Goal: Task Accomplishment & Management: Use online tool/utility

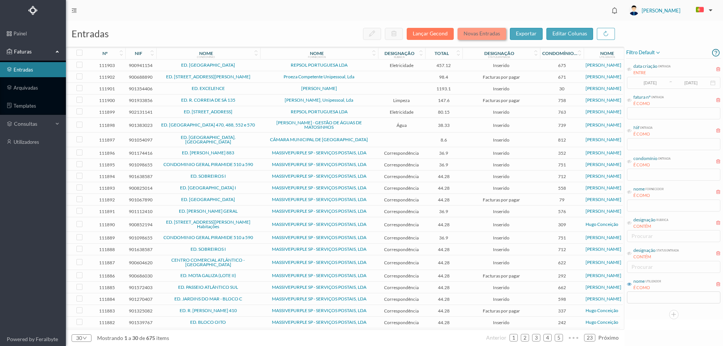
click at [482, 31] on button "Novas Entradas" at bounding box center [482, 34] width 49 height 12
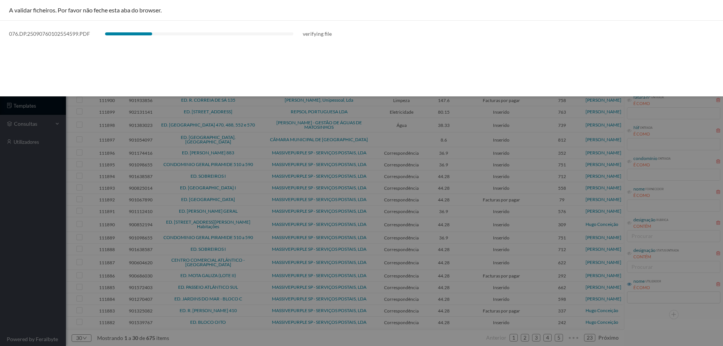
click at [39, 237] on div at bounding box center [361, 173] width 723 height 346
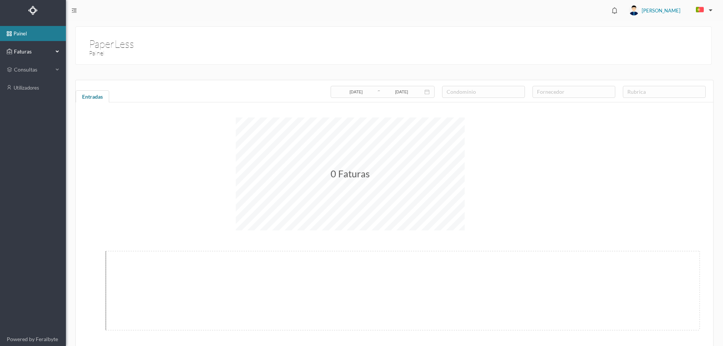
click at [35, 55] on span "Faturas" at bounding box center [32, 52] width 41 height 8
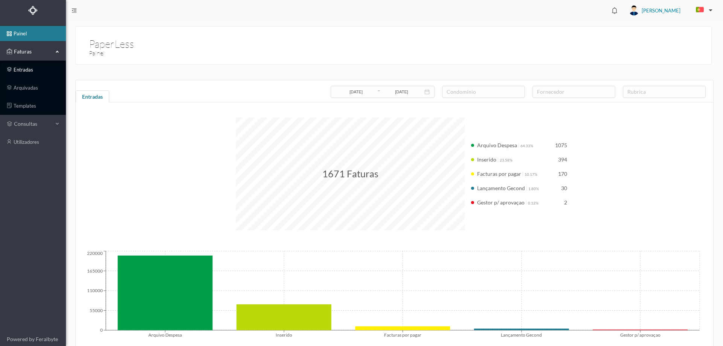
click at [28, 77] on link "entradas" at bounding box center [33, 69] width 66 height 15
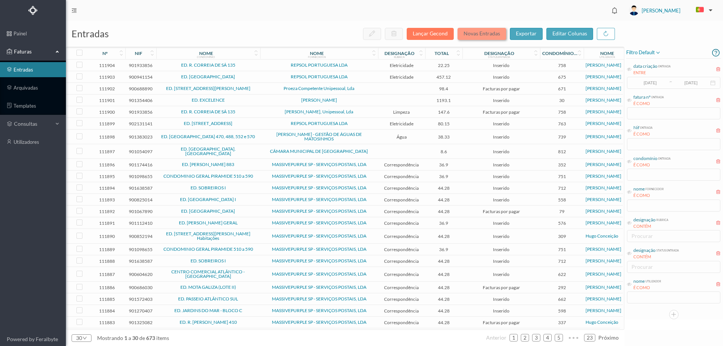
click at [479, 35] on button "Novas Entradas" at bounding box center [482, 34] width 49 height 12
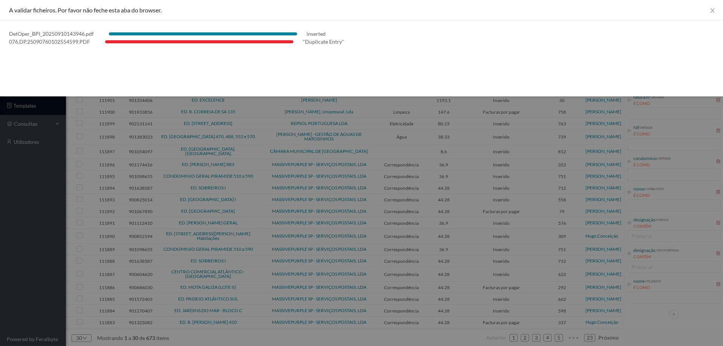
click at [18, 204] on div at bounding box center [361, 173] width 723 height 346
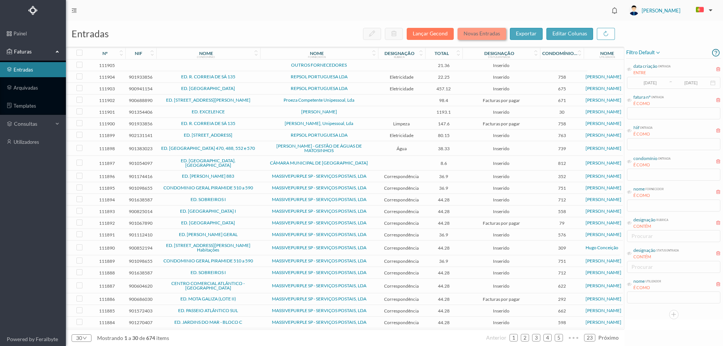
click at [479, 32] on button "Novas Entradas" at bounding box center [482, 34] width 49 height 12
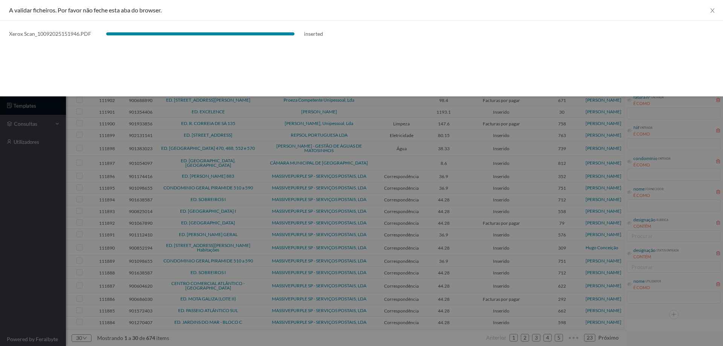
click at [41, 220] on div at bounding box center [361, 173] width 723 height 346
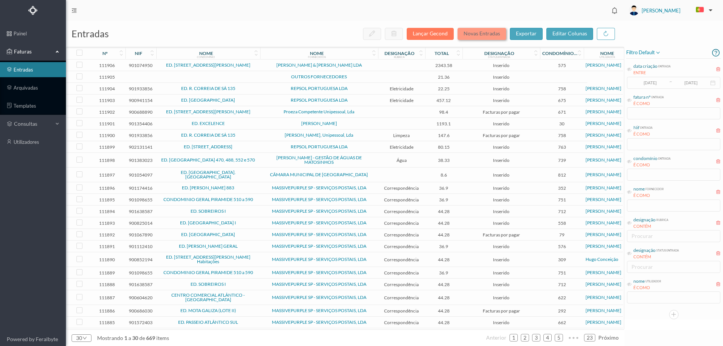
click at [483, 32] on button "Novas Entradas" at bounding box center [482, 34] width 49 height 12
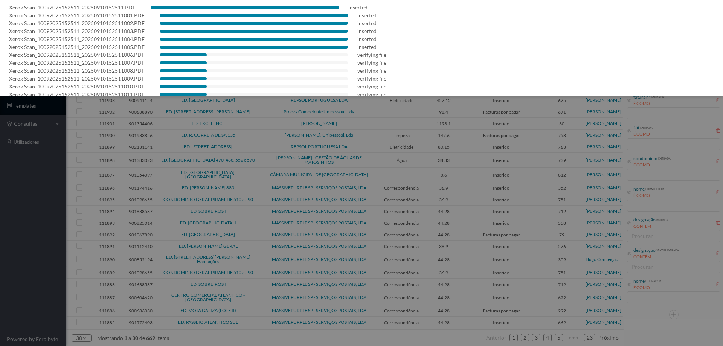
scroll to position [37, 0]
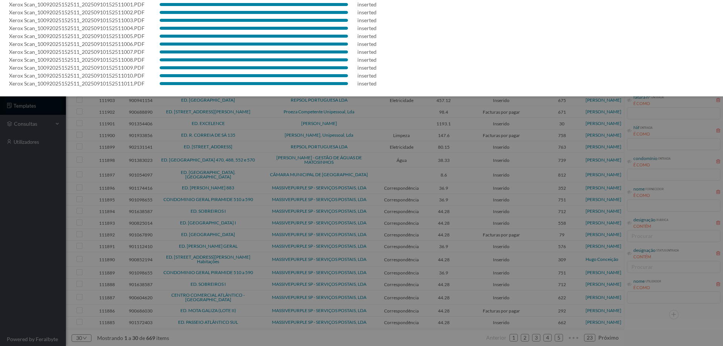
drag, startPoint x: 63, startPoint y: 182, endPoint x: 100, endPoint y: 176, distance: 37.5
click at [63, 184] on div at bounding box center [361, 173] width 723 height 346
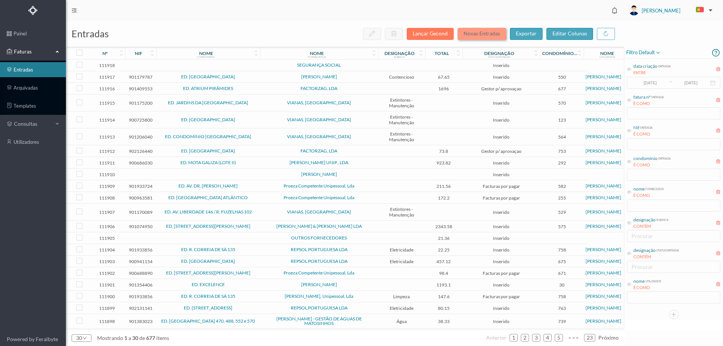
click at [484, 35] on button "Novas Entradas" at bounding box center [482, 34] width 49 height 12
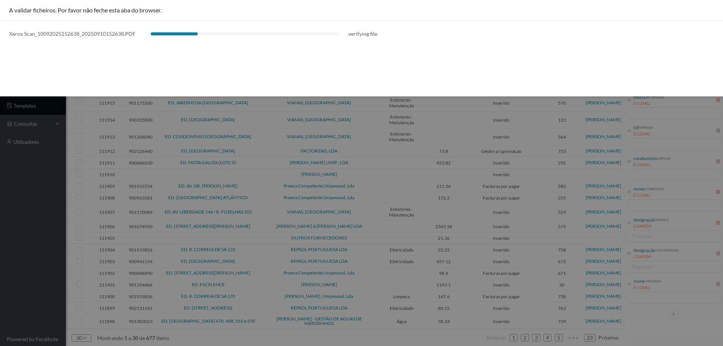
click at [15, 288] on div at bounding box center [361, 173] width 723 height 346
click at [1, 244] on div at bounding box center [361, 173] width 723 height 346
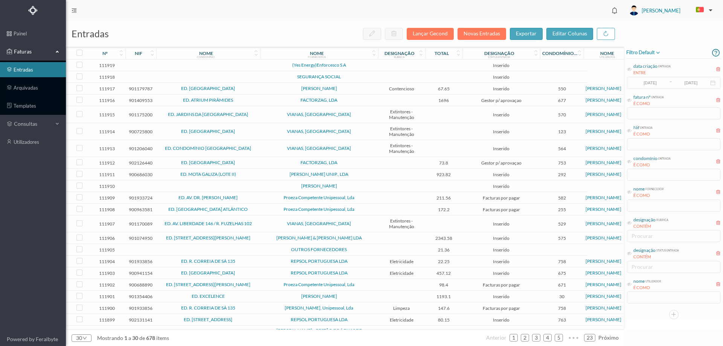
click at [358, 63] on span "(Yes Energy)Enforcesco S A" at bounding box center [319, 65] width 114 height 5
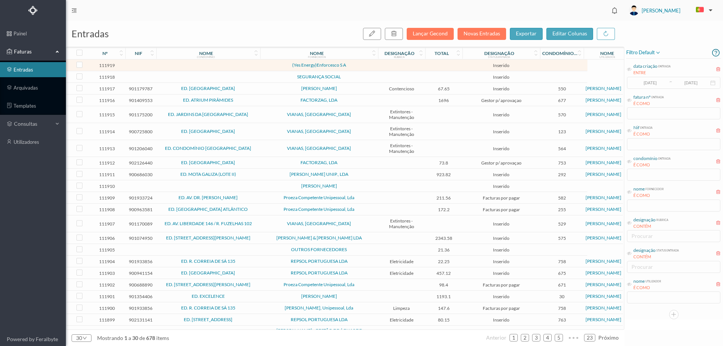
click at [358, 63] on span "(Yes Energy)Enforcesco S A" at bounding box center [319, 65] width 114 height 5
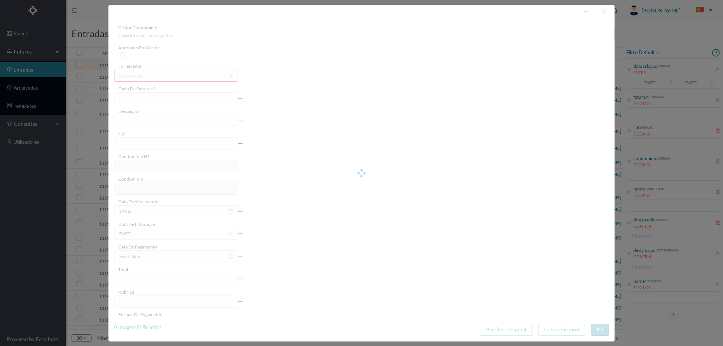
type input "0"
type input "Invalid date"
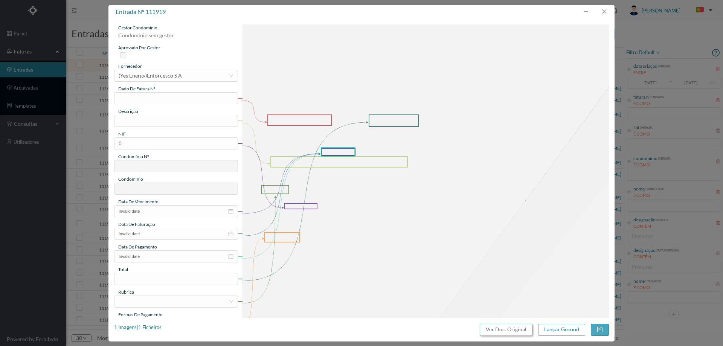
click at [503, 330] on button "Ver Doc. Original" at bounding box center [506, 330] width 53 height 12
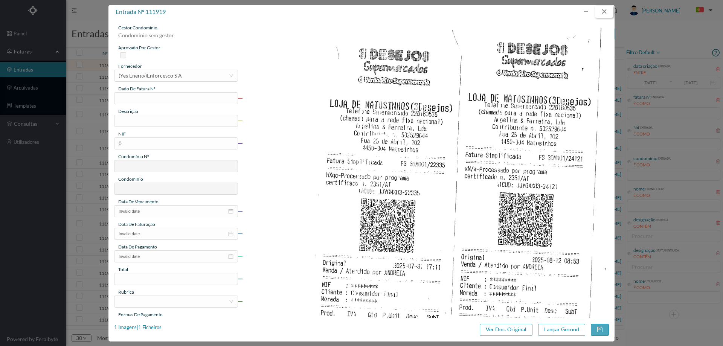
click at [604, 10] on button "button" at bounding box center [604, 12] width 18 height 12
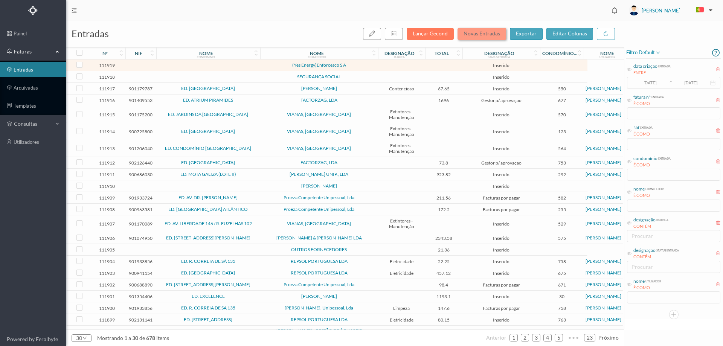
click at [485, 34] on button "Novas Entradas" at bounding box center [482, 34] width 49 height 12
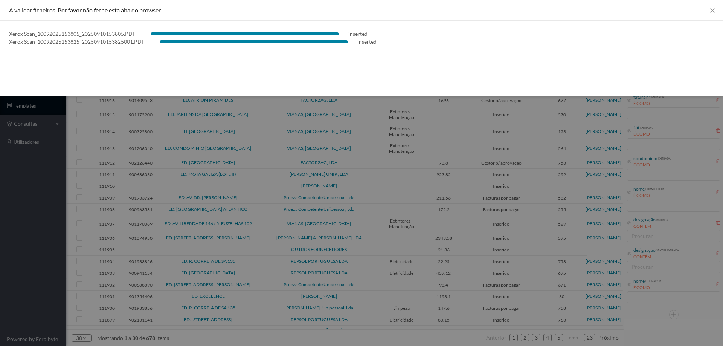
click at [15, 210] on div at bounding box center [361, 173] width 723 height 346
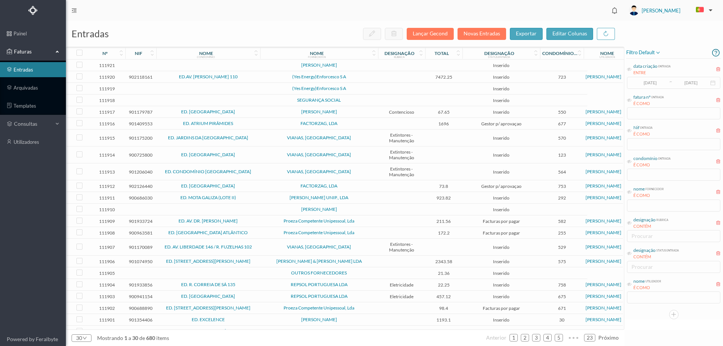
click at [402, 68] on td at bounding box center [401, 66] width 47 height 12
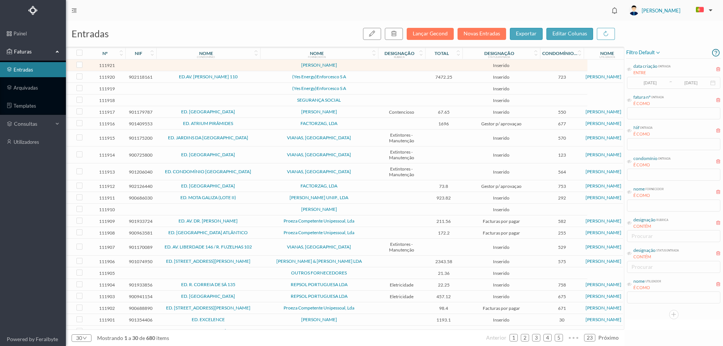
click at [402, 68] on td at bounding box center [401, 66] width 47 height 12
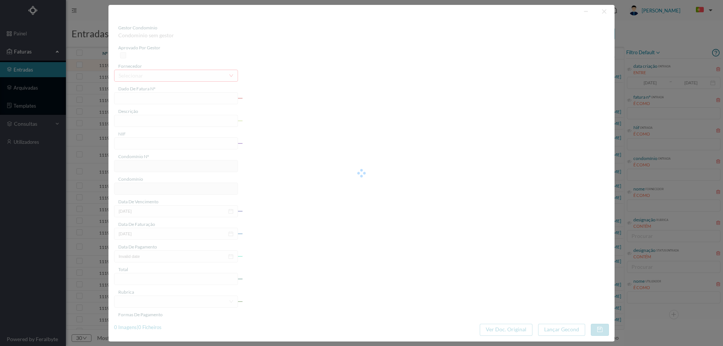
type input "0"
type input "Invalid date"
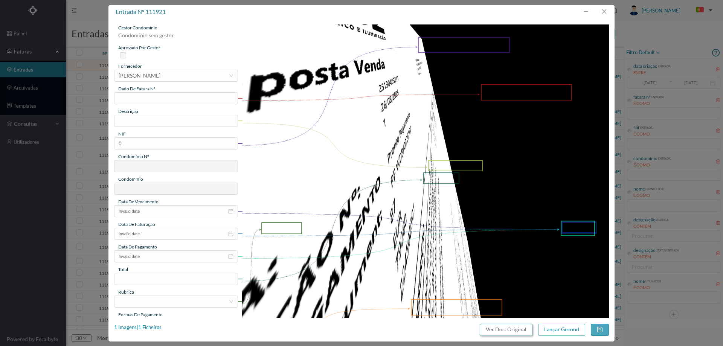
click at [524, 326] on button "Ver Doc. Original" at bounding box center [506, 330] width 53 height 12
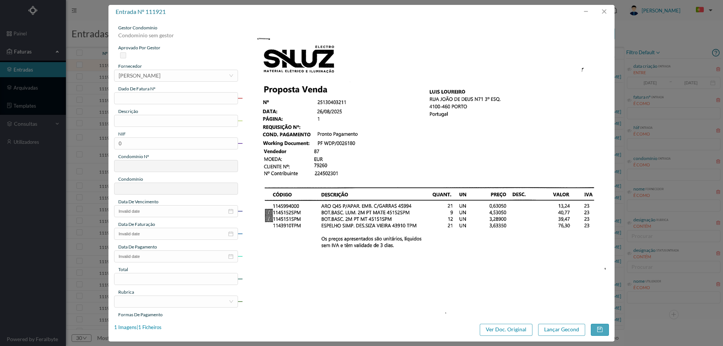
click at [156, 68] on div "fornecedor" at bounding box center [176, 66] width 124 height 7
click at [156, 73] on div "[PERSON_NAME]" at bounding box center [140, 75] width 42 height 11
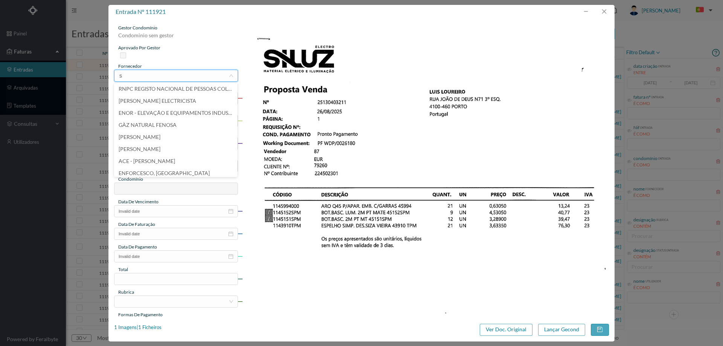
scroll to position [2, 0]
type input "silu"
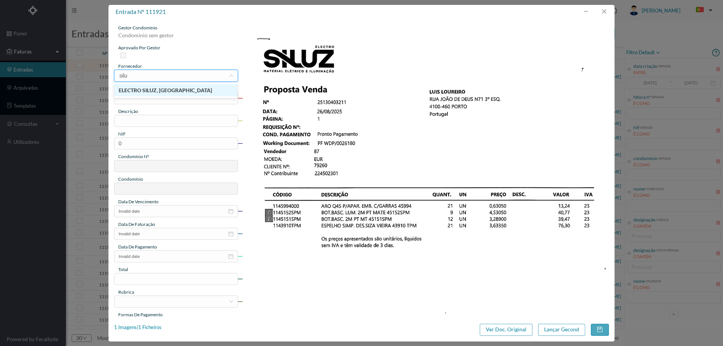
click at [166, 97] on ul "ELECTRO SILUZ, [GEOGRAPHIC_DATA]" at bounding box center [175, 90] width 123 height 15
click at [162, 91] on li "ELECTRO SILUZ, [GEOGRAPHIC_DATA]" at bounding box center [175, 90] width 123 height 12
click at [159, 96] on input "text" at bounding box center [176, 98] width 124 height 12
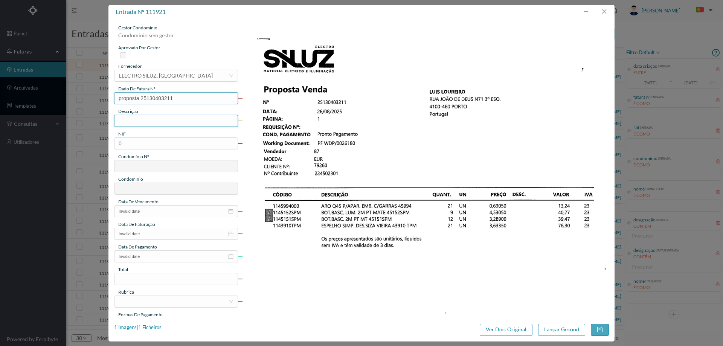
type input "proposta 25130403211"
click at [166, 121] on input "text" at bounding box center [176, 121] width 124 height 12
type input "materiais"
click at [143, 145] on input "0" at bounding box center [176, 144] width 124 height 12
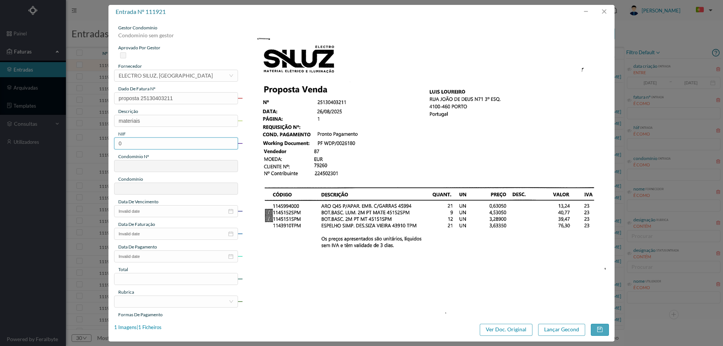
paste input "901733407"
click at [121, 142] on input "901733407" at bounding box center [176, 144] width 124 height 12
type input "901733407"
type input "546"
type input "ED. R. JOÃO DE DEUS, 71"
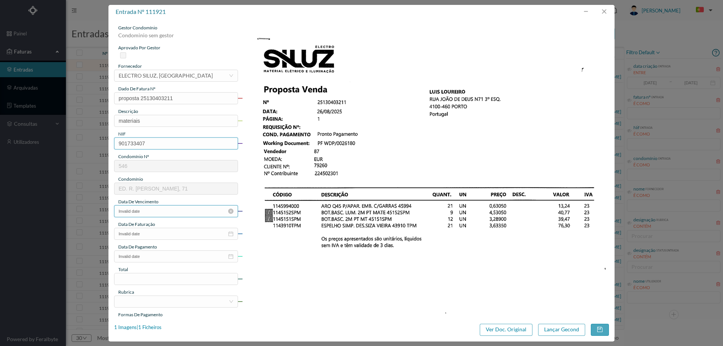
type input "901733407"
click at [158, 214] on input "Invalid date" at bounding box center [176, 211] width 124 height 12
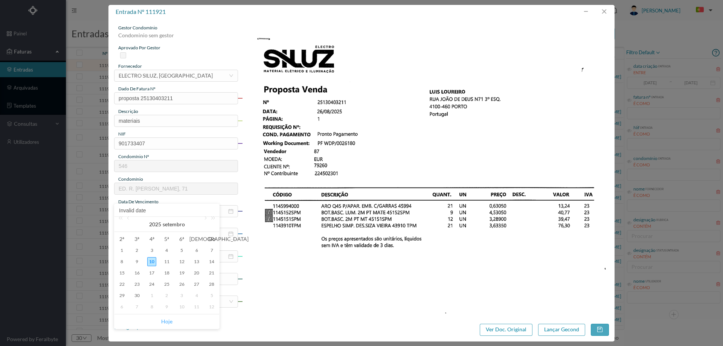
click at [165, 325] on link "Hoje" at bounding box center [166, 322] width 11 height 14
type input "[DATE]"
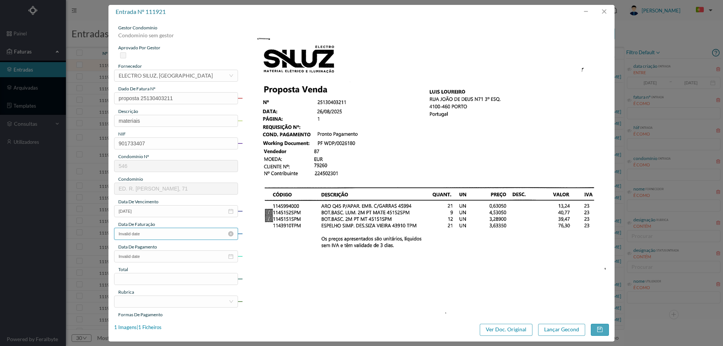
click at [158, 238] on input "Invalid date" at bounding box center [176, 234] width 124 height 12
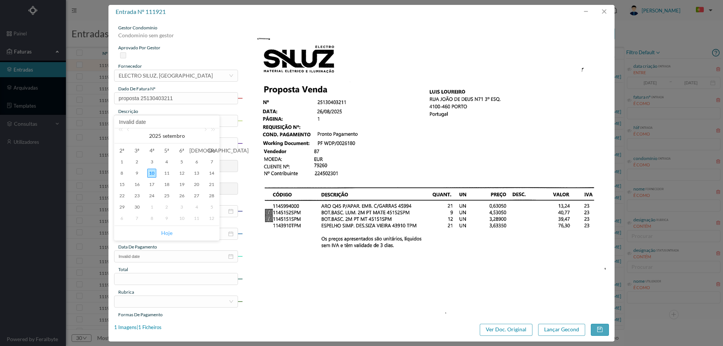
click at [163, 236] on link "Hoje" at bounding box center [166, 233] width 11 height 14
type input "[DATE]"
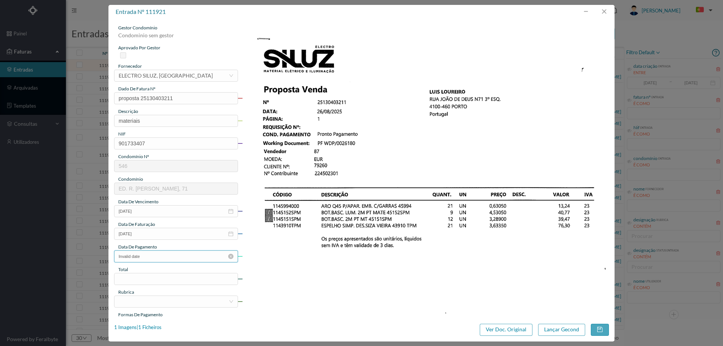
click at [159, 257] on input "Invalid date" at bounding box center [176, 257] width 124 height 12
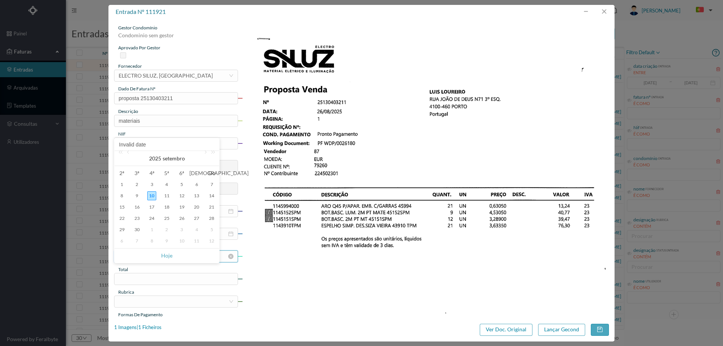
click at [164, 253] on link "Hoje" at bounding box center [166, 256] width 11 height 14
type input "[DATE]"
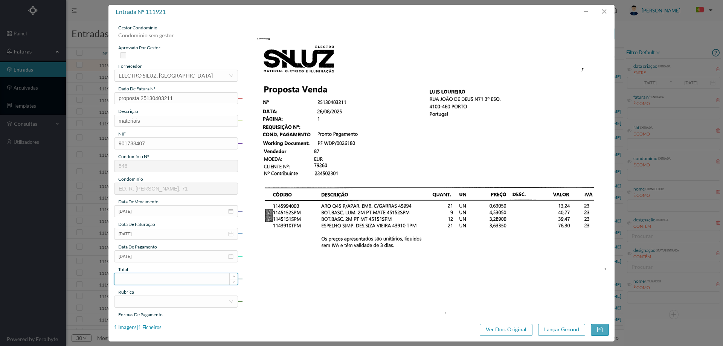
click at [159, 274] on input at bounding box center [176, 279] width 123 height 11
type input "208.83"
click at [155, 298] on div at bounding box center [174, 301] width 110 height 11
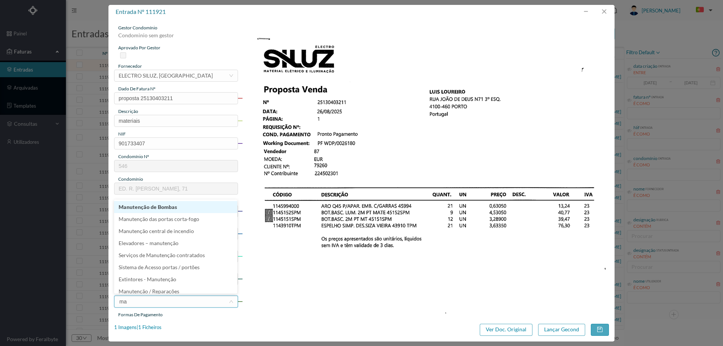
type input "man"
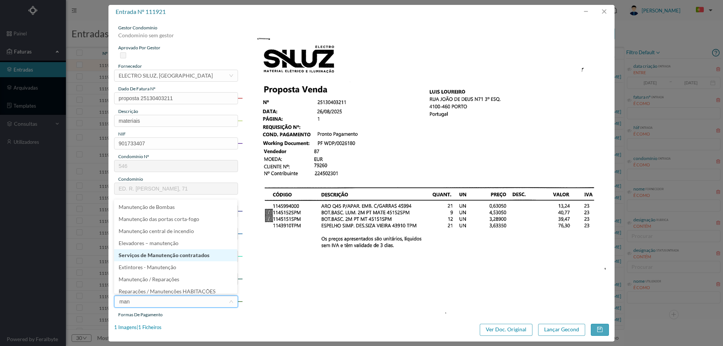
scroll to position [4, 0]
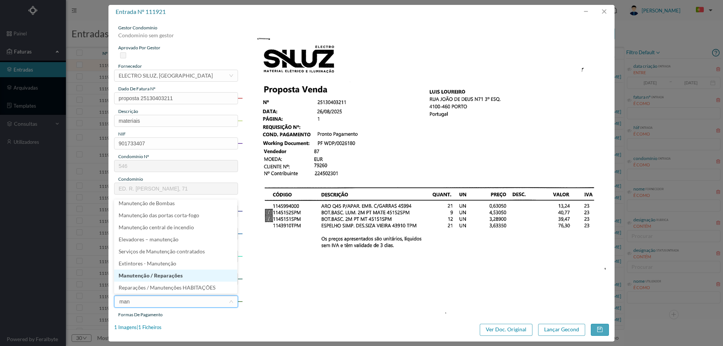
click at [171, 274] on li "Manutenção / Reparações" at bounding box center [175, 276] width 123 height 12
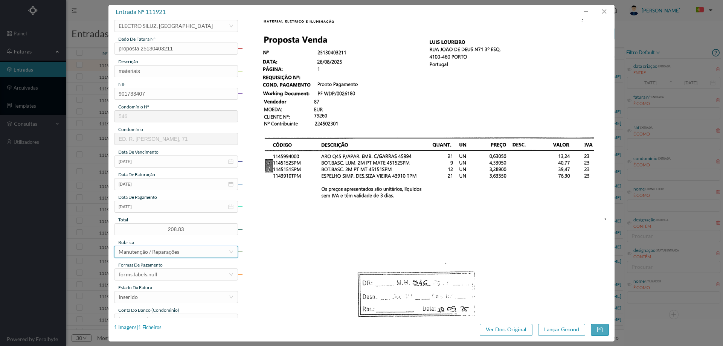
scroll to position [113, 0]
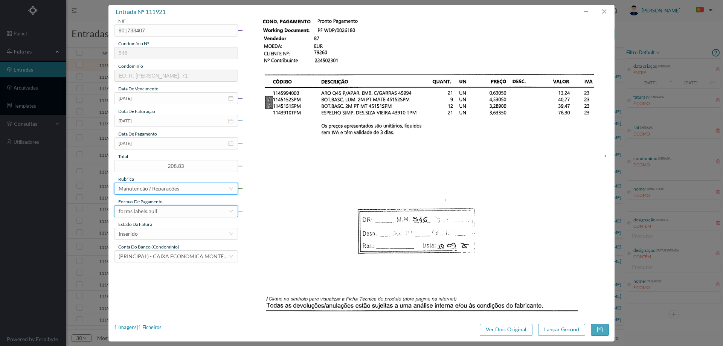
click at [160, 208] on div "forms.labels.null" at bounding box center [174, 211] width 110 height 11
click at [163, 247] on li "transferência bancária" at bounding box center [175, 250] width 123 height 12
click at [162, 229] on div "Inserido" at bounding box center [174, 233] width 110 height 11
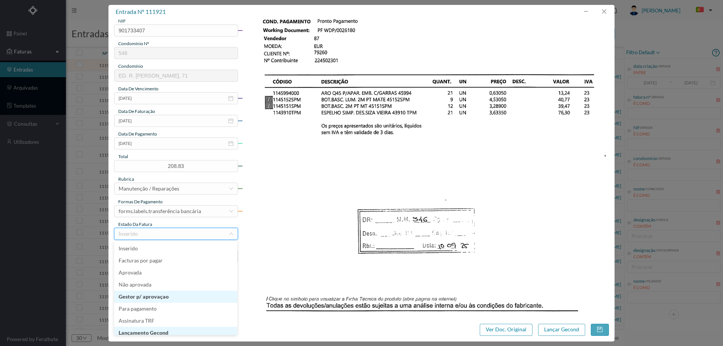
scroll to position [4, 0]
click at [161, 331] on li "Lançamento Gecond" at bounding box center [175, 329] width 123 height 12
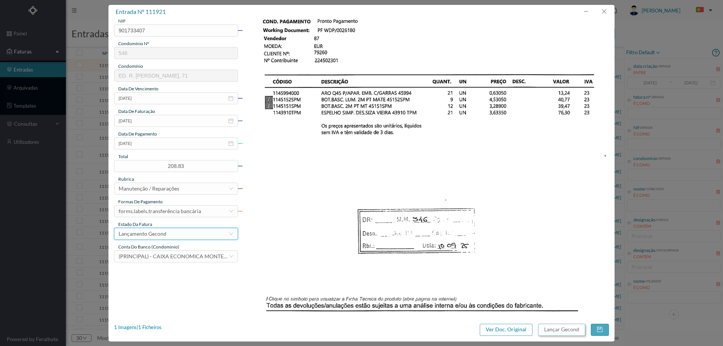
click at [540, 331] on button "Lançar Gecond" at bounding box center [561, 330] width 47 height 12
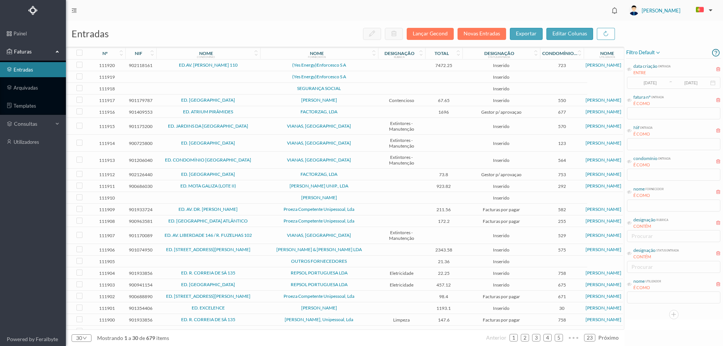
click at [393, 63] on td at bounding box center [401, 66] width 47 height 12
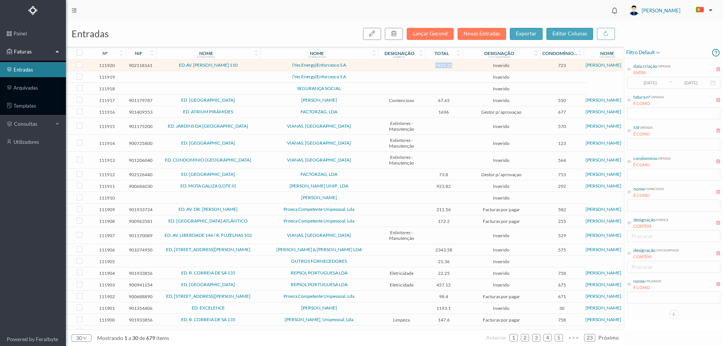
click at [393, 63] on td at bounding box center [401, 66] width 47 height 12
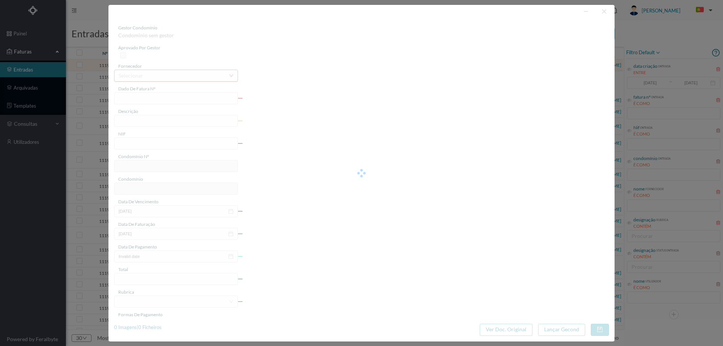
type input "FT 2025A1/89"
type input "902118161"
type input "Invalid date"
type input "19-08-2025"
type input "7472.25"
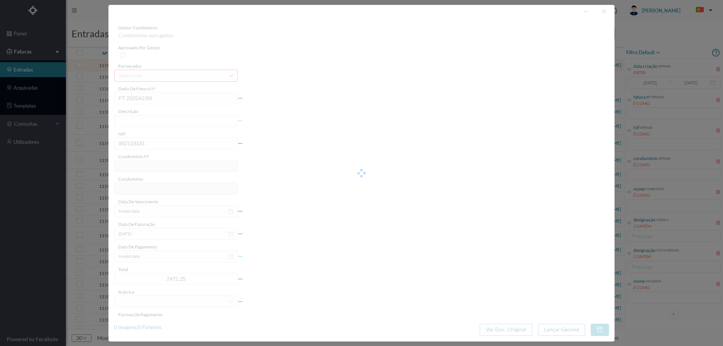
type input "723"
type input "ED.AV. RODRIGUES DE FREITAS 110"
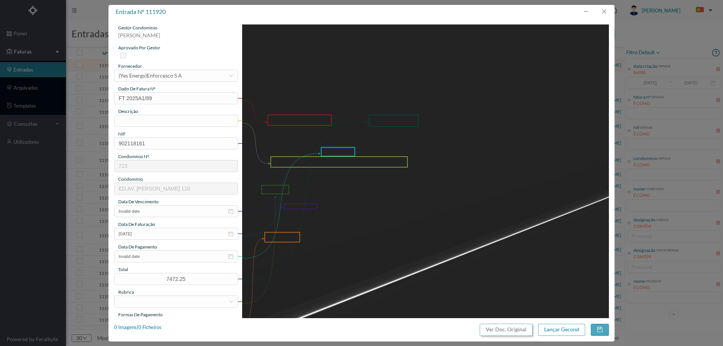
click at [517, 331] on button "Ver Doc. Original" at bounding box center [506, 330] width 53 height 12
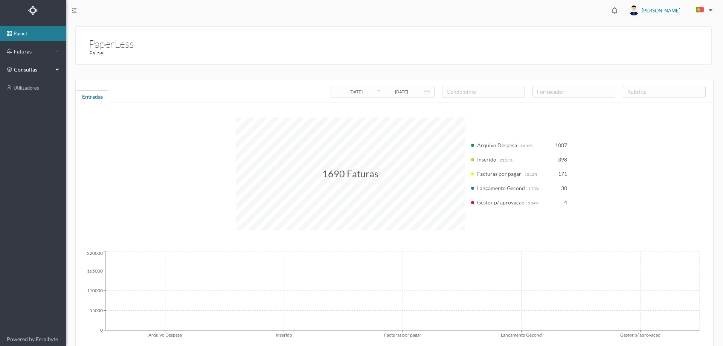
click at [33, 49] on span "Faturas" at bounding box center [32, 52] width 41 height 8
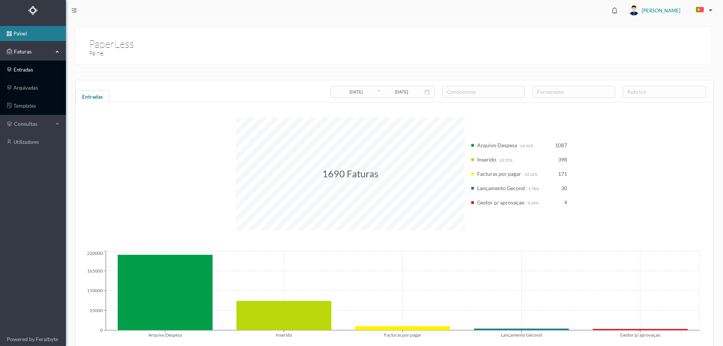
click at [30, 68] on link "entradas" at bounding box center [33, 69] width 66 height 15
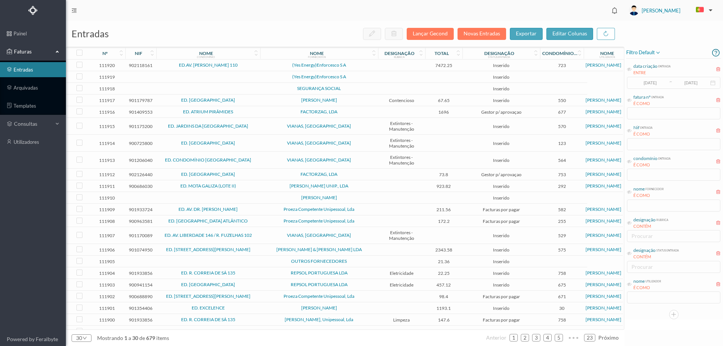
click at [365, 68] on td "(Yes Energy)Enforcesco S A" at bounding box center [319, 66] width 118 height 12
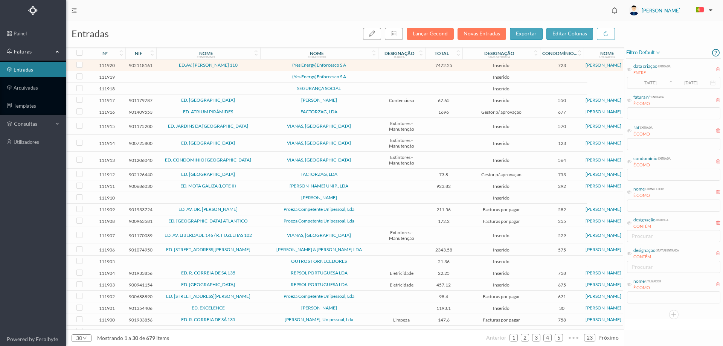
click at [365, 68] on td "(Yes Energy)Enforcesco S A" at bounding box center [319, 66] width 118 height 12
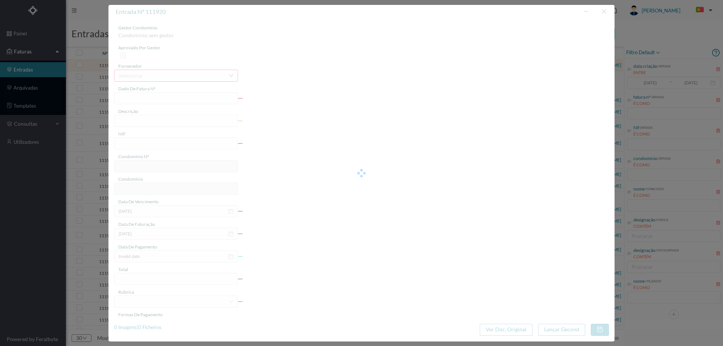
type input "FT 2025A1/89"
type input "902118161"
type input "Invalid date"
type input "[DATE]"
type input "7472.25"
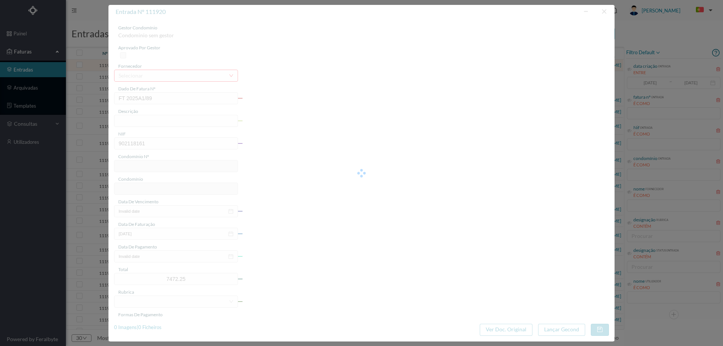
type input "723"
type input "ED.AV. [PERSON_NAME] 110"
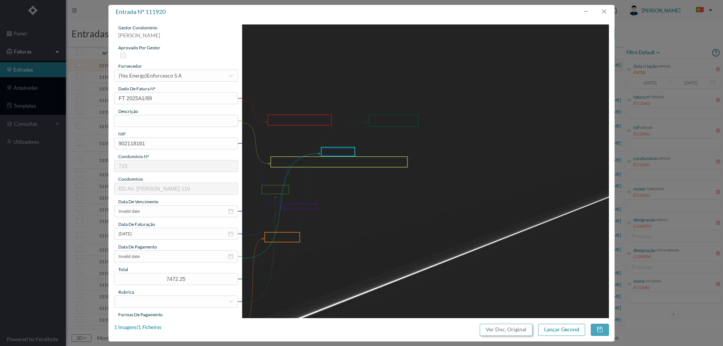
click at [501, 328] on button "Ver Doc. Original" at bounding box center [506, 330] width 53 height 12
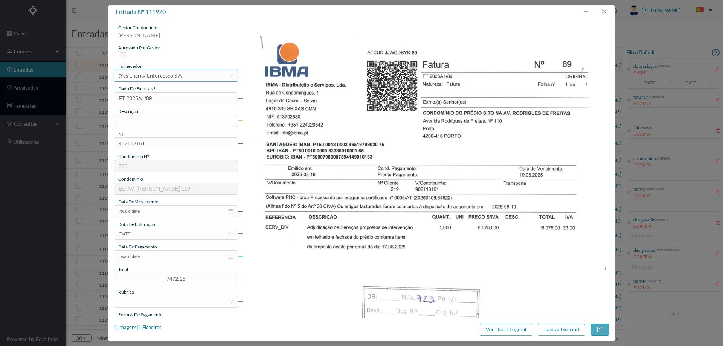
click at [180, 77] on div "(Yes Energy)Enforcesco S A" at bounding box center [150, 75] width 63 height 11
type input "i"
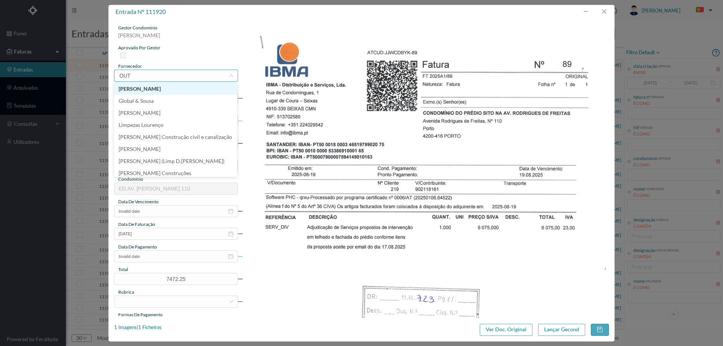
type input "OUTR"
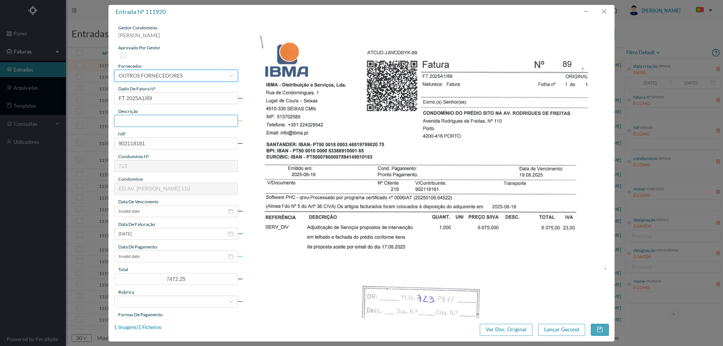
click at [152, 127] on input "text" at bounding box center [176, 121] width 124 height 12
type input "Adjudicação trabalhos no telhado e fechada"
click at [157, 206] on input "Invalid date" at bounding box center [176, 211] width 124 height 12
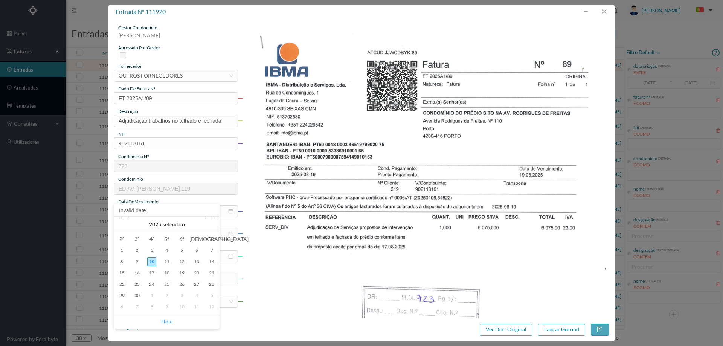
click at [166, 321] on link "Hoje" at bounding box center [166, 322] width 11 height 14
type input "[DATE]"
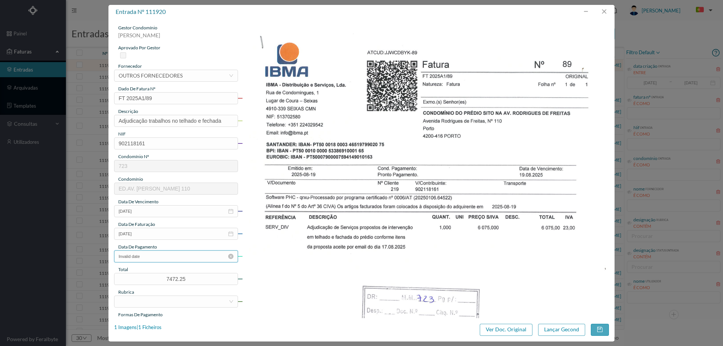
click at [161, 258] on input "Invalid date" at bounding box center [176, 257] width 124 height 12
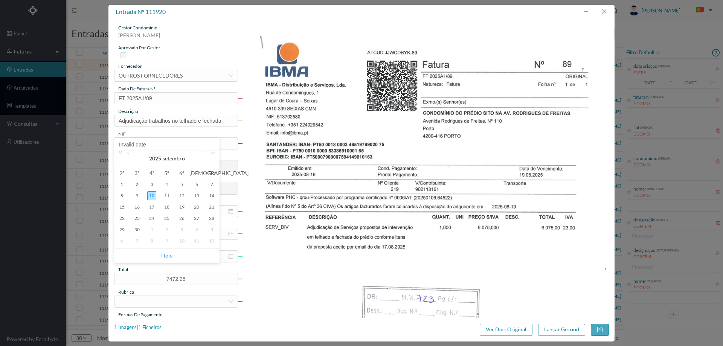
click at [166, 254] on link "Hoje" at bounding box center [166, 256] width 11 height 14
type input "[DATE]"
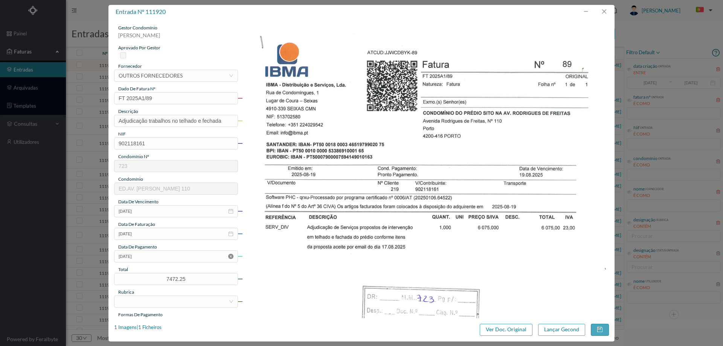
click at [229, 257] on icon "icon: close-circle" at bounding box center [230, 256] width 5 height 5
click at [170, 303] on div at bounding box center [174, 301] width 110 height 11
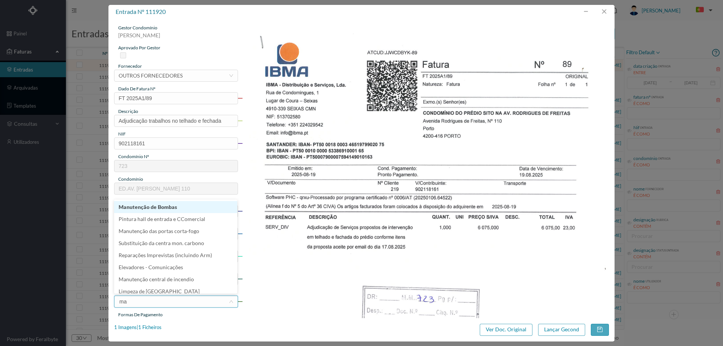
type input "man"
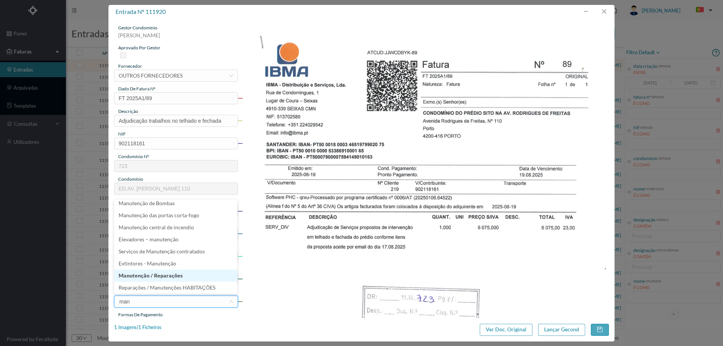
click at [172, 274] on li "Manutenção / Reparações" at bounding box center [175, 276] width 123 height 12
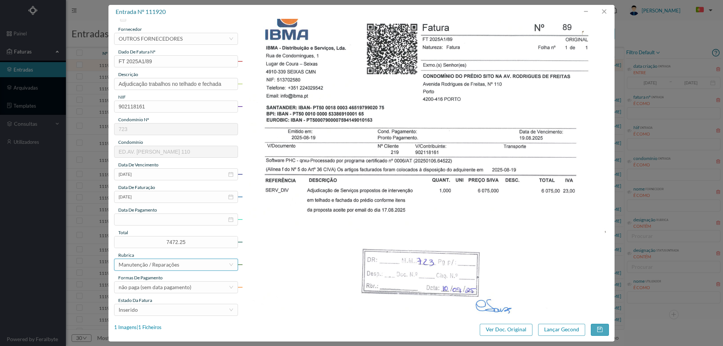
scroll to position [113, 0]
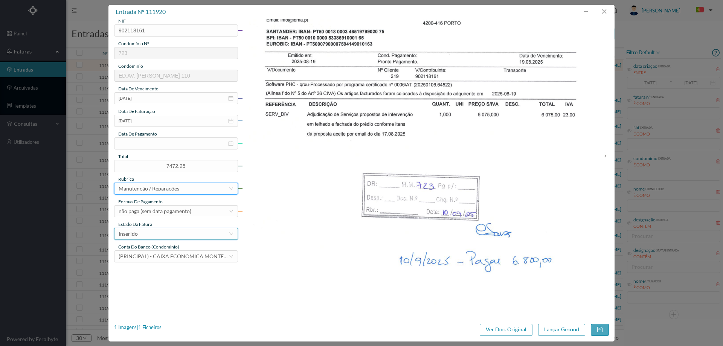
click at [145, 238] on div "Inserido" at bounding box center [174, 233] width 110 height 11
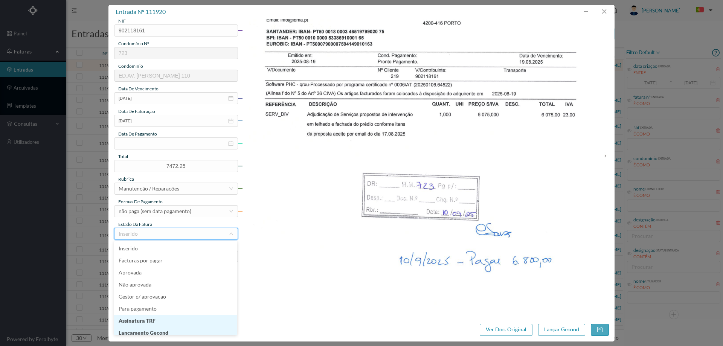
scroll to position [4, 0]
click at [167, 333] on li "Lançamento Gecond" at bounding box center [175, 329] width 123 height 12
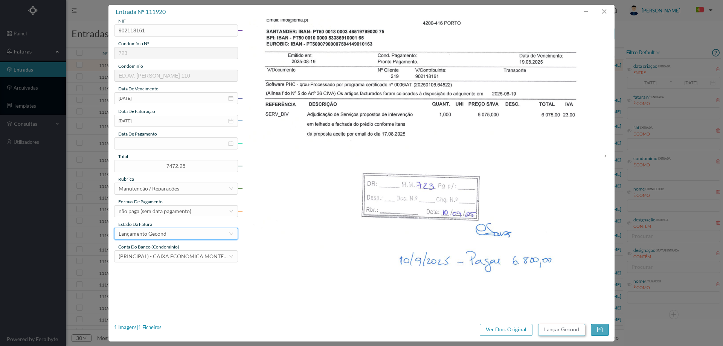
click at [562, 327] on button "Lançar Gecond" at bounding box center [561, 330] width 47 height 12
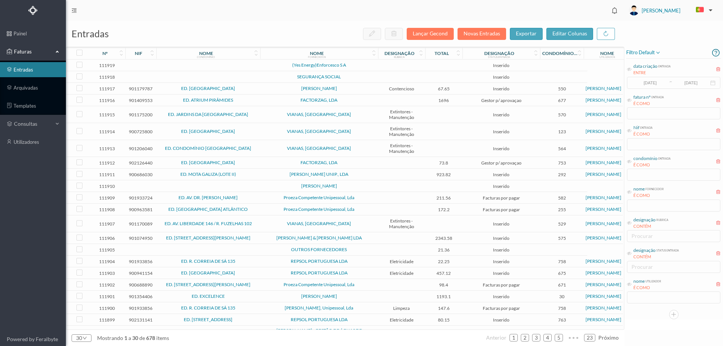
click at [365, 63] on span "(Yes Energy)Enforcesco S A" at bounding box center [319, 65] width 114 height 5
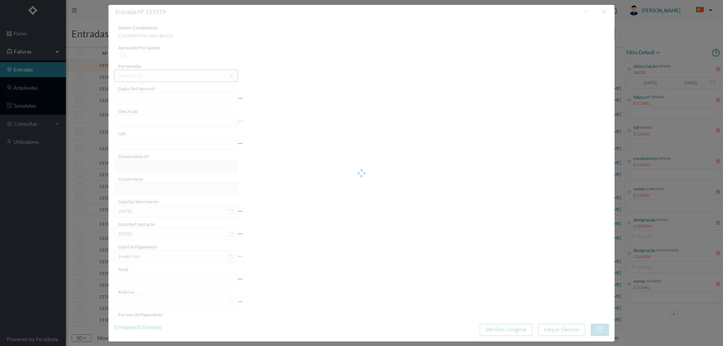
type input "0"
type input "Invalid date"
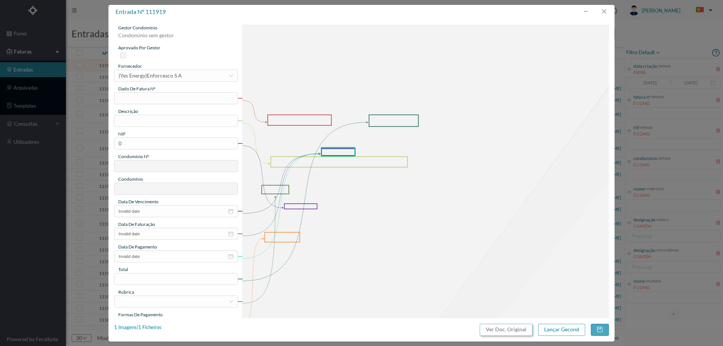
click at [521, 327] on button "Ver Doc. Original" at bounding box center [506, 330] width 53 height 12
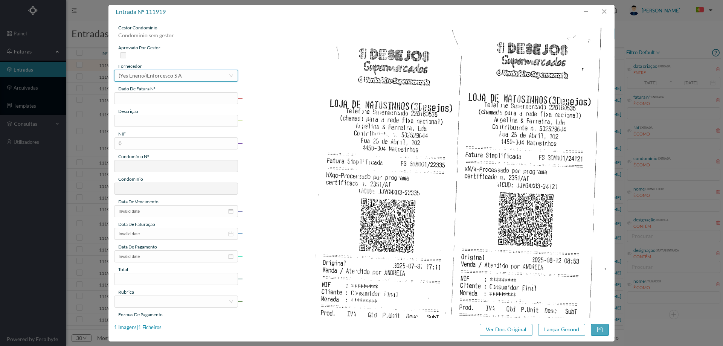
click at [162, 74] on div "(Yes Energy)Enforcesco S A" at bounding box center [150, 75] width 63 height 11
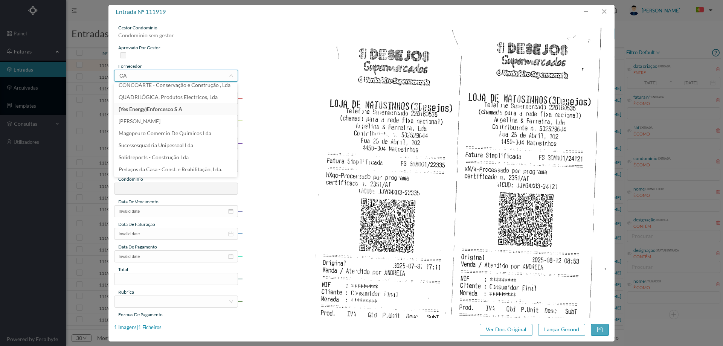
scroll to position [0, 0]
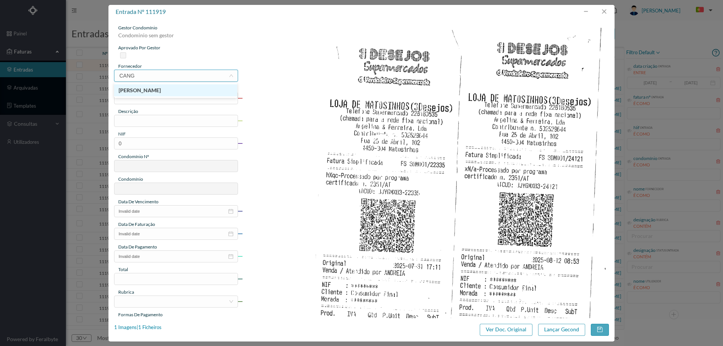
type input "CANGA"
click at [157, 94] on input "text" at bounding box center [176, 98] width 124 height 12
type input "agosto/ 2025"
click at [149, 124] on input "text" at bounding box center [176, 121] width 124 height 12
type input "Produtos de Limpeza"
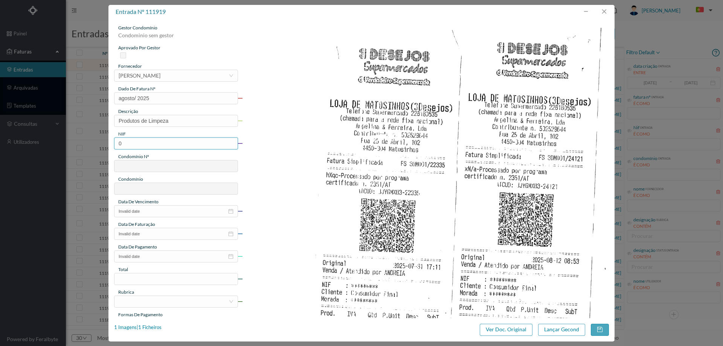
click at [138, 142] on input "0" at bounding box center [176, 144] width 124 height 12
paste input "901466948"
type input "901466948"
type input "574"
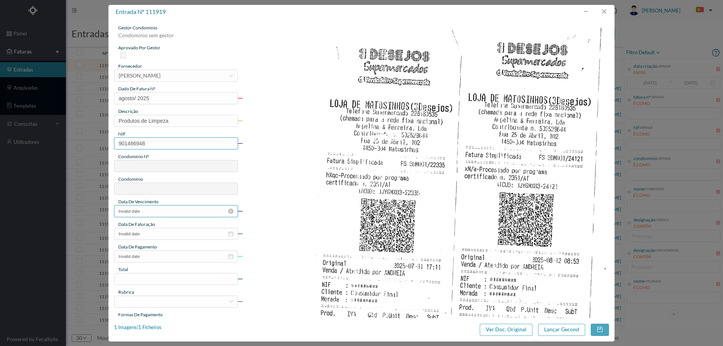
type input "ED. ALAMEDA ÁGUA VIVA 36"
click at [156, 211] on input "Invalid date" at bounding box center [176, 211] width 124 height 12
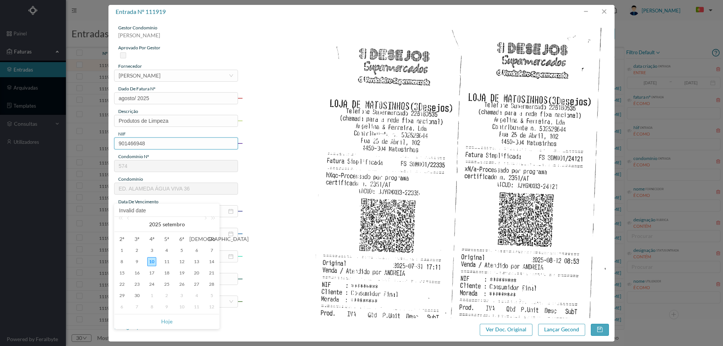
click at [157, 144] on input "901466948" at bounding box center [176, 144] width 124 height 12
type input "901466948"
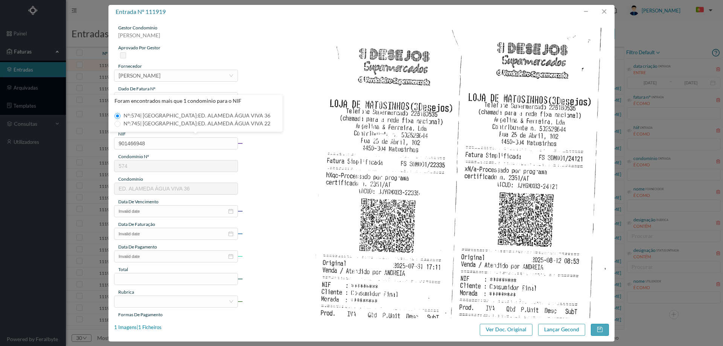
click at [167, 123] on span "Nº: 745 | Nome: ED. ALAMEDA ÁGUA VIVA 22" at bounding box center [197, 123] width 153 height 6
click at [121, 123] on input "Nº: 745 | Nome: ED. ALAMEDA ÁGUA VIVA 22" at bounding box center [118, 124] width 6 height 6
type input "745"
type input "ED. ALAMEDA ÁGUA VIVA 22"
click at [162, 214] on input "Invalid date" at bounding box center [176, 211] width 124 height 12
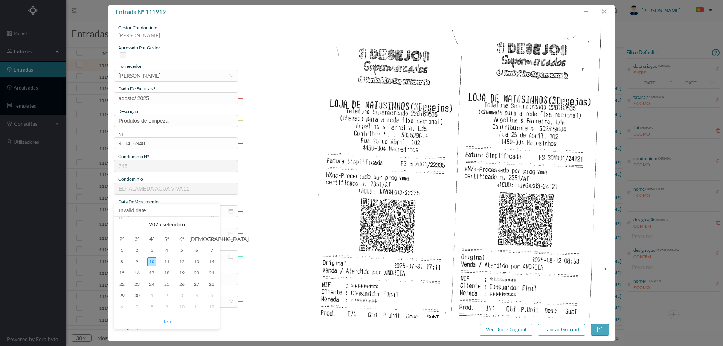
click at [165, 321] on link "Hoje" at bounding box center [166, 322] width 11 height 14
type input "[DATE]"
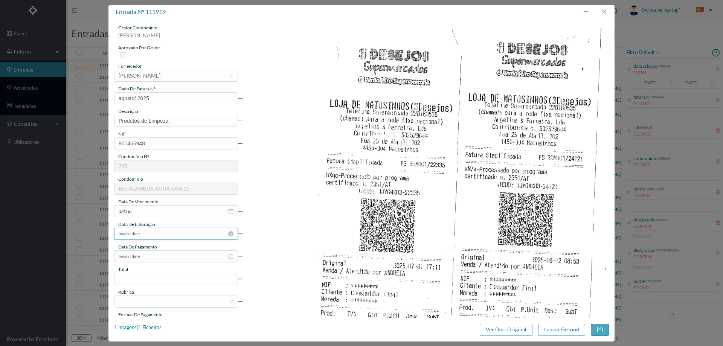
click at [158, 235] on input "Invalid date" at bounding box center [176, 234] width 124 height 12
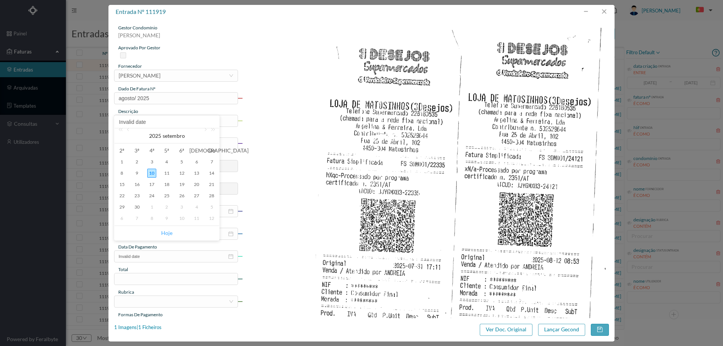
click at [165, 232] on link "Hoje" at bounding box center [166, 233] width 11 height 14
type input "[DATE]"
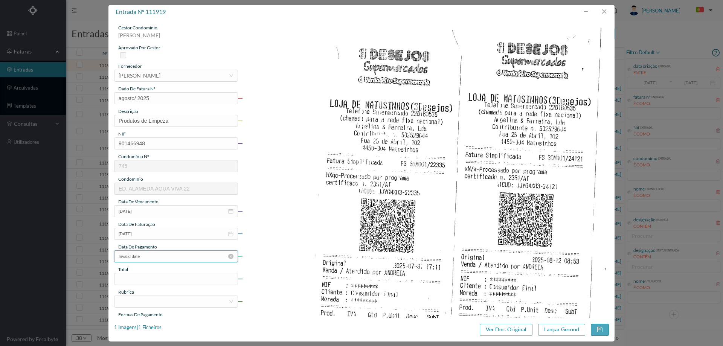
click at [155, 261] on input "Invalid date" at bounding box center [176, 257] width 124 height 12
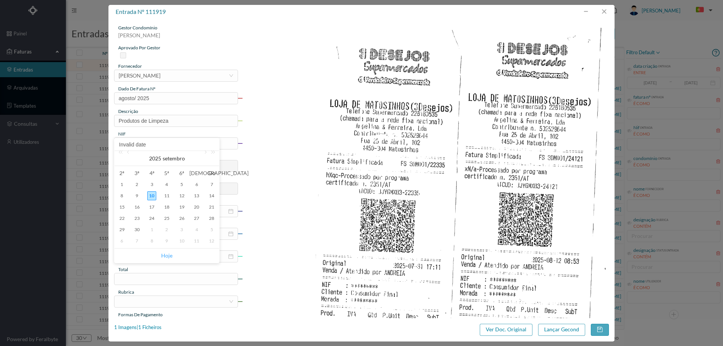
click at [164, 252] on link "Hoje" at bounding box center [166, 256] width 11 height 14
type input "[DATE]"
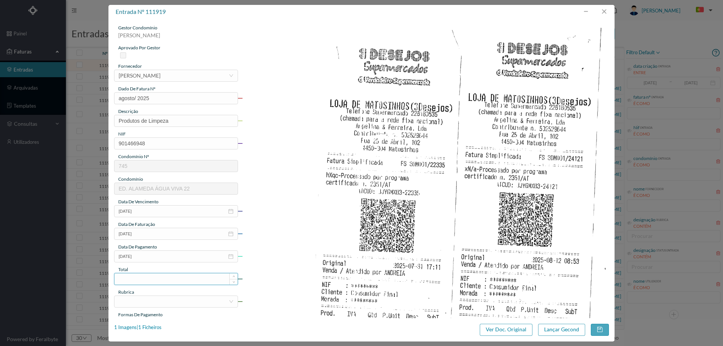
click at [151, 275] on input at bounding box center [176, 279] width 123 height 11
click at [153, 277] on input at bounding box center [176, 279] width 123 height 11
type input "8.86"
click at [163, 298] on div at bounding box center [174, 301] width 110 height 11
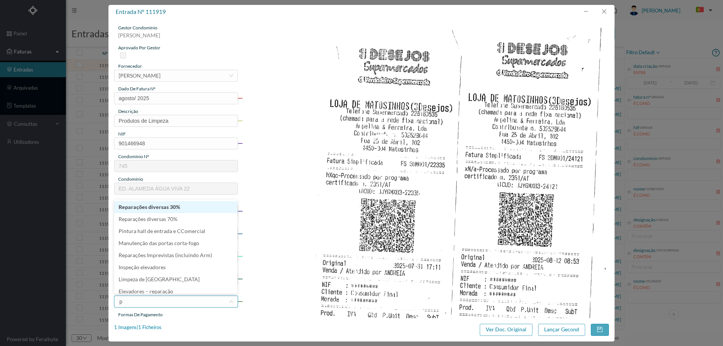
type input "pr"
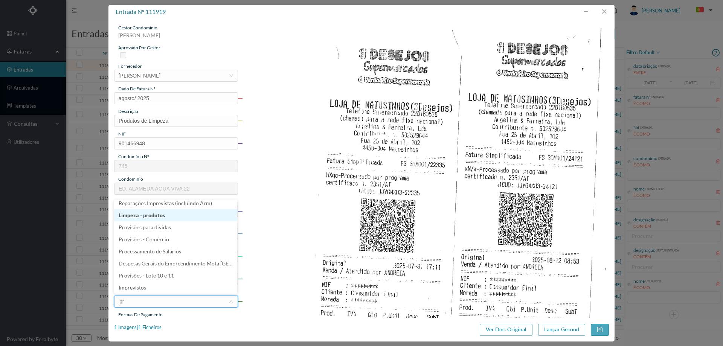
click at [156, 217] on li "Limpeza - produtos" at bounding box center [175, 216] width 123 height 12
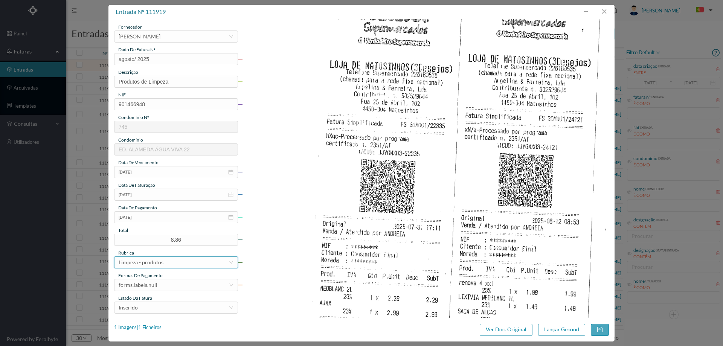
scroll to position [113, 0]
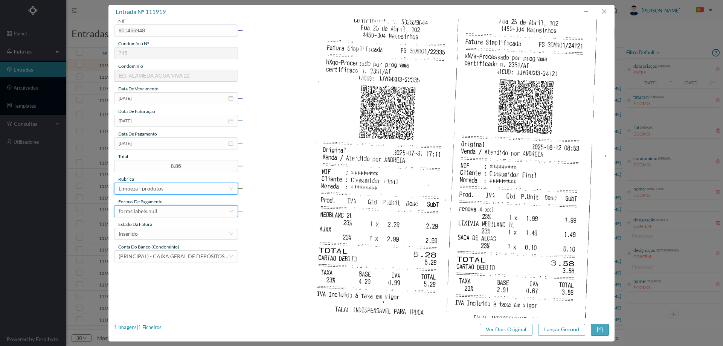
click at [163, 210] on div "forms.labels.null" at bounding box center [174, 211] width 110 height 11
click at [168, 252] on li "transferência bancária" at bounding box center [175, 250] width 123 height 12
click at [161, 235] on div "Inserido" at bounding box center [174, 233] width 110 height 11
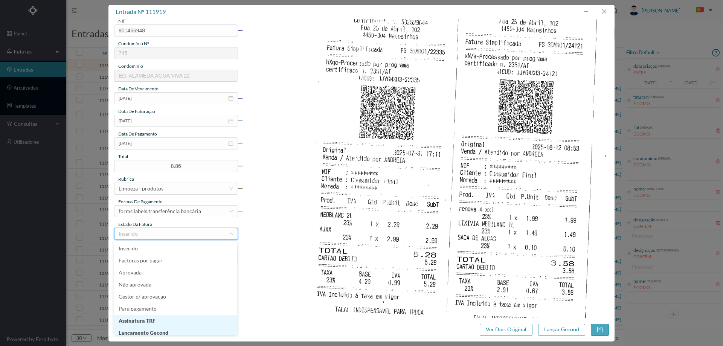
scroll to position [4, 0]
click at [163, 331] on li "Lançamento Gecond" at bounding box center [175, 329] width 123 height 12
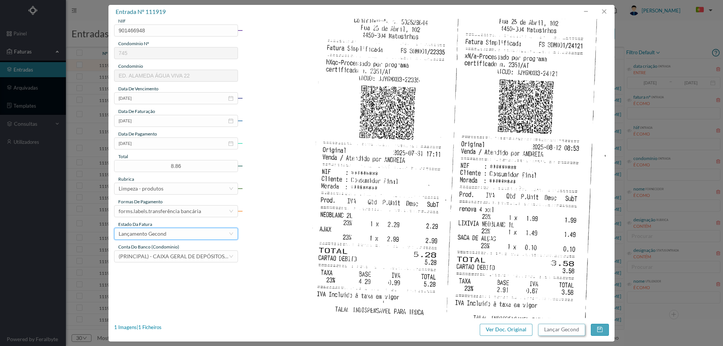
click at [566, 327] on button "Lançar Gecond" at bounding box center [561, 330] width 47 height 12
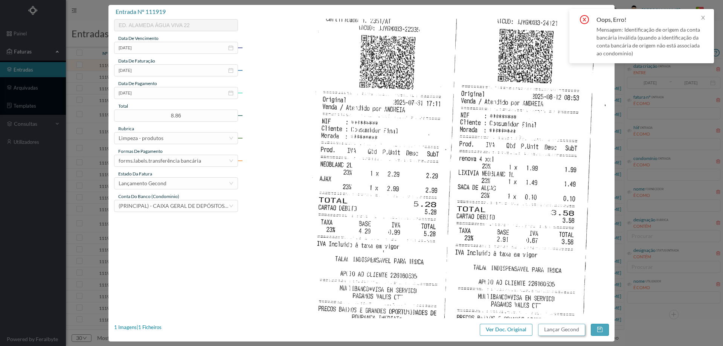
scroll to position [226, 0]
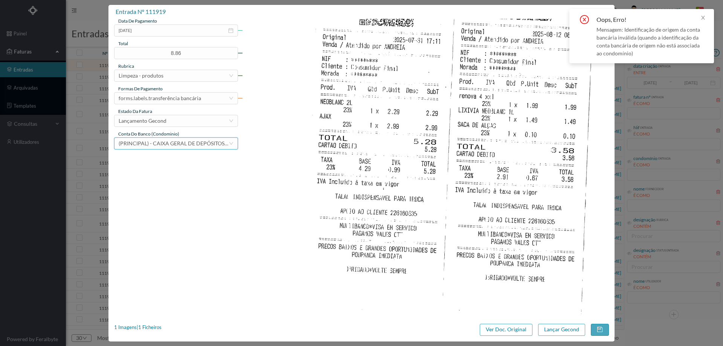
click at [187, 146] on span "(PRINCIPAL) - CAIXA GERAL DE DEPÓSITOS ([FINANCIAL_ID])" at bounding box center [193, 143] width 149 height 6
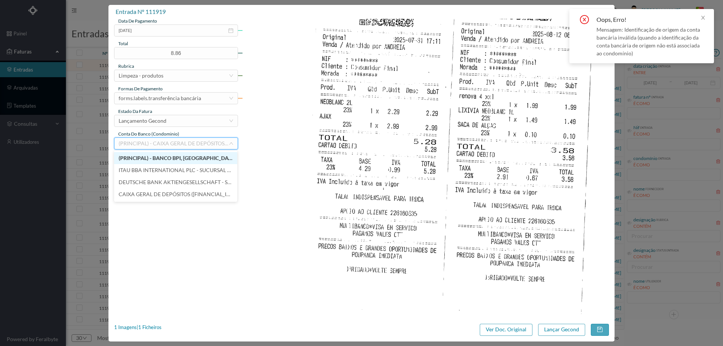
click at [166, 156] on span "(PRINCIPAL) - BANCO BPI, [GEOGRAPHIC_DATA] ([FINANCIAL_ID])" at bounding box center [199, 158] width 160 height 6
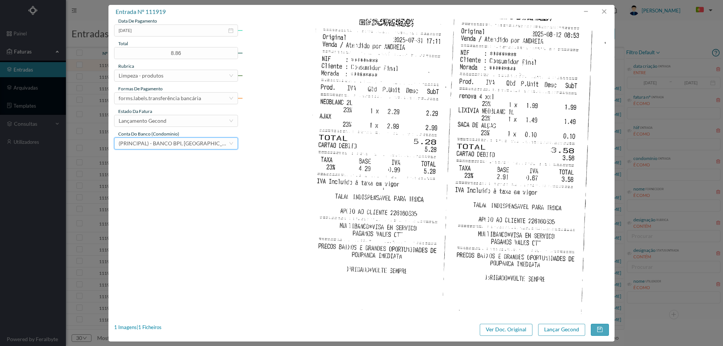
click at [569, 336] on div "entrada nº 111919 gestor condomínio Cristina Sousa aprovado por gestor forneced…" at bounding box center [362, 173] width 506 height 337
click at [558, 324] on button "Lançar Gecond" at bounding box center [561, 330] width 47 height 12
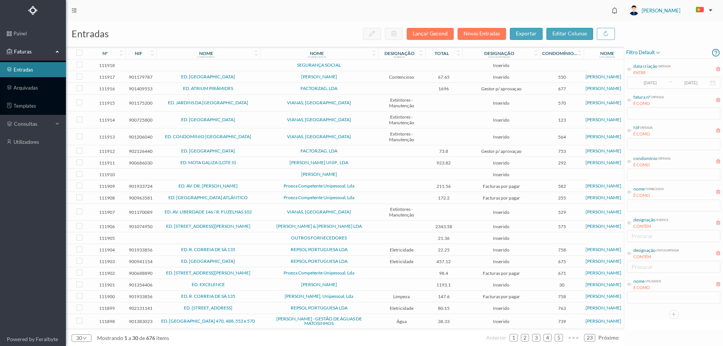
click at [355, 67] on span "SEGURANÇA SOCIAL" at bounding box center [319, 65] width 114 height 5
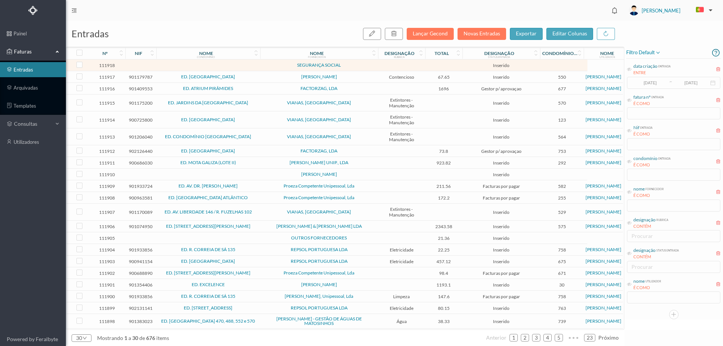
click at [355, 67] on span "SEGURANÇA SOCIAL" at bounding box center [319, 65] width 114 height 5
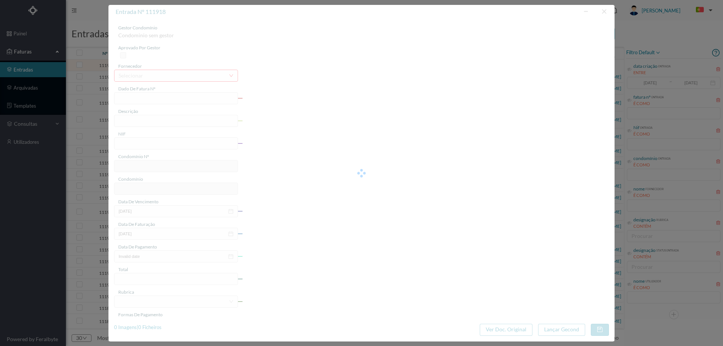
type input "0"
type input "Invalid date"
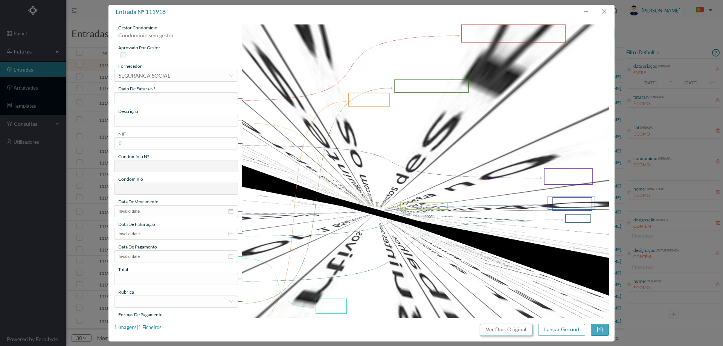
click at [505, 331] on button "Ver Doc. Original" at bounding box center [506, 330] width 53 height 12
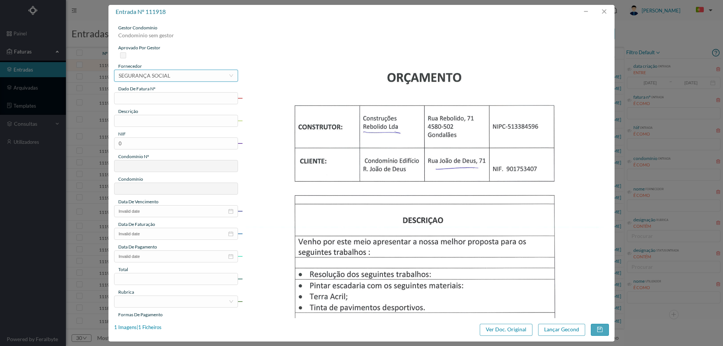
click at [159, 74] on div "SEGURANÇA SOCIAL" at bounding box center [145, 75] width 52 height 11
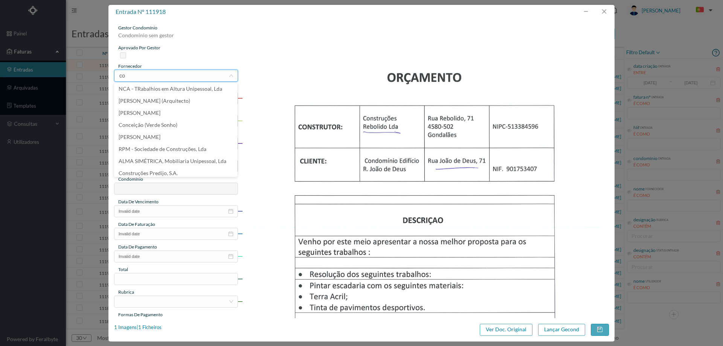
scroll to position [0, 0]
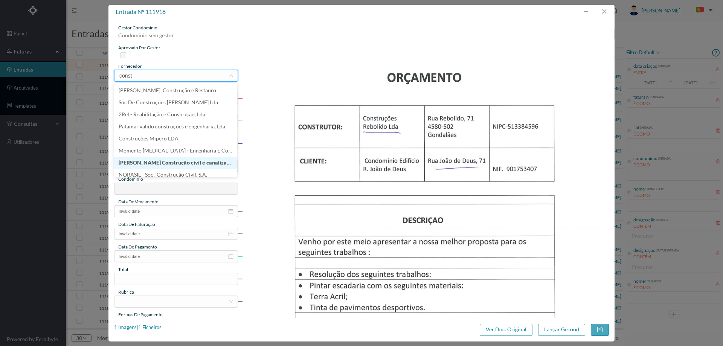
type input "constr"
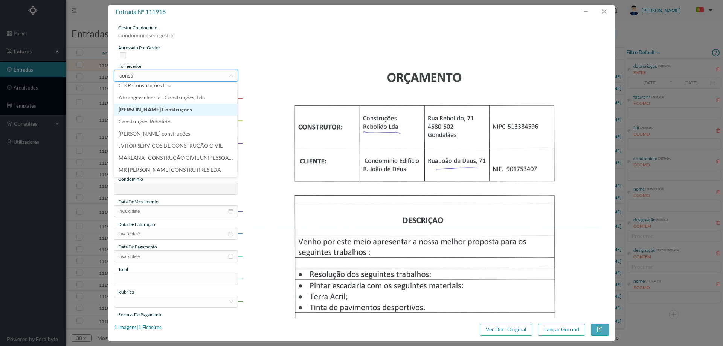
scroll to position [151, 0]
click at [172, 107] on li "Construções Rebolido" at bounding box center [175, 108] width 123 height 12
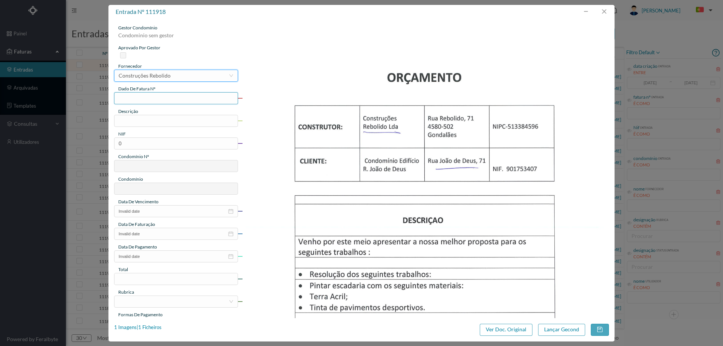
click at [163, 100] on input "text" at bounding box center [176, 98] width 124 height 12
type input "adjudicaçao"
click at [132, 120] on input "text" at bounding box center [176, 121] width 124 height 12
type input "50% valor"
click at [132, 142] on input "0" at bounding box center [176, 144] width 124 height 12
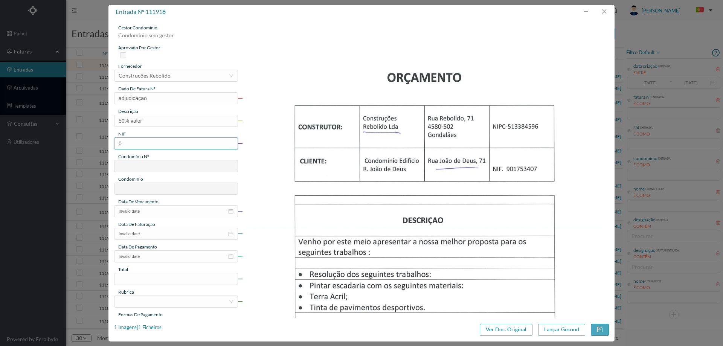
click at [132, 142] on input "0" at bounding box center [176, 144] width 124 height 12
type input "901753407"
click at [309, 135] on img at bounding box center [425, 284] width 367 height 520
click at [120, 144] on input "901753407" at bounding box center [176, 144] width 124 height 12
drag, startPoint x: 166, startPoint y: 147, endPoint x: 72, endPoint y: 148, distance: 93.8
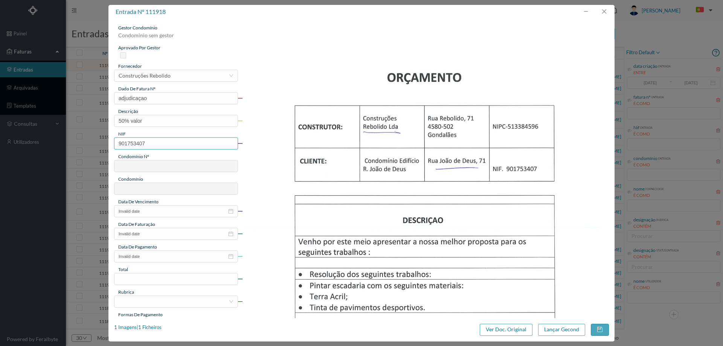
click at [72, 148] on div "entrada nº 111918 gestor condomínio Condominio sem gestor aprovado por gestor f…" at bounding box center [361, 173] width 723 height 346
click at [190, 142] on input "text" at bounding box center [176, 144] width 124 height 12
paste input "901733407"
type input "901733407"
type input "546"
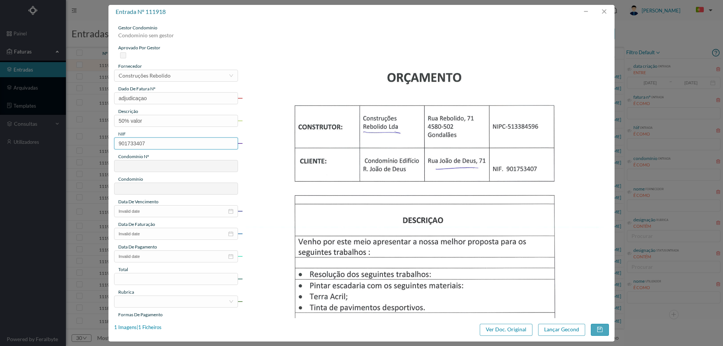
type input "ED. R. JOÃO DE DEUS, 71"
type input "901733407"
click at [157, 215] on input "Invalid date" at bounding box center [176, 211] width 124 height 12
click at [141, 267] on td "9" at bounding box center [137, 261] width 15 height 11
type input "2025-09-09"
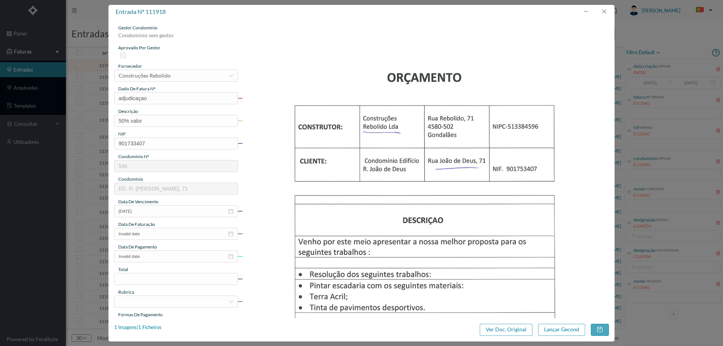
click at [155, 240] on div "gestor condomínio Condominio sem gestor aprovado por gestor fornecedor selecion…" at bounding box center [176, 199] width 124 height 351
click at [146, 232] on input "Invalid date" at bounding box center [176, 234] width 124 height 12
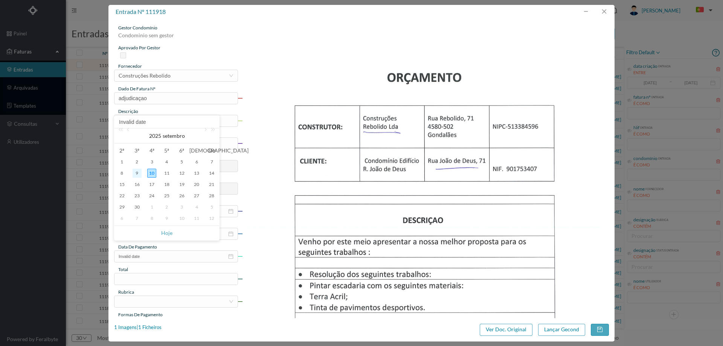
click at [136, 175] on div "9" at bounding box center [137, 173] width 9 height 9
type input "2025-09-09"
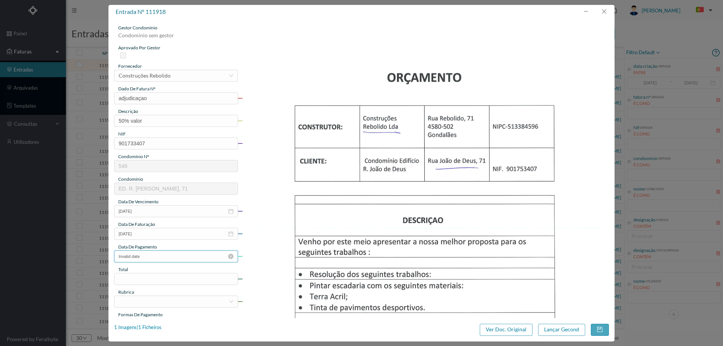
click at [151, 254] on input "Invalid date" at bounding box center [176, 257] width 124 height 12
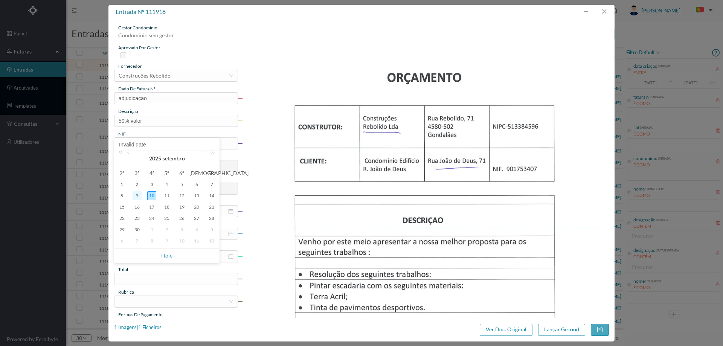
click at [135, 193] on div "9" at bounding box center [137, 195] width 9 height 9
type input "2025-09-09"
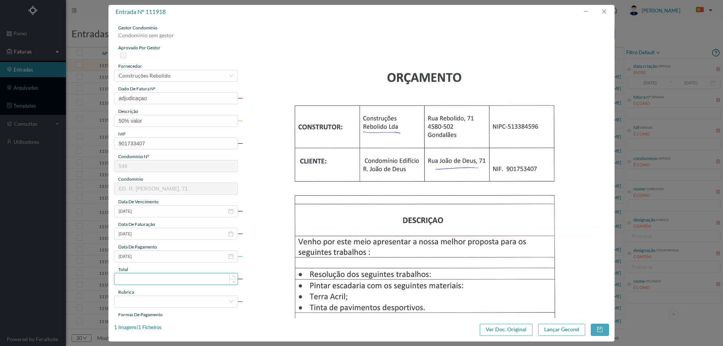
click at [154, 277] on input at bounding box center [176, 279] width 123 height 11
type input "825.00"
click at [150, 298] on div at bounding box center [174, 301] width 110 height 11
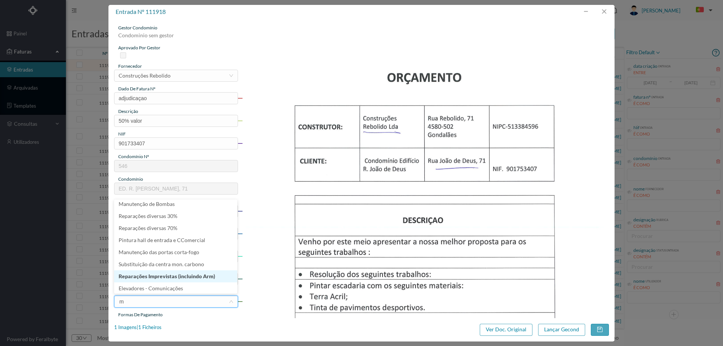
scroll to position [2, 0]
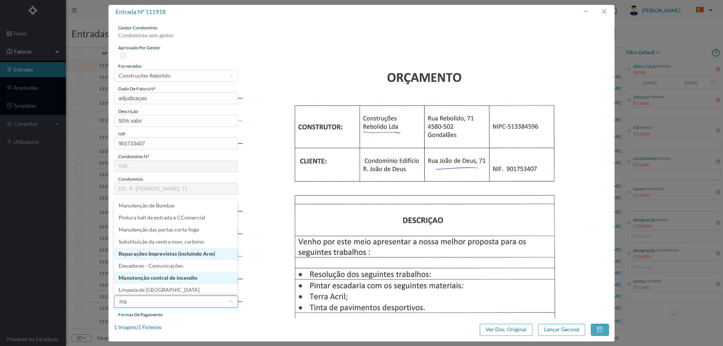
type input "man"
click at [192, 277] on li "Manutenção / Reparações" at bounding box center [175, 278] width 123 height 12
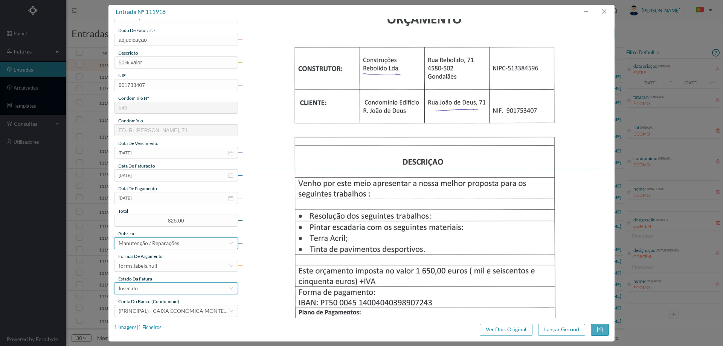
scroll to position [113, 0]
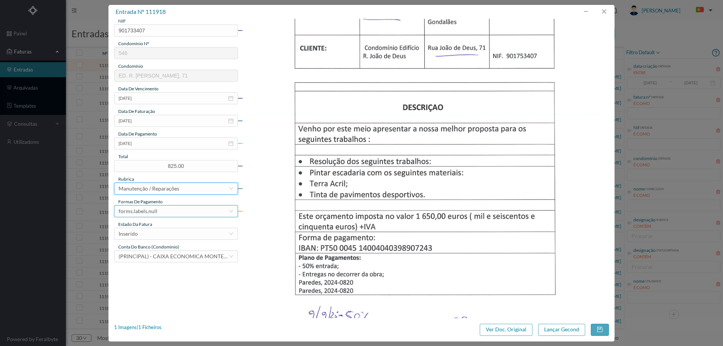
click at [167, 211] on div "forms.labels.null" at bounding box center [174, 211] width 110 height 11
click at [169, 249] on li "transferência bancária" at bounding box center [175, 250] width 123 height 12
click at [158, 229] on div "Inserido" at bounding box center [174, 233] width 110 height 11
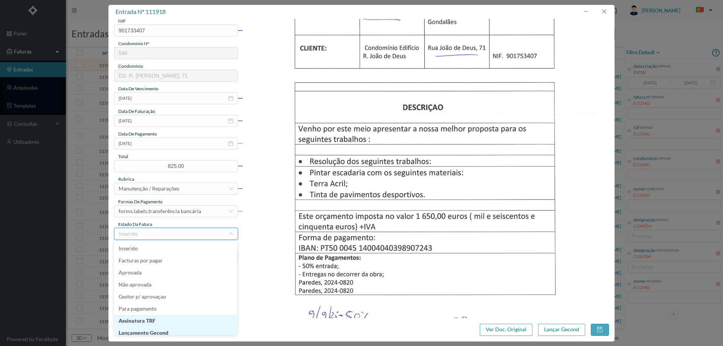
scroll to position [4, 0]
click at [170, 329] on li "Lançamento Gecond" at bounding box center [175, 329] width 123 height 12
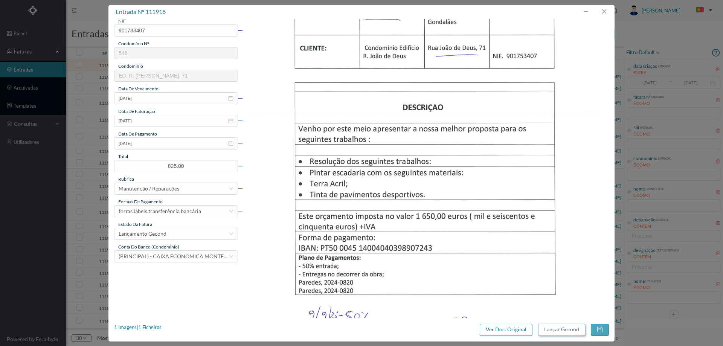
click at [576, 333] on button "Lançar Gecond" at bounding box center [561, 330] width 47 height 12
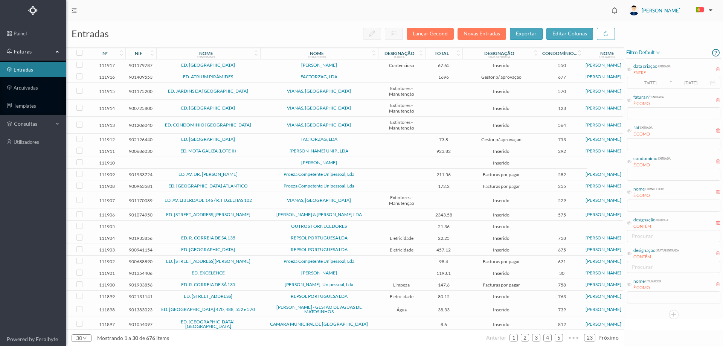
click at [269, 67] on span "[PERSON_NAME]" at bounding box center [319, 65] width 114 height 5
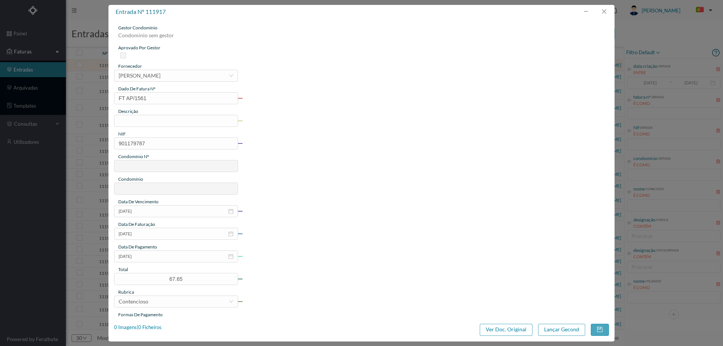
type input "FT AP/1561"
type input "901179787"
type input "2025-09-09"
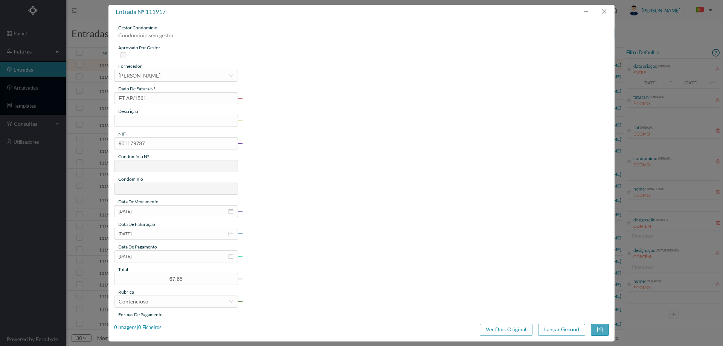
type input "67.65"
type input "550"
type input "ED. [GEOGRAPHIC_DATA]"
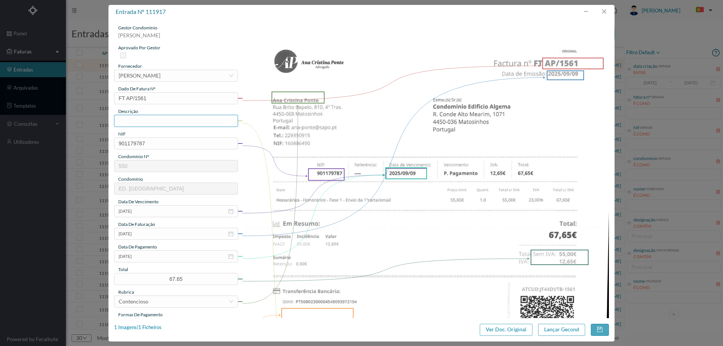
click at [159, 121] on input "text" at bounding box center [176, 121] width 124 height 12
type input "Despesas processo contencioso"
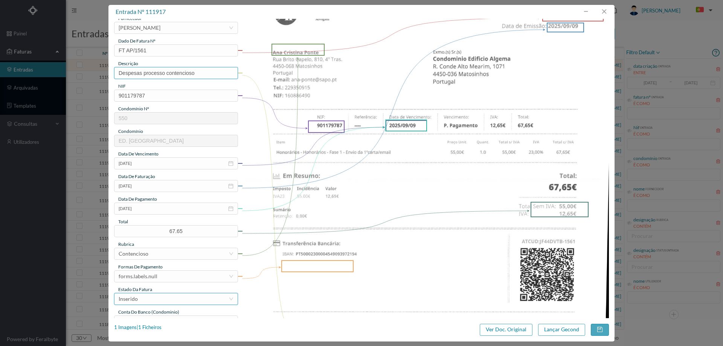
scroll to position [113, 0]
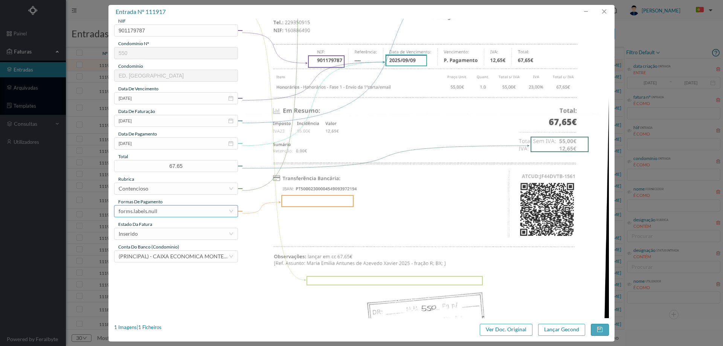
click at [147, 214] on div "forms.labels.null" at bounding box center [138, 211] width 39 height 11
click at [168, 249] on li "transferência bancária" at bounding box center [175, 250] width 123 height 12
click at [142, 239] on div "Inserido" at bounding box center [174, 233] width 110 height 11
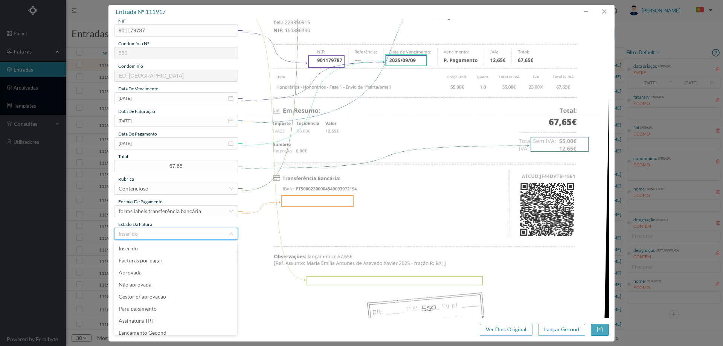
scroll to position [4, 0]
click at [161, 329] on li "Lançamento Gecond" at bounding box center [175, 329] width 123 height 12
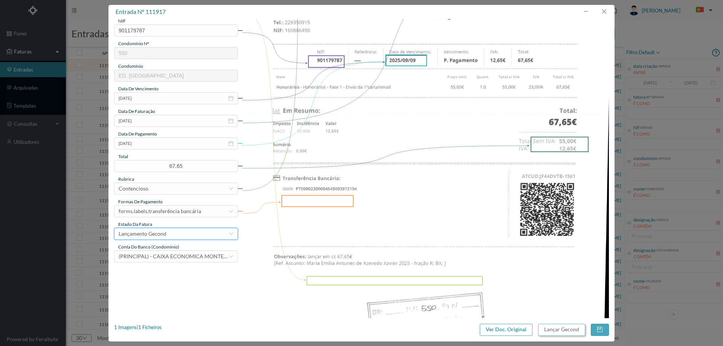
click at [570, 329] on button "Lançar Gecond" at bounding box center [561, 330] width 47 height 12
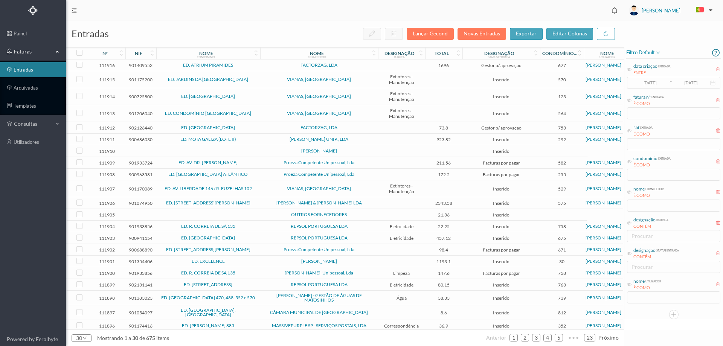
click at [376, 63] on span "FACTORZAG, LDA" at bounding box center [319, 65] width 114 height 5
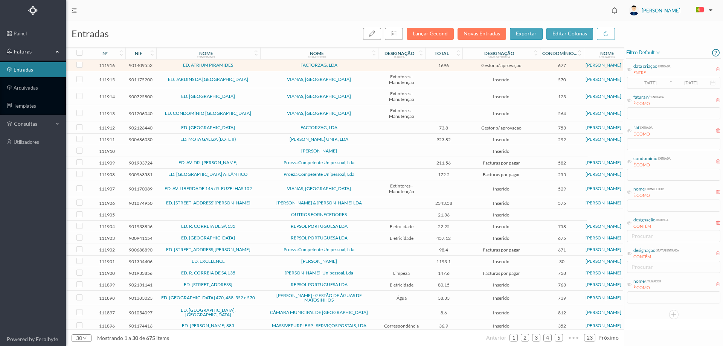
click at [376, 63] on span "FACTORZAG, LDA" at bounding box center [319, 65] width 114 height 5
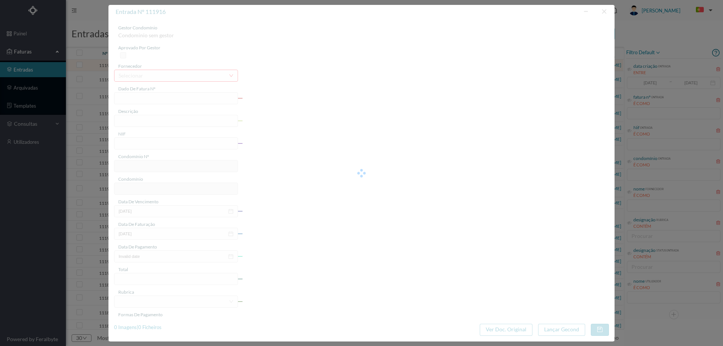
type input "FT 2025/38"
type input "Impermeabilização na Pala do Terraço"
type input "901409553"
type input "2025-09-09"
type input "[DATE]"
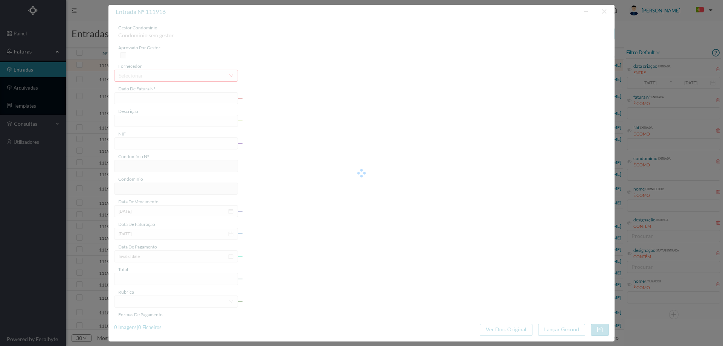
type input "2025-09-09"
type input "1696.00"
type input "677"
type input "ED. ATRIUM PIRÂMIDES"
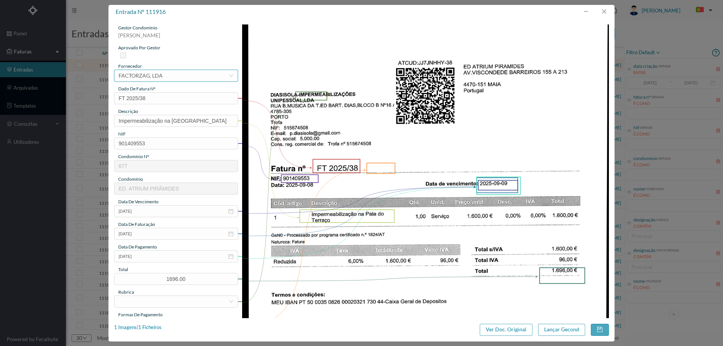
click at [136, 73] on div "FACTORZAG, LDA" at bounding box center [141, 75] width 44 height 11
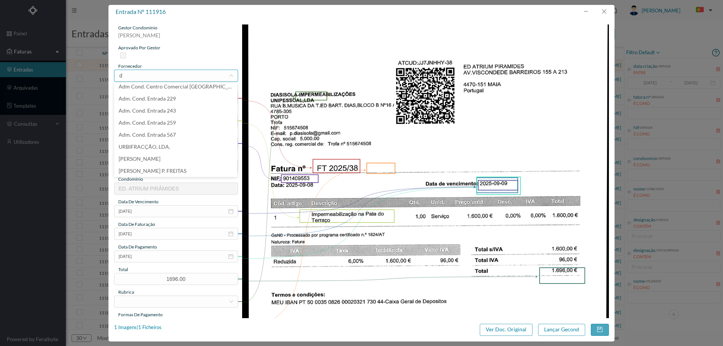
scroll to position [2, 0]
type input "d"
type input "Outr"
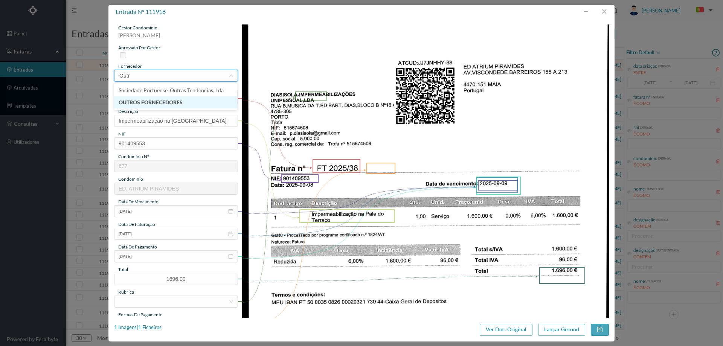
click at [146, 101] on li "OUTROS FORNECEDORES" at bounding box center [175, 102] width 123 height 12
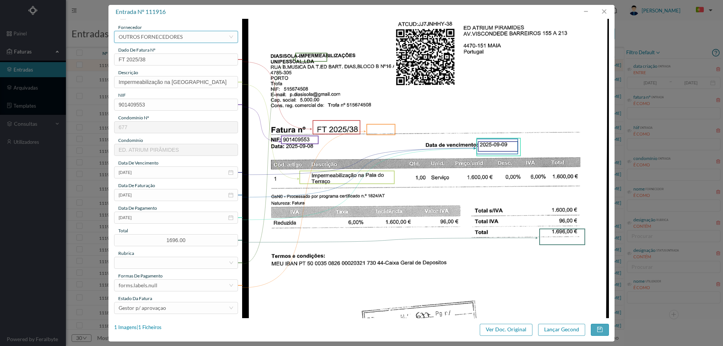
scroll to position [75, 0]
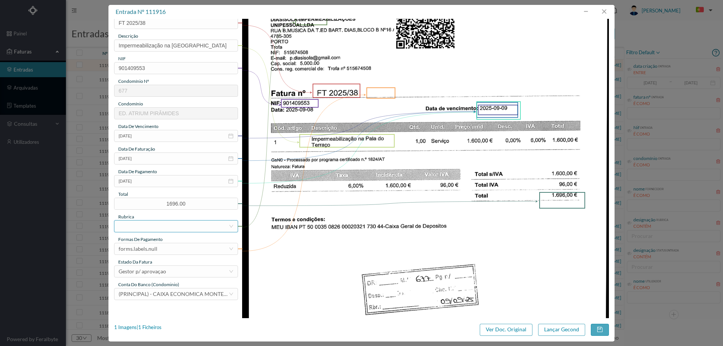
click at [142, 231] on div at bounding box center [174, 226] width 110 height 11
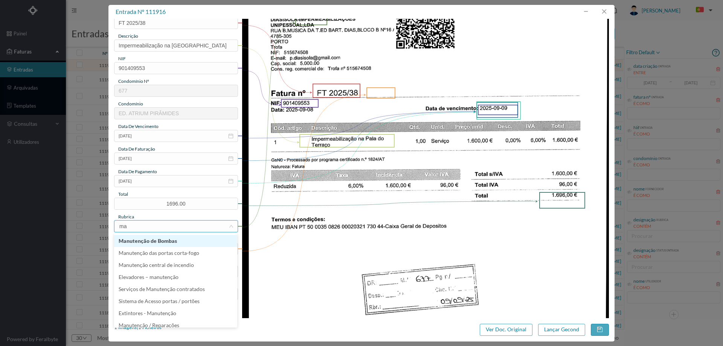
type input "man"
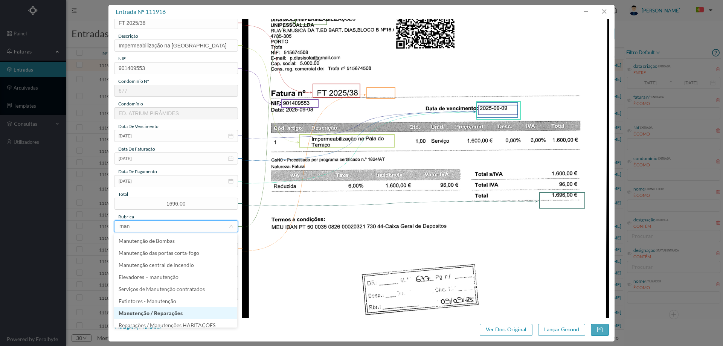
click at [150, 308] on li "Manutenção / Reparações" at bounding box center [175, 313] width 123 height 12
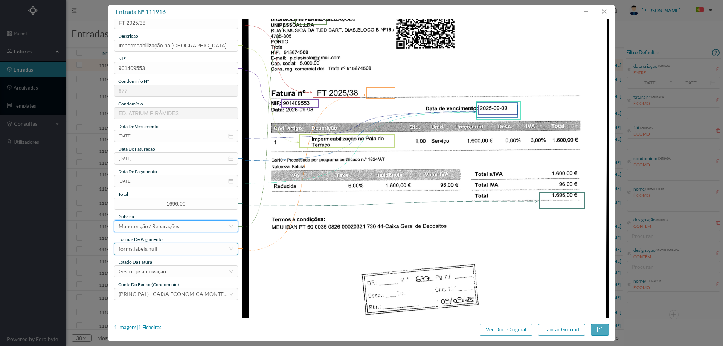
click at [153, 251] on div "forms.labels.null" at bounding box center [138, 248] width 39 height 11
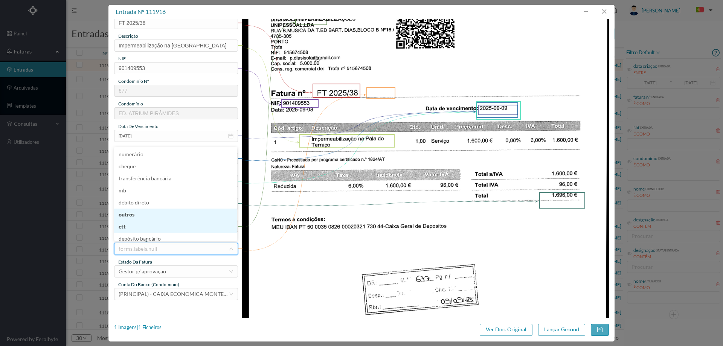
scroll to position [4, 0]
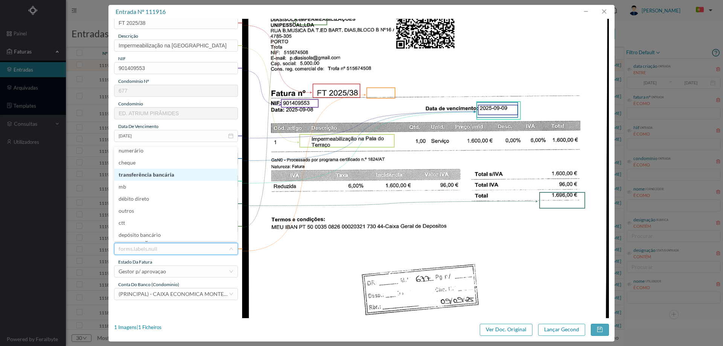
click at [159, 176] on li "transferência bancária" at bounding box center [175, 175] width 123 height 12
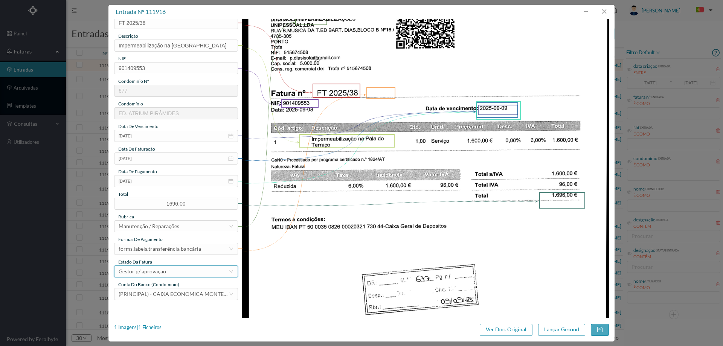
click at [149, 269] on div "Gestor p/ aprovaçao" at bounding box center [142, 271] width 47 height 11
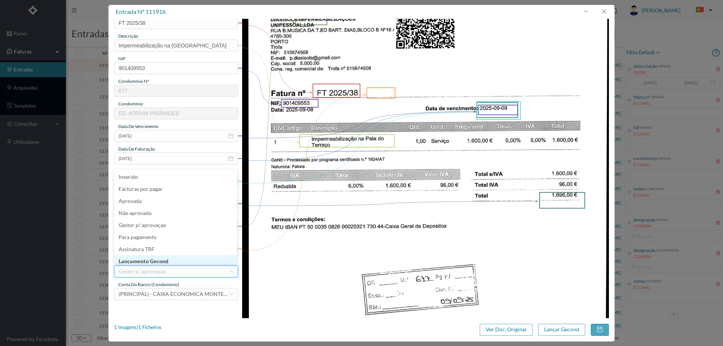
scroll to position [3, 0]
click at [155, 256] on li "Lançamento Gecond" at bounding box center [175, 258] width 123 height 12
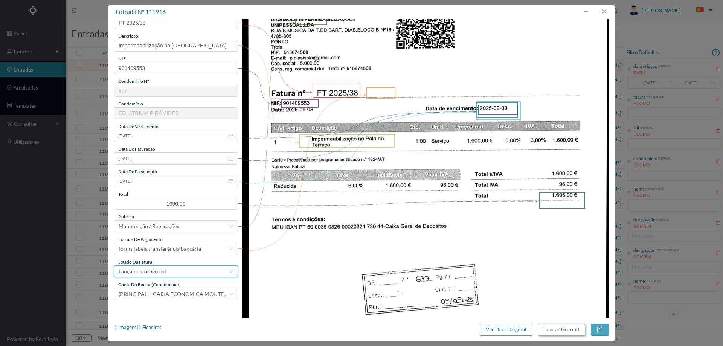
click at [555, 329] on button "Lançar Gecond" at bounding box center [561, 330] width 47 height 12
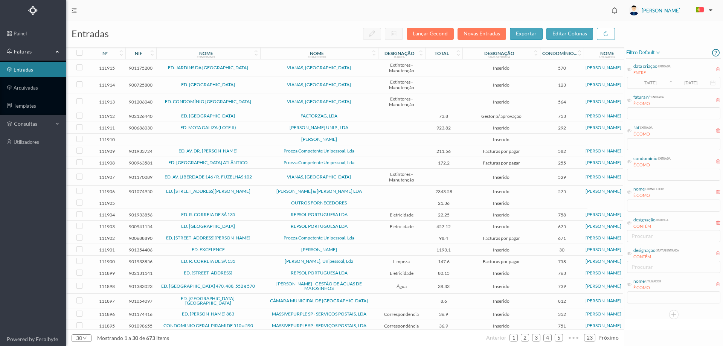
click at [265, 66] on span "VIANAS, [GEOGRAPHIC_DATA]" at bounding box center [319, 68] width 114 height 5
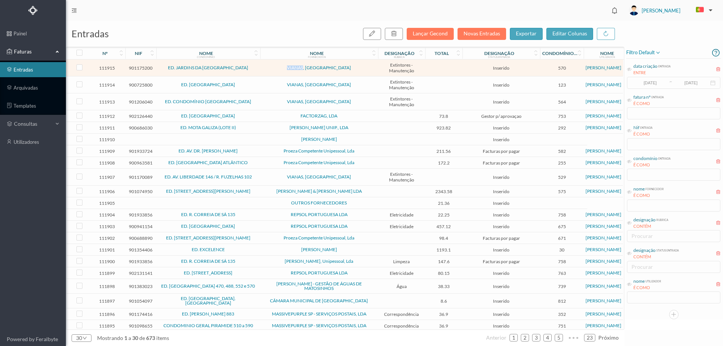
click at [265, 66] on span "VIANAS, [GEOGRAPHIC_DATA]" at bounding box center [319, 68] width 114 height 5
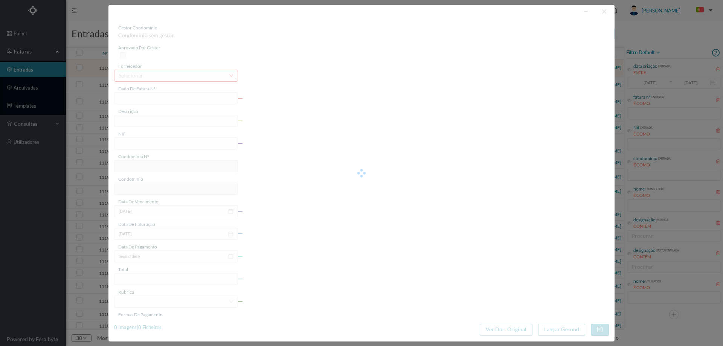
type input "FV2504401"
type input "Manutenção de extintores"
type input "901175200"
type input "[DATE]"
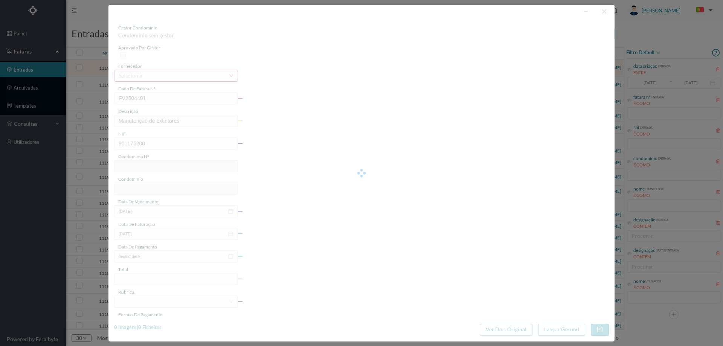
type input "[DATE]"
type input "570"
type input "ED. JARDINS DA [GEOGRAPHIC_DATA]"
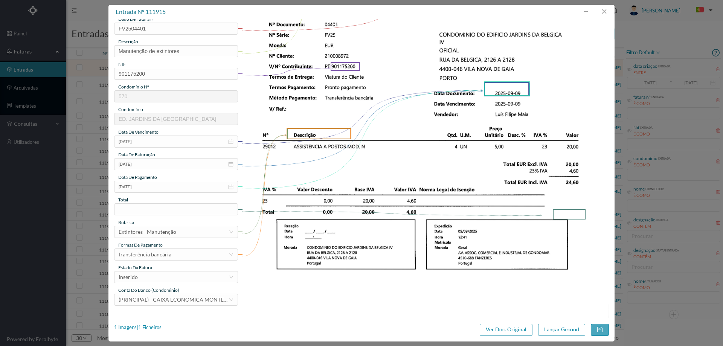
scroll to position [75, 0]
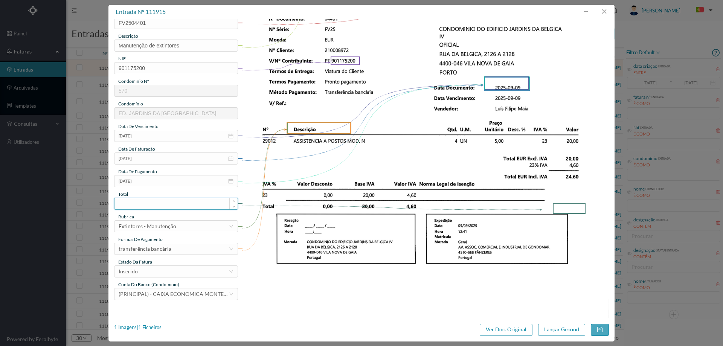
click at [153, 201] on input at bounding box center [176, 203] width 123 height 11
type input "24.60"
click at [152, 269] on div "Inserido" at bounding box center [174, 271] width 110 height 11
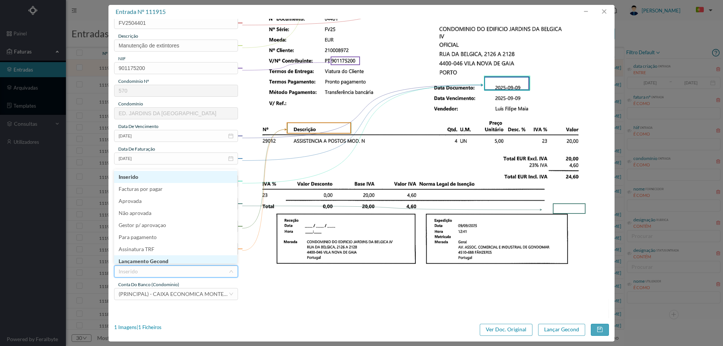
scroll to position [3, 0]
click at [158, 260] on li "Lançamento Gecond" at bounding box center [175, 258] width 123 height 12
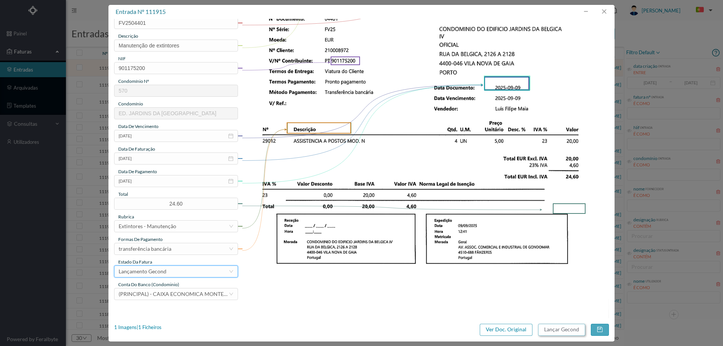
click at [564, 331] on button "Lançar Gecond" at bounding box center [561, 330] width 47 height 12
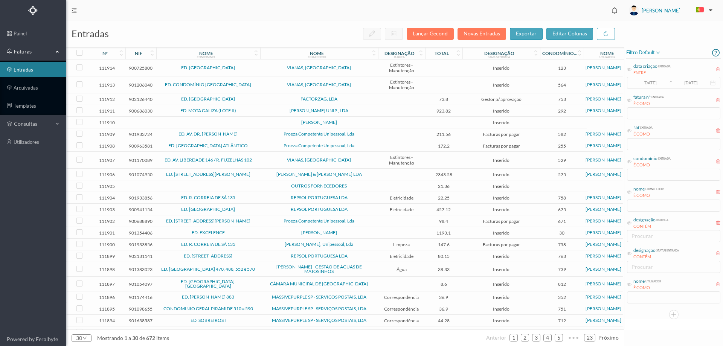
click at [277, 71] on td "VIANAS, [GEOGRAPHIC_DATA]" at bounding box center [319, 68] width 118 height 17
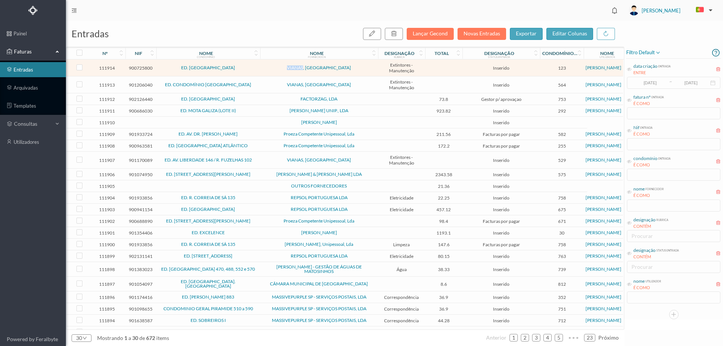
click at [277, 71] on td "VIANAS, [GEOGRAPHIC_DATA]" at bounding box center [319, 68] width 118 height 17
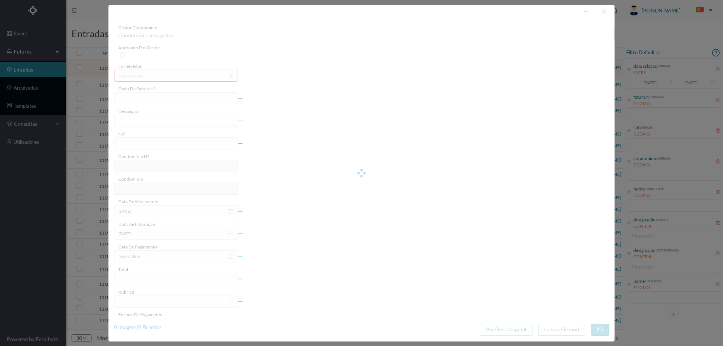
type input "FV2504342"
type input "Manutenção de extintores"
type input "900725800"
type input "2025-09-08"
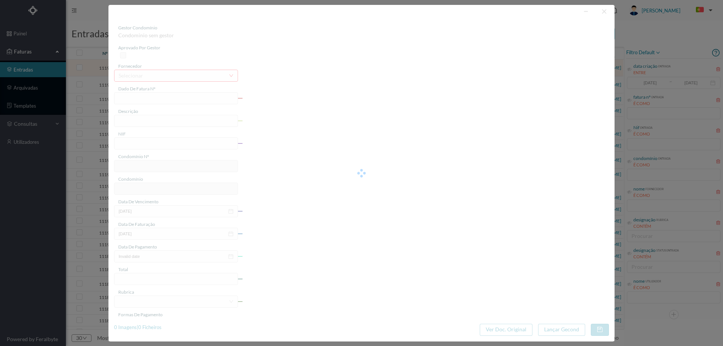
type input "2025-09-08"
type input "123"
type input "ED. CABO ESPICHEL"
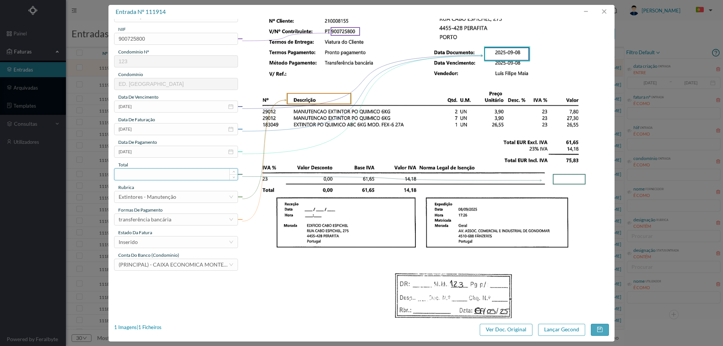
scroll to position [113, 0]
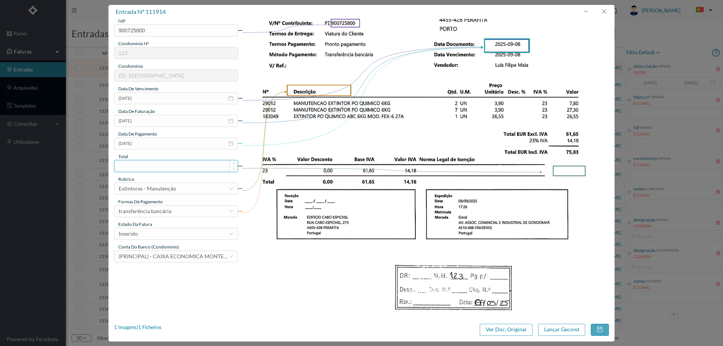
click at [156, 164] on input at bounding box center [176, 166] width 123 height 11
type input "75.83"
click at [147, 139] on input "2025-09-08" at bounding box center [176, 144] width 124 height 12
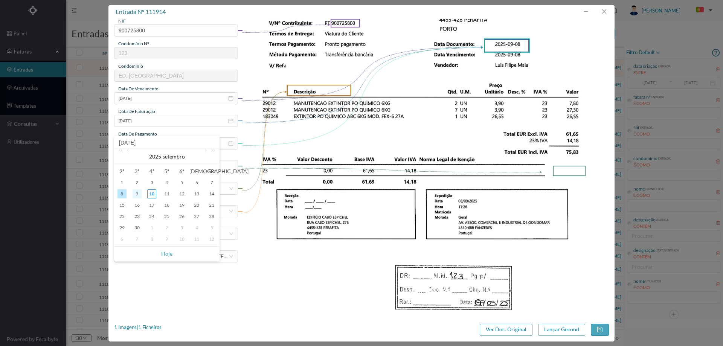
click at [134, 193] on div "9" at bounding box center [137, 194] width 9 height 9
type input "[DATE]"
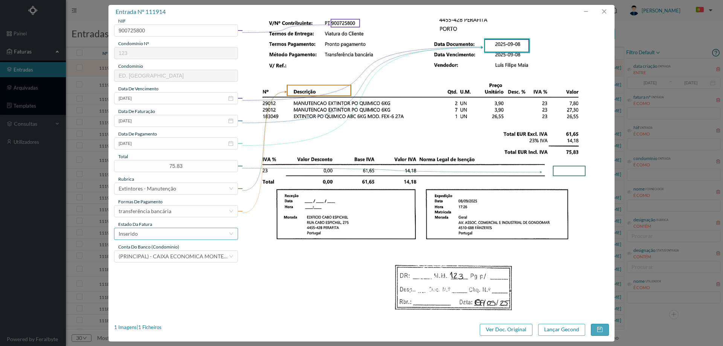
click at [160, 233] on div "Inserido" at bounding box center [174, 233] width 110 height 11
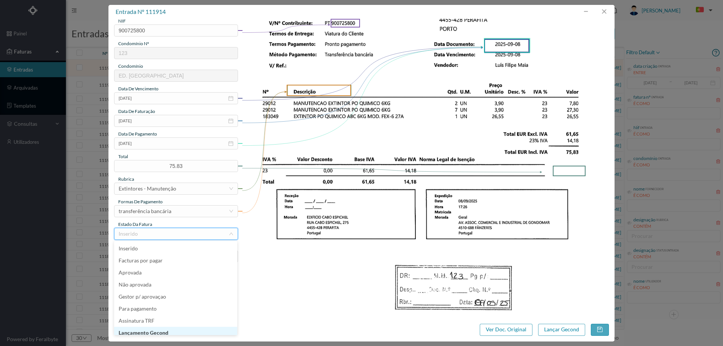
scroll to position [4, 0]
click at [173, 329] on li "Lançamento Gecond" at bounding box center [175, 329] width 123 height 12
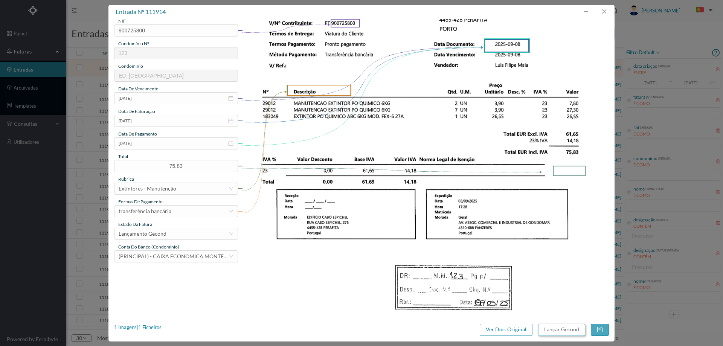
click at [555, 333] on button "Lançar Gecond" at bounding box center [561, 330] width 47 height 12
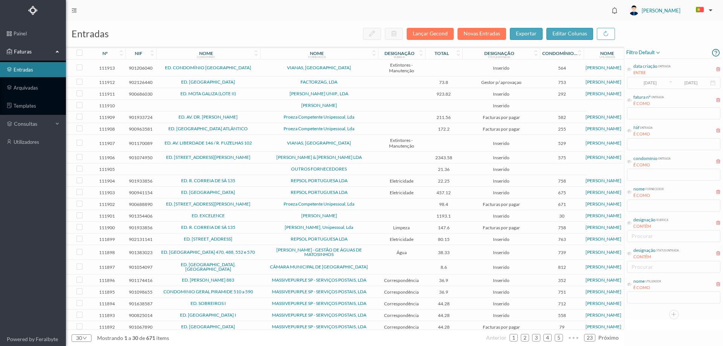
click at [261, 73] on td "VIANAS, [GEOGRAPHIC_DATA]" at bounding box center [319, 68] width 118 height 17
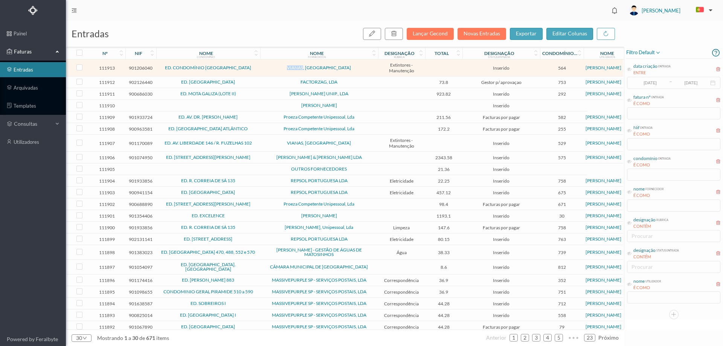
click at [261, 73] on td "VIANAS, [GEOGRAPHIC_DATA]" at bounding box center [319, 68] width 118 height 17
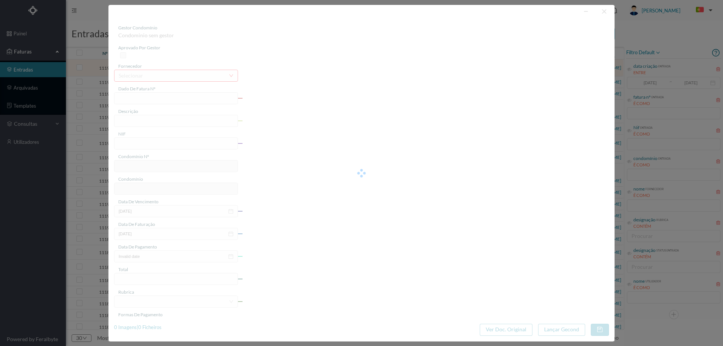
type input "Fv2504343"
type input "Manutenção de extintores"
type input "901206040"
type input "2025-09-08"
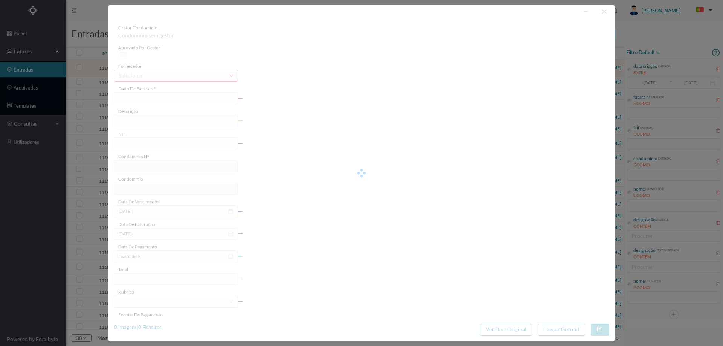
type input "2025-09-08"
type input "564"
type input "ED. CONDOMÍNIO CABO DAS MARÉS"
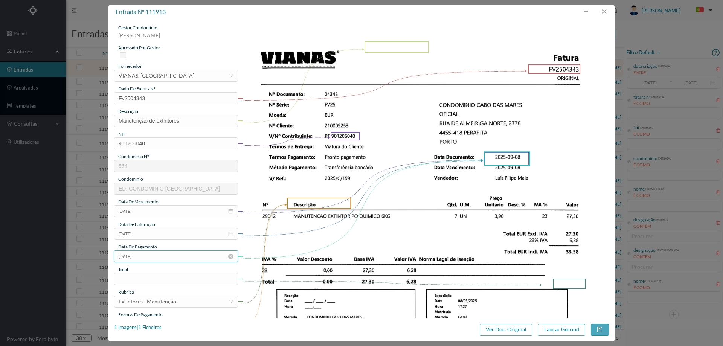
click at [165, 259] on input "2025-09-08" at bounding box center [176, 257] width 124 height 12
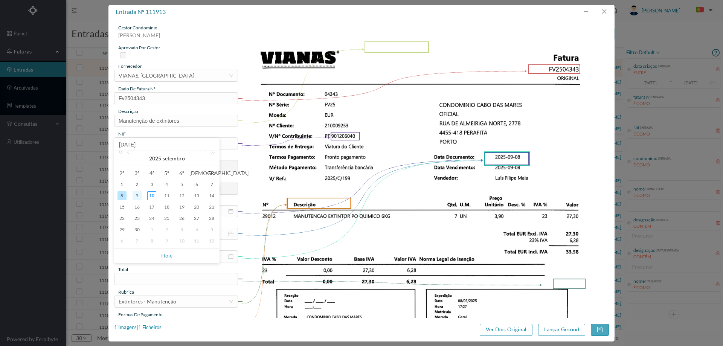
click at [137, 196] on div "9" at bounding box center [137, 195] width 9 height 9
type input "[DATE]"
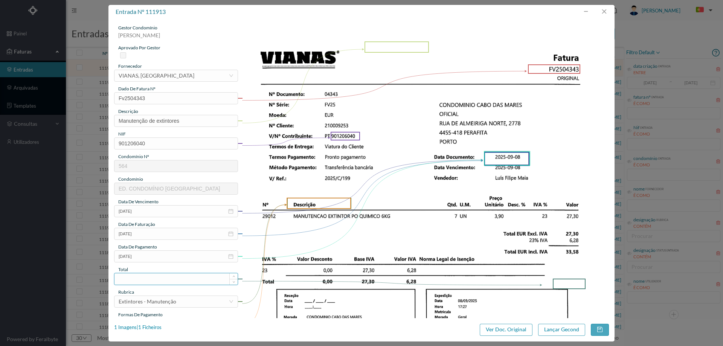
click at [156, 278] on input at bounding box center [176, 279] width 123 height 11
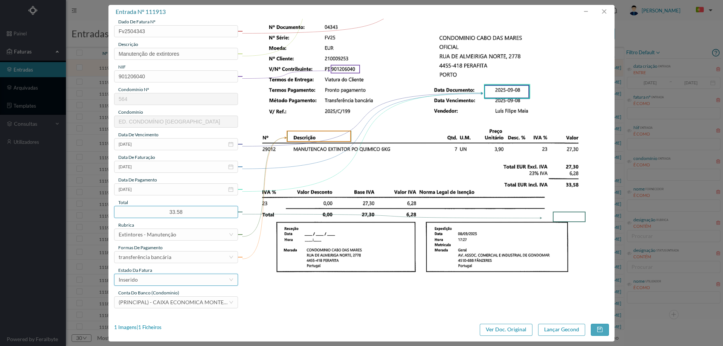
scroll to position [113, 0]
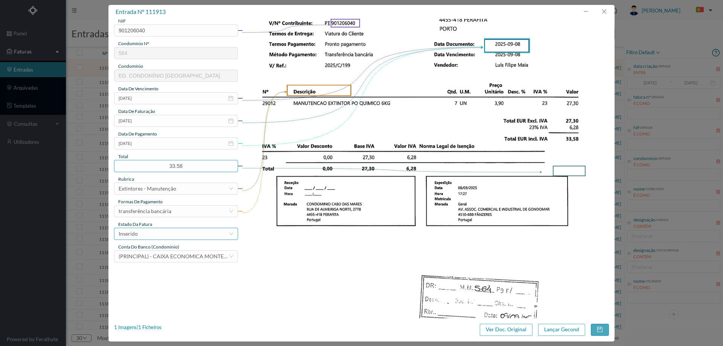
type input "33.58"
click at [159, 233] on div "Inserido" at bounding box center [174, 233] width 110 height 11
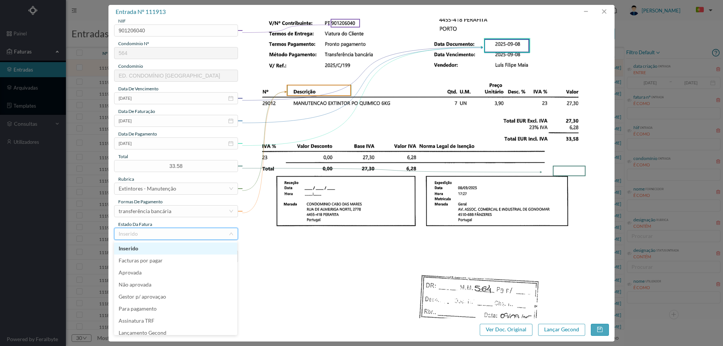
scroll to position [4, 0]
click at [167, 327] on li "Lançamento Gecond" at bounding box center [175, 329] width 123 height 12
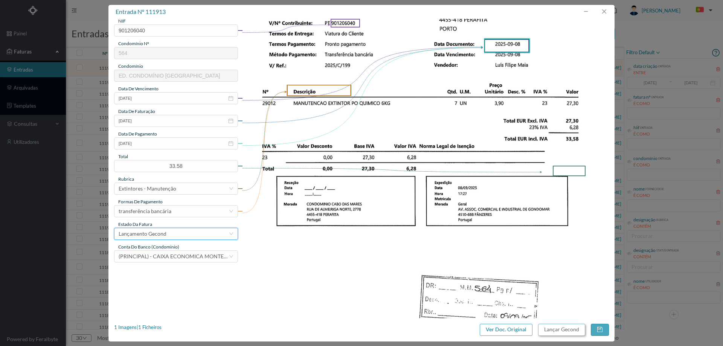
click at [574, 328] on button "Lançar Gecond" at bounding box center [561, 330] width 47 height 12
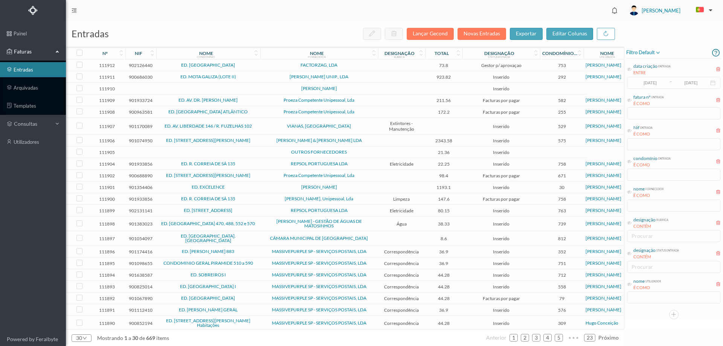
click at [277, 65] on span "FACTORZAG, LDA" at bounding box center [319, 65] width 114 height 5
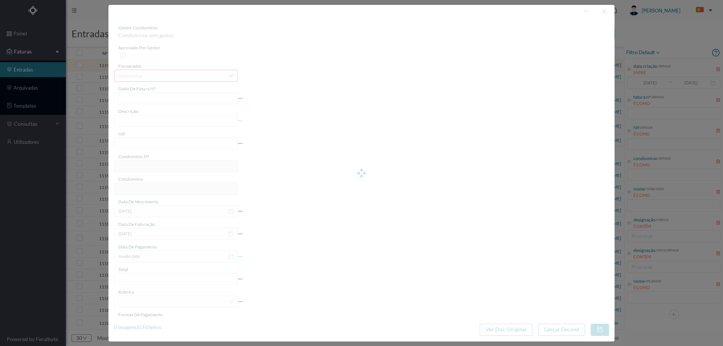
type input "FT FT/3684"
type input "Desinfestação a vespas"
type input "902126440"
type input "2025-09-05"
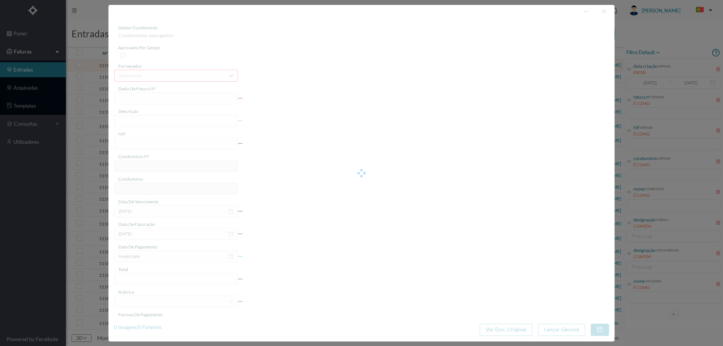
type input "2025-09-05"
type input "73.80"
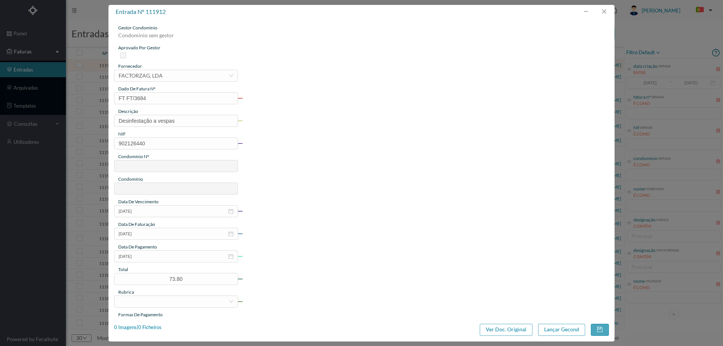
type input "753"
type input "ED. FABRIL NORTE"
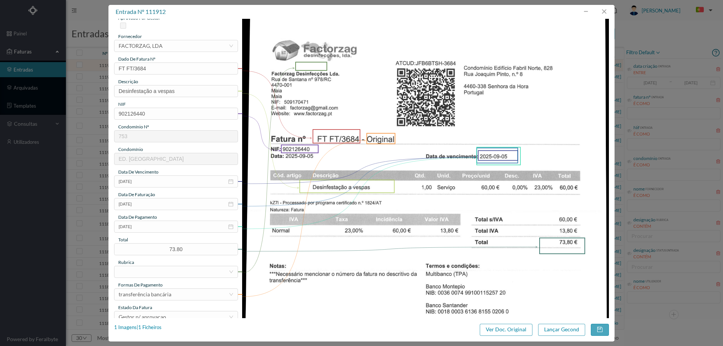
scroll to position [75, 0]
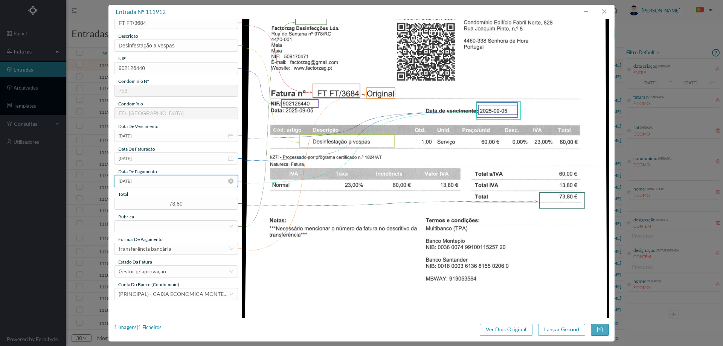
click at [150, 184] on input "2025-09-05" at bounding box center [176, 181] width 124 height 12
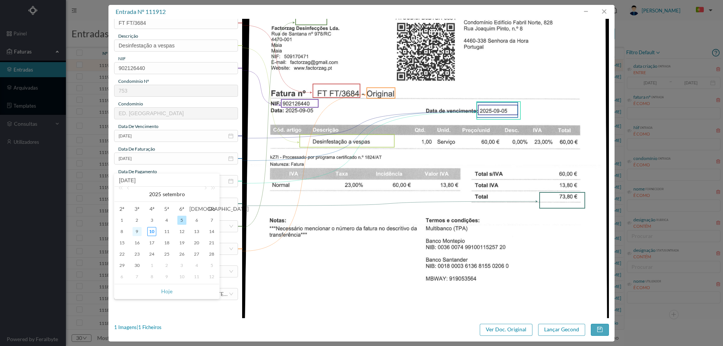
click at [135, 233] on div "9" at bounding box center [137, 231] width 9 height 9
type input "[DATE]"
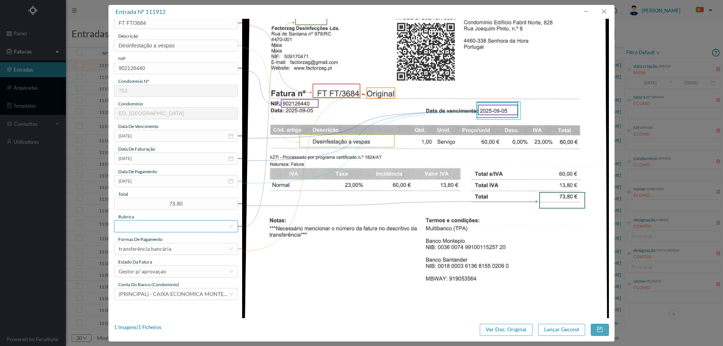
click at [148, 227] on div at bounding box center [174, 226] width 110 height 11
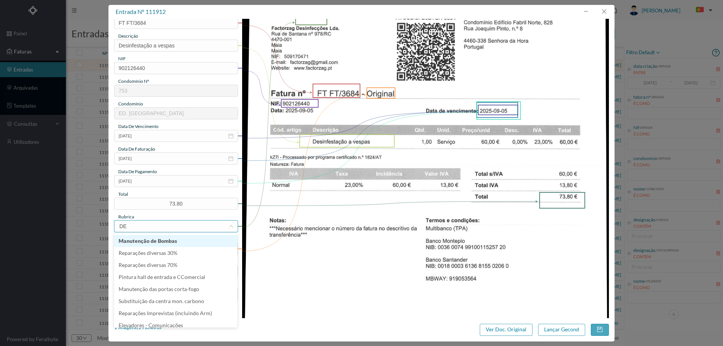
type input "DES"
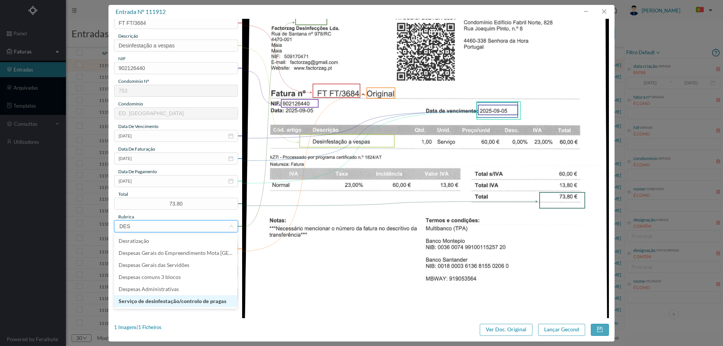
click at [171, 299] on li "Serviço de desinfestação/controlo de pragas" at bounding box center [175, 301] width 123 height 12
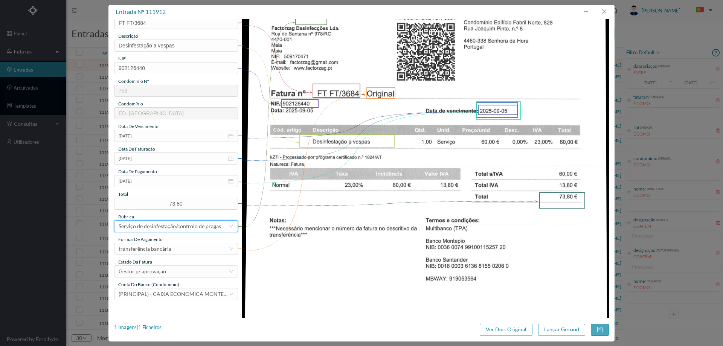
click at [164, 278] on div "gestor condomínio Cristina Sousa aprovado por gestor fornecedor selecionar FACT…" at bounding box center [176, 124] width 124 height 351
click at [175, 272] on div "Gestor p/ aprovaçao" at bounding box center [174, 271] width 110 height 11
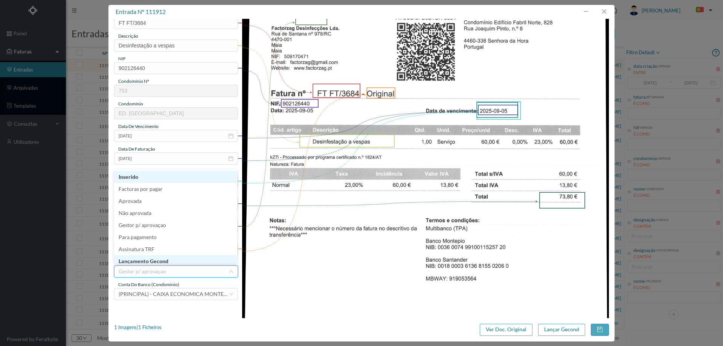
scroll to position [4, 0]
click at [178, 261] on li "Lançamento Gecond" at bounding box center [175, 258] width 123 height 12
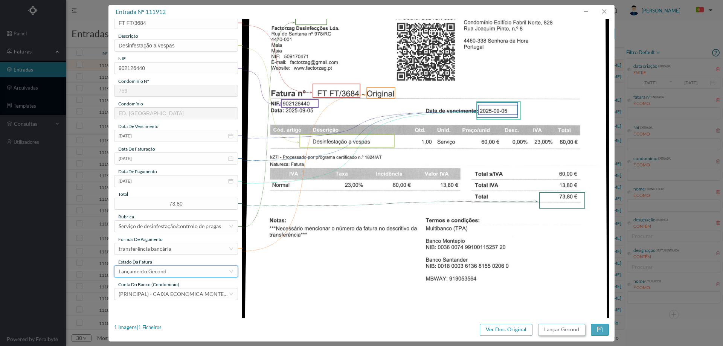
click at [564, 328] on button "Lançar Gecond" at bounding box center [561, 330] width 47 height 12
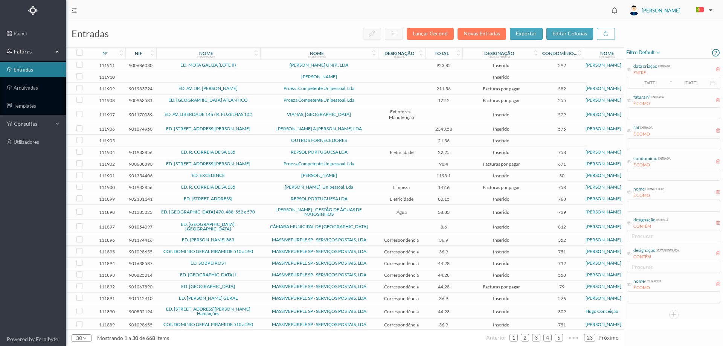
click at [246, 64] on span "ED. MOTA GALIZA (LOTE II)" at bounding box center [208, 65] width 100 height 5
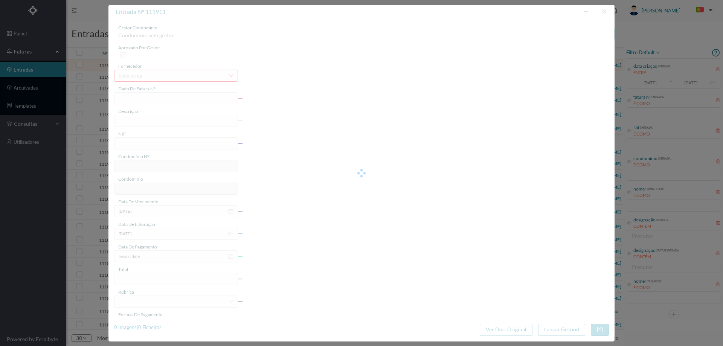
type input "FT 2025A1/3388"
type input "Uanaimanndas PS 40 9ADR"
type input "900686030"
type input "Invalid date"
type input "01-09-2025"
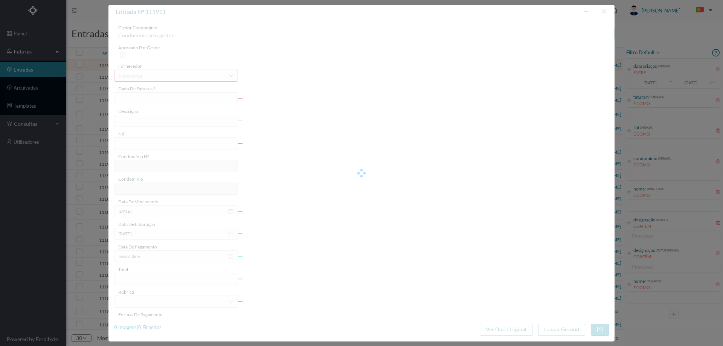
type input "923.82"
type input "292"
type input "ED. MOTA GALIZA (LOTE II)"
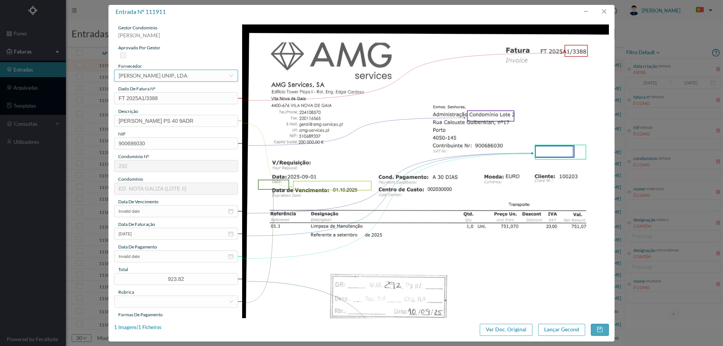
click at [161, 78] on div "PAULO MAGALHÃES FERREIRA UNIP., LDA" at bounding box center [153, 75] width 69 height 11
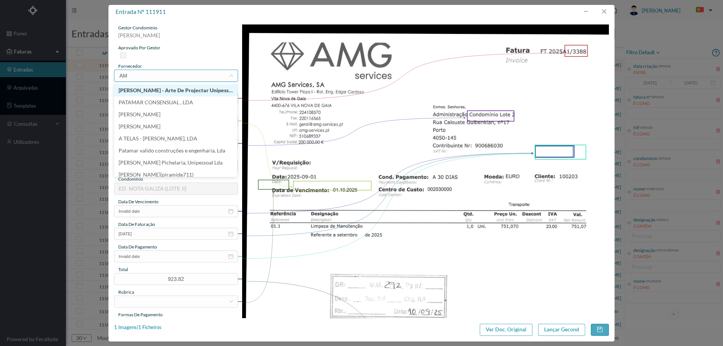
type input "AMG"
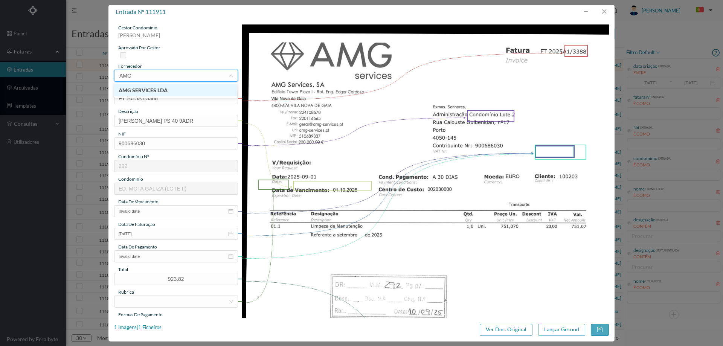
click at [151, 85] on li "AMG SERVICES LDA" at bounding box center [175, 90] width 123 height 12
drag, startPoint x: 193, startPoint y: 125, endPoint x: 49, endPoint y: 136, distance: 144.0
click at [49, 136] on div "entrada nº 111911 gestor condomínio Hugo Moreira aprovado por gestor fornecedor…" at bounding box center [361, 173] width 723 height 346
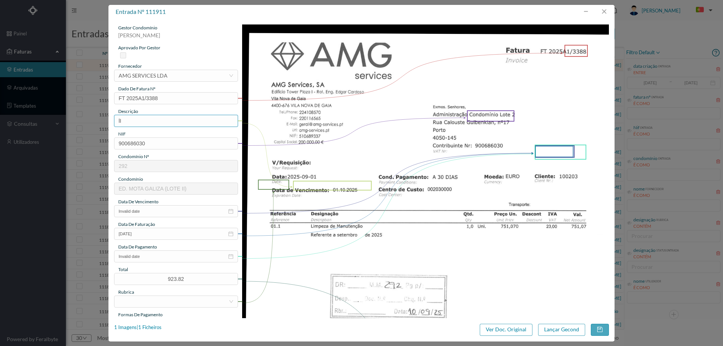
type input "l"
type input "i"
type input "Limpeza Setembro 2025"
click at [174, 213] on input "Invalid date" at bounding box center [176, 211] width 124 height 12
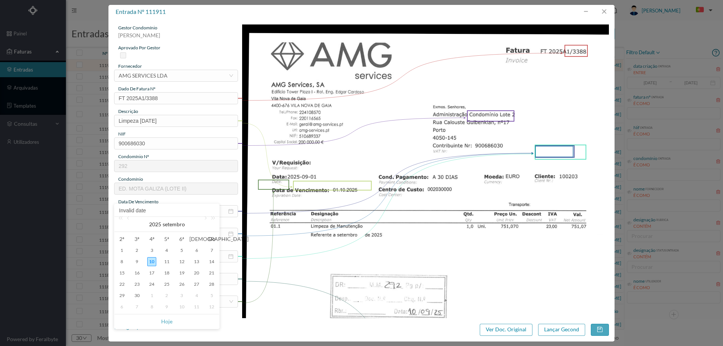
click at [151, 261] on div "10" at bounding box center [151, 261] width 9 height 9
type input "[DATE]"
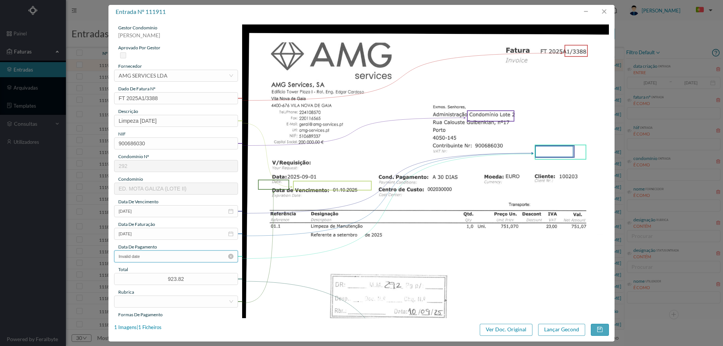
click at [151, 255] on input "Invalid date" at bounding box center [176, 257] width 124 height 12
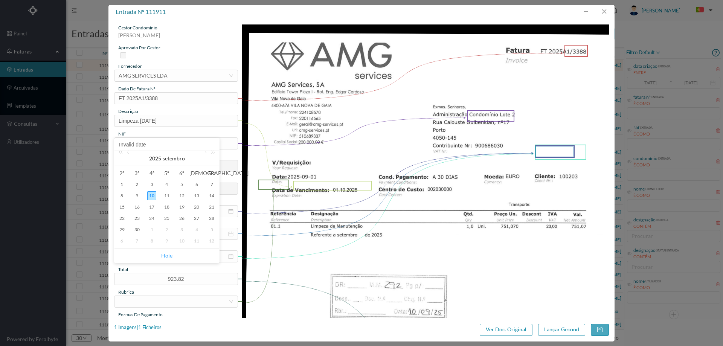
click at [161, 255] on link "Hoje" at bounding box center [166, 256] width 11 height 14
type input "[DATE]"
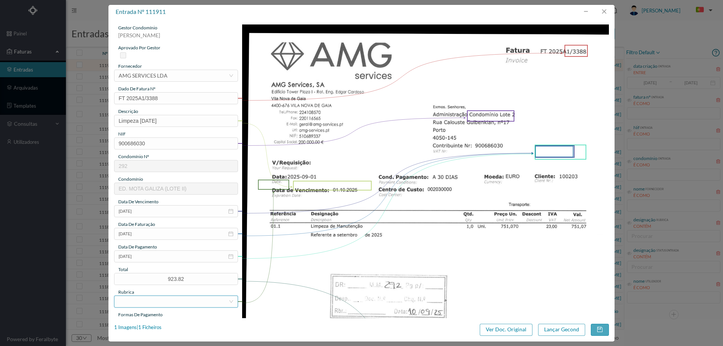
click at [151, 299] on div at bounding box center [174, 301] width 110 height 11
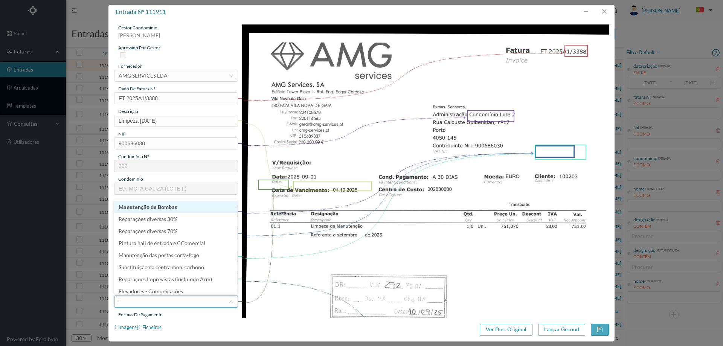
type input "li"
click at [149, 220] on li "Limpeza" at bounding box center [175, 219] width 123 height 12
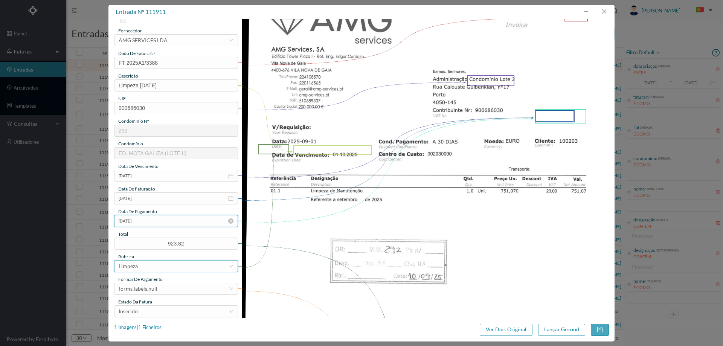
scroll to position [75, 0]
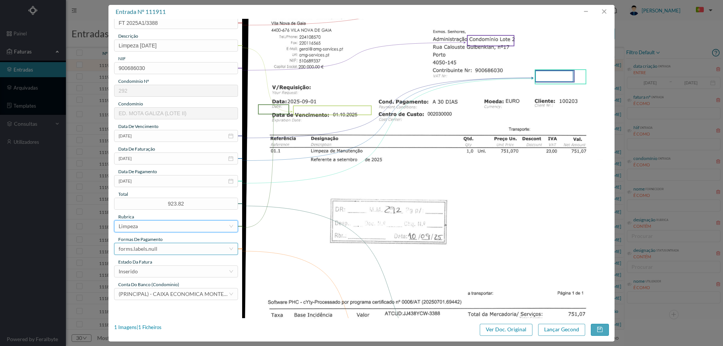
click at [150, 248] on div "forms.labels.null" at bounding box center [138, 248] width 39 height 11
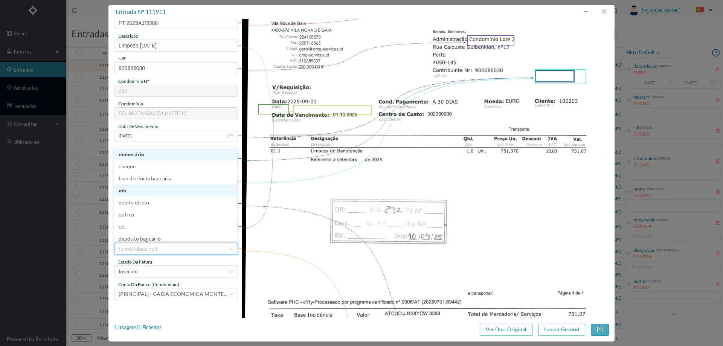
scroll to position [3, 0]
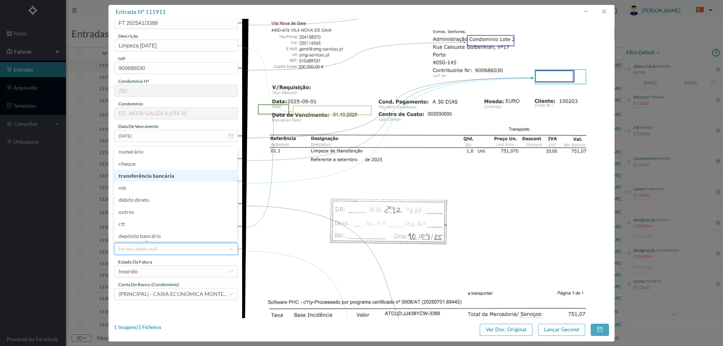
click at [168, 179] on li "transferência bancária" at bounding box center [175, 176] width 123 height 12
click at [164, 276] on div "Inserido" at bounding box center [174, 271] width 110 height 11
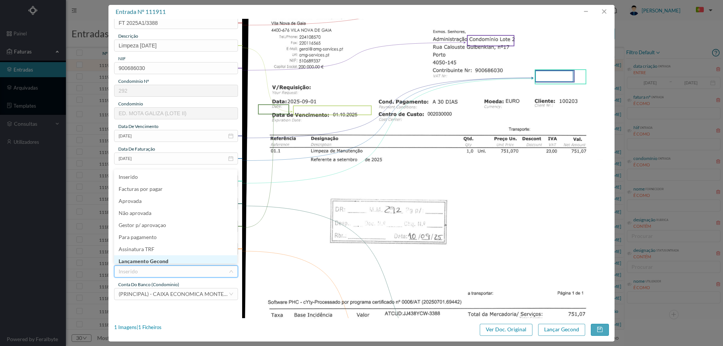
scroll to position [4, 0]
click at [166, 258] on li "Lançamento Gecond" at bounding box center [175, 258] width 123 height 12
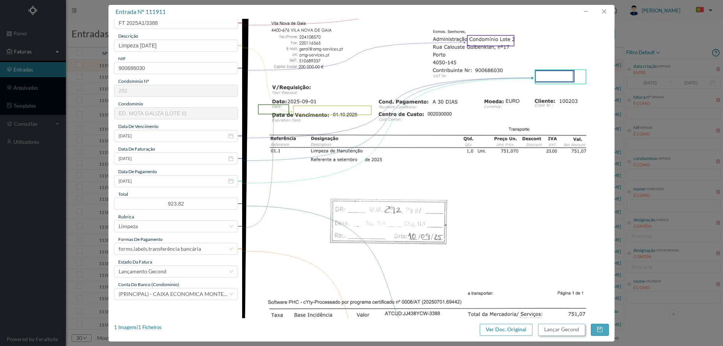
click at [561, 330] on button "Lançar Gecond" at bounding box center [561, 330] width 47 height 12
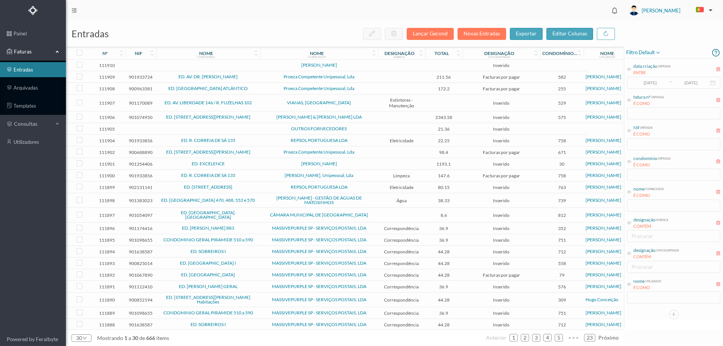
click at [398, 62] on td at bounding box center [401, 66] width 47 height 12
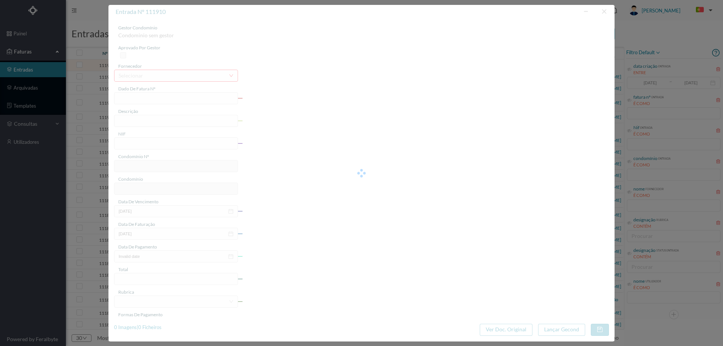
type input "0"
type input "Invalid date"
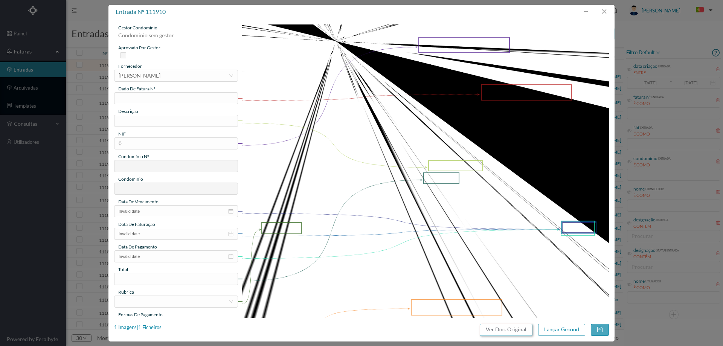
click at [508, 329] on button "Ver Doc. Original" at bounding box center [506, 330] width 53 height 12
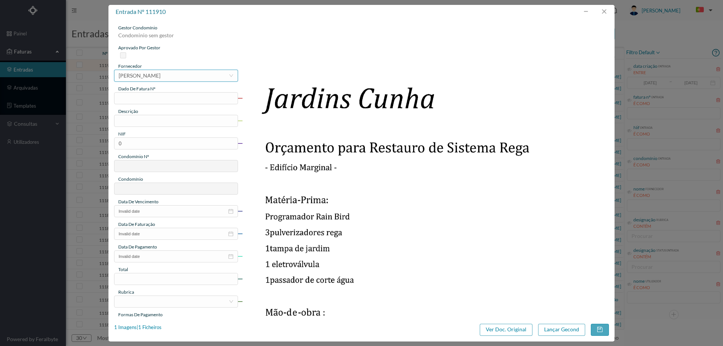
click at [161, 74] on div "[PERSON_NAME]" at bounding box center [140, 75] width 42 height 11
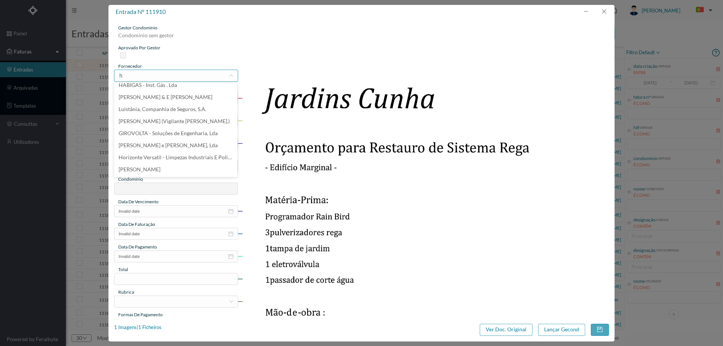
scroll to position [2, 0]
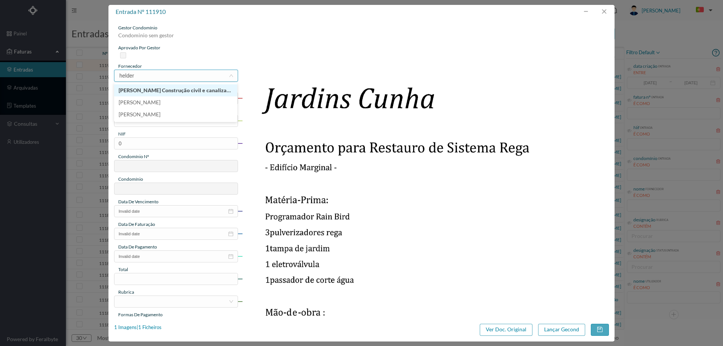
click at [182, 80] on input "helder" at bounding box center [174, 75] width 110 height 11
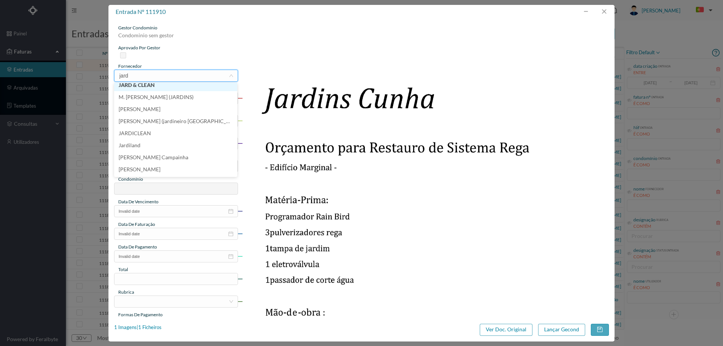
scroll to position [62, 0]
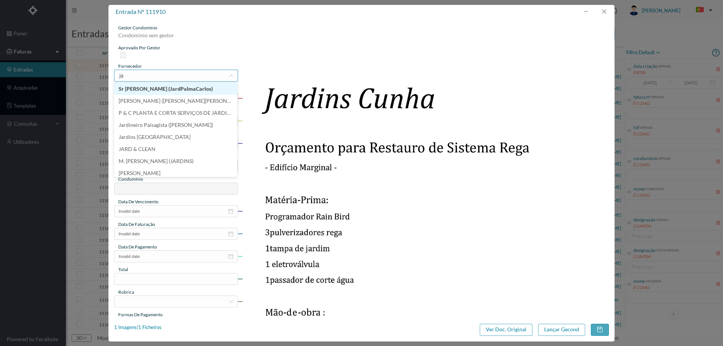
type input "j"
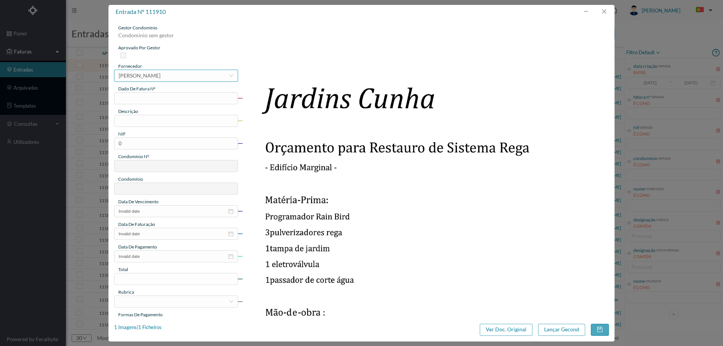
drag, startPoint x: 161, startPoint y: 76, endPoint x: 171, endPoint y: 93, distance: 19.4
click at [161, 76] on div "[PERSON_NAME]" at bounding box center [140, 75] width 42 height 11
click at [161, 75] on div "[PERSON_NAME]" at bounding box center [140, 75] width 42 height 11
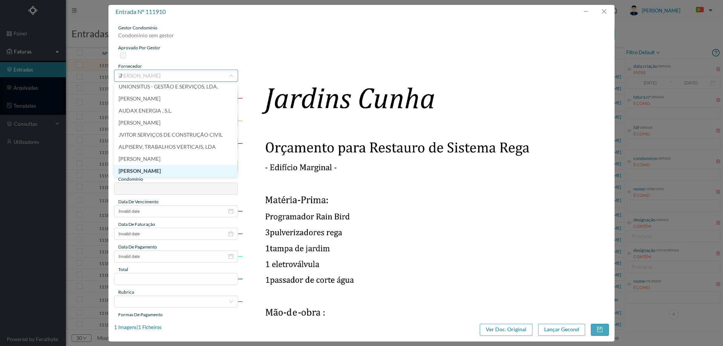
scroll to position [2, 0]
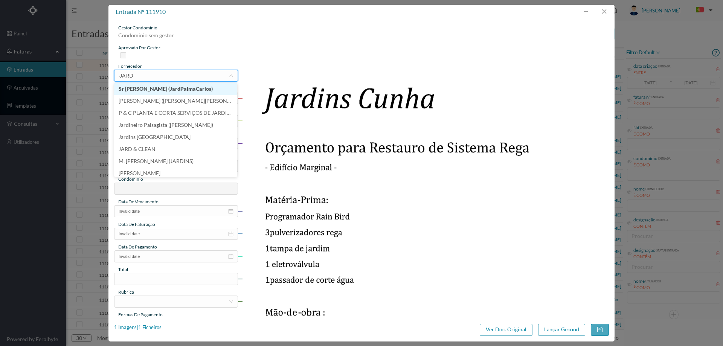
type input "JARD"
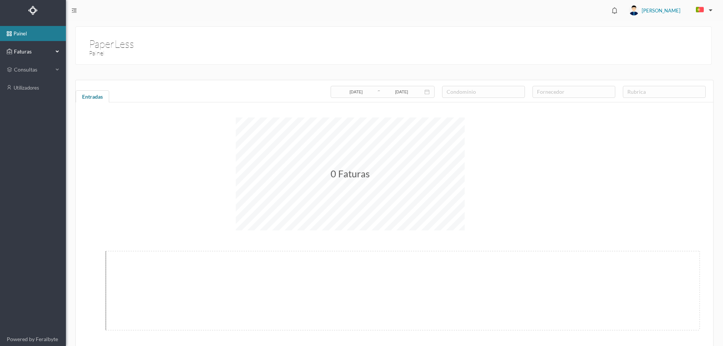
click at [14, 55] on span "Faturas" at bounding box center [32, 52] width 41 height 8
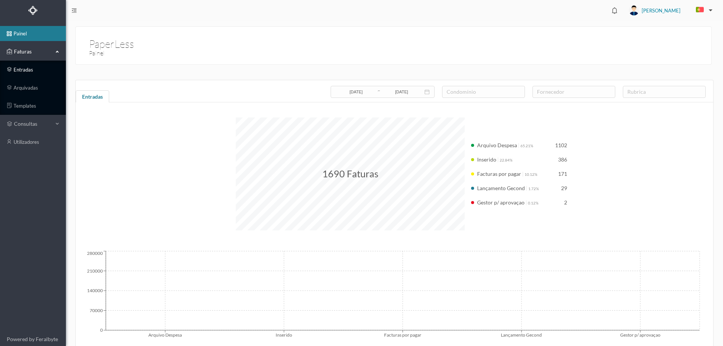
click at [27, 65] on link "entradas" at bounding box center [33, 69] width 66 height 15
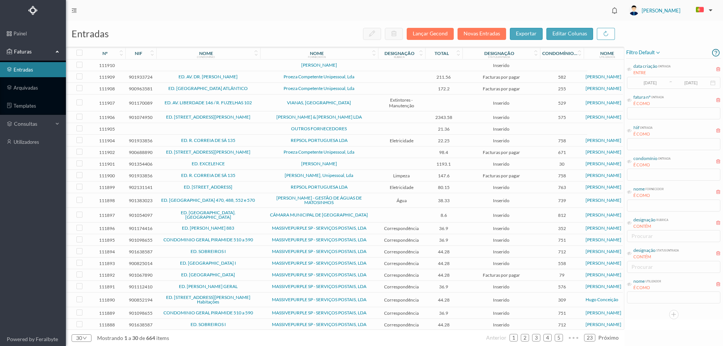
click at [418, 67] on td at bounding box center [401, 66] width 47 height 12
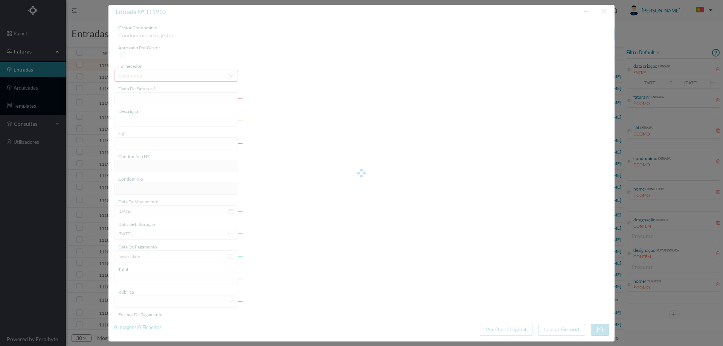
type input "0"
type input "Invalid date"
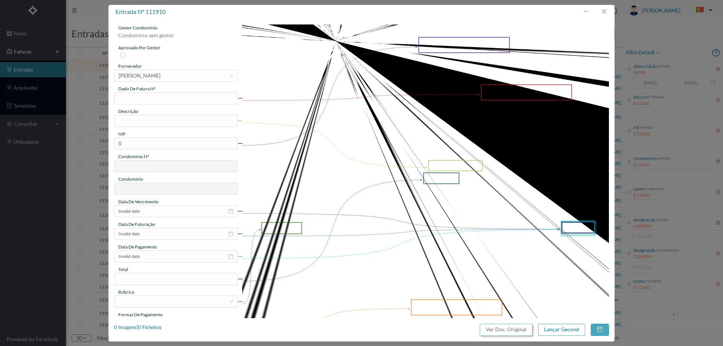
click at [515, 328] on button "Ver Doc. Original" at bounding box center [506, 330] width 53 height 12
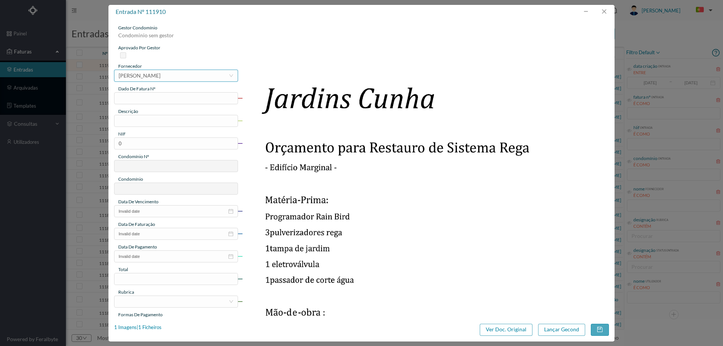
click at [161, 75] on div "[PERSON_NAME]" at bounding box center [140, 75] width 42 height 11
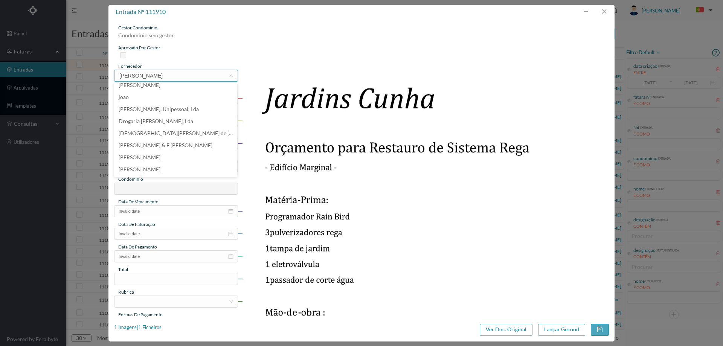
scroll to position [2, 0]
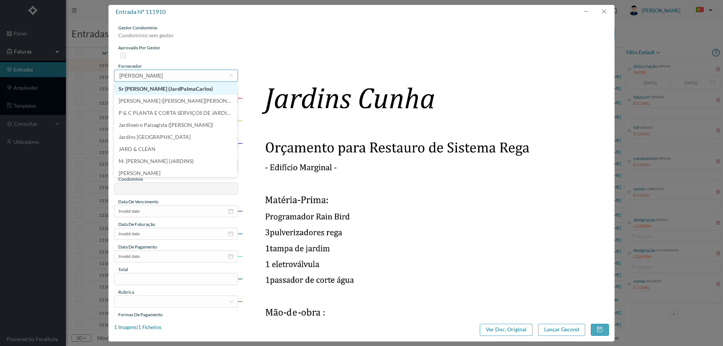
type input "J"
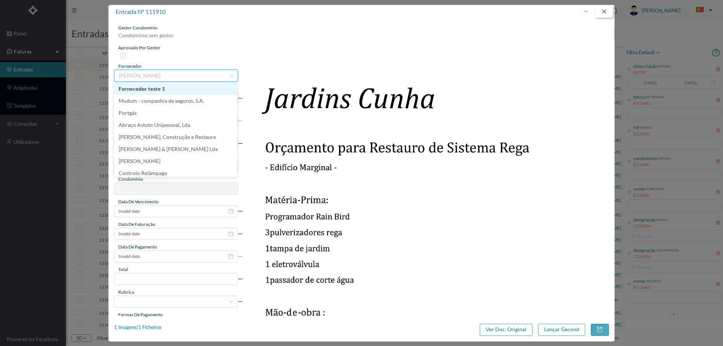
drag, startPoint x: 605, startPoint y: 10, endPoint x: 655, endPoint y: 24, distance: 51.2
click at [605, 11] on button "button" at bounding box center [604, 12] width 18 height 12
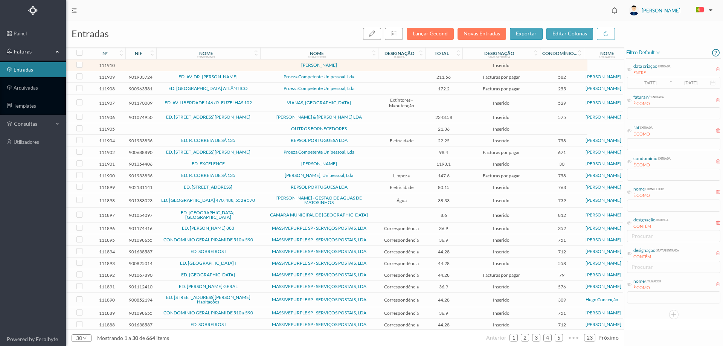
click at [680, 12] on span "[PERSON_NAME]" at bounding box center [661, 10] width 39 height 24
click at [669, 78] on li "sair" at bounding box center [664, 78] width 53 height 12
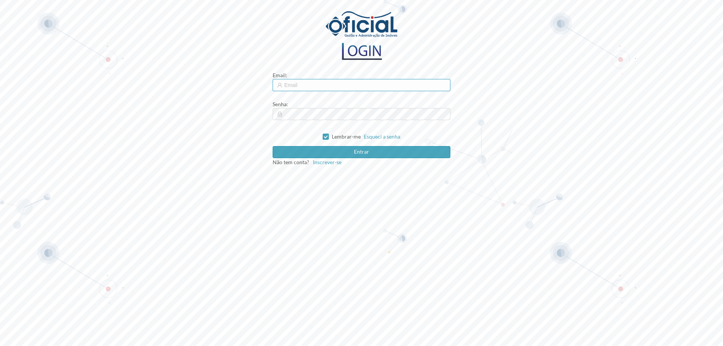
type input "[EMAIL_ADDRESS][DOMAIN_NAME]"
click at [352, 151] on button "Entrar" at bounding box center [362, 152] width 178 height 12
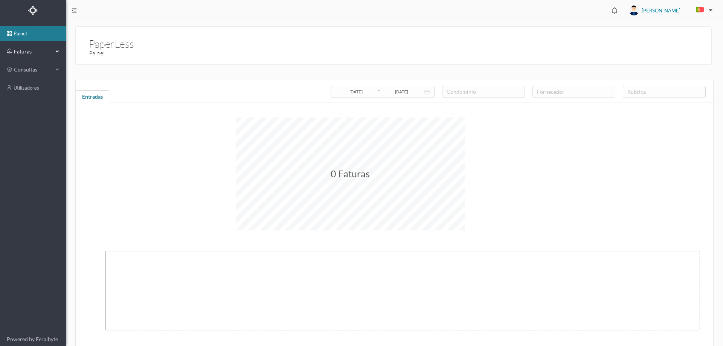
click at [15, 50] on span "Faturas" at bounding box center [32, 52] width 41 height 8
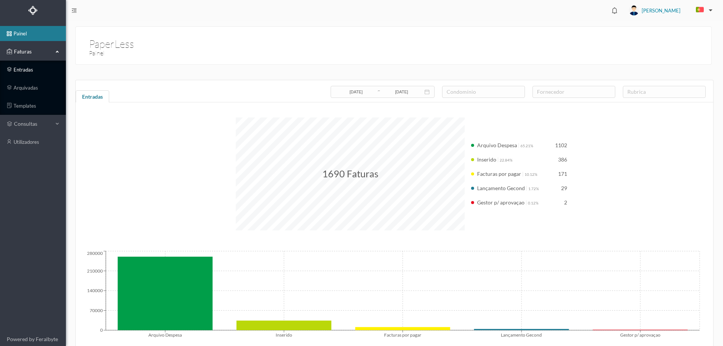
click at [26, 71] on link "entradas" at bounding box center [33, 69] width 66 height 15
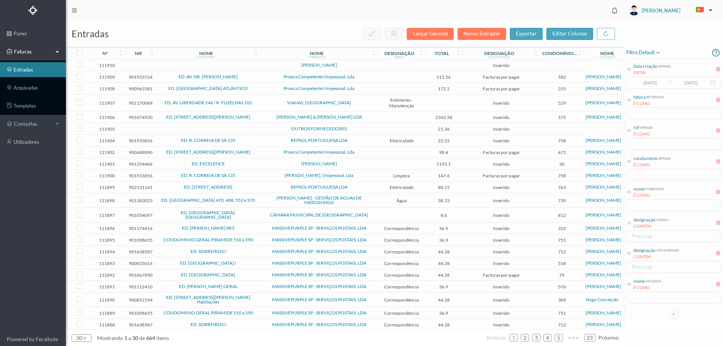
click at [402, 67] on td at bounding box center [401, 66] width 47 height 12
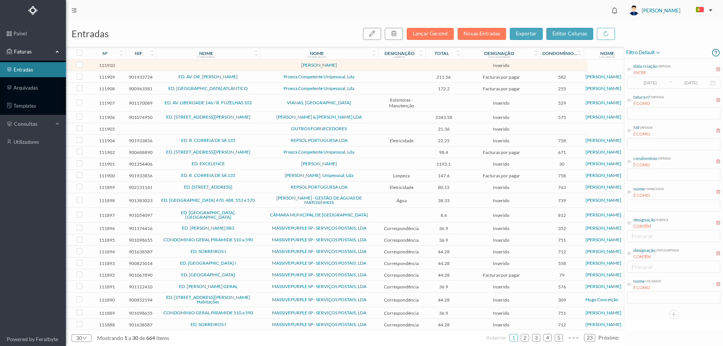
click at [402, 67] on td at bounding box center [401, 66] width 47 height 12
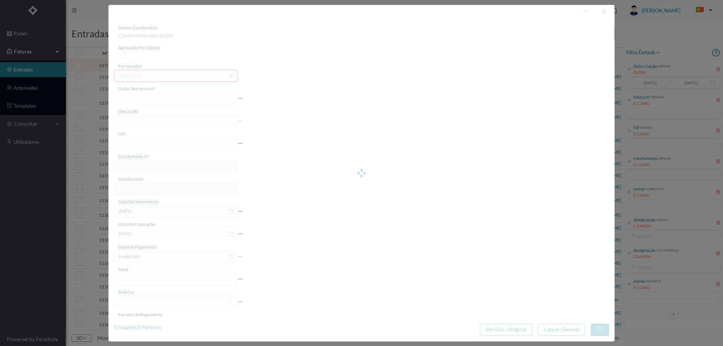
type input "0"
type input "Invalid date"
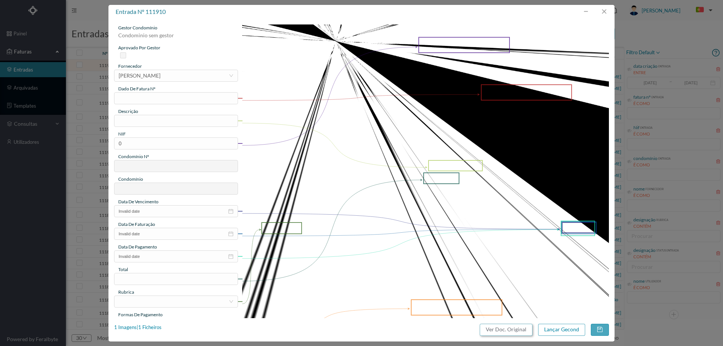
drag, startPoint x: 494, startPoint y: 331, endPoint x: 433, endPoint y: 53, distance: 284.7
click at [494, 330] on button "Ver Doc. Original" at bounding box center [506, 330] width 53 height 12
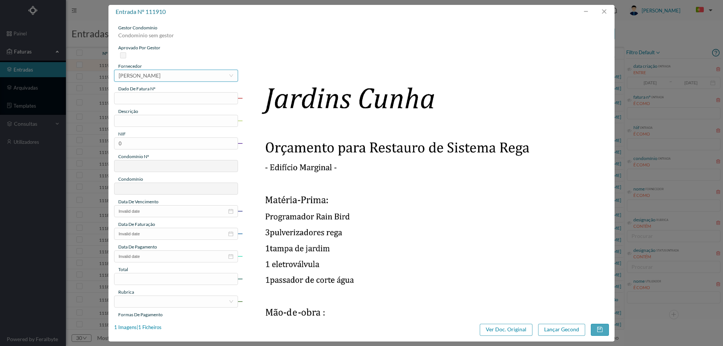
click at [161, 70] on div "[PERSON_NAME]" at bounding box center [140, 75] width 42 height 11
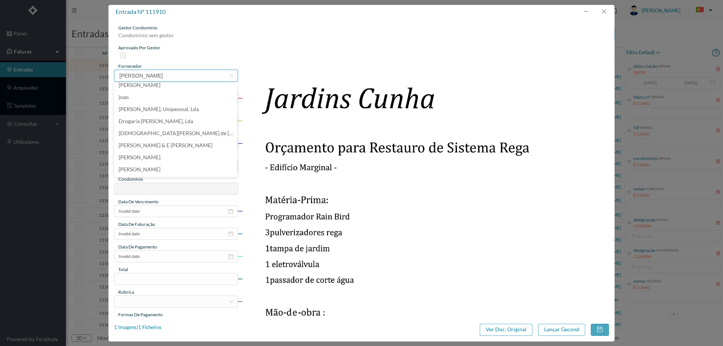
scroll to position [2, 0]
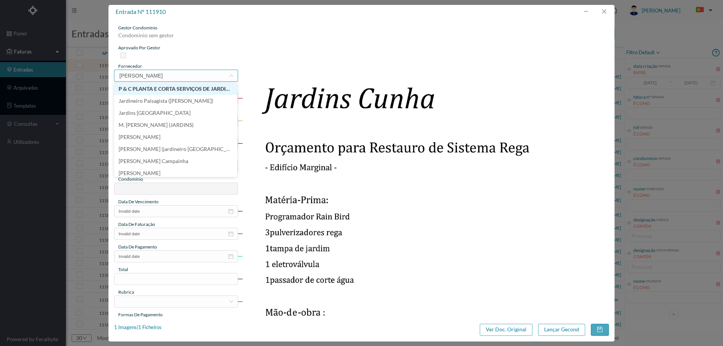
type input "J"
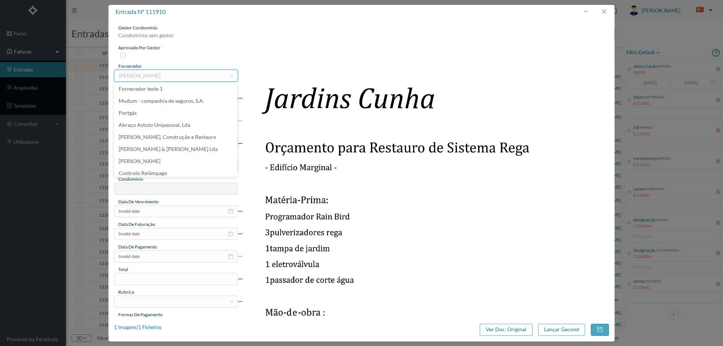
click at [352, 98] on img at bounding box center [425, 284] width 367 height 520
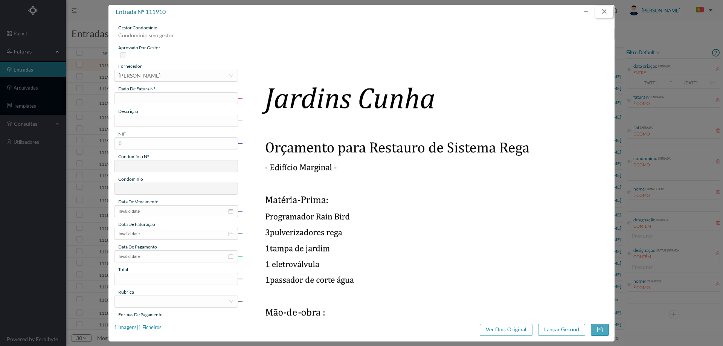
click at [610, 10] on button "button" at bounding box center [604, 12] width 18 height 12
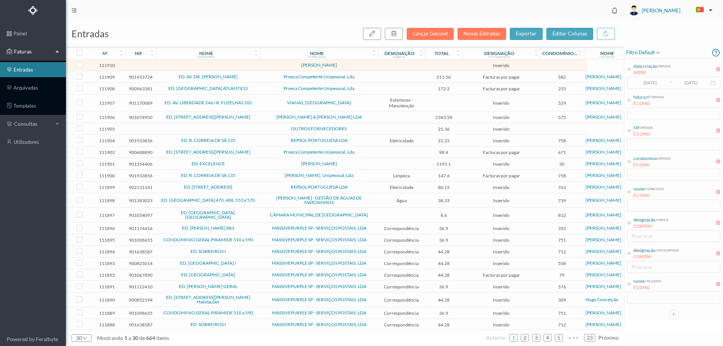
click at [265, 106] on td "VIANAS, [GEOGRAPHIC_DATA]" at bounding box center [319, 103] width 118 height 17
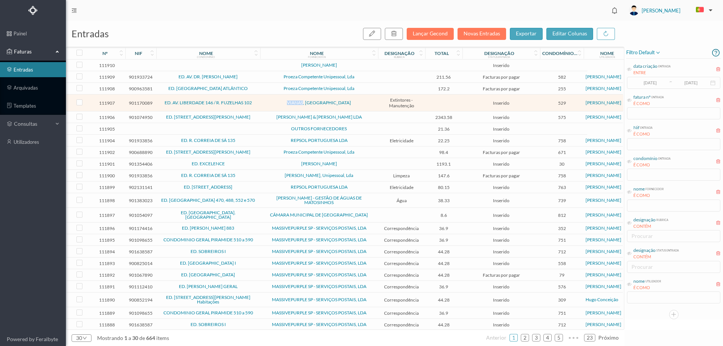
click at [265, 106] on td "VIANAS, [GEOGRAPHIC_DATA]" at bounding box center [319, 103] width 118 height 17
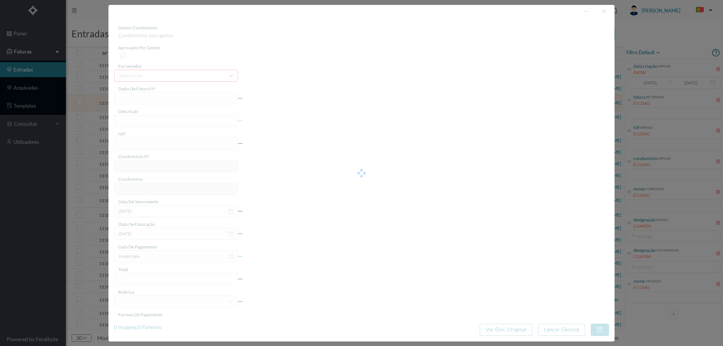
type input "FV2504404"
type input "Manutenção de extintores"
type input "901170089"
type input "[DATE]"
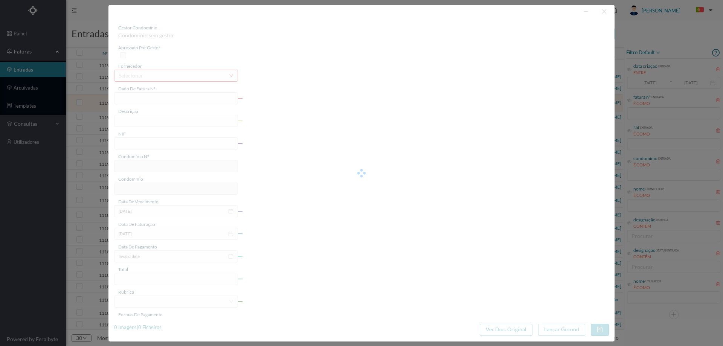
type input "[DATE]"
type input "529"
type input "ED. AV. LIBERDADE 146 / R. FUZELHAS 102"
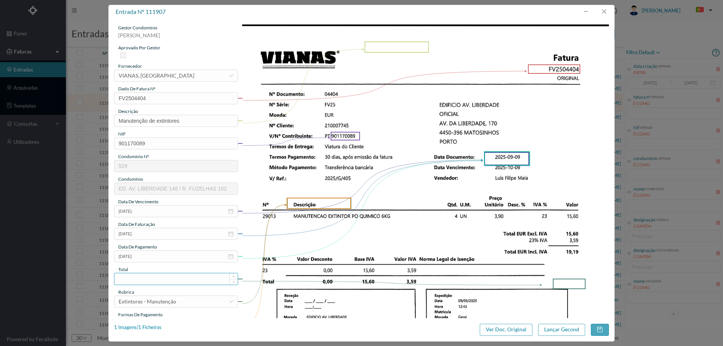
click at [147, 280] on input at bounding box center [176, 279] width 123 height 11
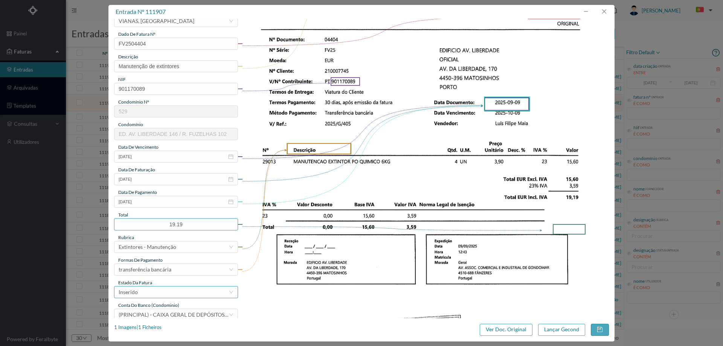
scroll to position [113, 0]
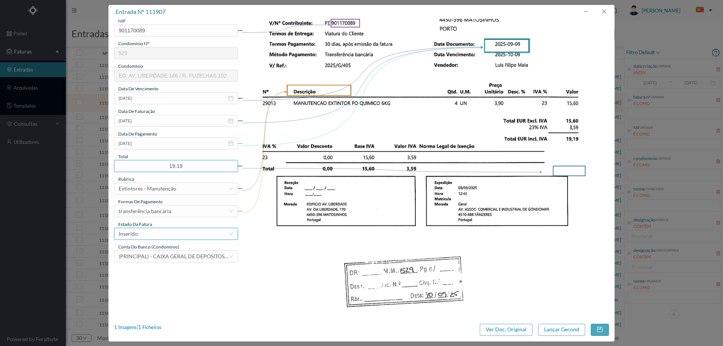
type input "19.19"
click at [167, 234] on div "Inserido" at bounding box center [174, 233] width 110 height 11
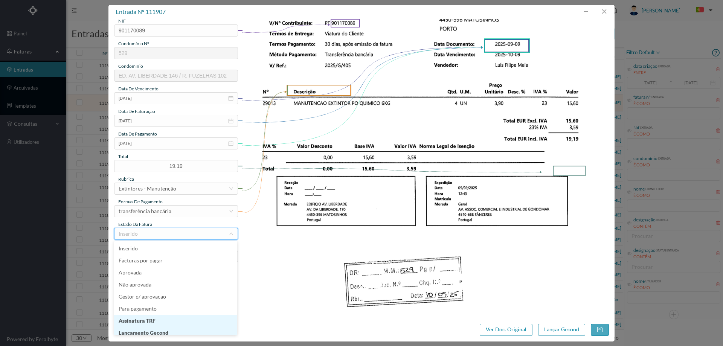
scroll to position [4, 0]
drag, startPoint x: 172, startPoint y: 330, endPoint x: 320, endPoint y: 313, distance: 148.2
click at [172, 329] on li "Lançamento Gecond" at bounding box center [175, 329] width 123 height 12
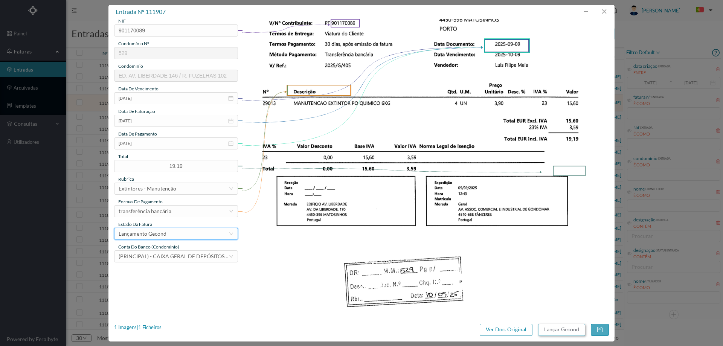
click at [564, 327] on button "Lançar Gecond" at bounding box center [561, 330] width 47 height 12
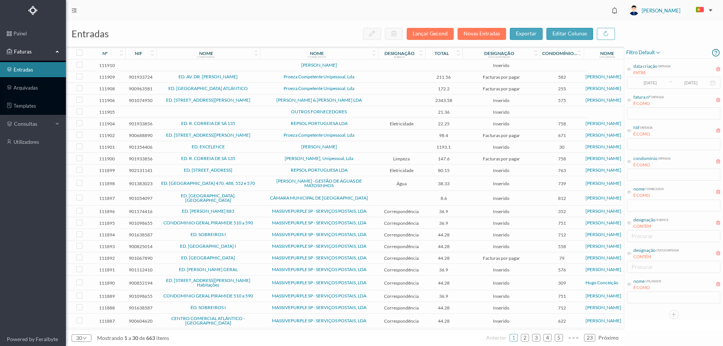
click at [378, 70] on td at bounding box center [401, 66] width 47 height 12
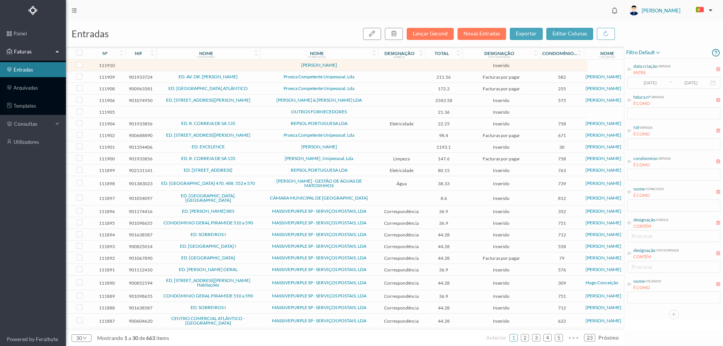
click at [387, 76] on td at bounding box center [401, 77] width 47 height 12
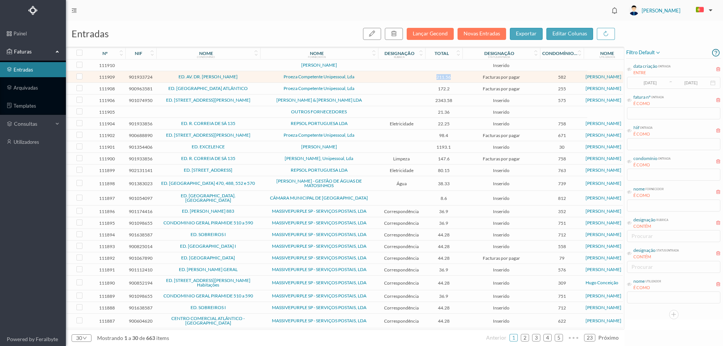
click at [387, 76] on td at bounding box center [401, 77] width 47 height 12
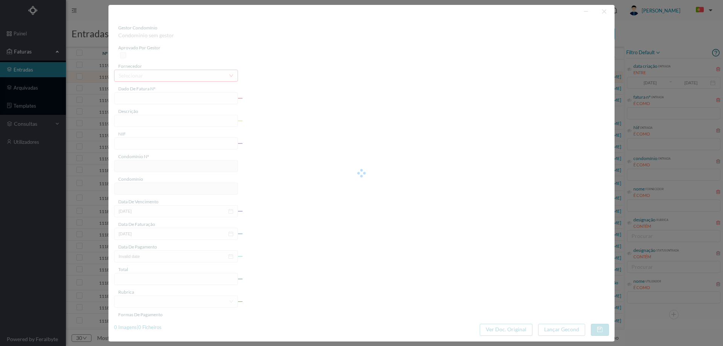
type input "FT 2025/85"
type input "meo"
type input "901933724"
type input "[DATE]"
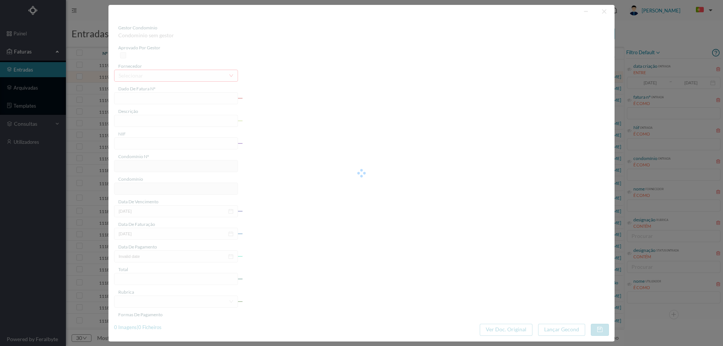
type input "[DATE]"
type input "211.56"
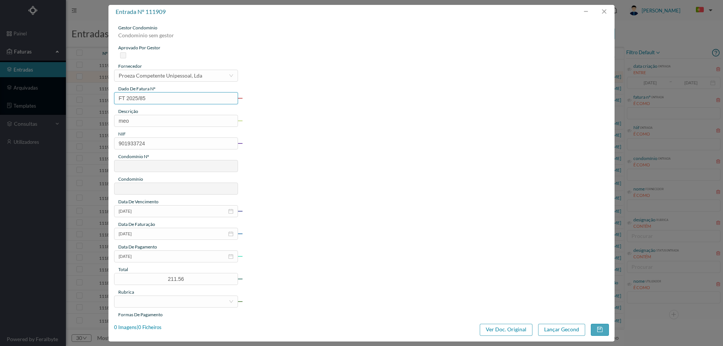
type input "582"
type input "ED. AV. DR. [PERSON_NAME]"
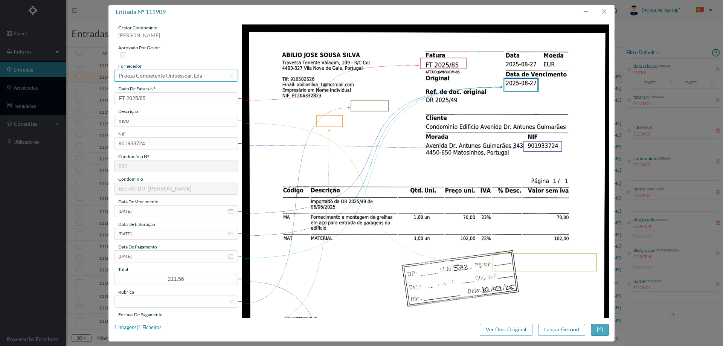
click at [155, 76] on div "Proeza Competente Unipessoal, Lda" at bounding box center [161, 75] width 84 height 11
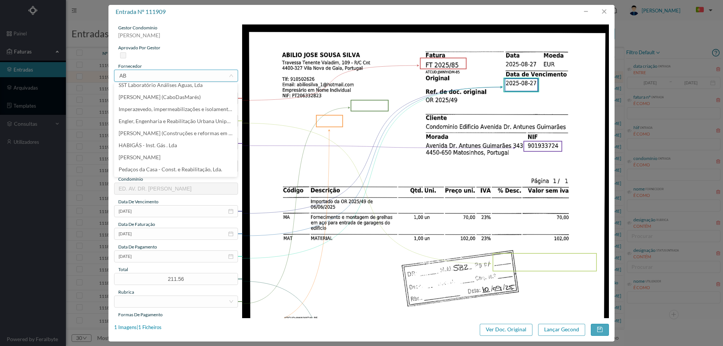
scroll to position [0, 0]
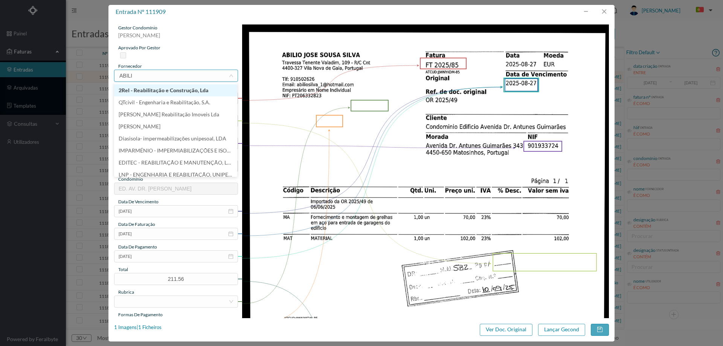
type input "ABILIO"
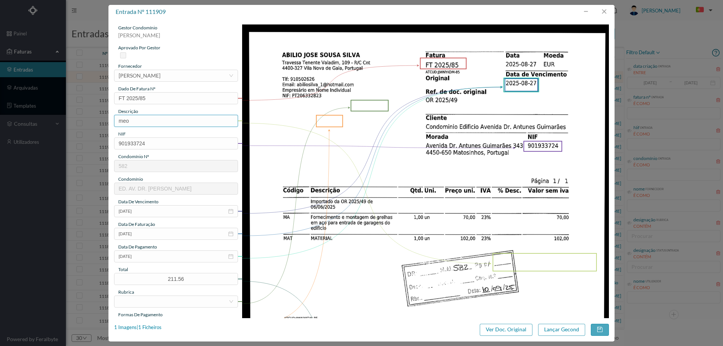
click at [154, 121] on input "meo" at bounding box center [176, 121] width 124 height 12
type input "F"
type input "TRABALHOS DE MANUTENÇÃO"
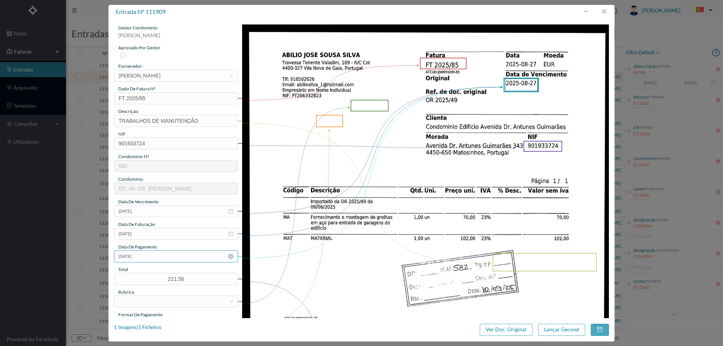
click at [167, 257] on input "2025-08-27" at bounding box center [176, 257] width 124 height 12
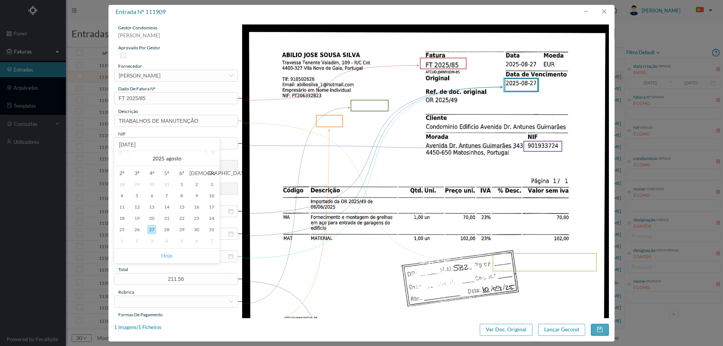
click at [165, 253] on link "Hoje" at bounding box center [166, 256] width 11 height 14
type input "[DATE]"
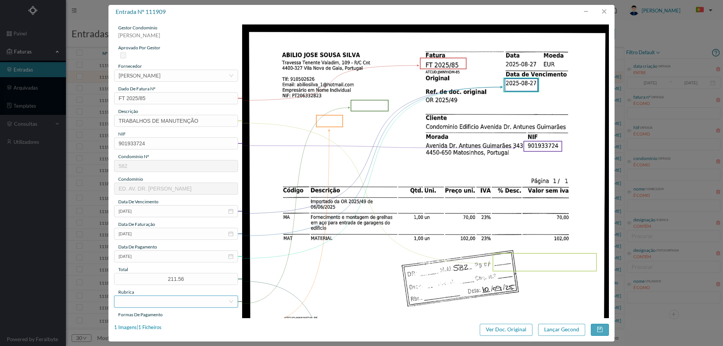
click at [152, 302] on div at bounding box center [174, 301] width 110 height 11
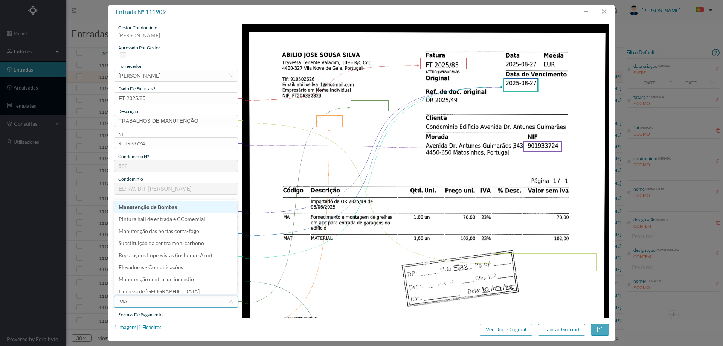
type input "MAN"
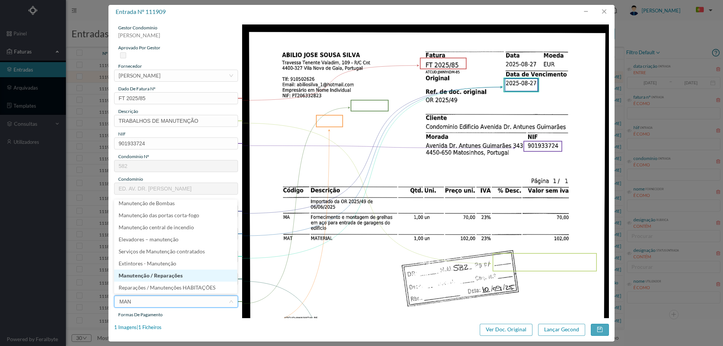
click at [167, 275] on li "Manutenção / Reparações" at bounding box center [175, 276] width 123 height 12
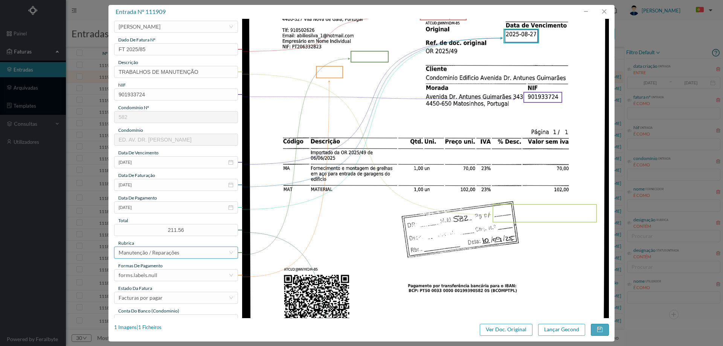
scroll to position [113, 0]
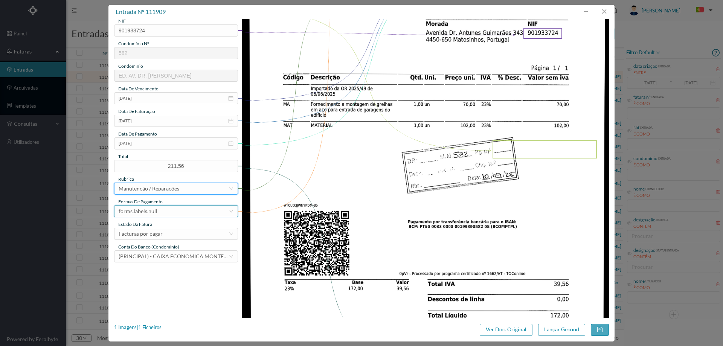
click at [173, 214] on div "forms.labels.null" at bounding box center [174, 211] width 110 height 11
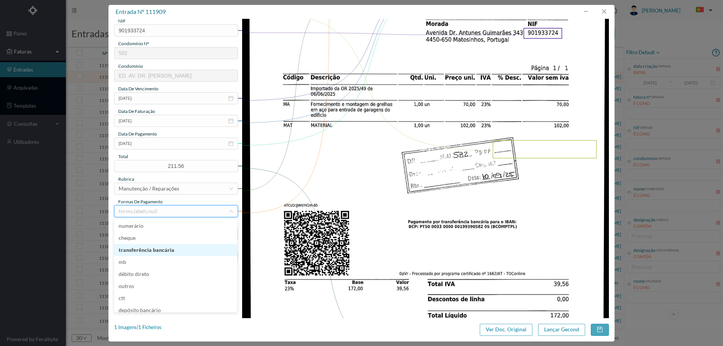
click at [174, 247] on li "transferência bancária" at bounding box center [175, 250] width 123 height 12
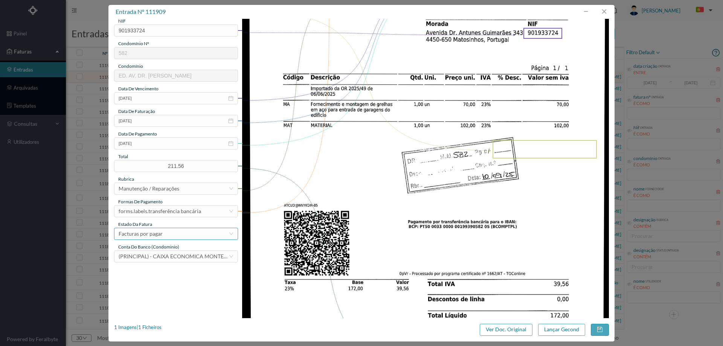
click at [170, 231] on div "Facturas por pagar" at bounding box center [174, 233] width 110 height 11
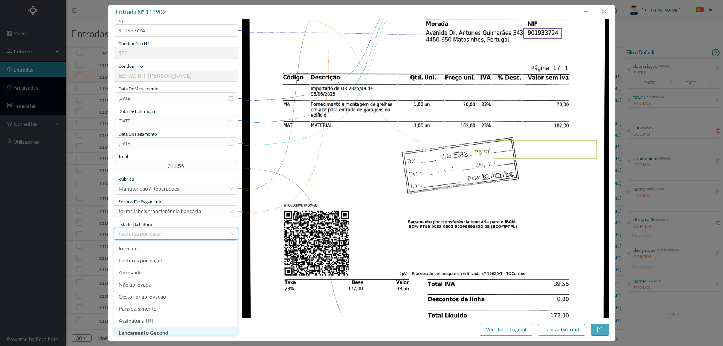
scroll to position [4, 0]
click at [181, 333] on li "Lançamento Gecond" at bounding box center [175, 329] width 123 height 12
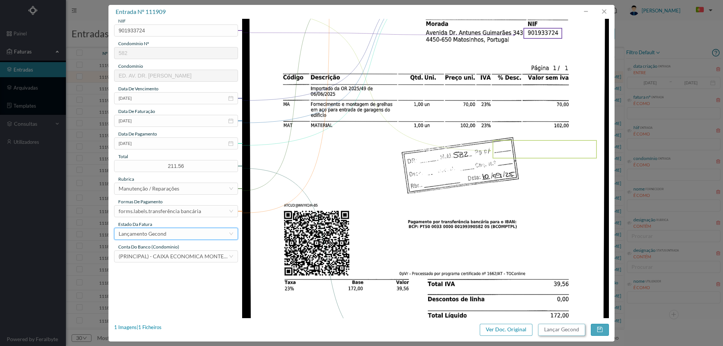
click at [561, 329] on button "Lançar Gecond" at bounding box center [561, 330] width 47 height 12
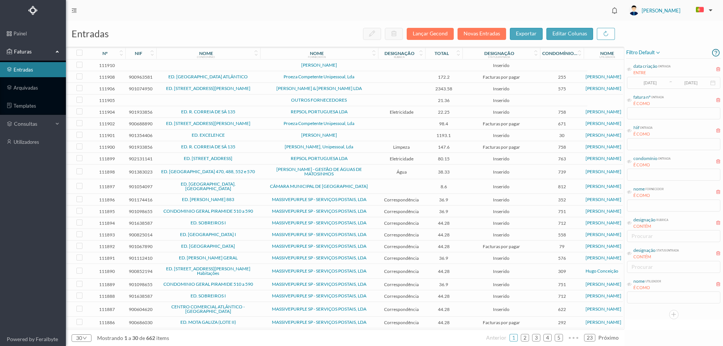
click at [372, 80] on td "Proeza Competente Unipessoal, Lda" at bounding box center [319, 77] width 118 height 12
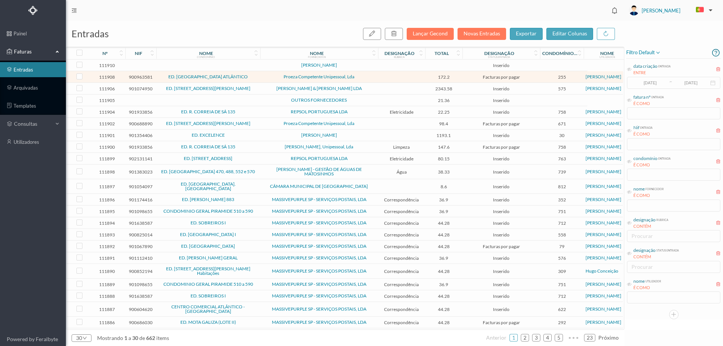
click at [372, 80] on td "Proeza Competente Unipessoal, Lda" at bounding box center [319, 77] width 118 height 12
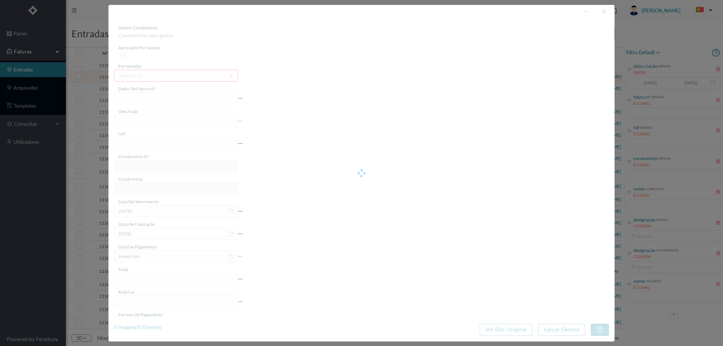
type input "FT 2025/90"
type input "900963581"
type input "[DATE]"
type input "172.20"
type input "255"
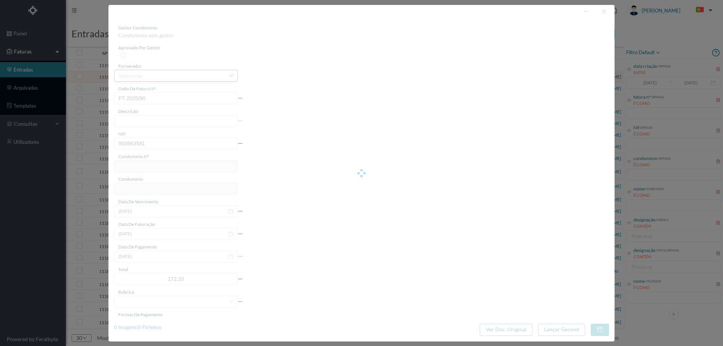
type input "ED. [GEOGRAPHIC_DATA] ATLÂNTICO"
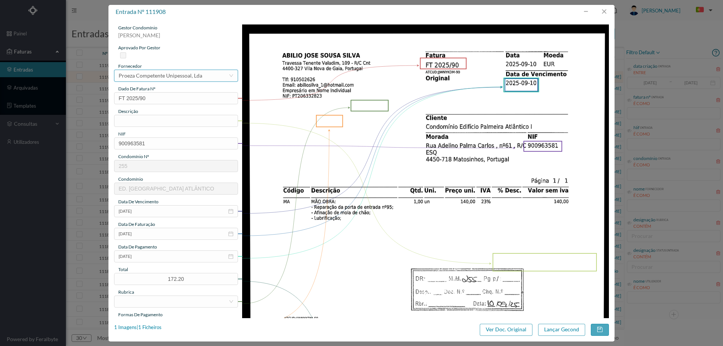
click at [201, 70] on div "Proeza Competente Unipessoal, Lda" at bounding box center [161, 75] width 84 height 11
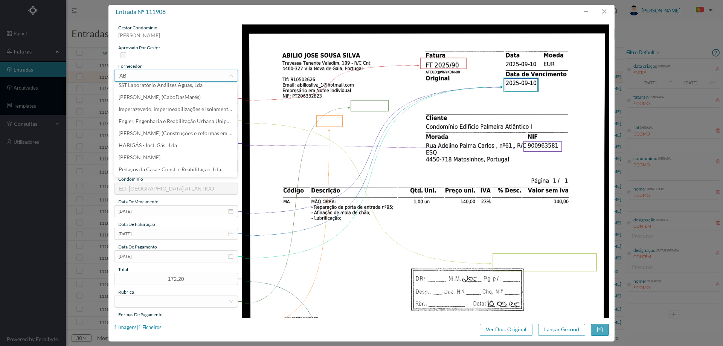
scroll to position [0, 0]
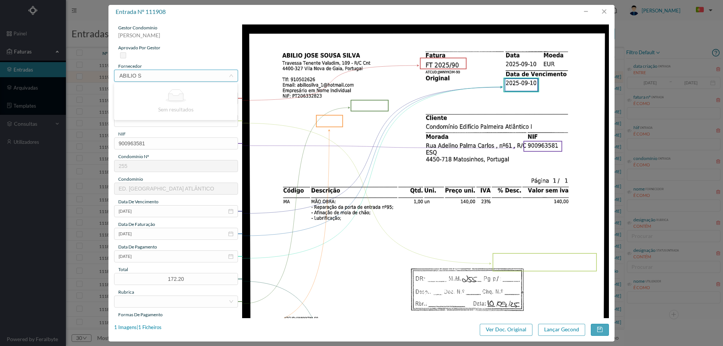
type input "ABILIO"
click at [170, 120] on input "text" at bounding box center [176, 121] width 124 height 12
type input "M"
type input "reparação de porta"
click at [170, 298] on div at bounding box center [174, 301] width 110 height 11
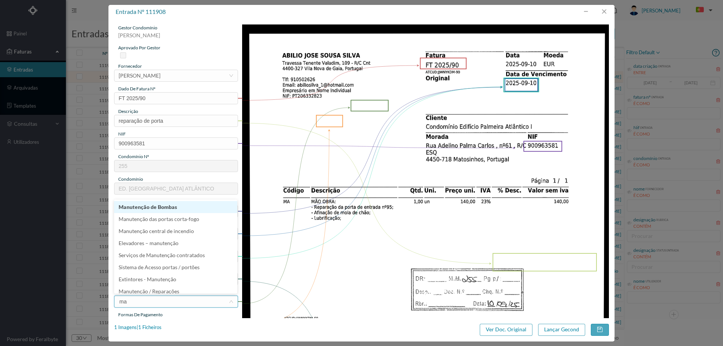
type input "man"
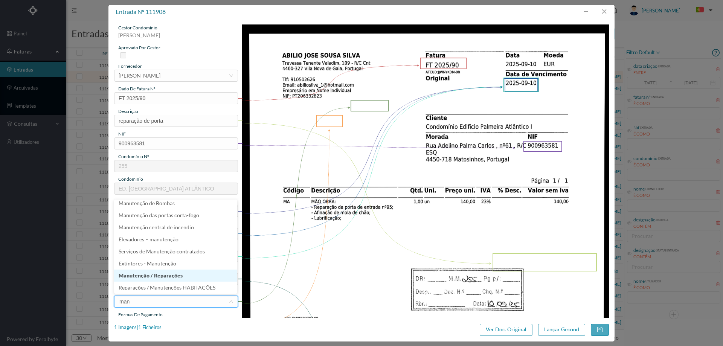
click at [171, 273] on li "Manutenção / Reparações" at bounding box center [175, 276] width 123 height 12
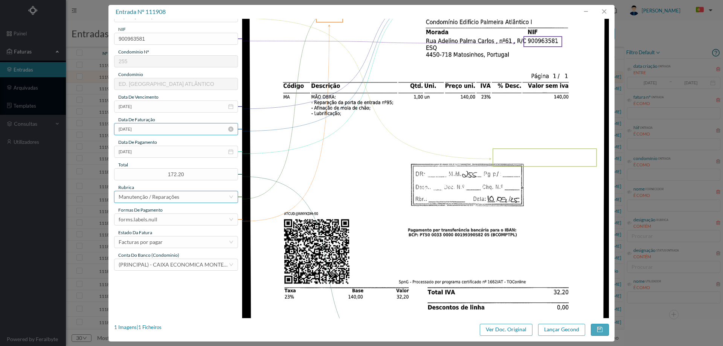
scroll to position [188, 0]
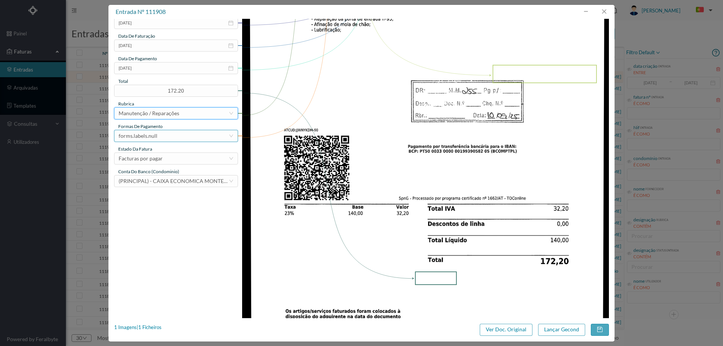
click at [153, 132] on div "forms.labels.null" at bounding box center [138, 135] width 39 height 11
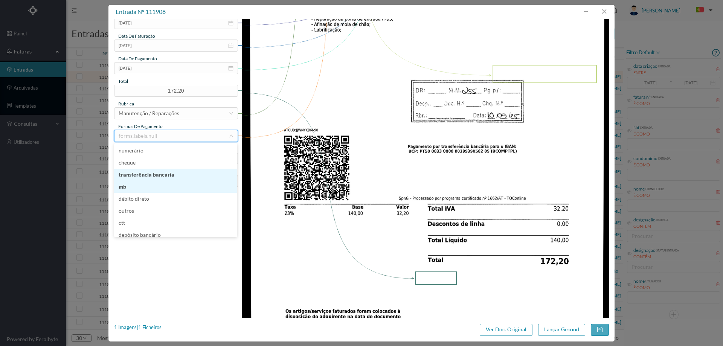
click at [169, 175] on li "transferência bancária" at bounding box center [175, 175] width 123 height 12
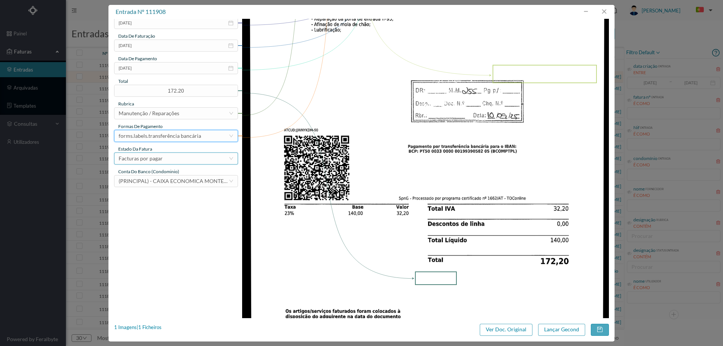
click at [170, 156] on div "Facturas por pagar" at bounding box center [174, 158] width 110 height 11
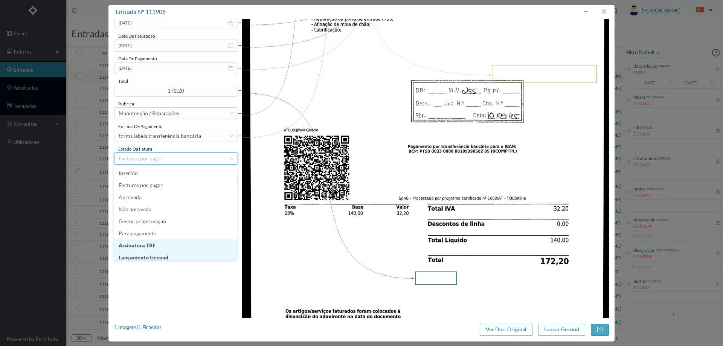
scroll to position [4, 0]
click at [181, 253] on li "Lançamento Gecond" at bounding box center [175, 254] width 123 height 12
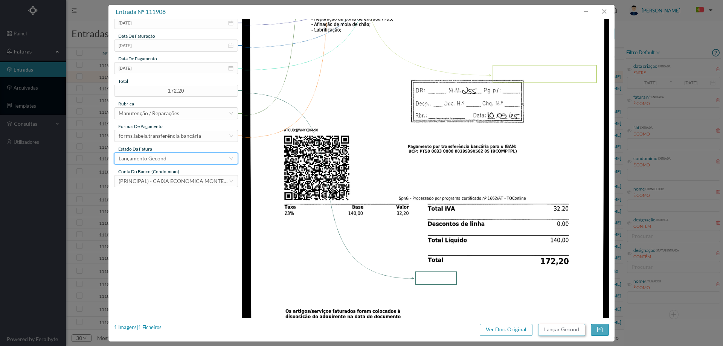
click at [567, 334] on button "Lançar Gecond" at bounding box center [561, 330] width 47 height 12
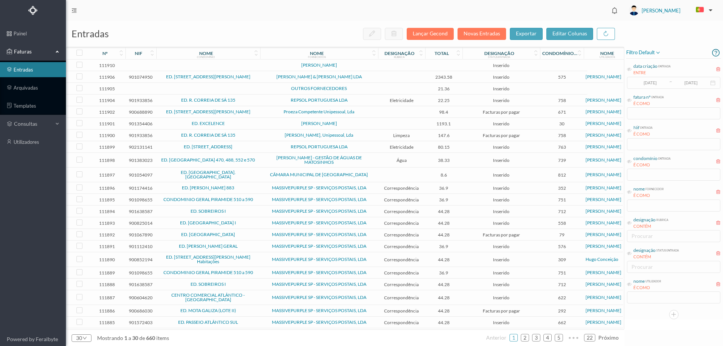
click at [275, 78] on span "[PERSON_NAME] & [PERSON_NAME] LDA" at bounding box center [319, 77] width 114 height 5
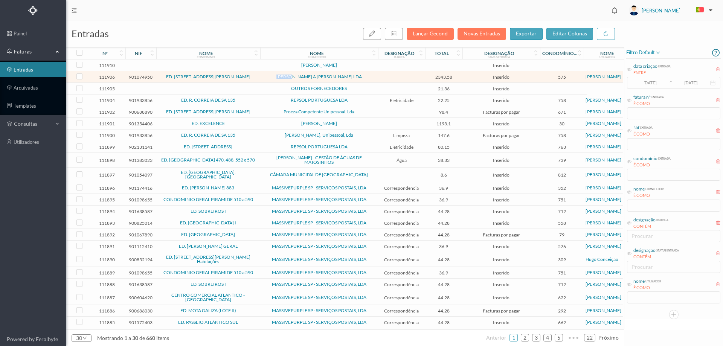
click at [275, 78] on span "[PERSON_NAME] & [PERSON_NAME] LDA" at bounding box center [319, 77] width 114 height 5
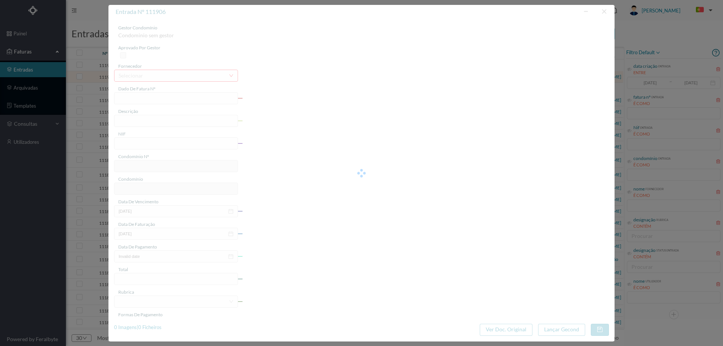
type input "PF FP.2025/41"
type input "901074950"
type input "2025-09-09"
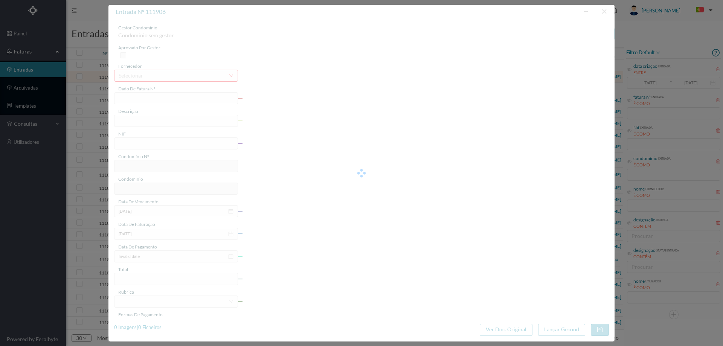
type input "2343.58"
type input "575"
type input "ED. RUA BRITO CAPELO 810"
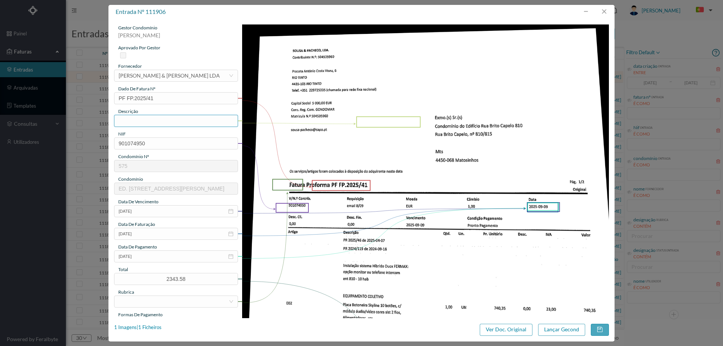
click at [154, 124] on input "text" at bounding box center [176, 121] width 124 height 12
type input "r"
click at [174, 123] on input "Manutenções/ reparaçpões" at bounding box center [176, 121] width 124 height 12
type input "Manutenções/ reparações"
click at [229, 257] on icon "icon: close-circle" at bounding box center [230, 256] width 5 height 5
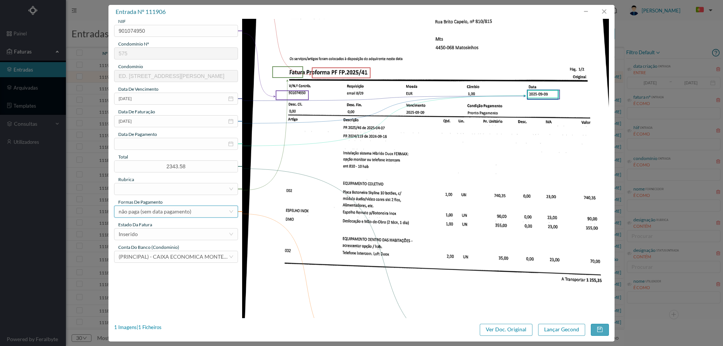
scroll to position [113, 0]
click at [143, 188] on div at bounding box center [174, 188] width 110 height 11
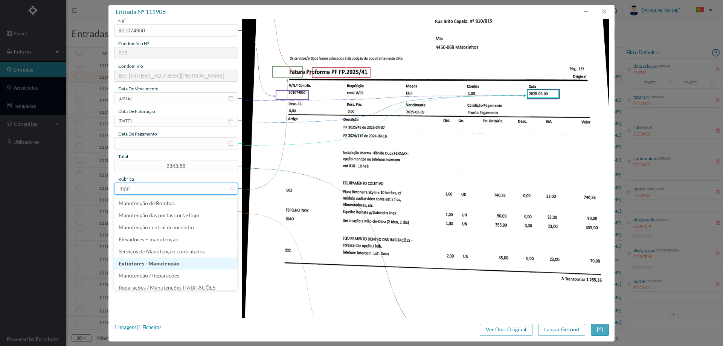
click at [193, 269] on li "Extintores - Manutenção" at bounding box center [175, 264] width 123 height 12
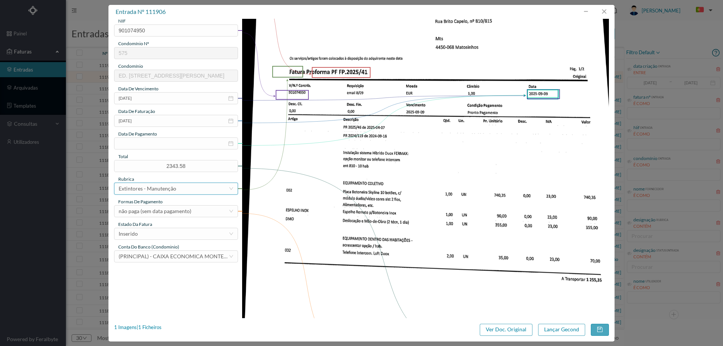
click at [179, 189] on div "Extintores - Manutenção" at bounding box center [174, 188] width 110 height 11
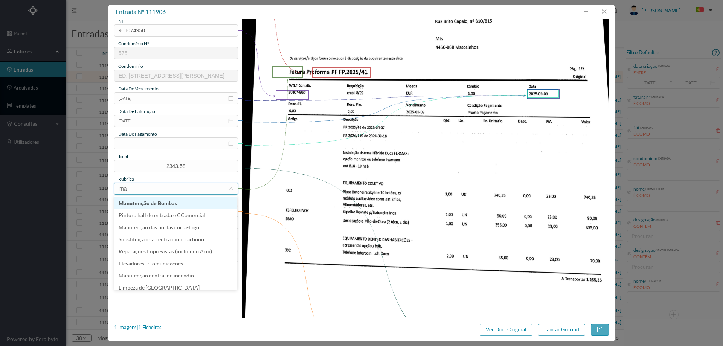
type input "man"
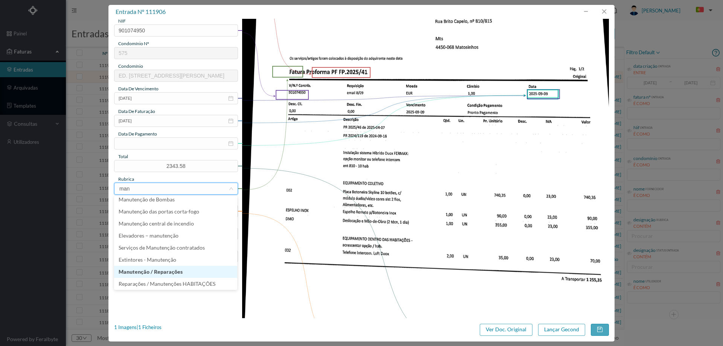
click at [184, 270] on li "Manutenção / Reparações" at bounding box center [175, 272] width 123 height 12
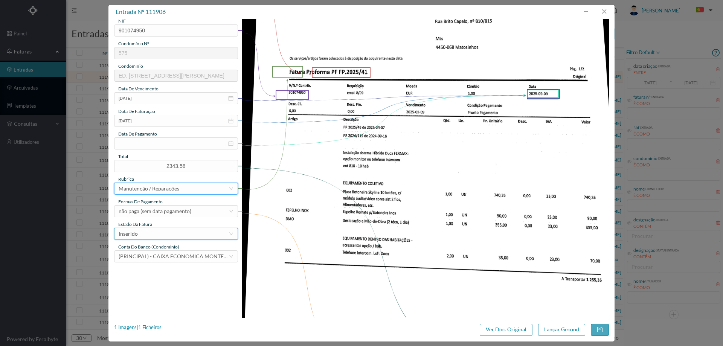
click at [153, 231] on div "Inserido" at bounding box center [174, 233] width 110 height 11
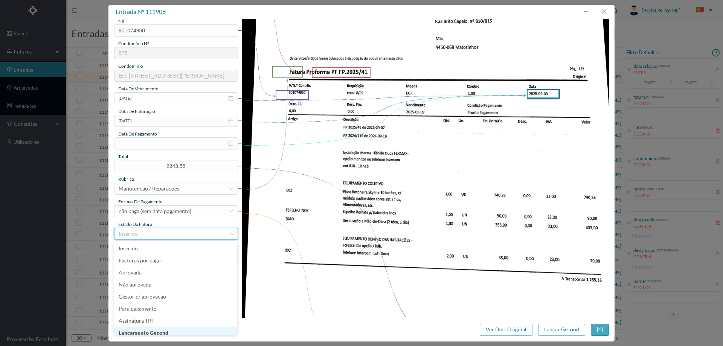
scroll to position [4, 0]
click at [172, 332] on li "Lançamento Gecond" at bounding box center [175, 329] width 123 height 12
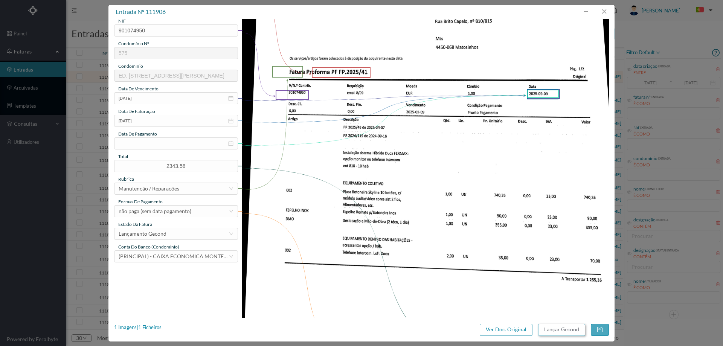
click at [563, 327] on button "Lançar Gecond" at bounding box center [561, 330] width 47 height 12
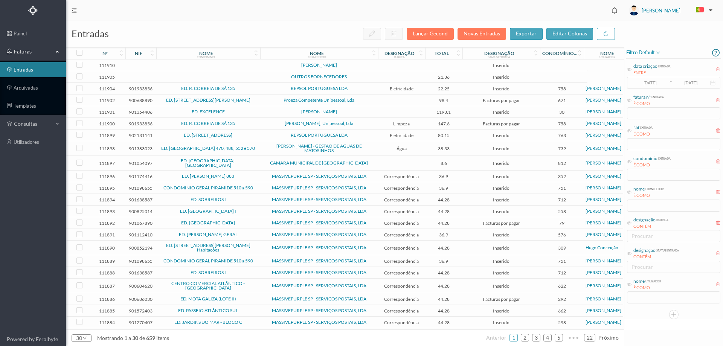
click at [385, 79] on td at bounding box center [401, 77] width 47 height 12
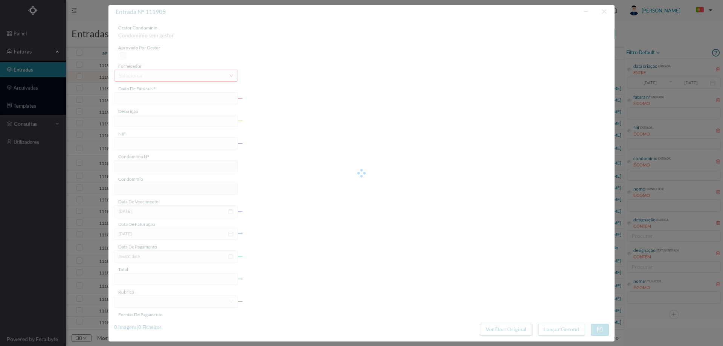
type input "000000223 aÃ AM MR MMA"
type input "0"
type input "10-09-2025"
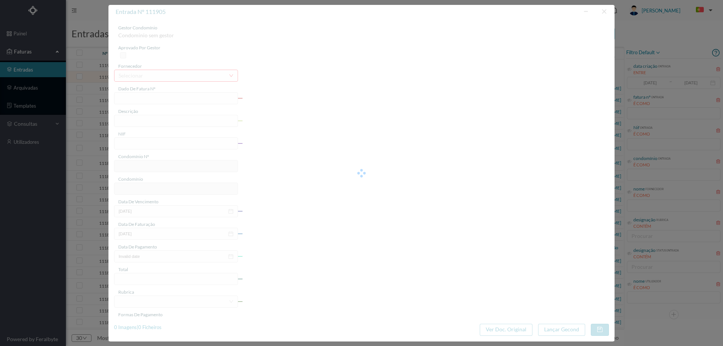
type input "21.36"
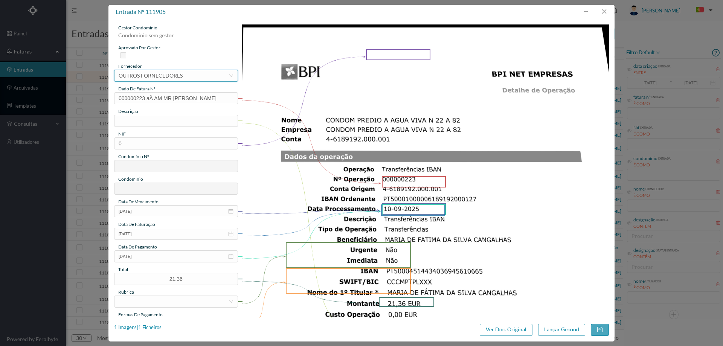
click at [152, 75] on div "OUTROS FORNECEDORES" at bounding box center [151, 75] width 64 height 11
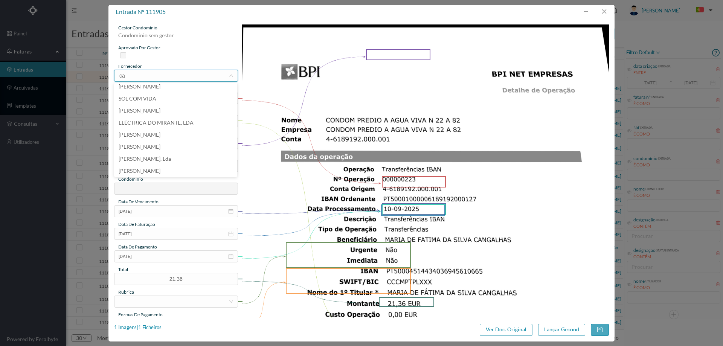
scroll to position [0, 0]
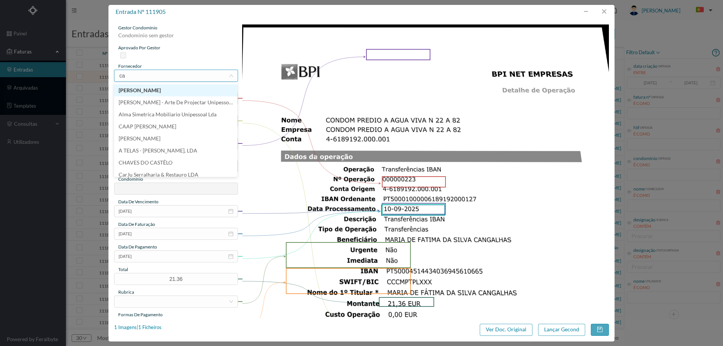
type input "can"
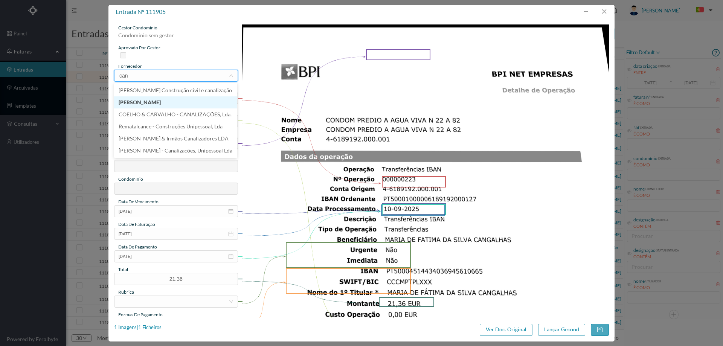
click at [171, 100] on li "[PERSON_NAME]" at bounding box center [175, 102] width 123 height 12
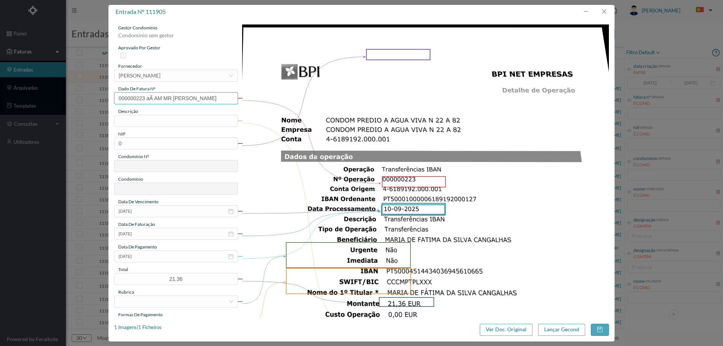
drag, startPoint x: 200, startPoint y: 99, endPoint x: 44, endPoint y: 92, distance: 156.6
click at [44, 92] on div "entrada nº 111905 gestor condomínio Condominio sem gestor aprovado por gestor f…" at bounding box center [361, 173] width 723 height 346
type input "s"
type input "Salário setembro 2025"
click at [156, 119] on input "text" at bounding box center [176, 121] width 124 height 12
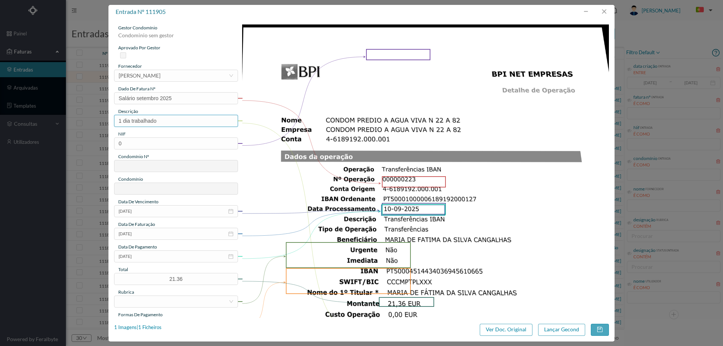
type input "1 dia trabalhado"
drag, startPoint x: 321, startPoint y: 113, endPoint x: 566, endPoint y: 119, distance: 245.4
click at [321, 113] on img at bounding box center [425, 283] width 367 height 519
click at [178, 145] on input "0" at bounding box center [176, 144] width 124 height 12
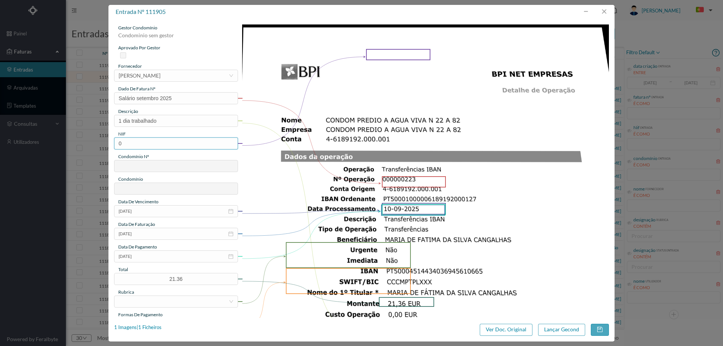
paste input "901466948"
type input "901466948"
type input "574"
type input "ED. ALAMEDA ÁGUA VIVA 36"
type input "901466948"
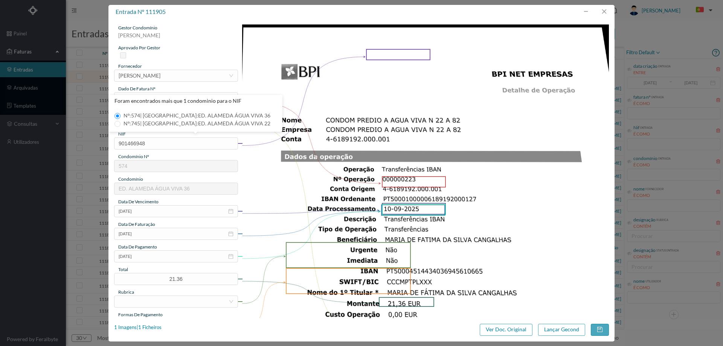
click at [149, 125] on span "Nº: 745 | Nome: ED. ALAMEDA ÁGUA VIVA 22" at bounding box center [197, 123] width 153 height 6
click at [121, 125] on input "Nº: 745 | Nome: ED. ALAMEDA ÁGUA VIVA 22" at bounding box center [118, 124] width 6 height 6
type input "745"
type input "ED. ALAMEDA ÁGUA VIVA 22"
drag, startPoint x: 187, startPoint y: 279, endPoint x: 140, endPoint y: 275, distance: 47.3
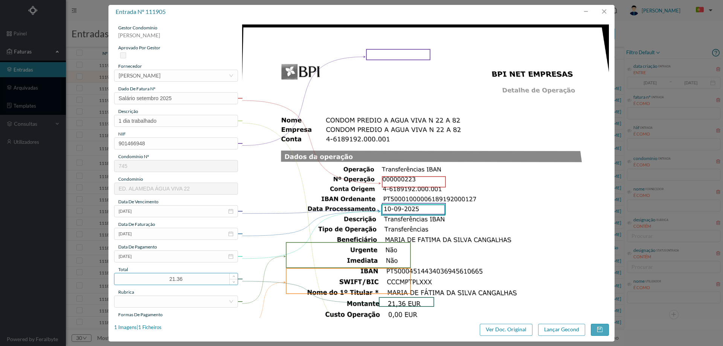
click at [140, 275] on input "21.36" at bounding box center [176, 279] width 123 height 11
type input "12.50"
click at [394, 175] on img at bounding box center [425, 283] width 367 height 519
click at [175, 303] on div at bounding box center [174, 301] width 110 height 11
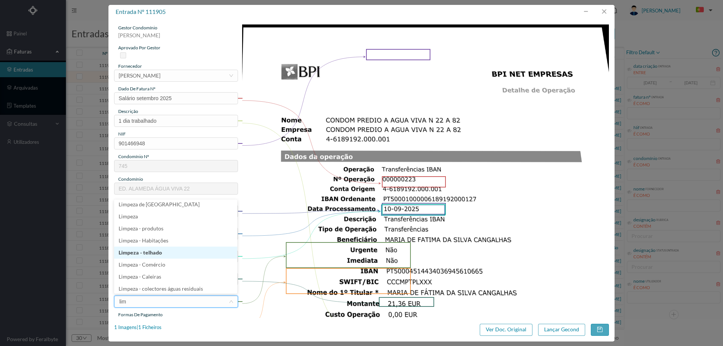
type input "limp"
click at [158, 221] on li "Limpeza" at bounding box center [175, 217] width 123 height 12
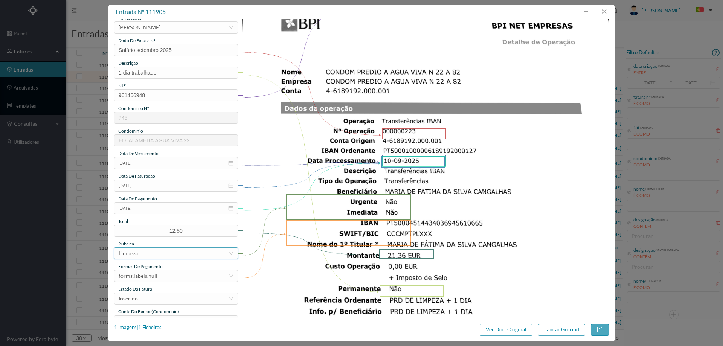
scroll to position [113, 0]
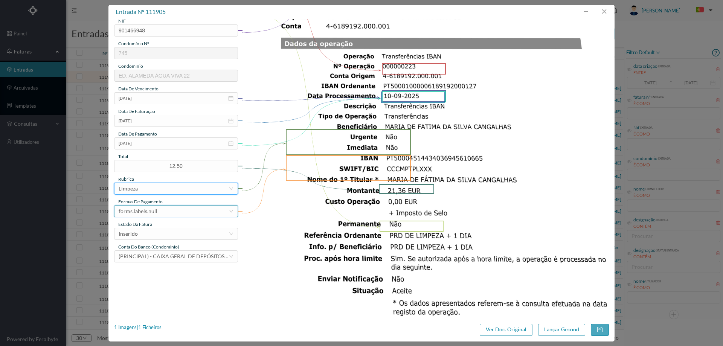
click at [161, 212] on div "forms.labels.null" at bounding box center [174, 211] width 110 height 11
click at [162, 251] on li "transferência bancária" at bounding box center [175, 250] width 123 height 12
click at [162, 234] on div "Inserido" at bounding box center [174, 233] width 110 height 11
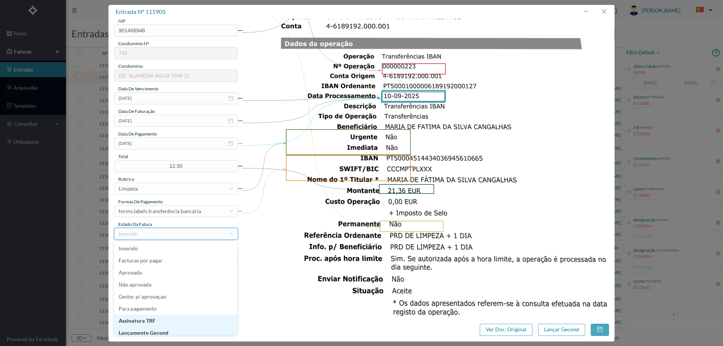
scroll to position [4, 0]
click at [166, 331] on li "Lançamento Gecond" at bounding box center [175, 329] width 123 height 12
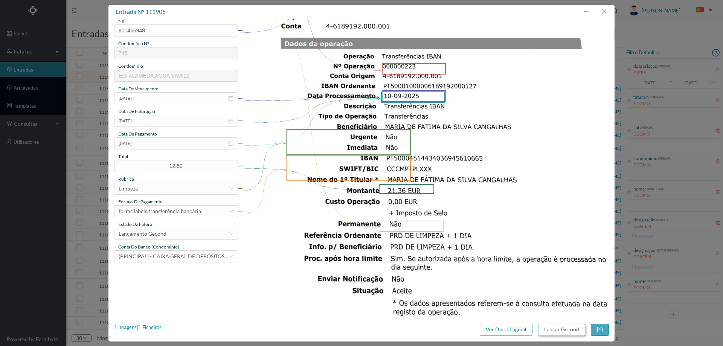
click at [561, 329] on button "Lançar Gecond" at bounding box center [561, 330] width 47 height 12
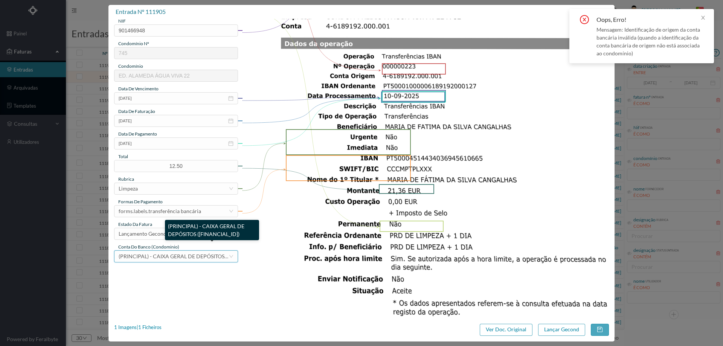
click at [167, 257] on span "(PRINCIPAL) - CAIXA GERAL DE DEPÓSITOS (PT50 003505900002044360075)" at bounding box center [193, 256] width 149 height 6
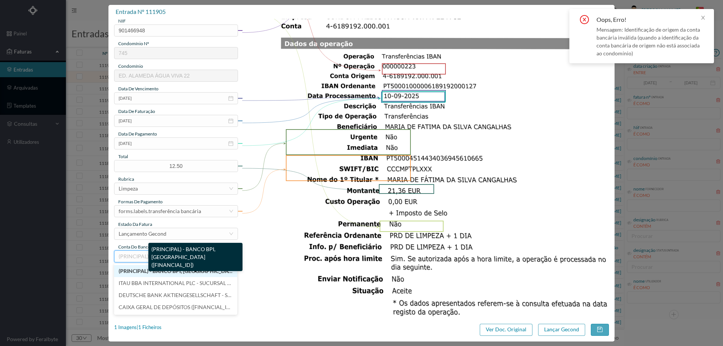
click at [148, 271] on span "(PRINCIPAL) - BANCO BPI, SA (PT50 001000006189192000127)" at bounding box center [199, 271] width 160 height 6
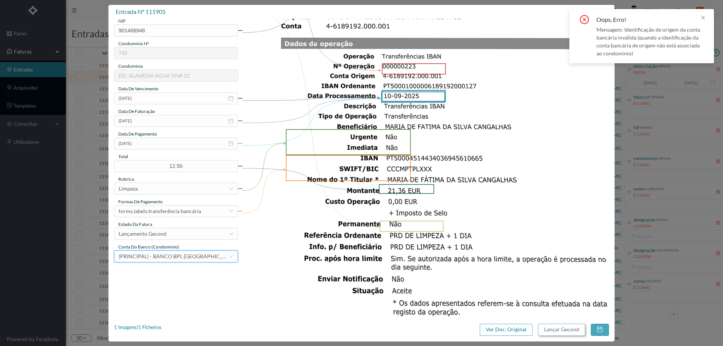
click at [558, 328] on button "Lançar Gecond" at bounding box center [561, 330] width 47 height 12
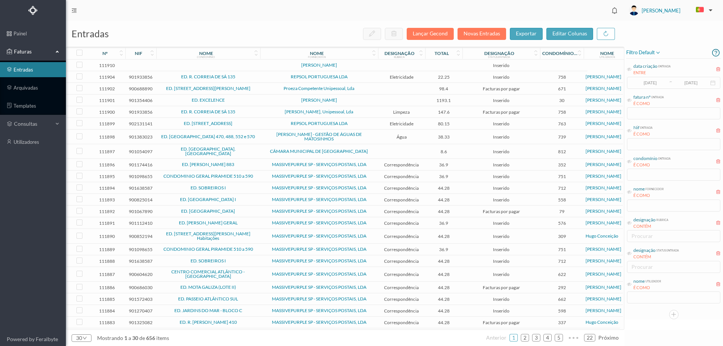
click at [663, 295] on div "nome utilizador É COMO" at bounding box center [674, 291] width 95 height 28
click at [632, 163] on icon at bounding box center [629, 161] width 5 height 5
click at [656, 178] on input "text" at bounding box center [673, 175] width 93 height 12
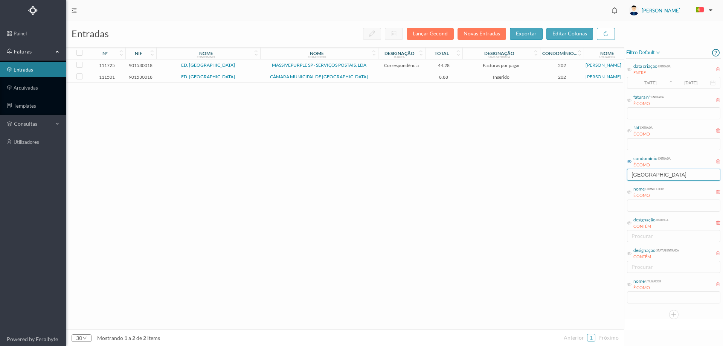
type input "vila lav"
click at [404, 75] on td at bounding box center [401, 77] width 47 height 12
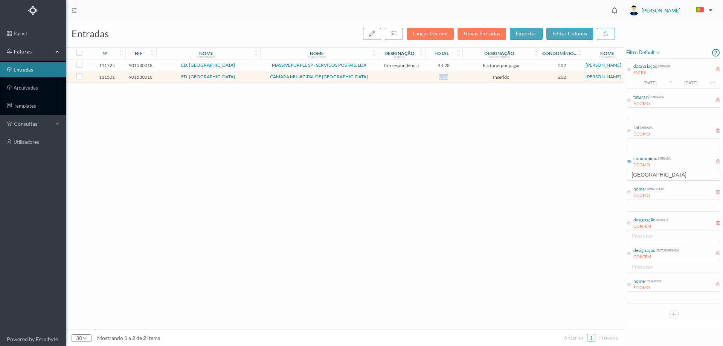
click at [404, 75] on td at bounding box center [401, 77] width 47 height 12
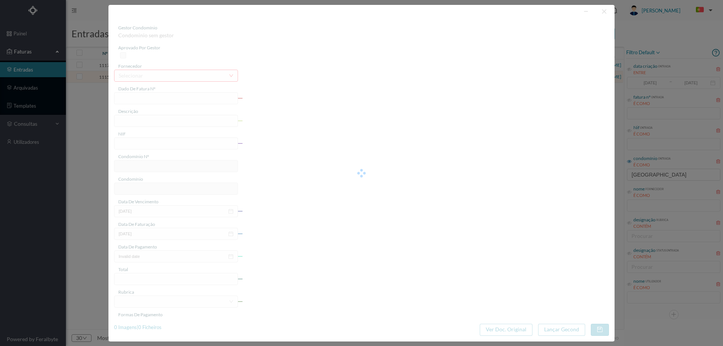
type input "FE E4025FE/10499653"
type input "901530018"
type input "Invalid date"
type input "08-09-2025"
type input "8.88"
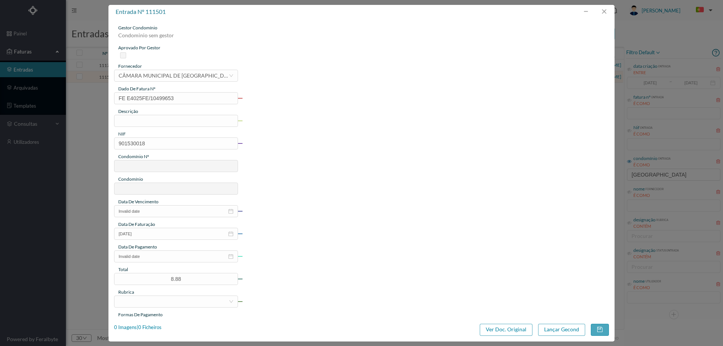
type input "202"
type input "ED. VILA LAVRA"
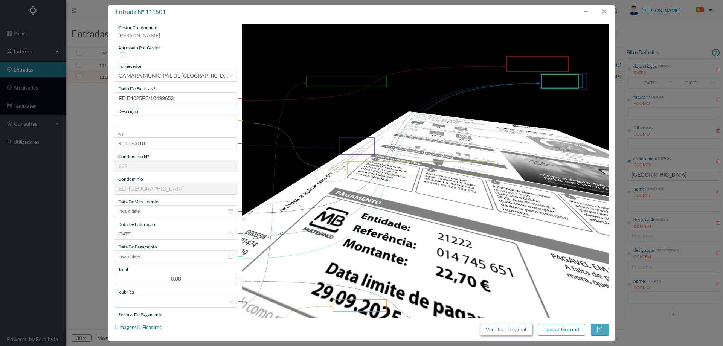
click at [496, 326] on button "Ver Doc. Original" at bounding box center [506, 330] width 53 height 12
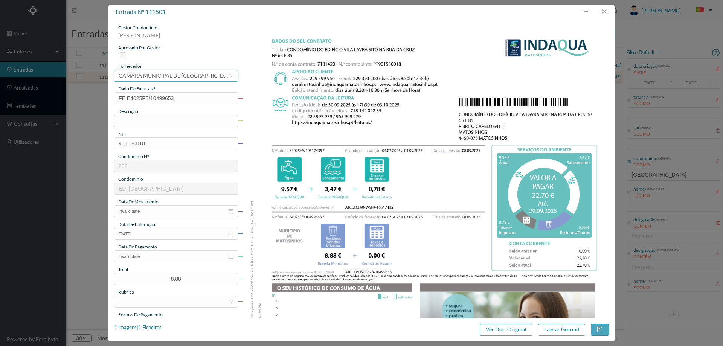
click at [164, 78] on div "CÂMARA MUNICIPAL DE [GEOGRAPHIC_DATA]" at bounding box center [174, 75] width 110 height 11
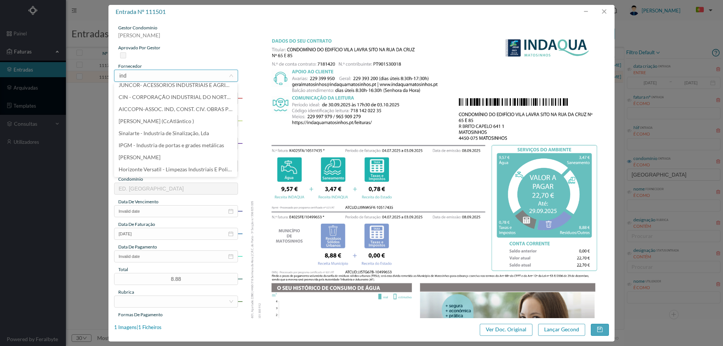
scroll to position [0, 0]
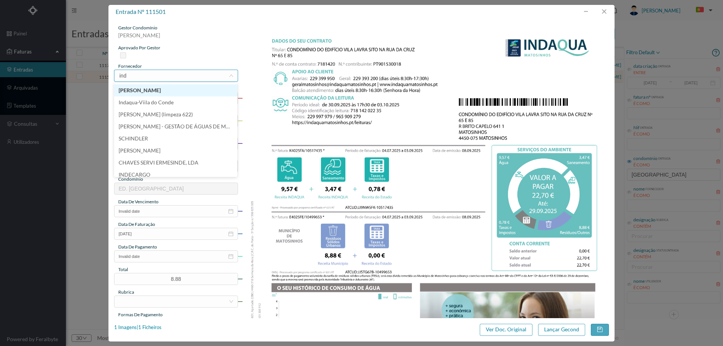
type input "inda"
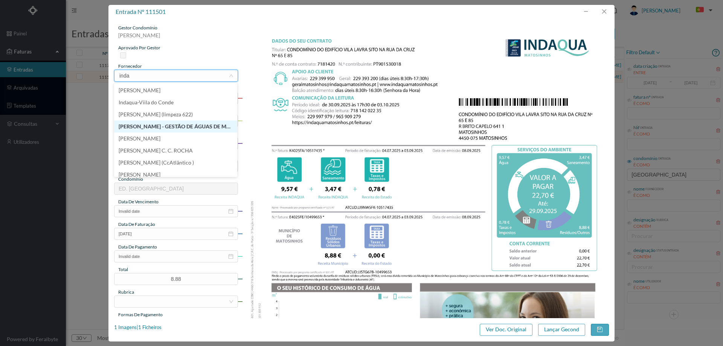
click at [179, 129] on li "[PERSON_NAME] - GESTÃO DE ÁGUAS DE MATOSINHOS" at bounding box center [175, 127] width 123 height 12
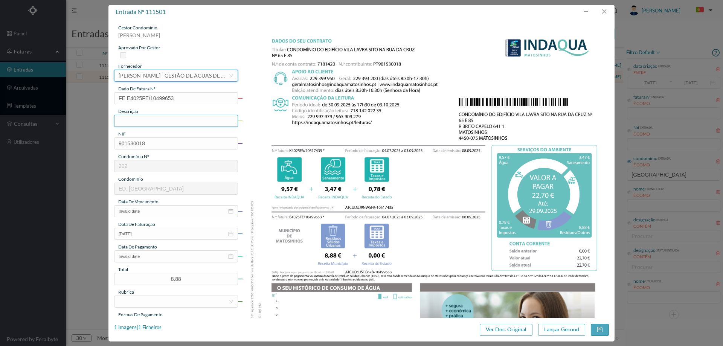
click at [158, 122] on input "text" at bounding box center [176, 121] width 124 height 12
click at [154, 123] on input "04.07.2025 a 04.09.2025" at bounding box center [176, 121] width 124 height 12
type input "04.07.2025 a 03.09.2025"
click at [153, 214] on input "Invalid date" at bounding box center [176, 211] width 124 height 12
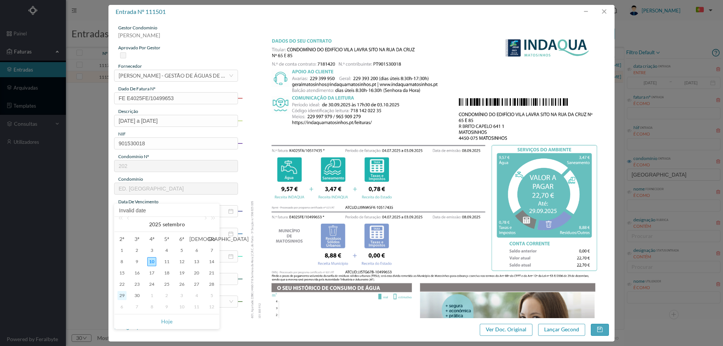
click at [124, 295] on div "29" at bounding box center [122, 295] width 9 height 9
type input "29-09-2025"
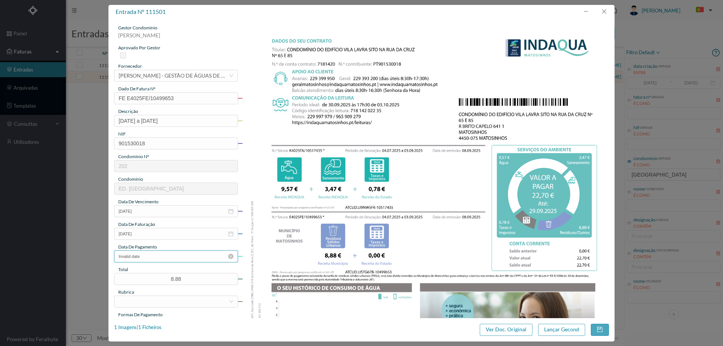
click at [149, 256] on input "Invalid date" at bounding box center [176, 257] width 124 height 12
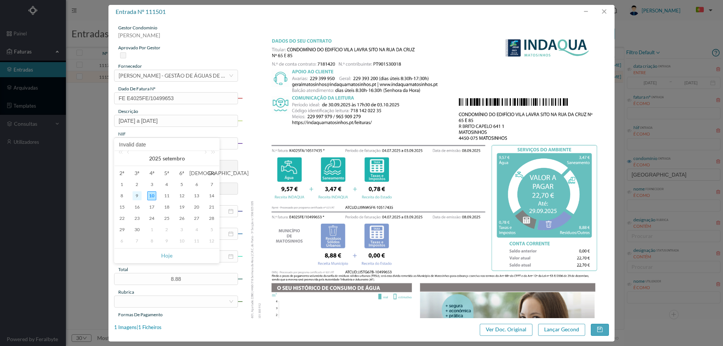
click at [136, 199] on div "9" at bounding box center [137, 195] width 9 height 9
type input "09-09-2025"
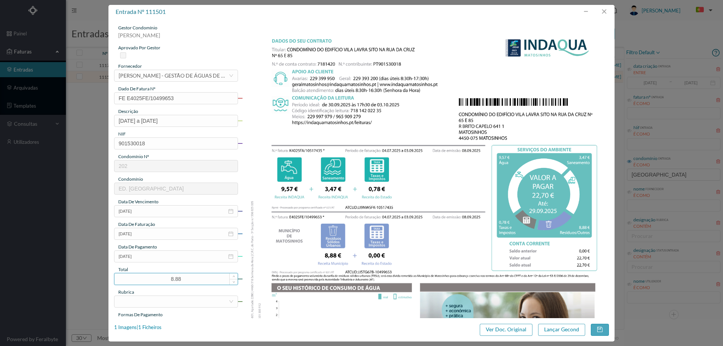
drag, startPoint x: 189, startPoint y: 284, endPoint x: 163, endPoint y: 281, distance: 26.2
click at [163, 281] on input "8.88" at bounding box center [176, 279] width 123 height 11
type input "22.70"
click at [161, 296] on div at bounding box center [174, 301] width 110 height 11
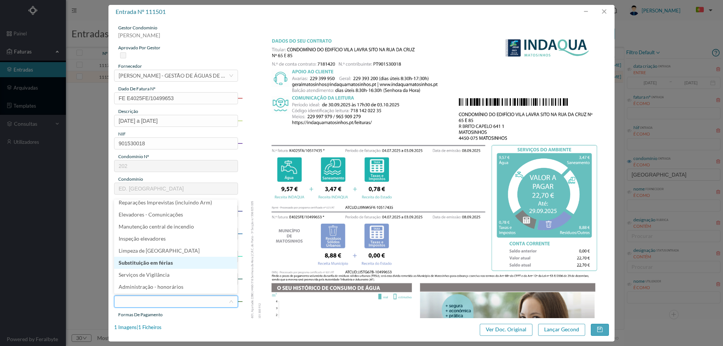
scroll to position [115, 0]
click at [158, 260] on li "Água" at bounding box center [175, 261] width 123 height 12
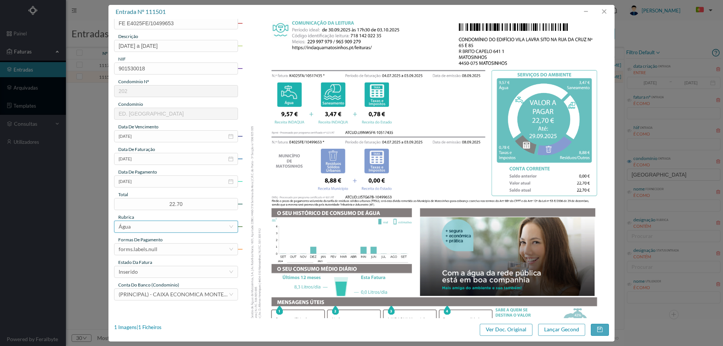
scroll to position [75, 0]
click at [155, 251] on div "forms.labels.null" at bounding box center [138, 248] width 39 height 11
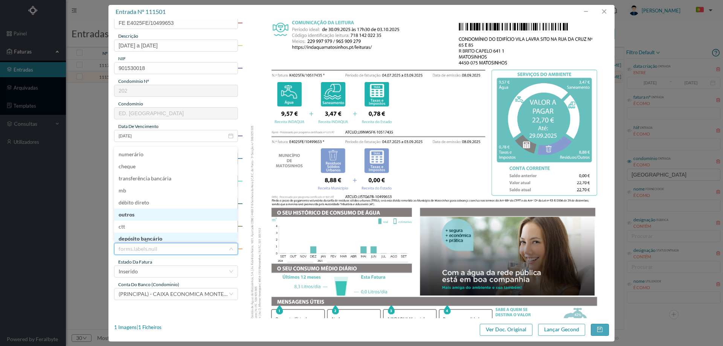
scroll to position [3, 0]
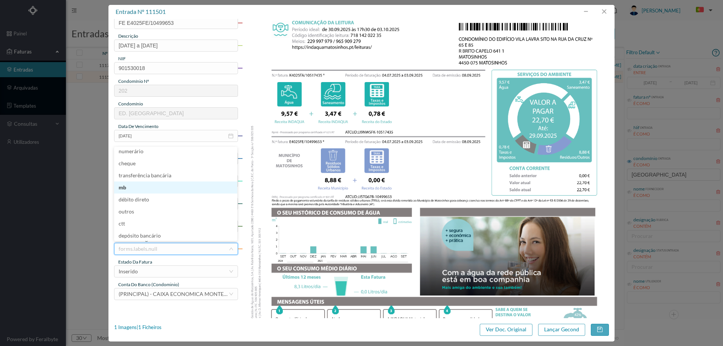
click at [156, 189] on li "mb" at bounding box center [175, 188] width 123 height 12
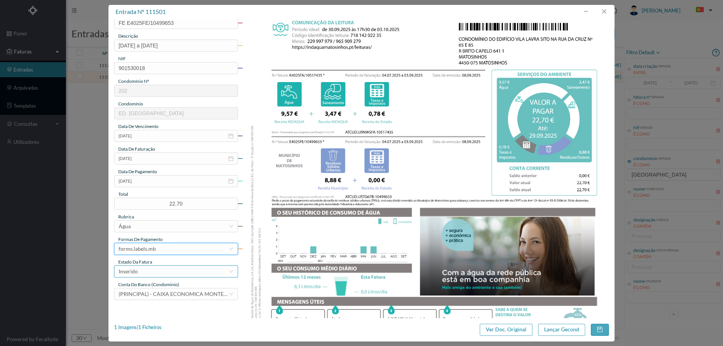
drag, startPoint x: 155, startPoint y: 272, endPoint x: 158, endPoint y: 267, distance: 5.1
click at [155, 271] on div "Inserido" at bounding box center [174, 271] width 110 height 11
click at [162, 258] on li "Lançamento Gecond" at bounding box center [175, 261] width 123 height 12
click at [560, 332] on button "Lançar Gecond" at bounding box center [561, 330] width 47 height 12
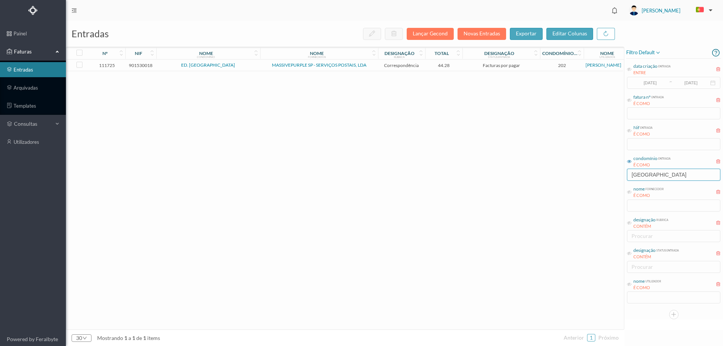
drag, startPoint x: 656, startPoint y: 176, endPoint x: 598, endPoint y: 177, distance: 58.0
click at [598, 177] on div "entradas Lançar Gecond Novas Entradas exportar editar colunas nº nif nome condo…" at bounding box center [395, 184] width 658 height 326
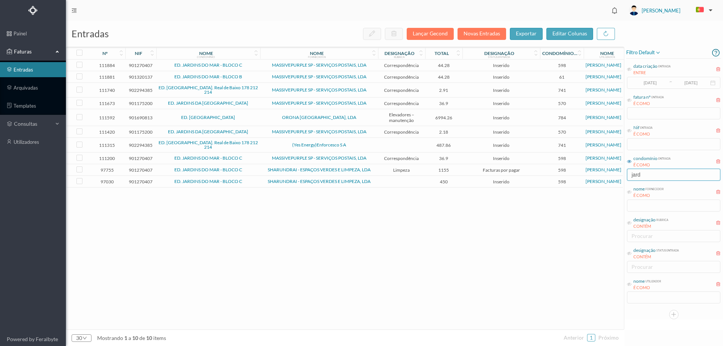
type input "jard"
click at [271, 143] on span "(Yes Energy)Enforcesco S A" at bounding box center [319, 145] width 114 height 5
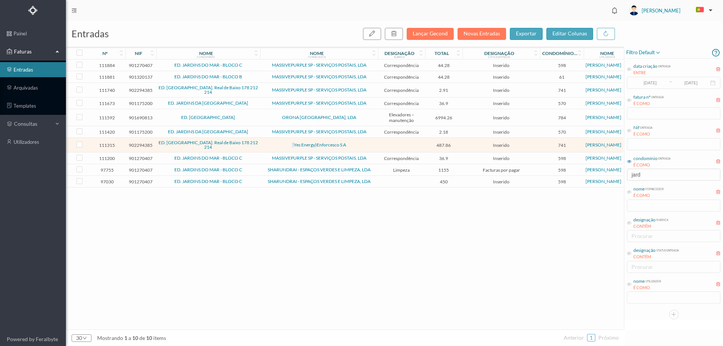
click at [271, 143] on span "(Yes Energy)Enforcesco S A" at bounding box center [319, 145] width 114 height 5
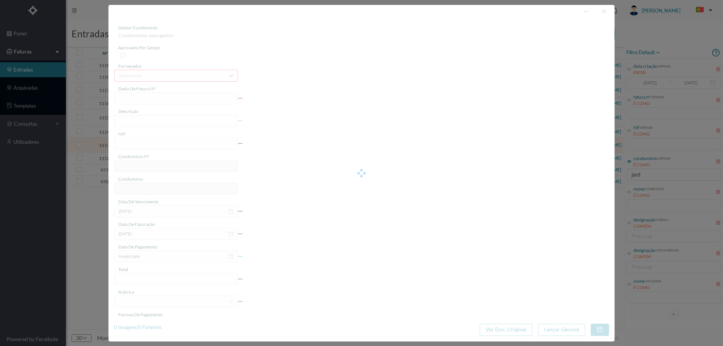
type input "FT 25BSML14/0000762703"
type input "902294385"
type input "Invalid date"
type input "03-09-2025"
type input "487.86"
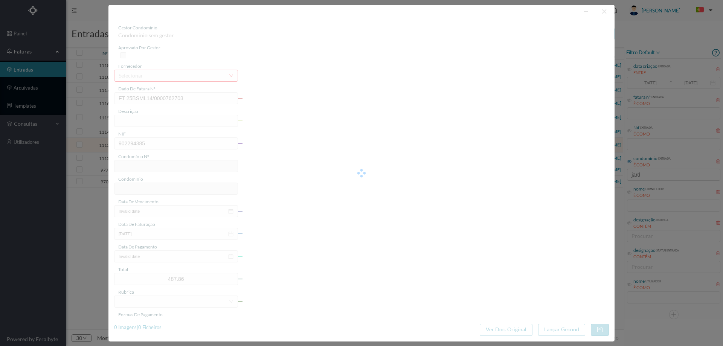
type input "741"
type input "ED. JARDIM DAS OLIVEIRAS IV - R. Real de Baixo 178 212 214"
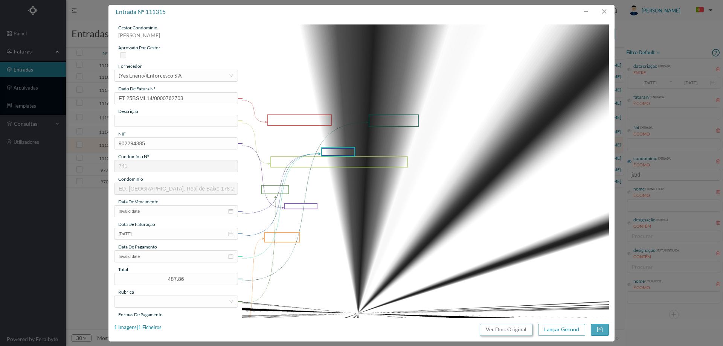
drag, startPoint x: 511, startPoint y: 332, endPoint x: 433, endPoint y: 49, distance: 293.5
click at [510, 331] on button "Ver Doc. Original" at bounding box center [506, 330] width 53 height 12
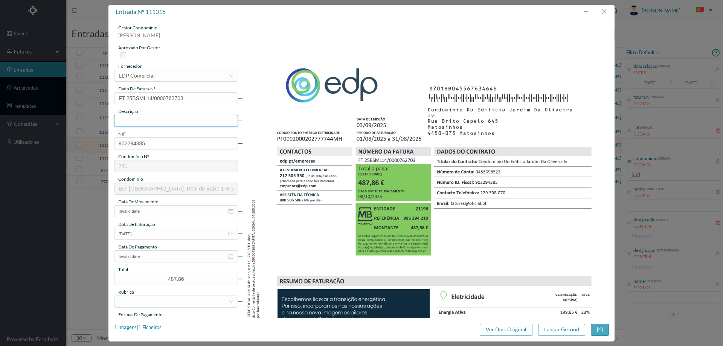
click at [122, 113] on span "descrição" at bounding box center [128, 112] width 20 height 6
click at [129, 121] on input "text" at bounding box center [176, 121] width 124 height 12
click at [162, 119] on input "[DATE] a [DATE]" at bounding box center [176, 121] width 124 height 12
type input "[DATE] a [DATE]"
click at [145, 211] on input "Invalid date" at bounding box center [176, 211] width 124 height 12
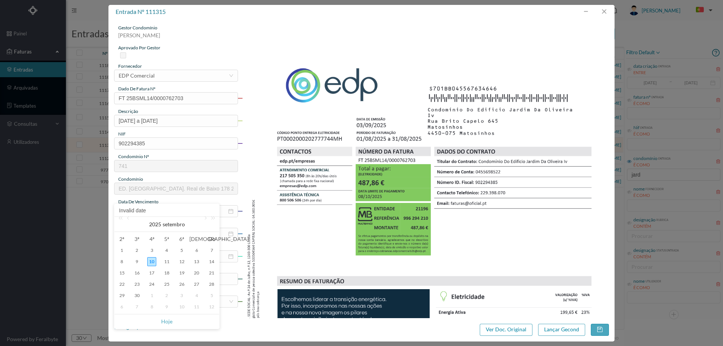
click at [153, 306] on div "8" at bounding box center [151, 307] width 9 height 9
type input "[DATE]"
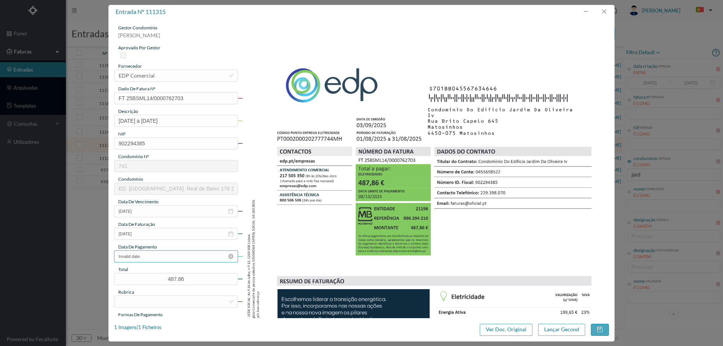
click at [156, 257] on input "Invalid date" at bounding box center [176, 257] width 124 height 12
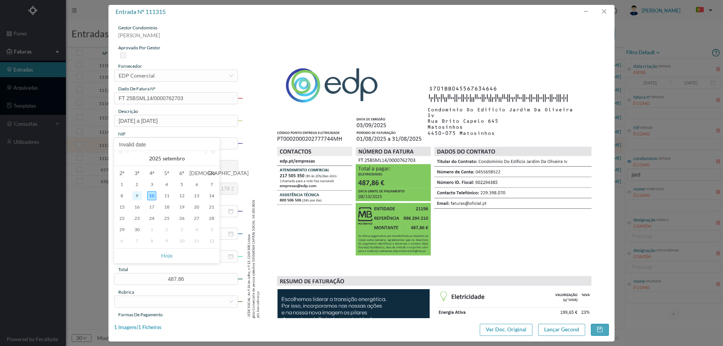
click at [138, 195] on div "9" at bounding box center [137, 195] width 9 height 9
type input "[DATE]"
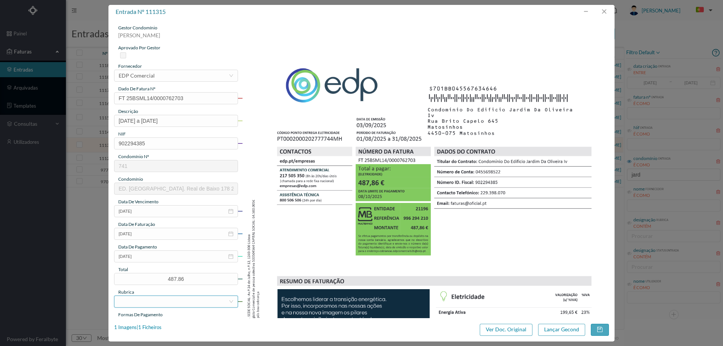
click at [157, 302] on div at bounding box center [174, 301] width 110 height 11
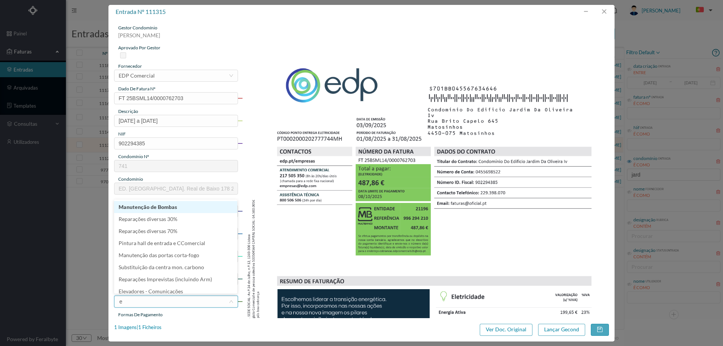
type input "el"
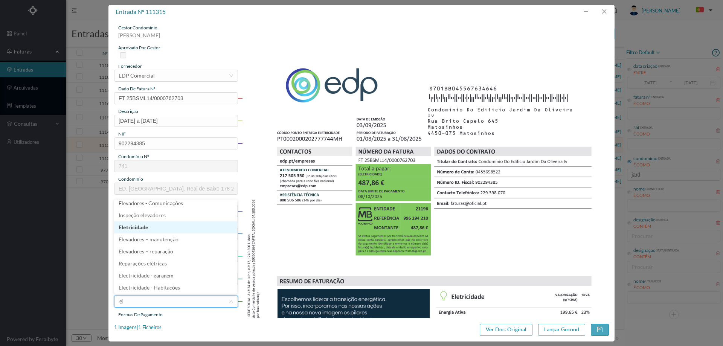
click at [150, 229] on li "Eletricidade" at bounding box center [175, 228] width 123 height 12
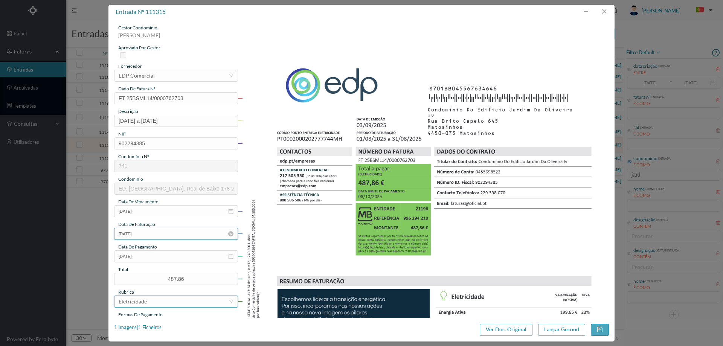
scroll to position [113, 0]
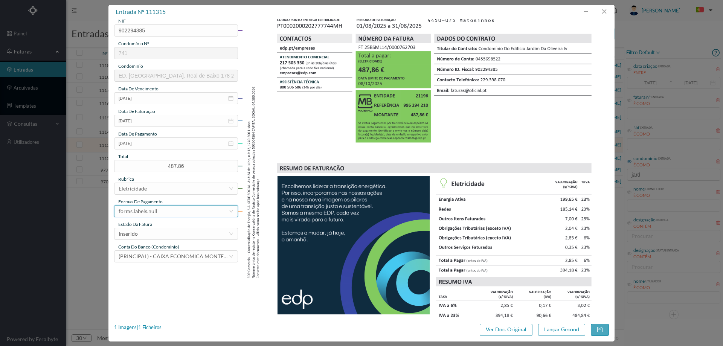
click at [148, 212] on div "forms.labels.null" at bounding box center [138, 211] width 39 height 11
click at [156, 250] on li "transferência bancária" at bounding box center [175, 250] width 123 height 12
click at [162, 210] on div "forms.labels.transferência bancária" at bounding box center [160, 211] width 83 height 11
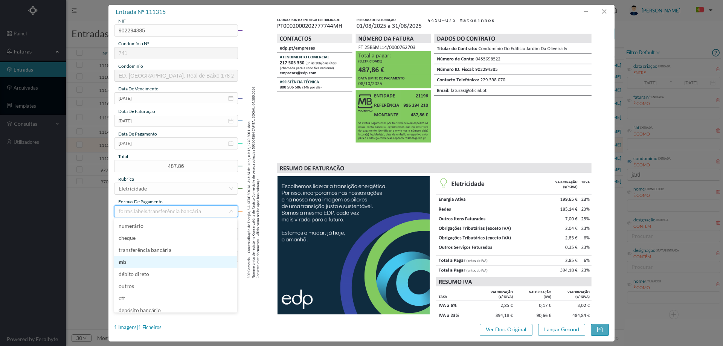
click at [137, 263] on li "mb" at bounding box center [175, 262] width 123 height 12
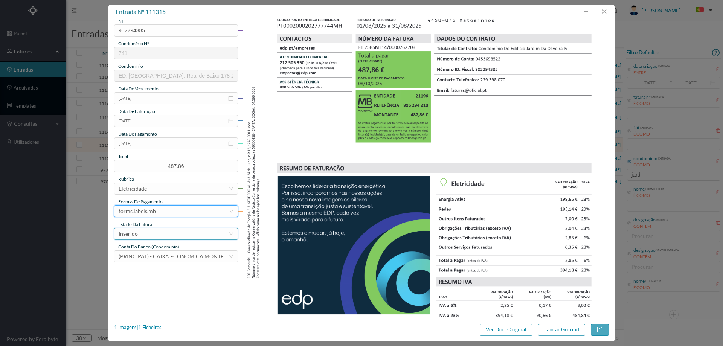
click at [152, 236] on div "Inserido" at bounding box center [174, 233] width 110 height 11
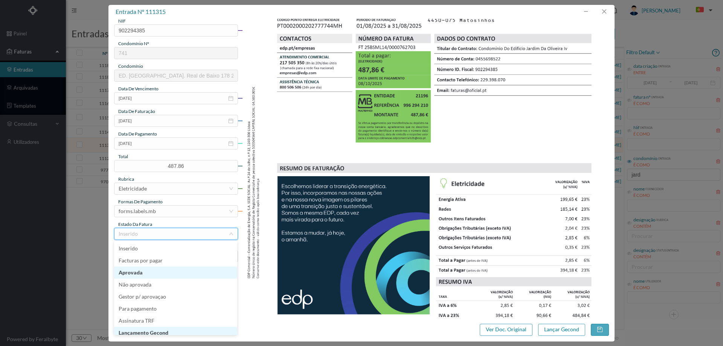
scroll to position [4, 0]
click at [164, 328] on li "Lançamento Gecond" at bounding box center [175, 329] width 123 height 12
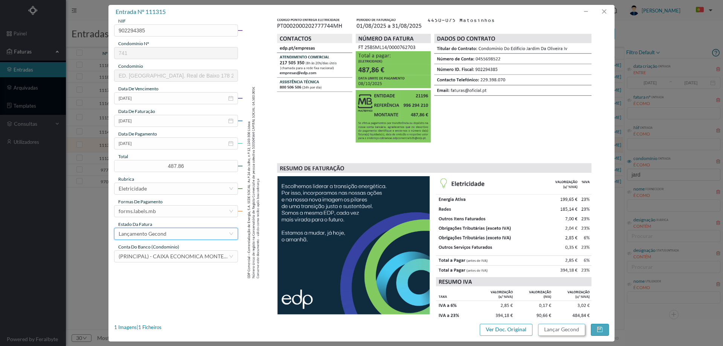
click at [566, 331] on button "Lançar Gecond" at bounding box center [561, 330] width 47 height 12
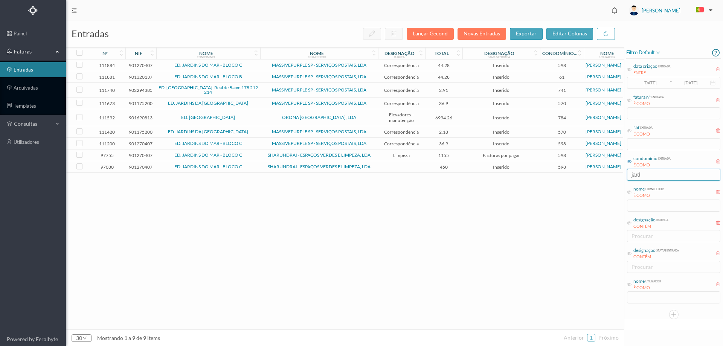
drag, startPoint x: 646, startPoint y: 176, endPoint x: 612, endPoint y: 173, distance: 34.8
click at [612, 173] on div "entradas Lançar Gecond Novas Entradas exportar editar colunas nº nif nome condo…" at bounding box center [395, 184] width 658 height 326
type input "jard"
drag, startPoint x: 652, startPoint y: 178, endPoint x: 612, endPoint y: 174, distance: 40.1
click at [612, 174] on div "entradas Lançar Gecond Novas Entradas exportar editar colunas nº nif nome condo…" at bounding box center [395, 184] width 658 height 326
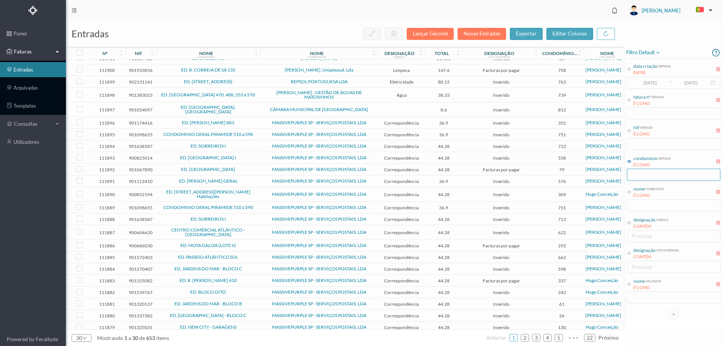
scroll to position [0, 0]
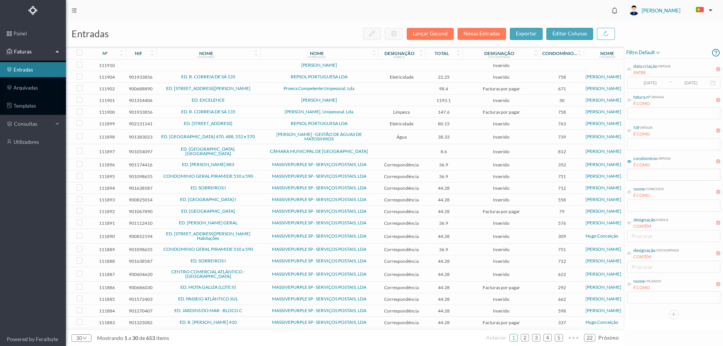
click at [655, 300] on div "nome utilizador É COMO" at bounding box center [674, 291] width 95 height 28
click at [627, 284] on div "nome utilizador É COMO" at bounding box center [674, 291] width 95 height 28
click at [632, 286] on icon at bounding box center [629, 284] width 5 height 5
click at [647, 298] on input "text" at bounding box center [673, 298] width 93 height 12
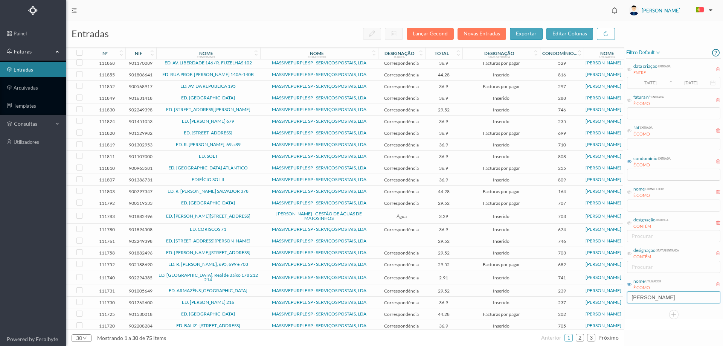
scroll to position [98, 0]
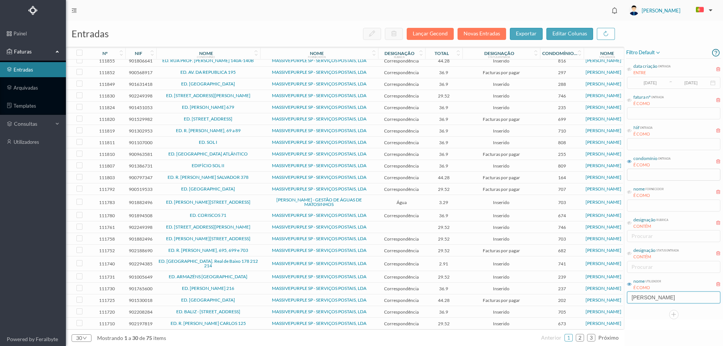
type input "[PERSON_NAME]"
click at [260, 197] on td "[PERSON_NAME] - GESTÃO DE ÁGUAS DE MATOSINHOS" at bounding box center [319, 202] width 118 height 15
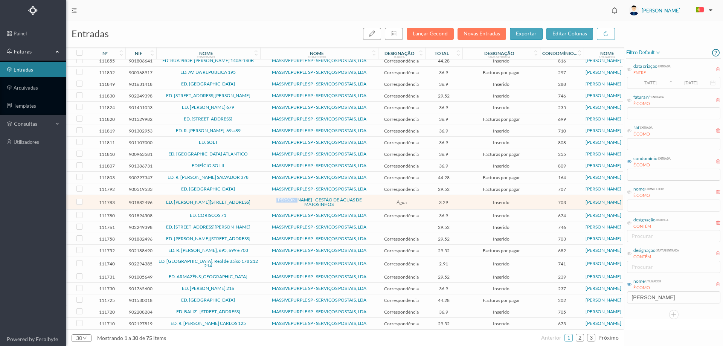
click at [260, 197] on td "[PERSON_NAME] - GESTÃO DE ÁGUAS DE MATOSINHOS" at bounding box center [319, 202] width 118 height 15
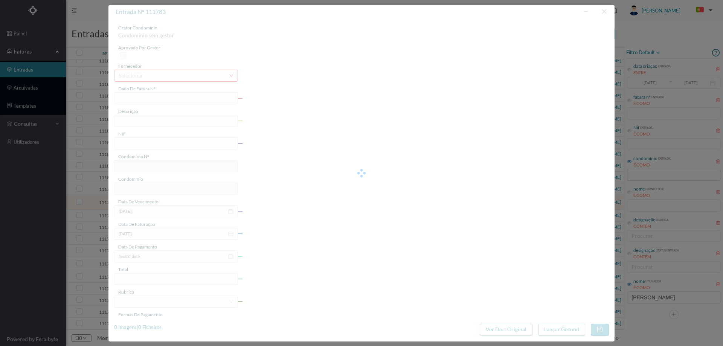
type input "FA K4025FA/10524196"
type input "Período de faturação: [DATE] a [DATE]"
type input "901882496"
type input "[DATE]"
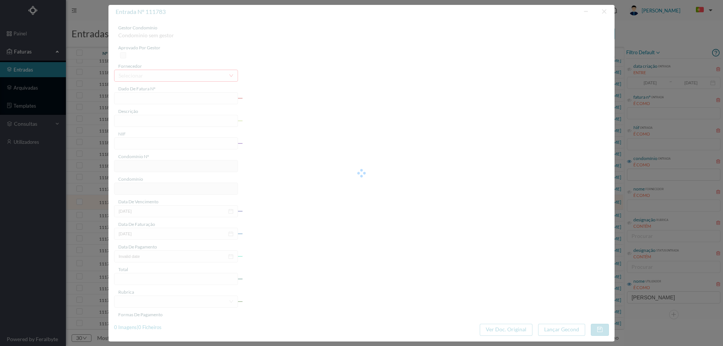
type input "[DATE]"
type input "3.29"
type input "703"
type input "ED. [PERSON_NAME][STREET_ADDRESS]"
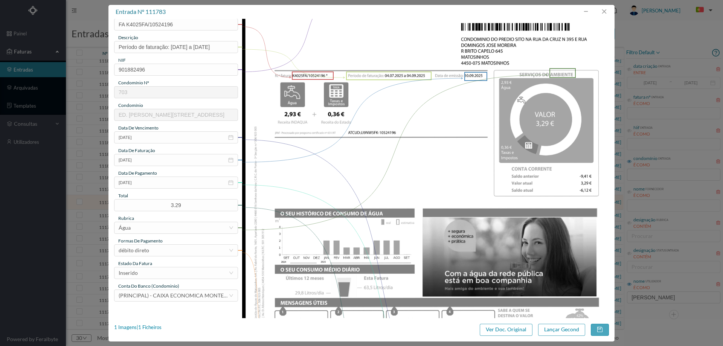
scroll to position [75, 0]
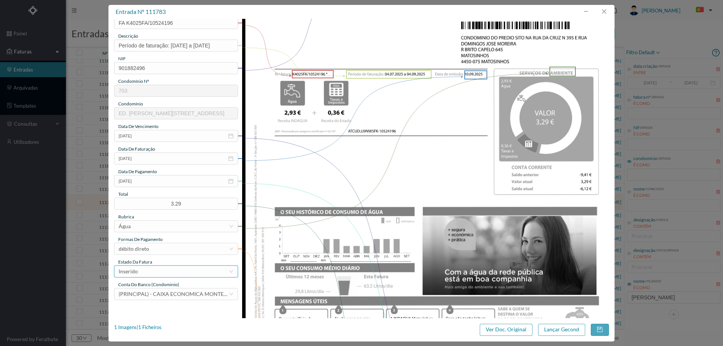
click at [167, 269] on div "Inserido" at bounding box center [174, 271] width 110 height 11
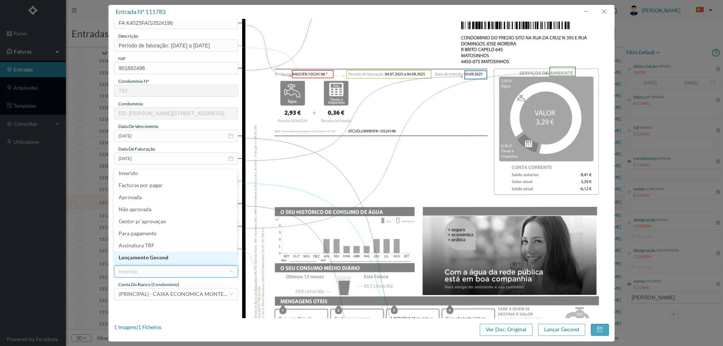
click at [161, 260] on li "Lançamento Gecond" at bounding box center [175, 258] width 123 height 12
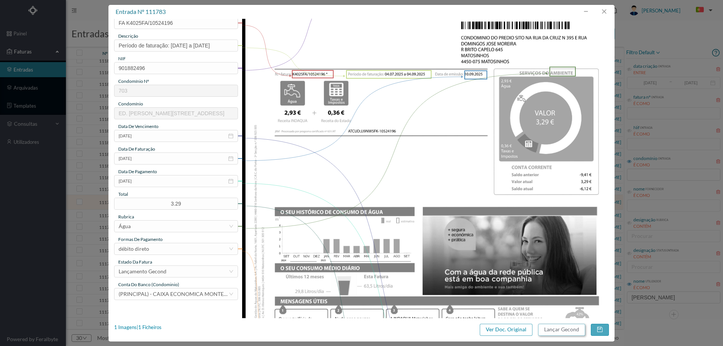
click at [567, 331] on button "Lançar Gecond" at bounding box center [561, 330] width 47 height 12
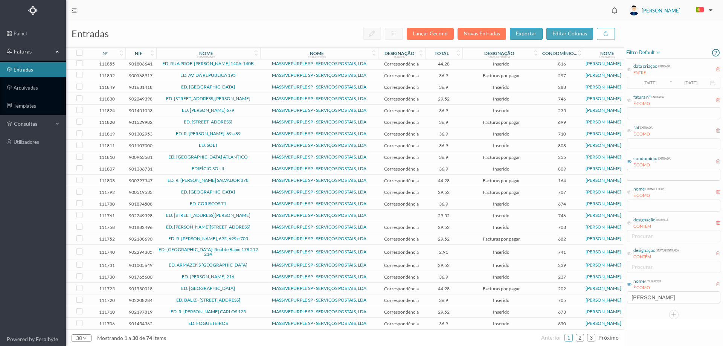
scroll to position [95, 0]
click at [579, 338] on link "2" at bounding box center [581, 337] width 8 height 11
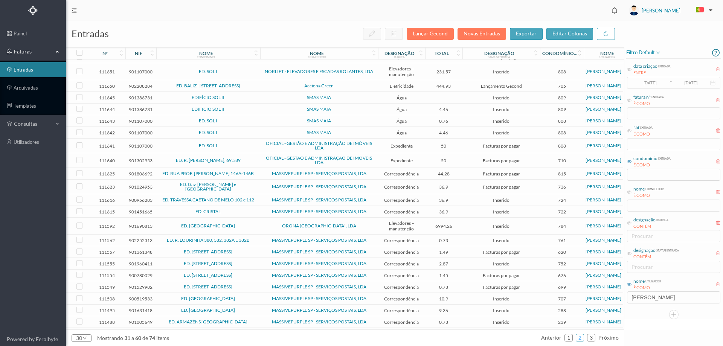
scroll to position [0, 0]
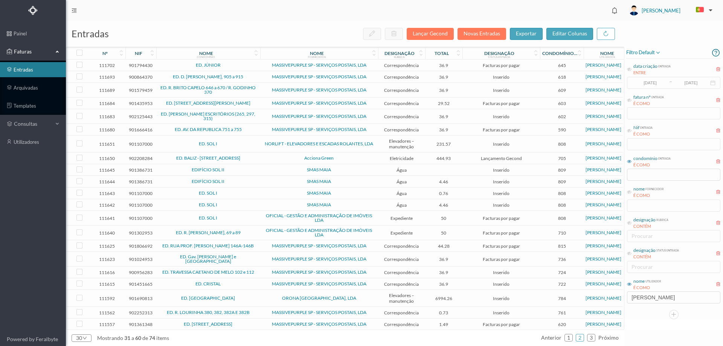
click at [240, 142] on span "ED. SOL I" at bounding box center [208, 144] width 100 height 5
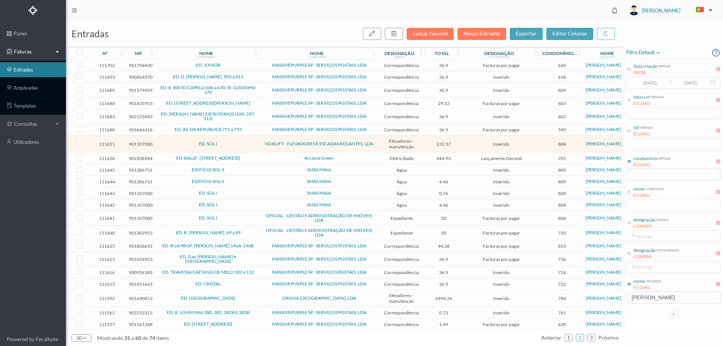
click at [240, 142] on span "ED. SOL I" at bounding box center [208, 144] width 100 height 5
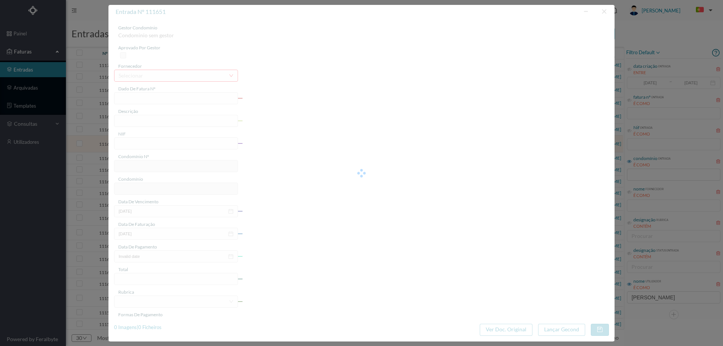
type input "FAC M/21366"
type input "Manutenção referente ao mês de setembro de 2025."
type input "901107000"
type input "[DATE]"
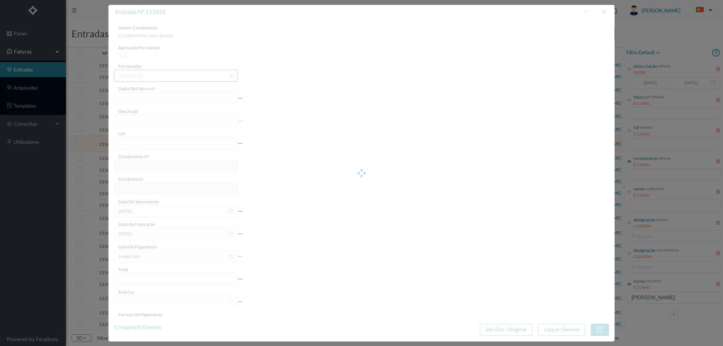
type input "231.57"
type input "808"
type input "ED. SOL I"
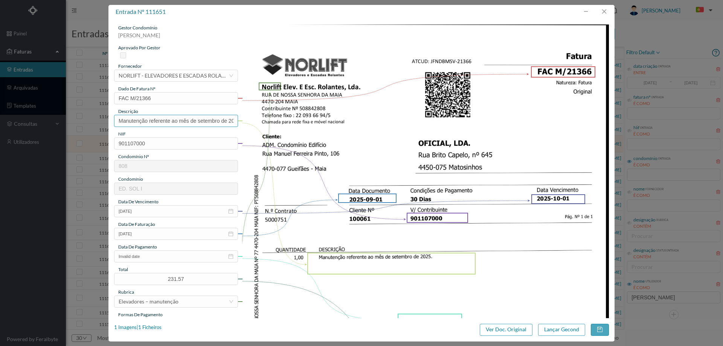
click at [207, 118] on input "Manutenção referente ao mês de setembro de 2025." at bounding box center [176, 121] width 124 height 12
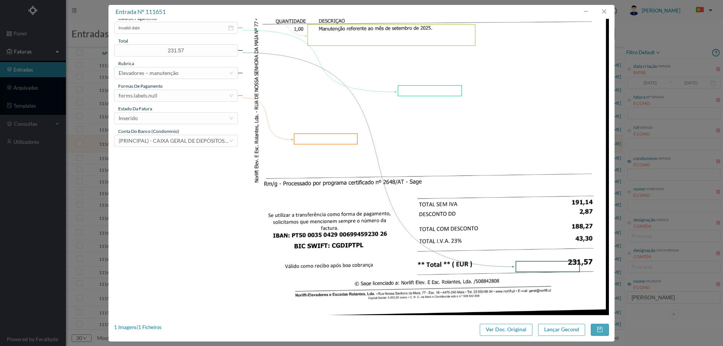
scroll to position [40, 0]
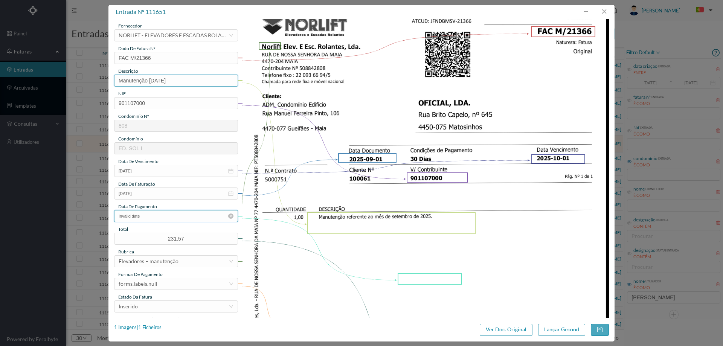
type input "Manutenção [DATE]"
click at [155, 214] on input "Invalid date" at bounding box center [176, 216] width 124 height 12
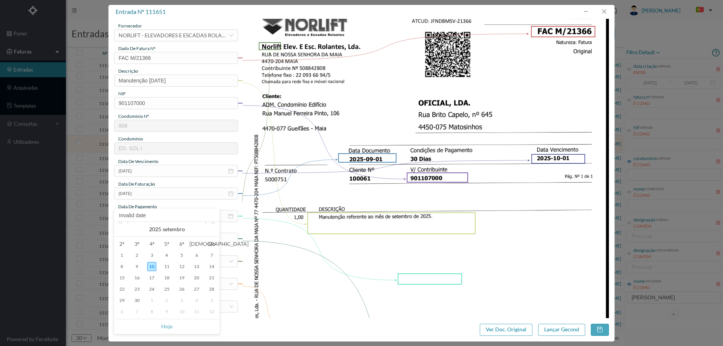
click at [153, 268] on div "10" at bounding box center [151, 266] width 9 height 9
type input "[DATE]"
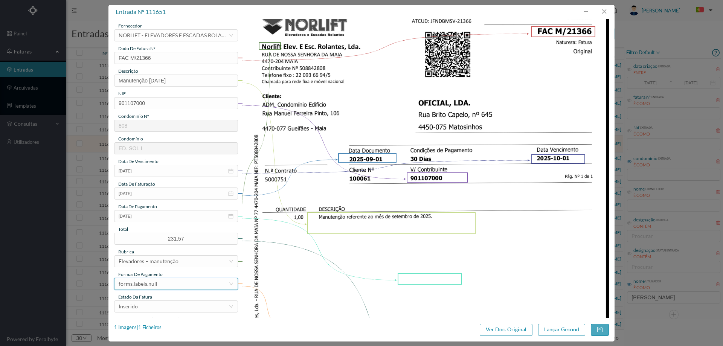
click at [172, 286] on div "forms.labels.null" at bounding box center [174, 283] width 110 height 11
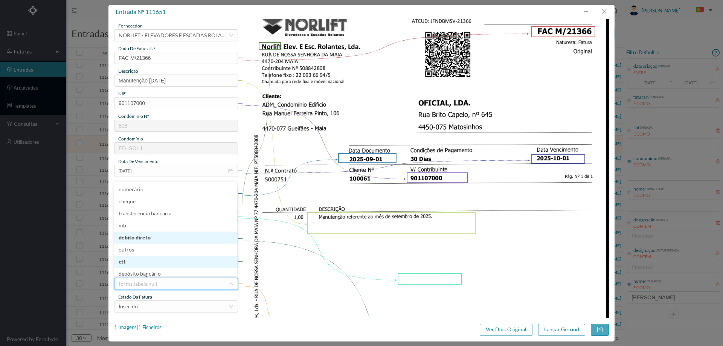
scroll to position [3, 0]
click at [164, 237] on li "débito direto" at bounding box center [175, 235] width 123 height 12
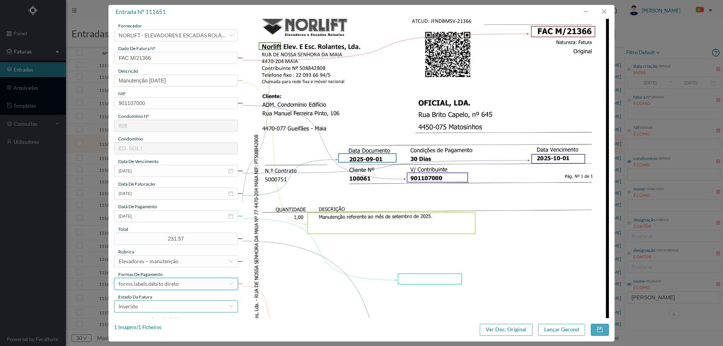
click at [160, 303] on div "Inserido" at bounding box center [174, 306] width 110 height 11
click at [162, 290] on li "Assinatura TRF" at bounding box center [175, 284] width 123 height 12
drag, startPoint x: 154, startPoint y: 311, endPoint x: 155, endPoint y: 302, distance: 9.1
click at [154, 310] on div "Assinatura TRF" at bounding box center [174, 306] width 110 height 11
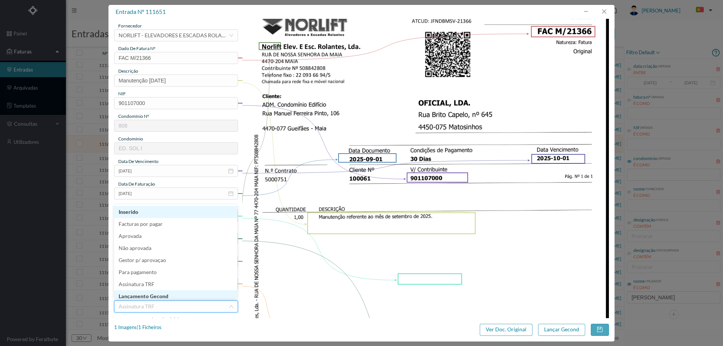
scroll to position [4, 0]
click at [156, 292] on li "Lançamento Gecond" at bounding box center [175, 293] width 123 height 12
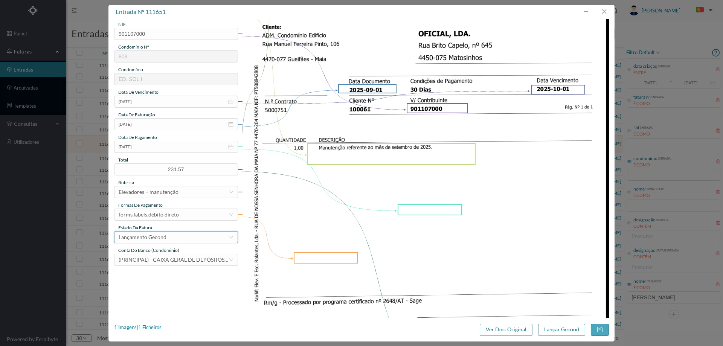
scroll to position [153, 0]
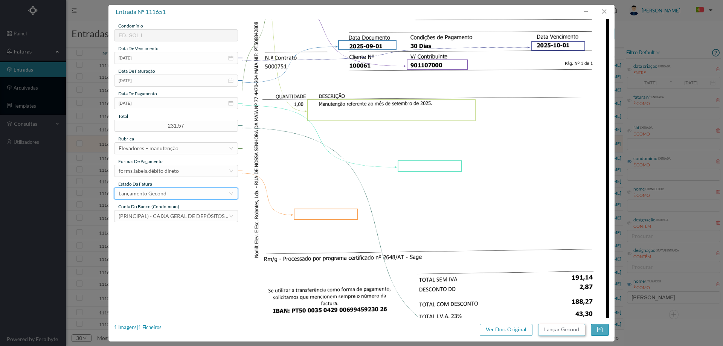
click at [562, 328] on button "Lançar Gecond" at bounding box center [561, 330] width 47 height 12
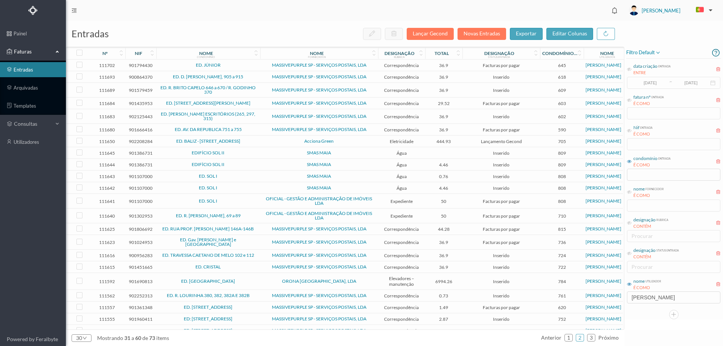
click at [267, 141] on span "Acciona Green" at bounding box center [319, 141] width 114 height 5
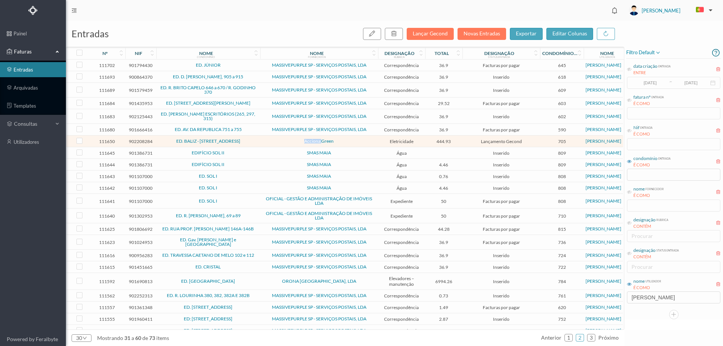
click at [267, 141] on span "Acciona Green" at bounding box center [319, 141] width 114 height 5
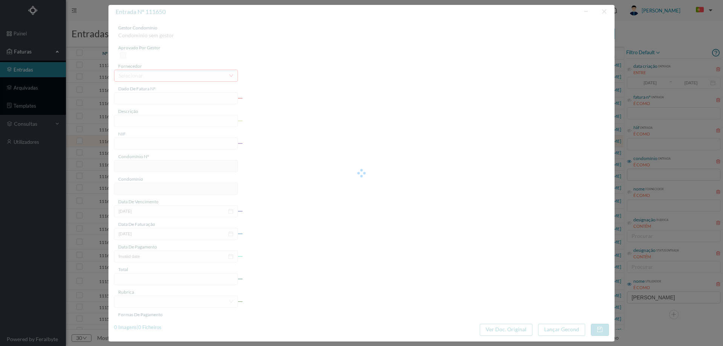
type input "FT P25/038160"
type input "GONCALO SAMPAIO 124"
type input "902208284"
type input "09-10-2025"
type input "[DATE]"
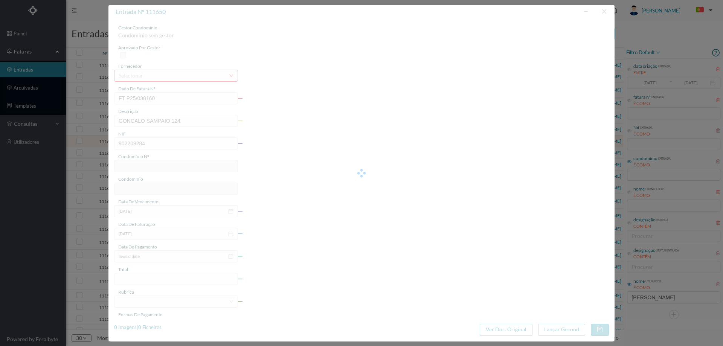
type input "09-10-2025"
type input "444.93"
type input "705"
type input "ED. BALIZ - RUA GONÇALO SAMPAIO 124"
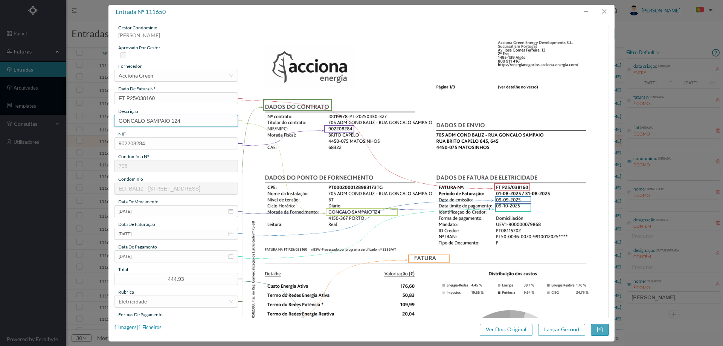
drag, startPoint x: 171, startPoint y: 119, endPoint x: 67, endPoint y: 122, distance: 104.4
click at [67, 122] on div "entrada nº 111650 gestor condomínio Joana Laroca aprovado por gestor fornecedor…" at bounding box center [361, 173] width 723 height 346
type input "124 01.08.2025 a 31.08.2025"
click at [283, 143] on img at bounding box center [425, 284] width 367 height 520
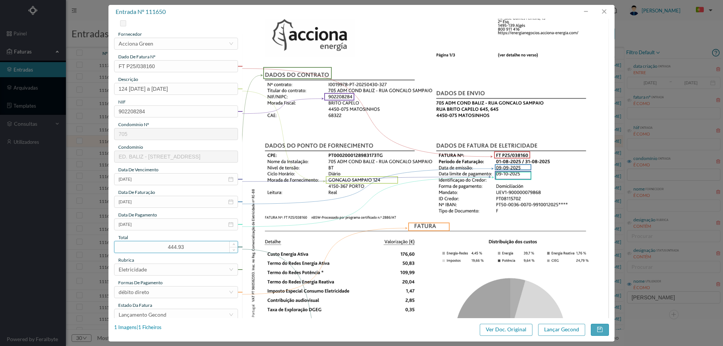
scroll to position [75, 0]
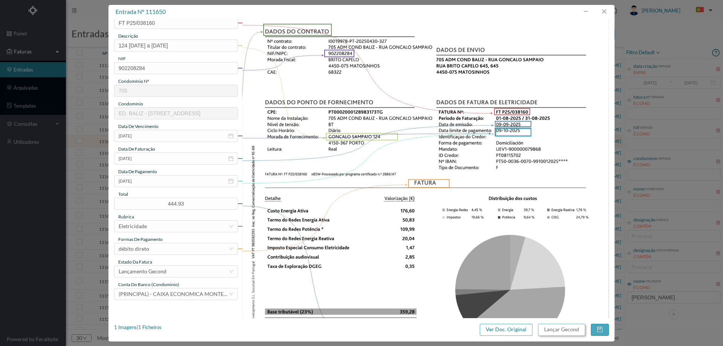
click at [562, 332] on button "Lançar Gecond" at bounding box center [561, 330] width 47 height 12
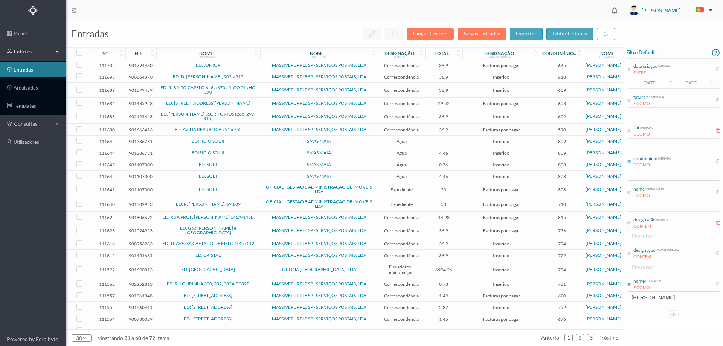
click at [355, 141] on span "SMAS MAIA" at bounding box center [319, 141] width 114 height 5
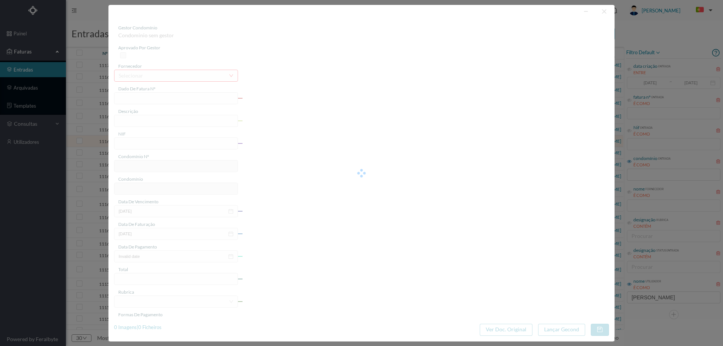
type input "018/197909"
type input "R Pe Américo, 25 Totalizador - Gueifães - Cidade da Maia"
type input "901386731"
type input "Invalid date"
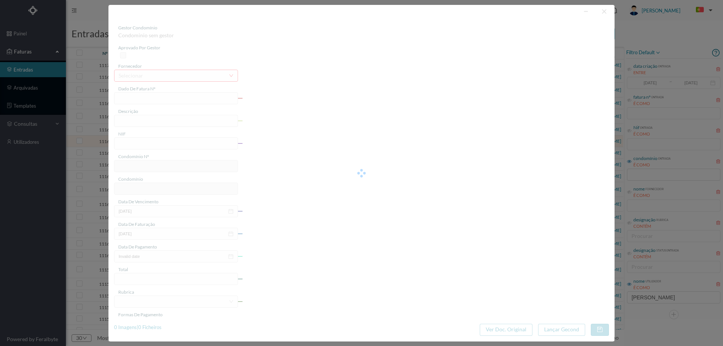
type input "0.00"
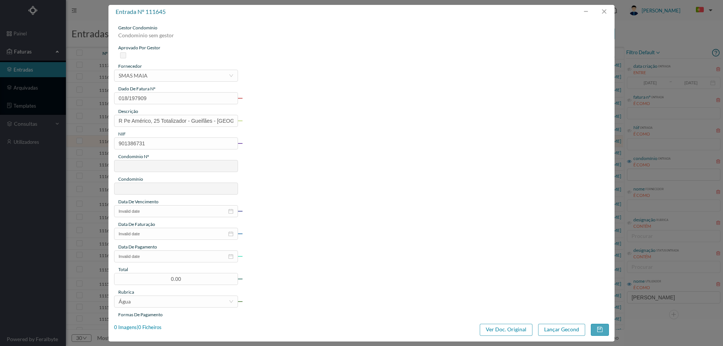
type input "809"
type input "EDIFÍCIO SOL II"
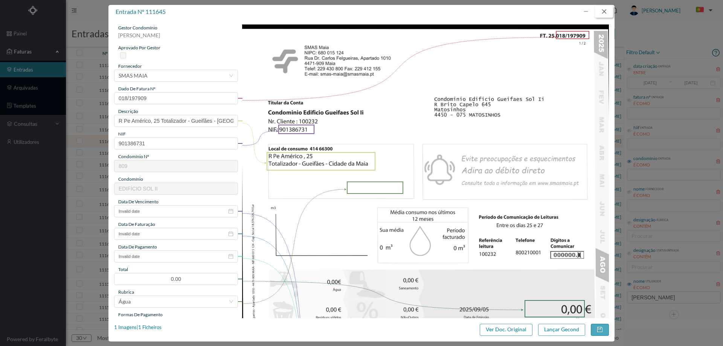
click at [607, 7] on button "button" at bounding box center [604, 12] width 18 height 12
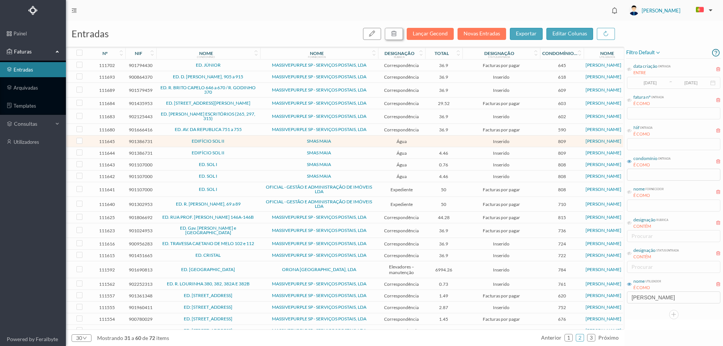
click at [397, 34] on icon "button" at bounding box center [394, 34] width 6 height 6
click at [460, 68] on button "sim" at bounding box center [462, 67] width 15 height 9
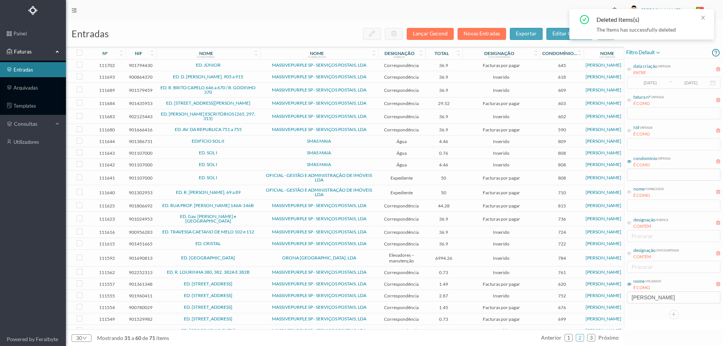
click at [274, 139] on span "SMAS MAIA" at bounding box center [319, 141] width 114 height 5
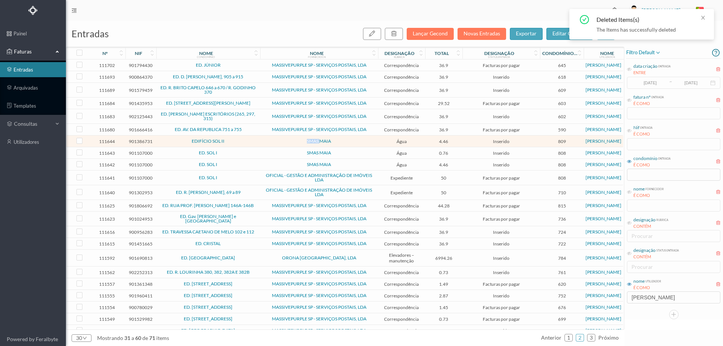
click at [274, 139] on span "SMAS MAIA" at bounding box center [319, 141] width 114 height 5
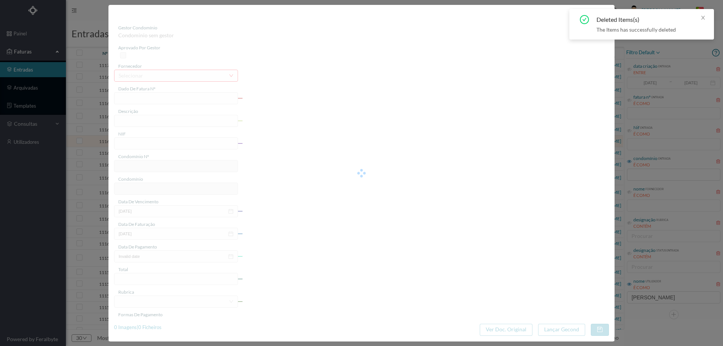
type input "018/197861"
type input "R Manuel Ferreira Pinto, 126 Serviços Comuns - Gueifães - Cidade da M"
type input "901386731"
type input "[DATE]"
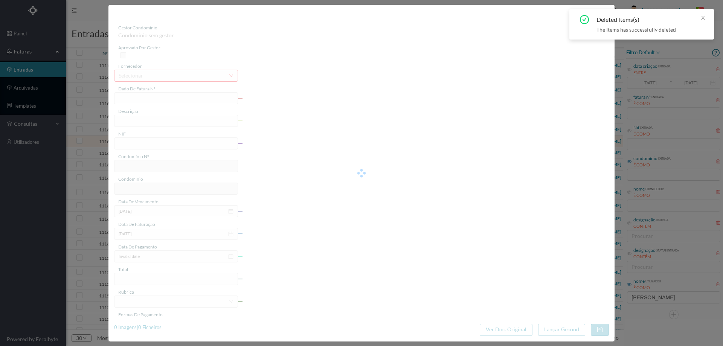
type input "[DATE]"
type input "4.46"
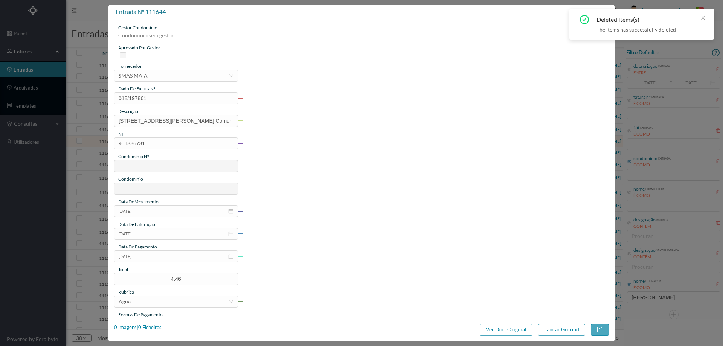
type input "809"
type input "EDIFÍCIO SOL II"
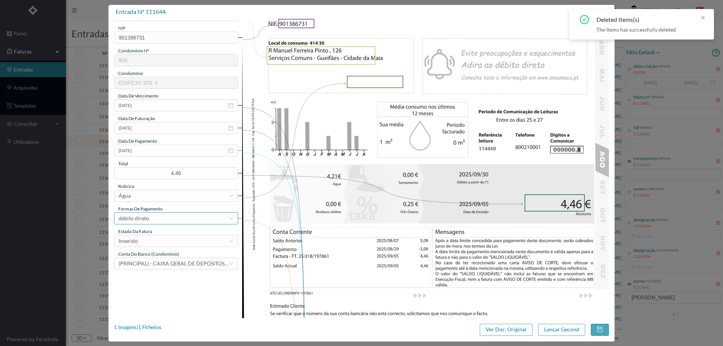
scroll to position [113, 0]
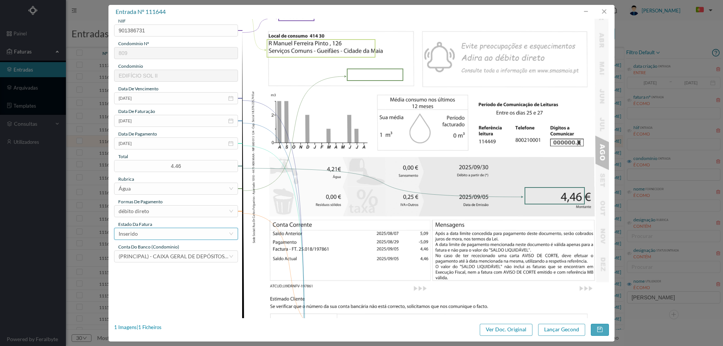
click at [154, 234] on div "Inserido" at bounding box center [174, 233] width 110 height 11
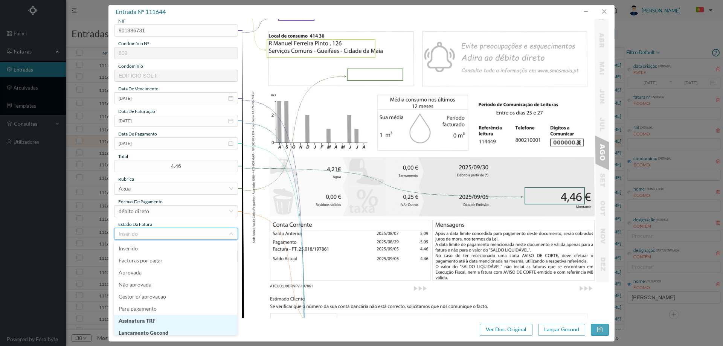
scroll to position [4, 0]
click at [166, 329] on li "Lançamento Gecond" at bounding box center [175, 329] width 123 height 12
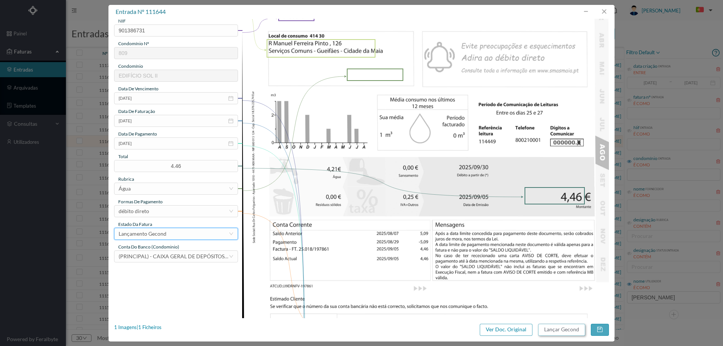
click at [552, 329] on button "Lançar Gecond" at bounding box center [561, 330] width 47 height 12
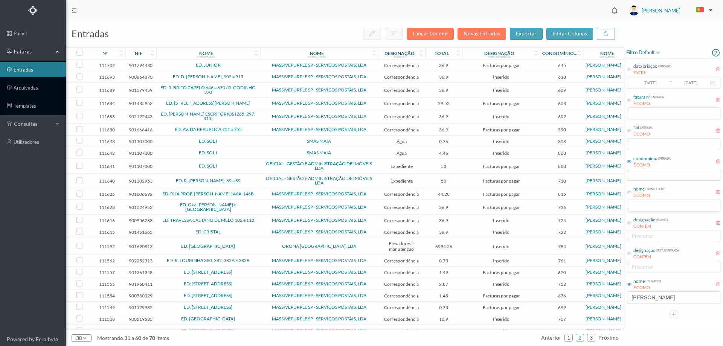
click at [355, 144] on span "SMAS MAIA" at bounding box center [319, 141] width 114 height 5
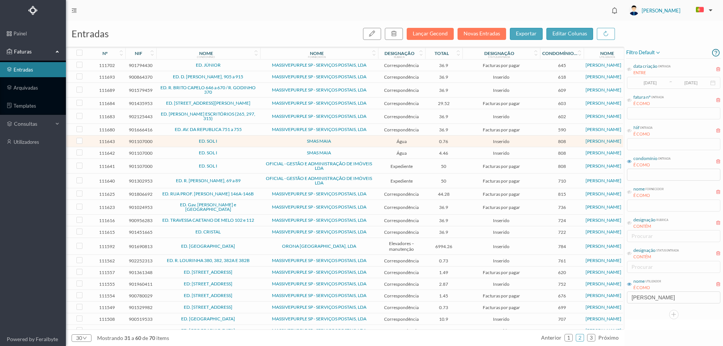
click at [355, 144] on span "SMAS MAIA" at bounding box center [319, 141] width 114 height 5
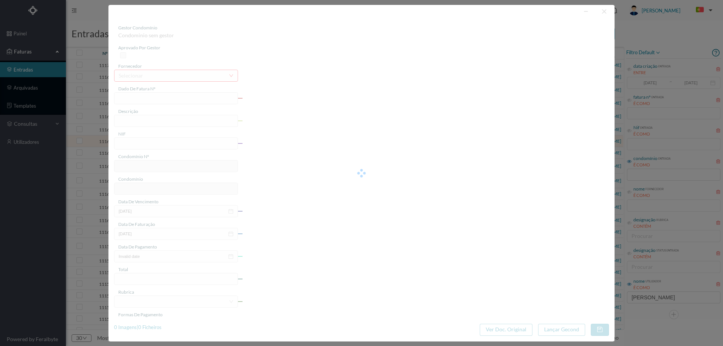
type input "018/195894"
type input "R Manuel Ferreira Pinto, 106 Totalizador - Gueifães - Cidade da Maia"
type input "901107000"
type input "[DATE]"
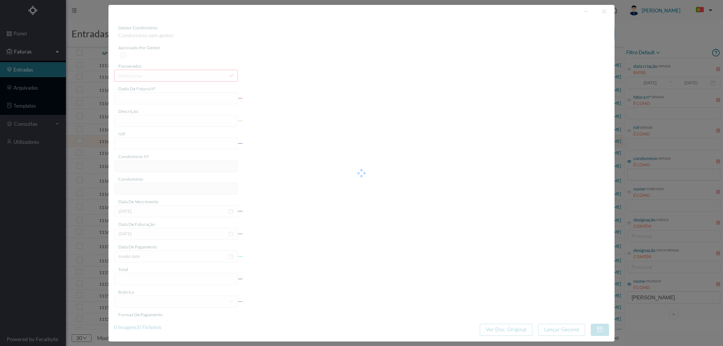
type input "[DATE]"
type input "0.76"
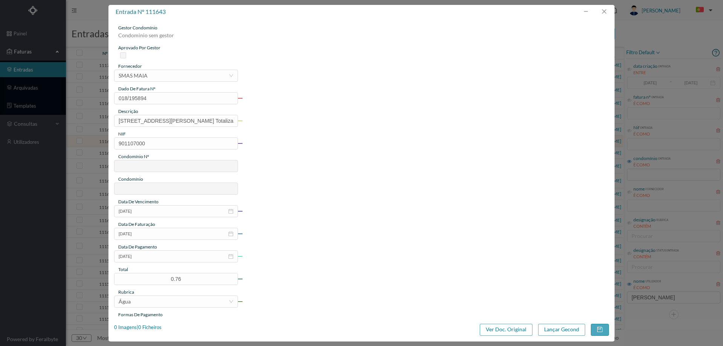
type input "808"
type input "ED. SOL I"
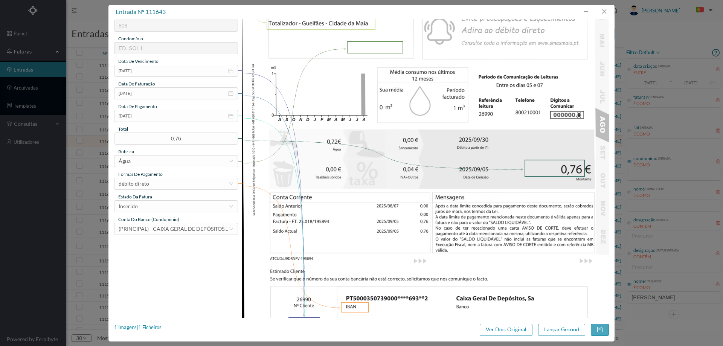
scroll to position [151, 0]
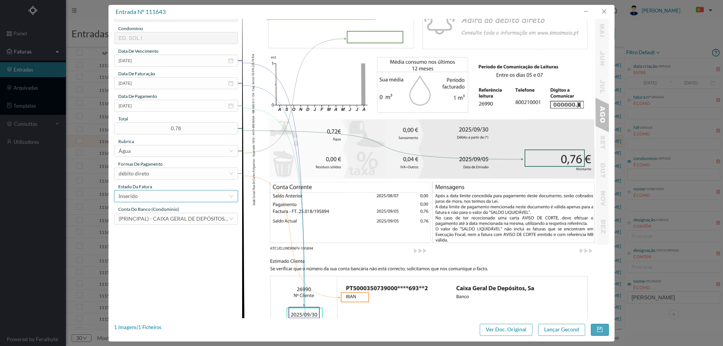
click at [156, 196] on div "Inserido" at bounding box center [174, 196] width 110 height 11
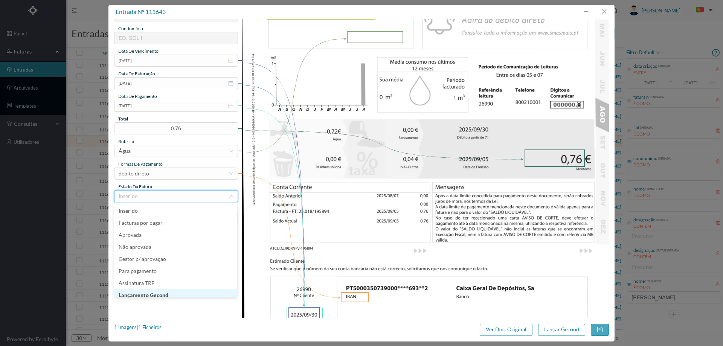
scroll to position [4, 0]
click at [166, 291] on li "Lançamento Gecond" at bounding box center [175, 292] width 123 height 12
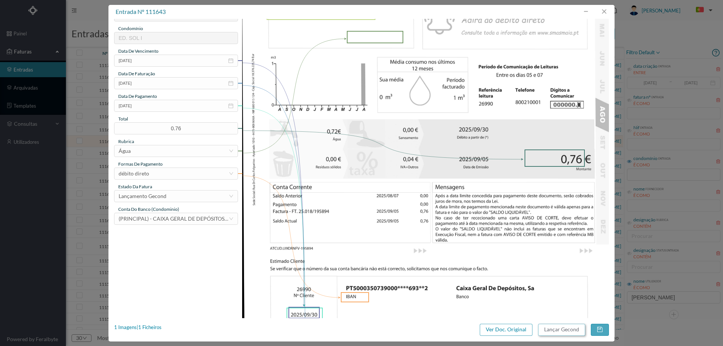
click at [571, 329] on button "Lançar Gecond" at bounding box center [561, 330] width 47 height 12
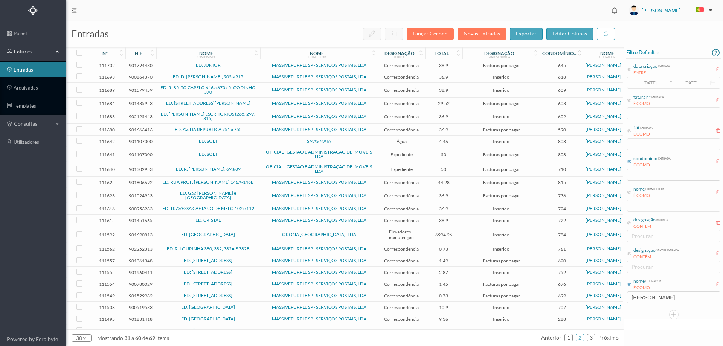
click at [350, 138] on td "SMAS MAIA" at bounding box center [319, 142] width 118 height 12
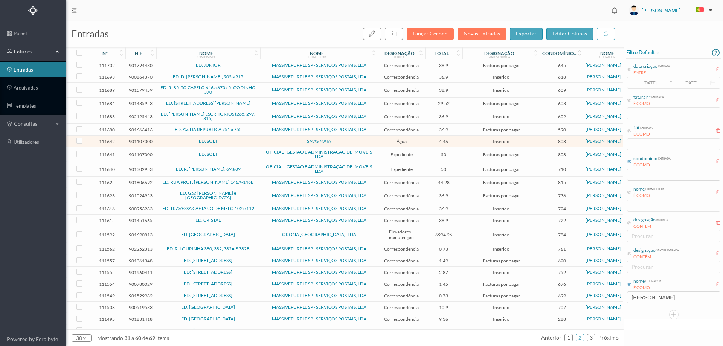
click at [350, 138] on td "SMAS MAIA" at bounding box center [319, 142] width 118 height 12
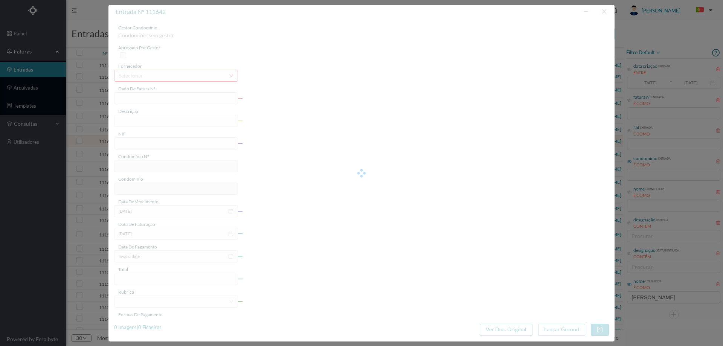
type input "018/195844"
type input "R Manuel Ferreira Pinto, 106 Serviços Comuns - Gueifães - Cidade da M"
type input "901107000"
type input "[DATE]"
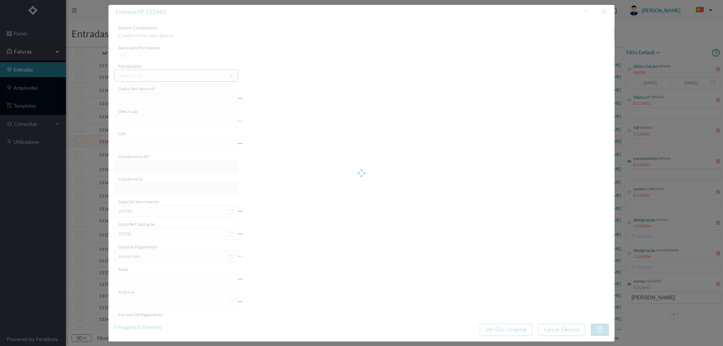
type input "[DATE]"
type input "4.46"
type input "808"
type input "ED. SOL I"
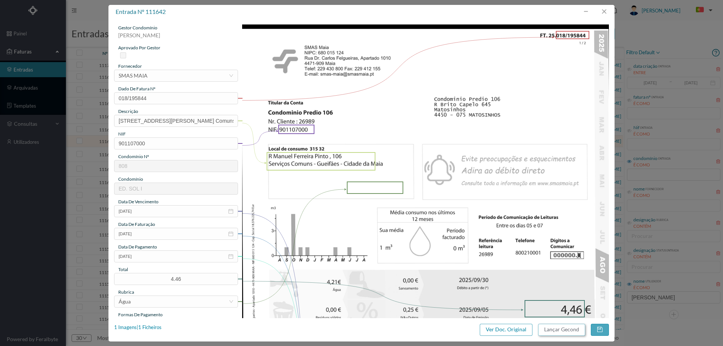
click at [558, 335] on button "Lançar Gecond" at bounding box center [561, 330] width 47 height 12
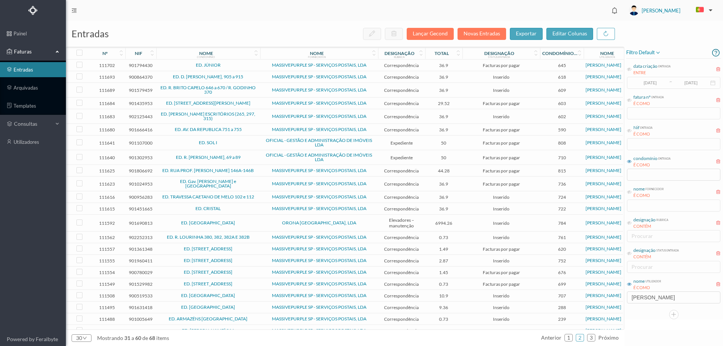
click at [266, 229] on td "ORONA PORTUGAL, LDA" at bounding box center [319, 223] width 118 height 17
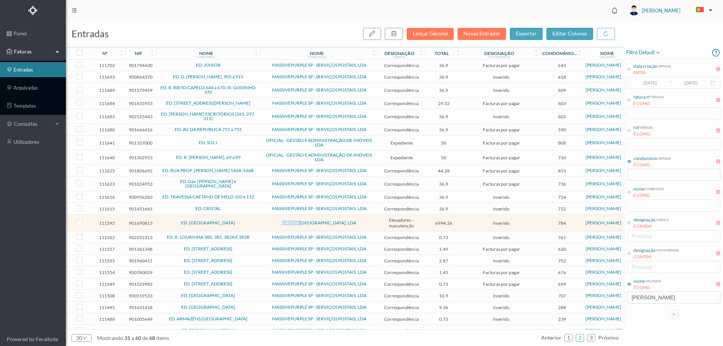
click at [266, 229] on td "ORONA PORTUGAL, LDA" at bounding box center [319, 223] width 118 height 17
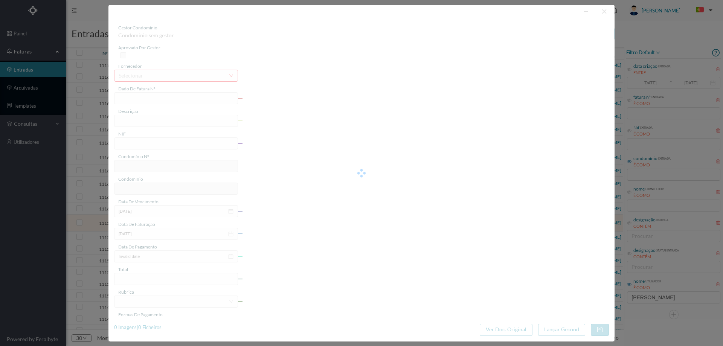
type input "NC 2526/000087"
type input "ANULAÇÃO"
type input "901690813"
type input "Invalid date"
type input "05-09-2025"
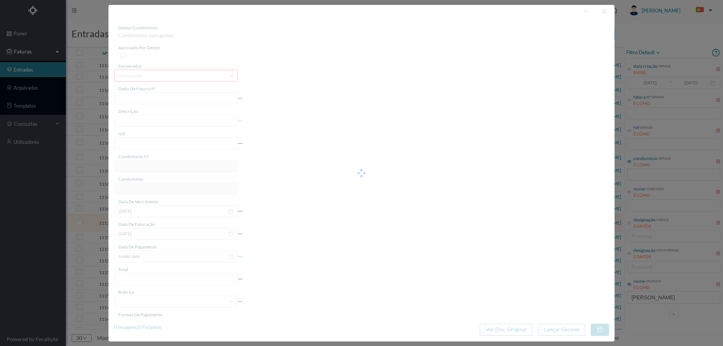
type input "6994.26"
type input "784"
type input "ED. JARDIM DAS TÍLIAS"
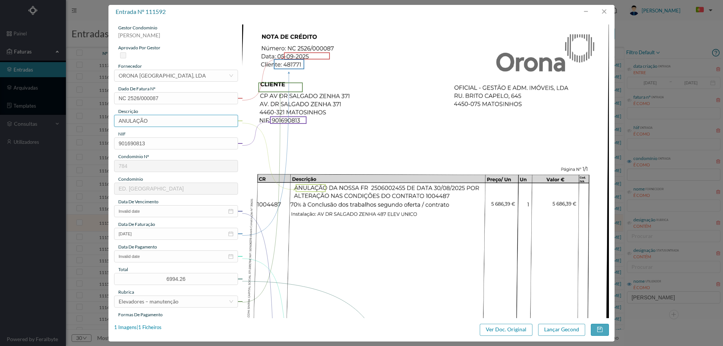
click at [165, 118] on input "ANULAÇÃO" at bounding box center [176, 121] width 124 height 12
type input "ANULAÇÃO de fat 2506002455"
click at [321, 158] on img at bounding box center [425, 283] width 367 height 519
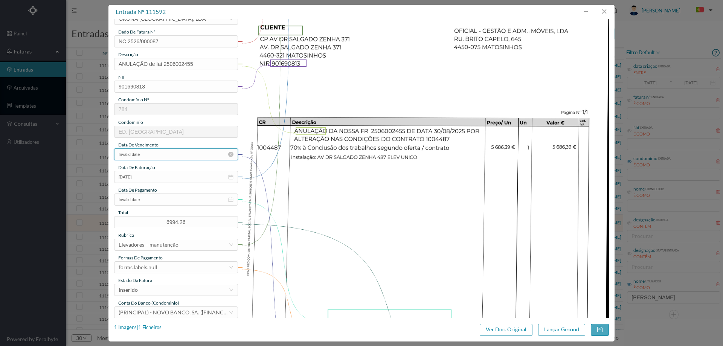
scroll to position [113, 0]
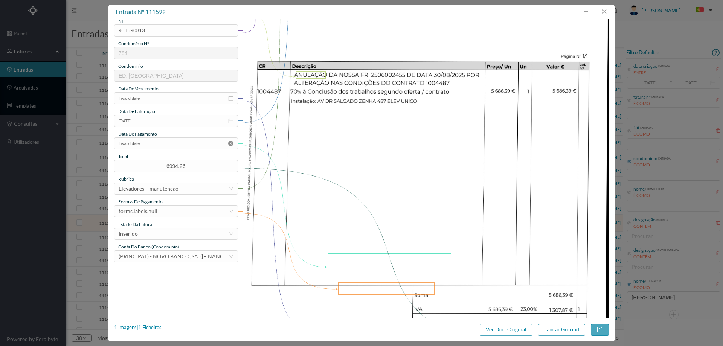
click at [231, 144] on icon "icon: close-circle" at bounding box center [230, 143] width 5 height 5
click at [544, 327] on button "Lançar Gecond" at bounding box center [561, 330] width 47 height 12
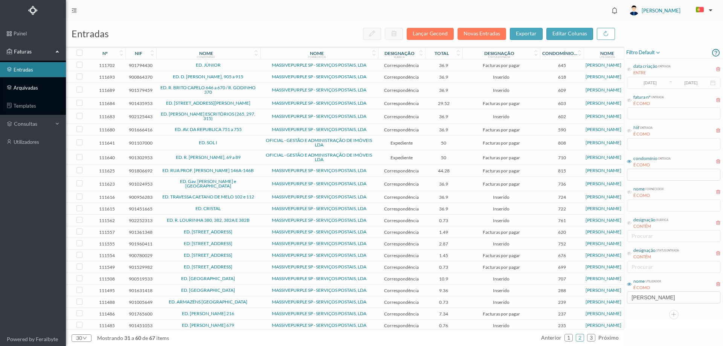
click at [24, 86] on link "arquivadas" at bounding box center [33, 87] width 66 height 15
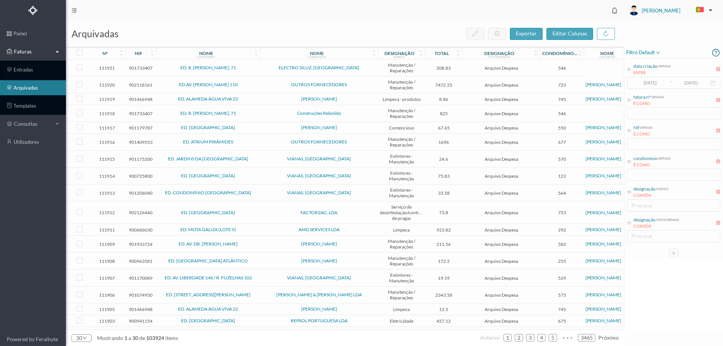
click at [653, 47] on div "filtro default" at bounding box center [674, 53] width 95 height 12
click at [653, 53] on span "filtro default" at bounding box center [644, 52] width 35 height 9
click at [649, 78] on span "abrir filtro" at bounding box center [651, 78] width 27 height 6
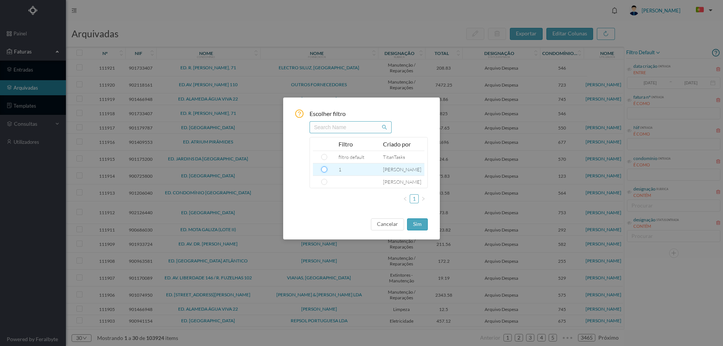
click at [321, 171] on input "radio" at bounding box center [324, 170] width 6 height 6
radio input "true"
click at [410, 227] on button "sim" at bounding box center [417, 225] width 21 height 12
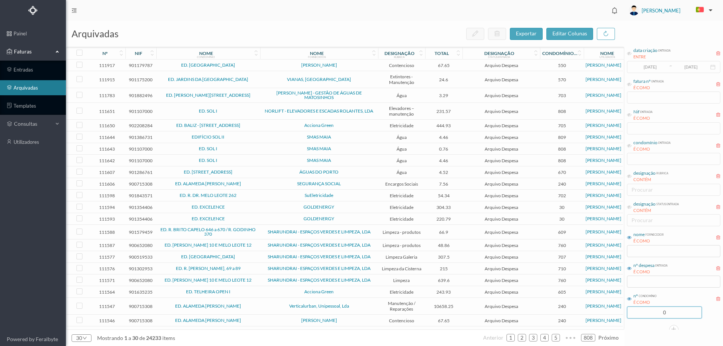
drag, startPoint x: 669, startPoint y: 324, endPoint x: 655, endPoint y: 324, distance: 14.7
click at [655, 324] on div "1 data criação entrada ENTRE 2017-05-01 ~ 2017-10-31 fatura nº entrada É COMO N…" at bounding box center [674, 183] width 99 height 304
type input "148"
drag, startPoint x: 678, startPoint y: 310, endPoint x: 633, endPoint y: 311, distance: 44.9
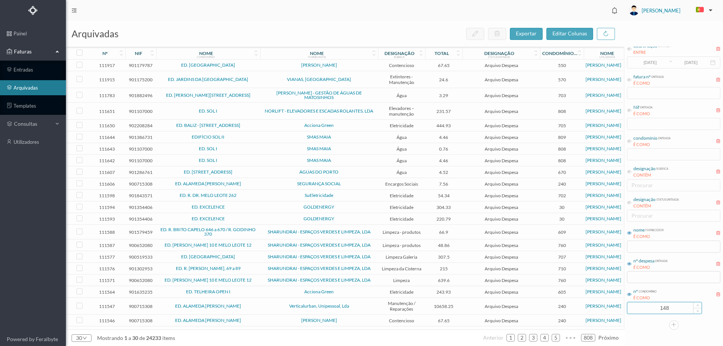
click at [633, 311] on input "148" at bounding box center [665, 308] width 74 height 11
click at [652, 282] on input "text" at bounding box center [673, 277] width 93 height 12
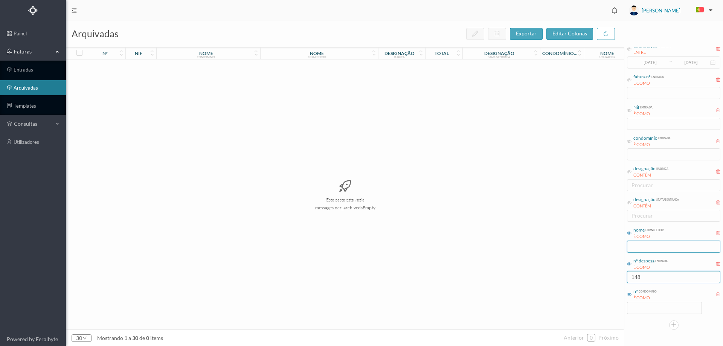
type input "148"
click at [651, 248] on input "text" at bounding box center [673, 247] width 93 height 12
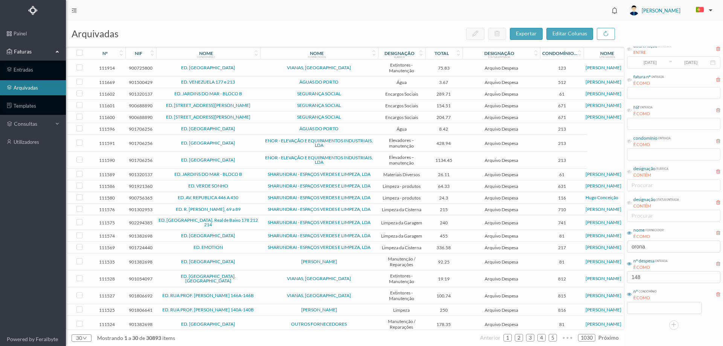
click at [349, 183] on td "SHARUNDRAI - ESPAÇOS VERDES E LIMPEZA, LDA" at bounding box center [319, 186] width 118 height 12
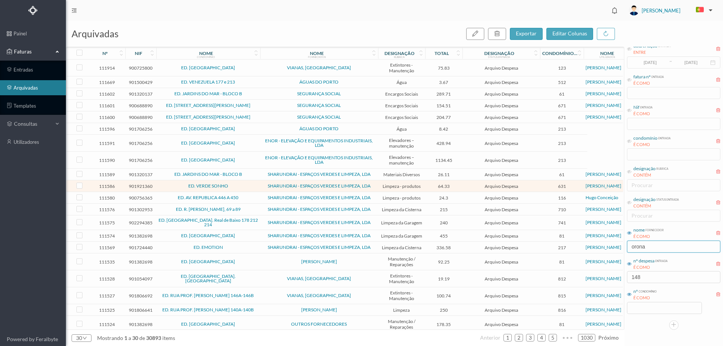
click at [655, 250] on input "orona" at bounding box center [673, 247] width 93 height 12
drag, startPoint x: 655, startPoint y: 249, endPoint x: 595, endPoint y: 248, distance: 59.6
click at [595, 248] on div "arquivadas exportar editar colunas nº nif nome condomínio nome fornecedor desig…" at bounding box center [395, 184] width 658 height 326
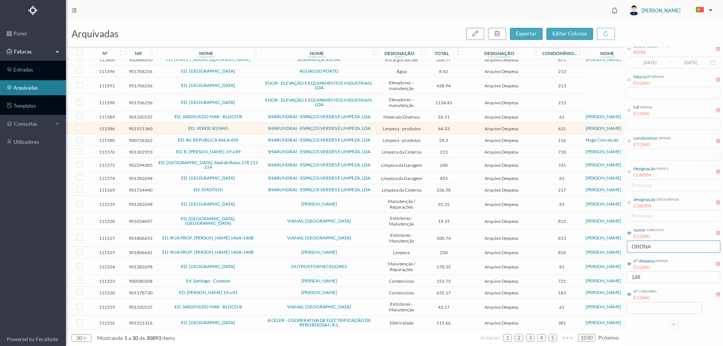
scroll to position [151, 0]
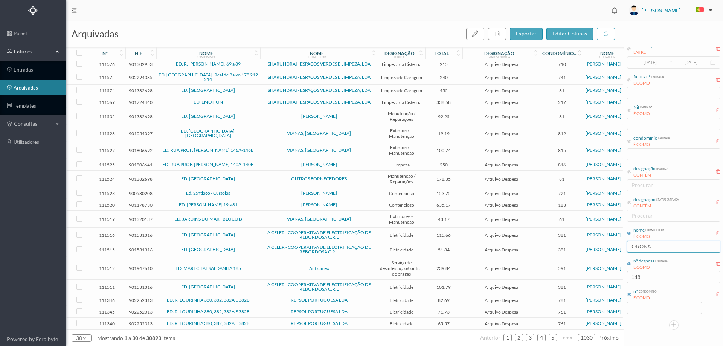
type input "ORONA"
click at [610, 277] on div "arquivadas exportar editar colunas nº nif nome condomínio nome fornecedor desig…" at bounding box center [395, 184] width 658 height 326
click at [650, 310] on input at bounding box center [665, 308] width 74 height 11
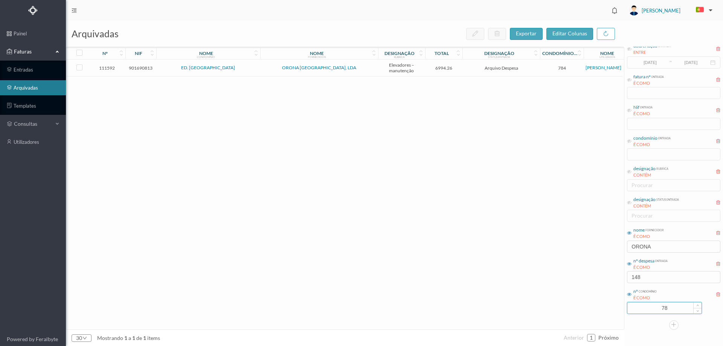
scroll to position [0, 0]
type input "784"
click at [252, 67] on span "ED. JARDIM DAS TÍLIAS" at bounding box center [208, 68] width 100 height 5
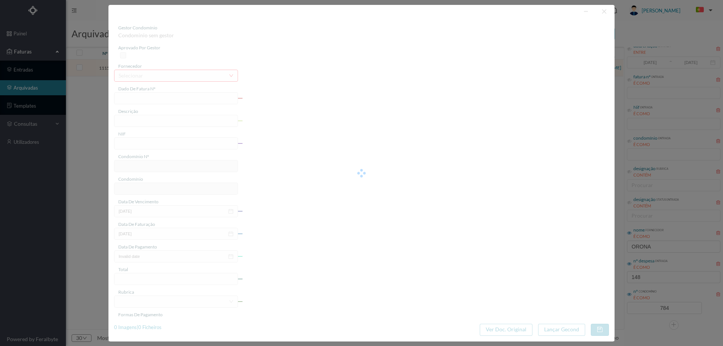
type input "NC 2526/000087"
type input "ANULAÇÃO de fat 2506002455"
type input "901690813"
type input "Invalid date"
type input "05-09-2025"
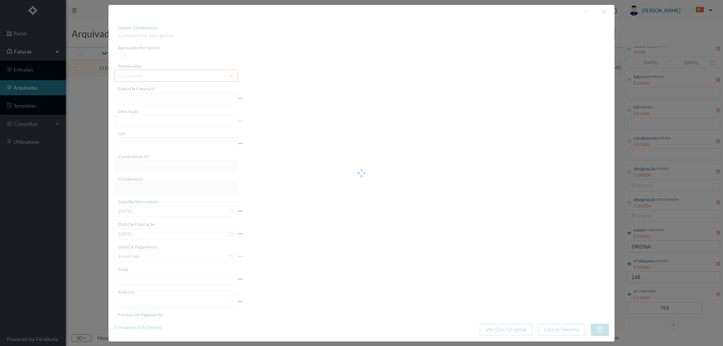
type input "6994.26"
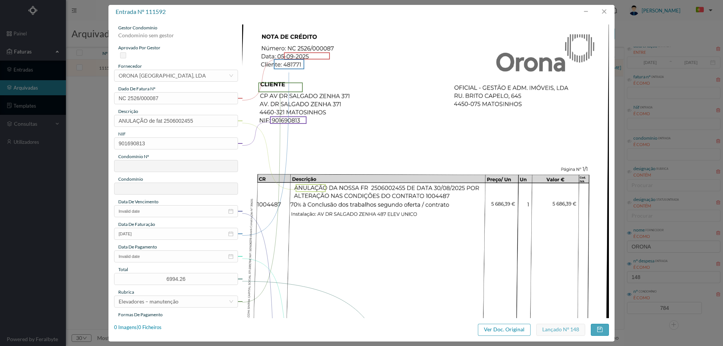
type input "784"
type input "ED. JARDIM DAS TÍLIAS"
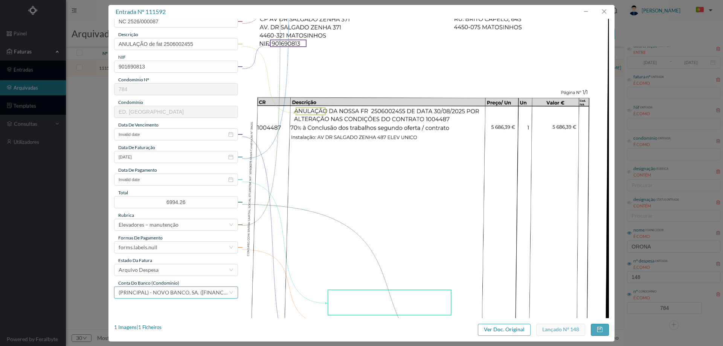
scroll to position [151, 0]
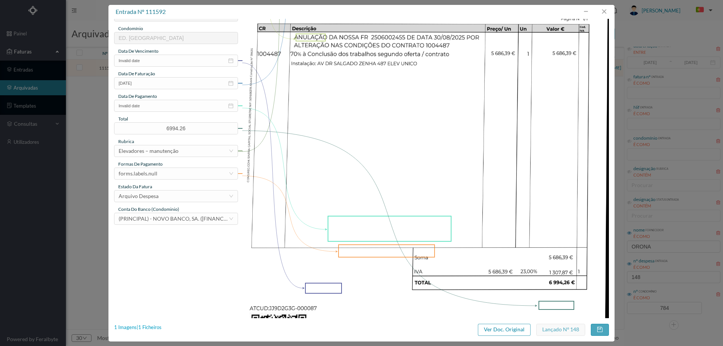
click at [145, 328] on div "1 Imagens | 1 Ficheiros" at bounding box center [137, 328] width 47 height 8
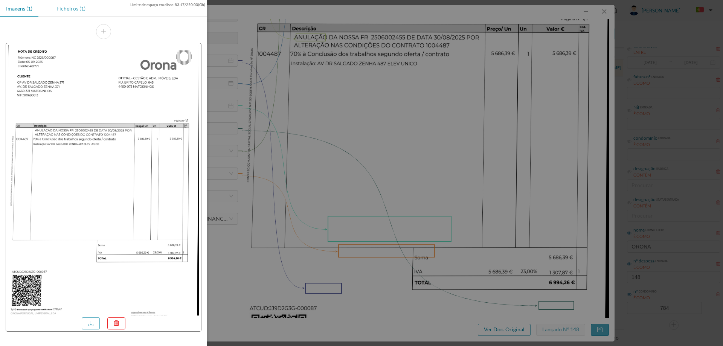
click at [72, 8] on div "Ficheiros (1)" at bounding box center [70, 8] width 41 height 17
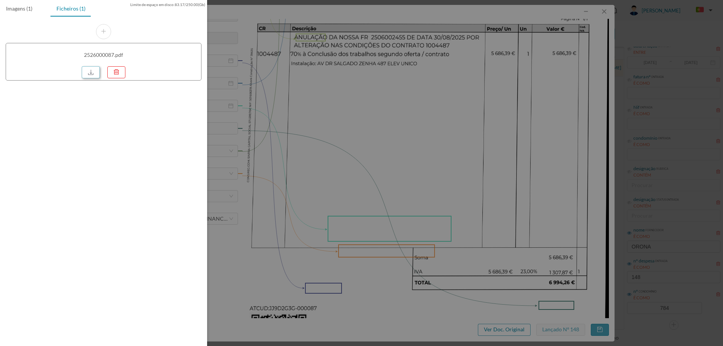
click at [93, 73] on link at bounding box center [91, 72] width 18 height 12
drag, startPoint x: 539, startPoint y: 103, endPoint x: 555, endPoint y: 46, distance: 59.0
click at [539, 102] on div at bounding box center [361, 173] width 723 height 346
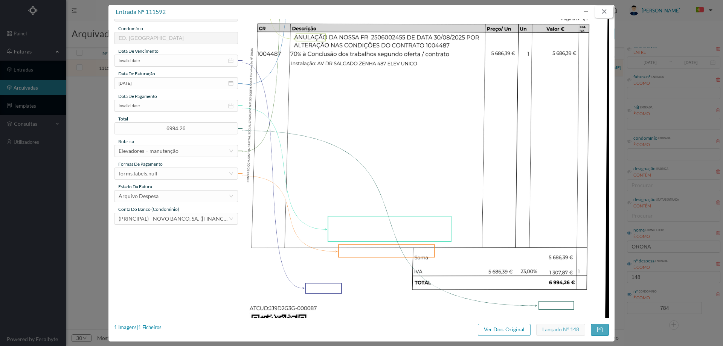
click at [603, 10] on button "button" at bounding box center [604, 12] width 18 height 12
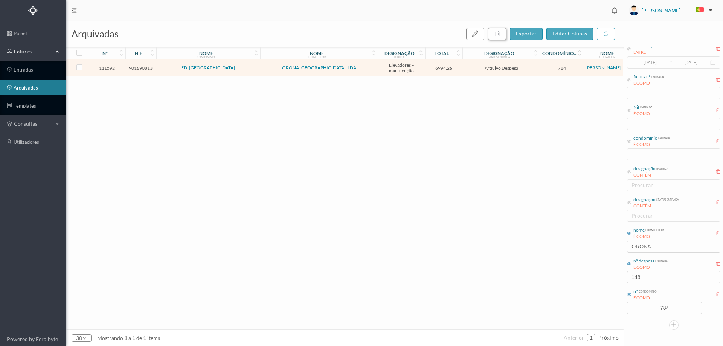
drag, startPoint x: 505, startPoint y: 31, endPoint x: 506, endPoint y: 36, distance: 5.5
click at [505, 31] on button "button" at bounding box center [497, 34] width 18 height 12
click at [563, 70] on button "sim" at bounding box center [565, 67] width 15 height 9
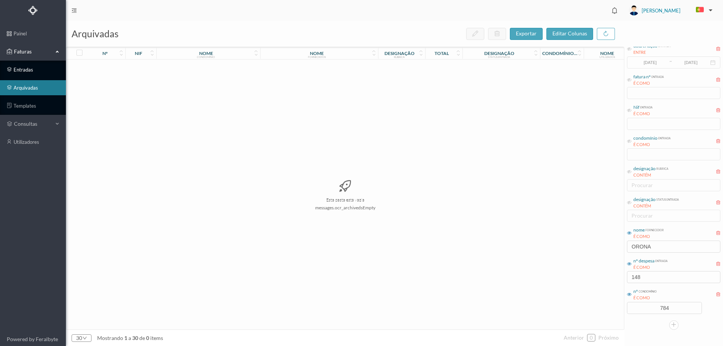
click at [32, 64] on link "entradas" at bounding box center [33, 69] width 66 height 15
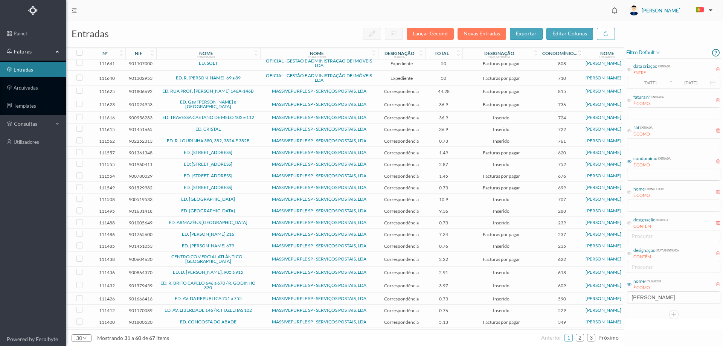
scroll to position [104, 0]
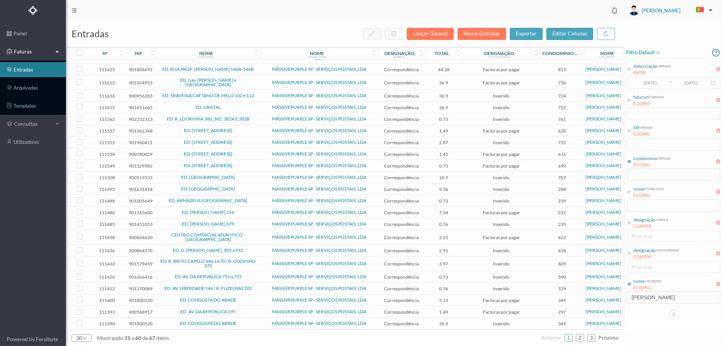
click at [497, 336] on div "30 mostrando 31 a 60 de 67 items anterior 1 2 3 próximo" at bounding box center [345, 338] width 559 height 16
click at [584, 338] on link "2" at bounding box center [581, 337] width 8 height 11
click at [594, 336] on link "3" at bounding box center [592, 337] width 8 height 11
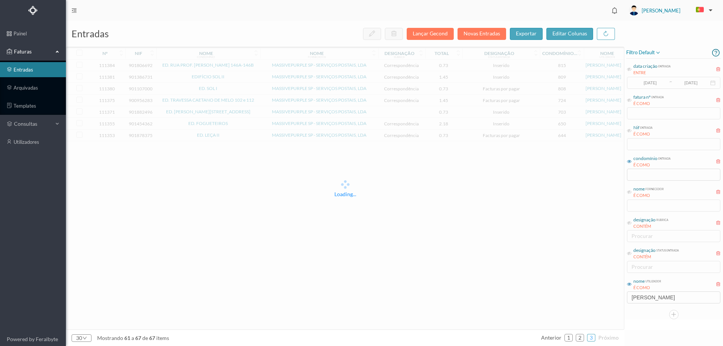
scroll to position [0, 0]
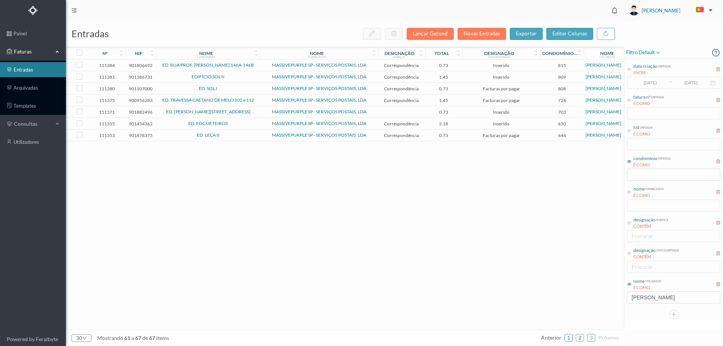
click at [567, 338] on link "1" at bounding box center [569, 337] width 8 height 11
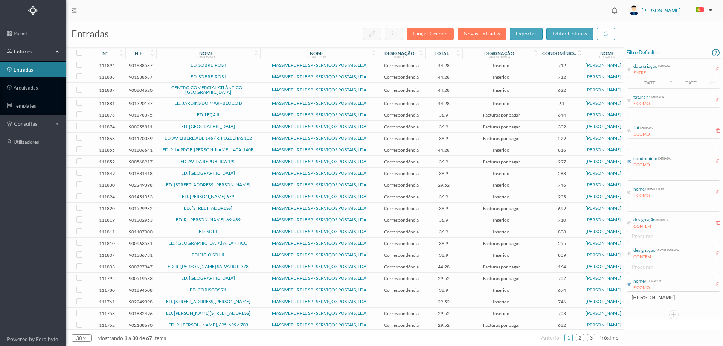
click at [233, 127] on span "ED. MONTEVIDEU" at bounding box center [208, 126] width 100 height 5
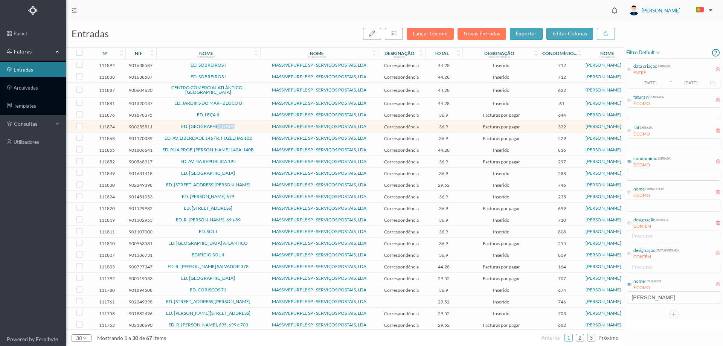
click at [233, 127] on span "ED. MONTEVIDEU" at bounding box center [208, 126] width 100 height 5
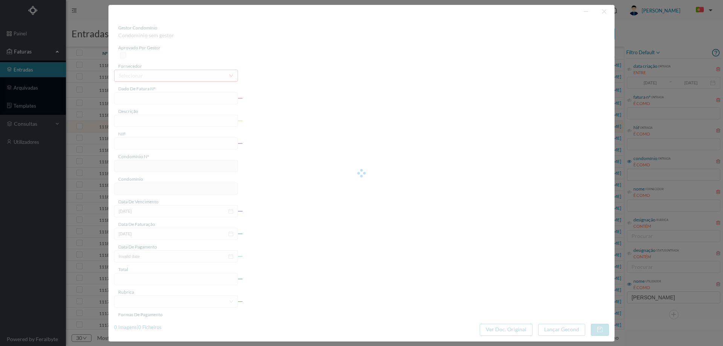
type input "4 45/34468"
type input "ANUIDADE"
type input "900255811"
type input "2025-08-03"
type input "2025-08-31"
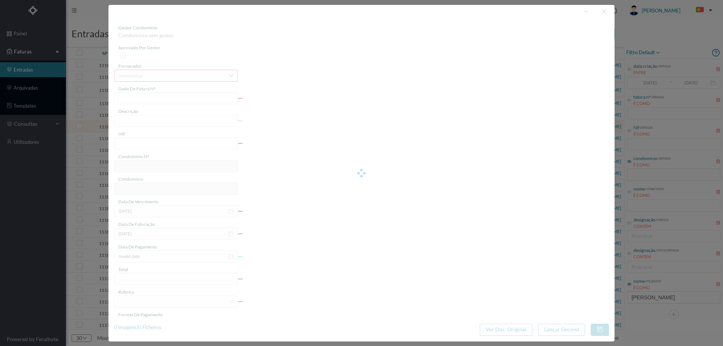
type input "2025-08-03"
type input "36.90"
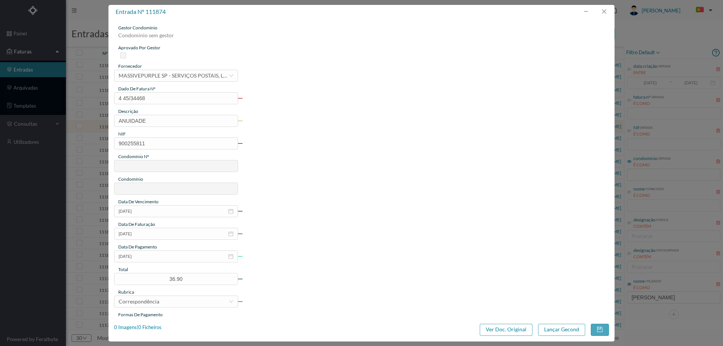
type input "332"
type input "ED. MONTEVIDEU"
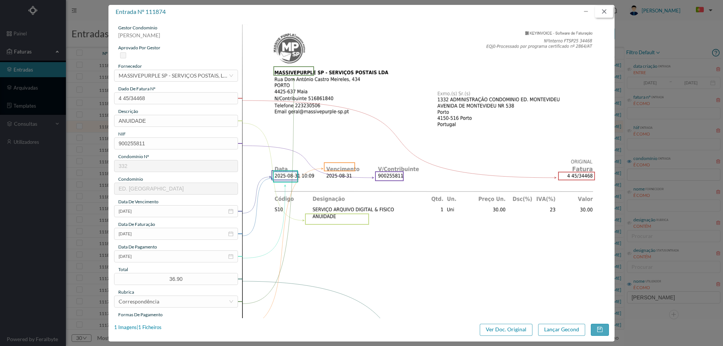
click at [611, 10] on button "button" at bounding box center [604, 12] width 18 height 12
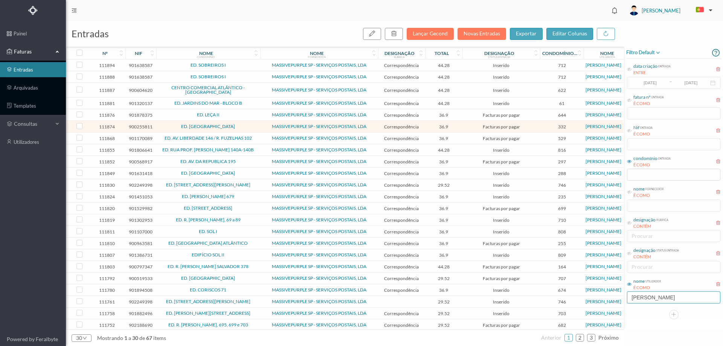
drag, startPoint x: 651, startPoint y: 300, endPoint x: 603, endPoint y: 298, distance: 48.7
click at [603, 298] on div "entradas Lançar Gecond Novas Entradas exportar editar colunas nº nif nome condo…" at bounding box center [395, 184] width 658 height 326
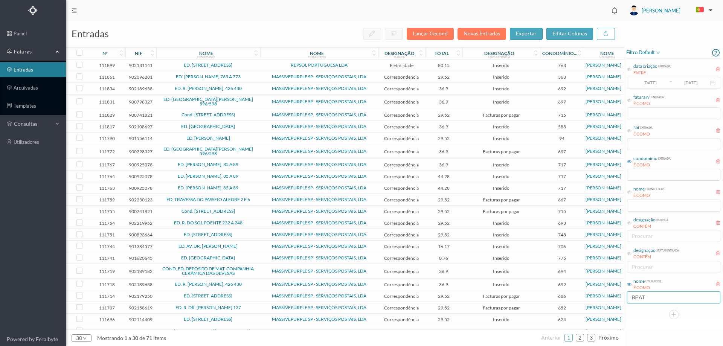
type input "BEAT"
click at [250, 63] on span "ED. RUA DE PEREIRÓ 31 E 41" at bounding box center [208, 65] width 100 height 5
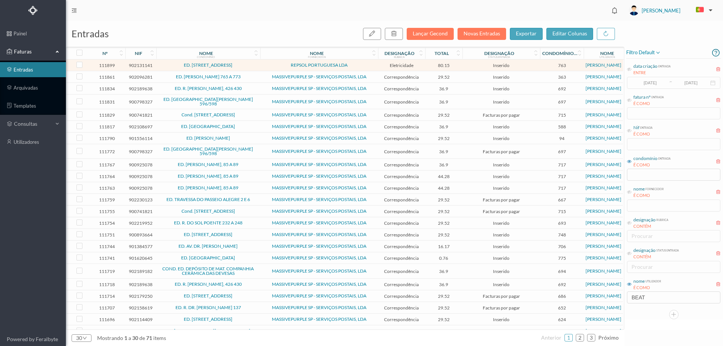
click at [250, 63] on span "ED. RUA DE PEREIRÓ 31 E 41" at bounding box center [208, 65] width 100 height 5
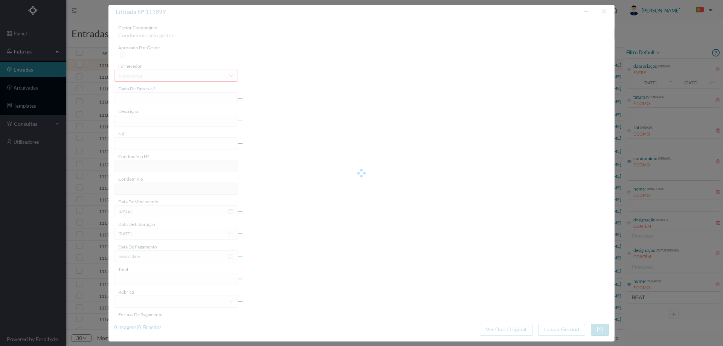
type input "FAC 0210762025/0049323944"
type input "Rua Pereiro 31 COMUNS"
type input "902131141"
type input "2025-09-08"
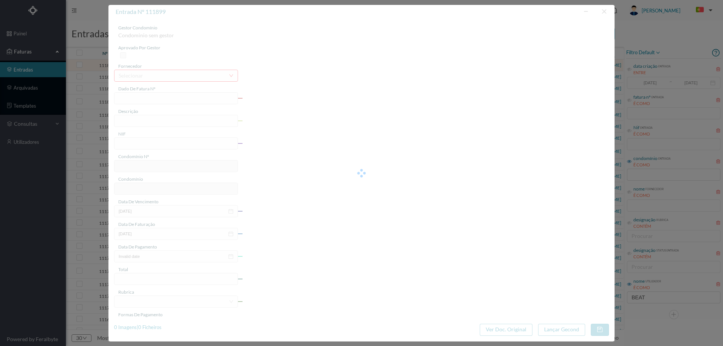
type input "2025-09-29"
type input "80.15"
type input "763"
type input "ED. RUA DE PEREIRÓ 31 E 41"
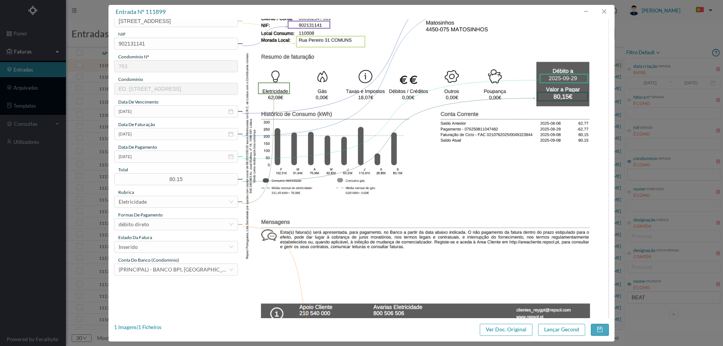
scroll to position [113, 0]
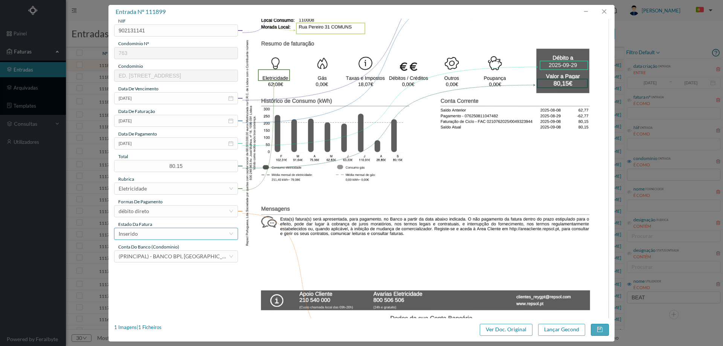
click at [164, 234] on div "Inserido" at bounding box center [174, 233] width 110 height 11
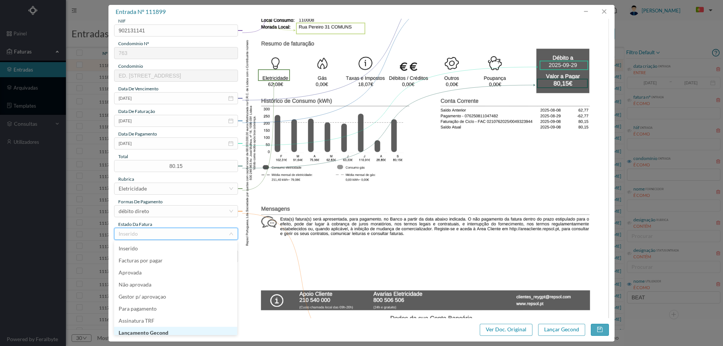
scroll to position [4, 0]
click at [158, 329] on li "Lançamento Gecond" at bounding box center [175, 329] width 123 height 12
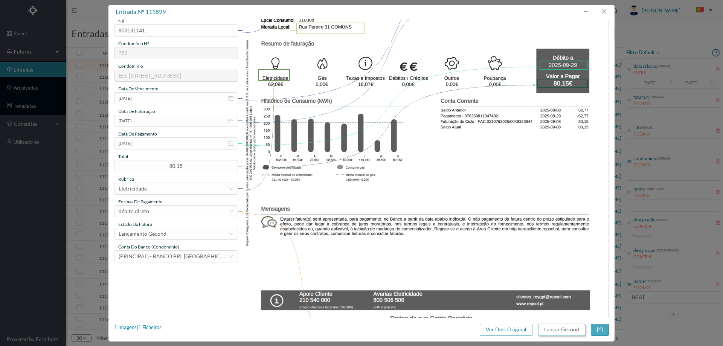
click at [552, 331] on button "Lançar Gecond" at bounding box center [561, 330] width 47 height 12
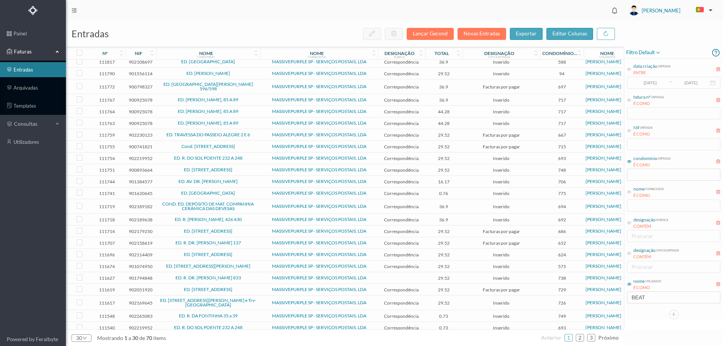
scroll to position [89, 0]
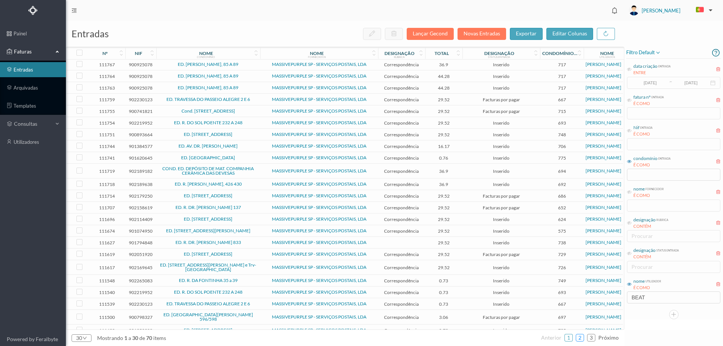
click at [578, 340] on link "2" at bounding box center [581, 337] width 8 height 11
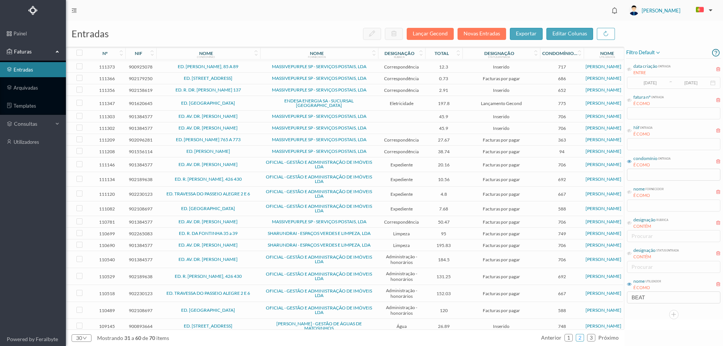
scroll to position [125, 0]
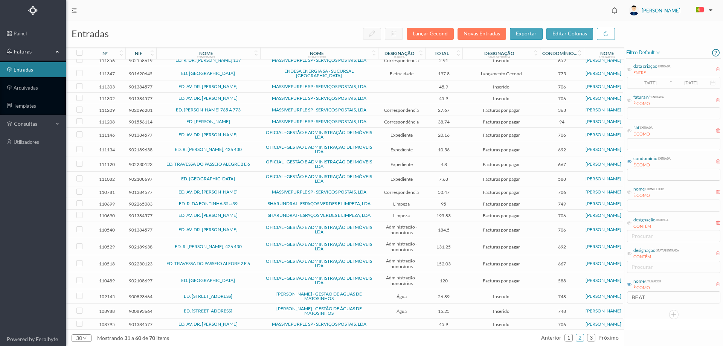
click at [250, 294] on span "ED. RUA DE MONSERRATE, 1420" at bounding box center [208, 296] width 100 height 5
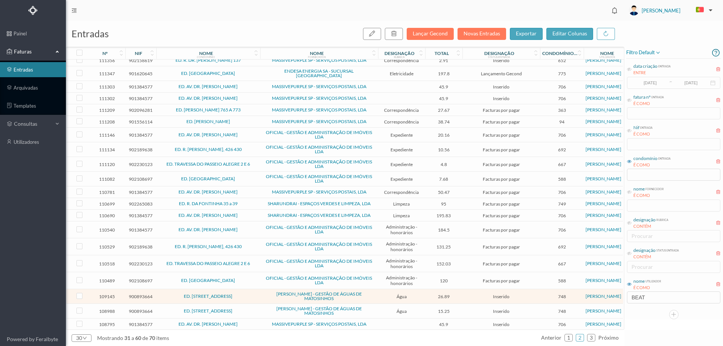
click at [250, 294] on span "ED. RUA DE MONSERRATE, 1420" at bounding box center [208, 296] width 100 height 5
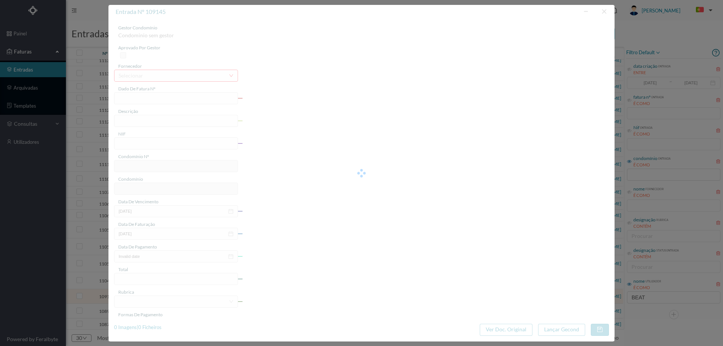
type input "FA K4025FA/10442420"
type input "Periodo de faturação: 31.05.2025 a 01.08.2025"
type input "900893664"
type input "26-08-2025"
type input "06-08-2025"
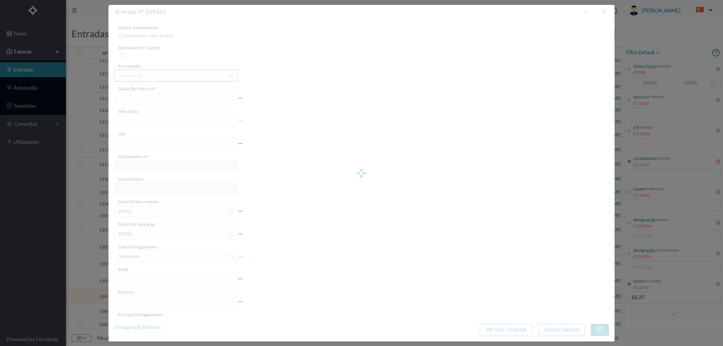
type input "26-08-2025"
type input "26.89"
type input "748"
type input "ED. RUA DE MONSERRATE, 1420"
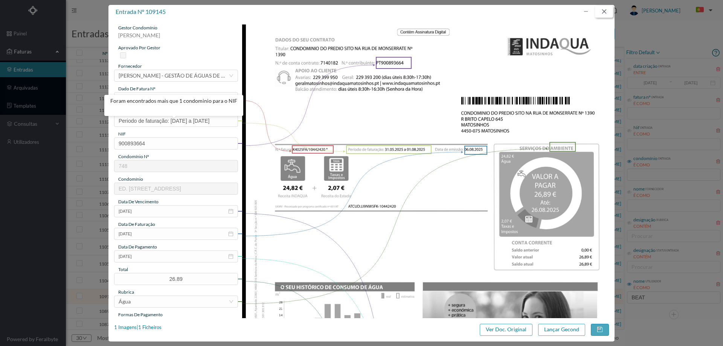
click at [607, 13] on button "button" at bounding box center [604, 12] width 18 height 12
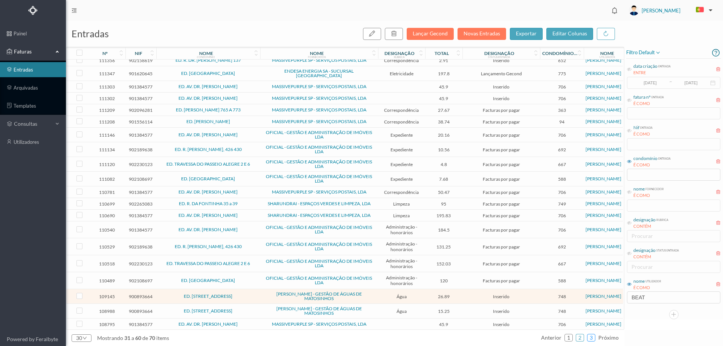
click at [595, 339] on link "3" at bounding box center [592, 337] width 8 height 11
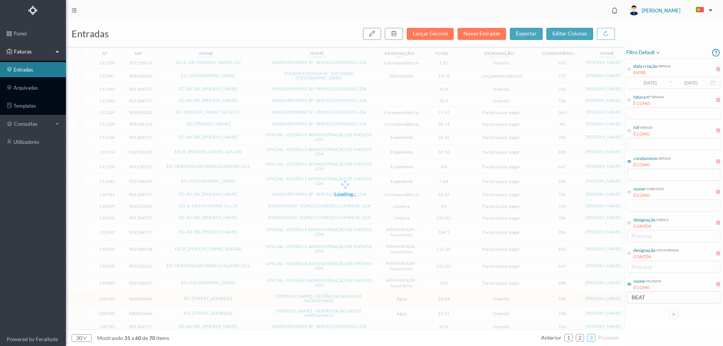
scroll to position [0, 0]
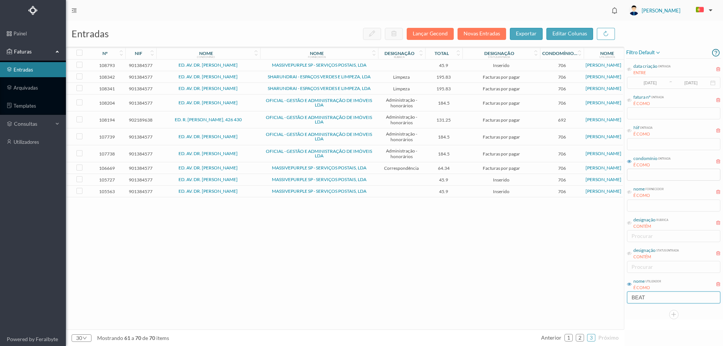
drag, startPoint x: 650, startPoint y: 301, endPoint x: 595, endPoint y: 298, distance: 55.1
click at [595, 298] on div "entradas Lançar Gecond Novas Entradas exportar editar colunas nº nif nome condo…" at bounding box center [395, 184] width 658 height 326
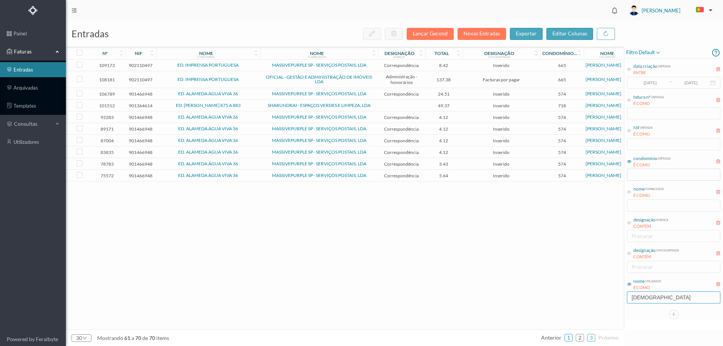
type input "CRISTI"
click at [570, 337] on link "1" at bounding box center [569, 337] width 8 height 11
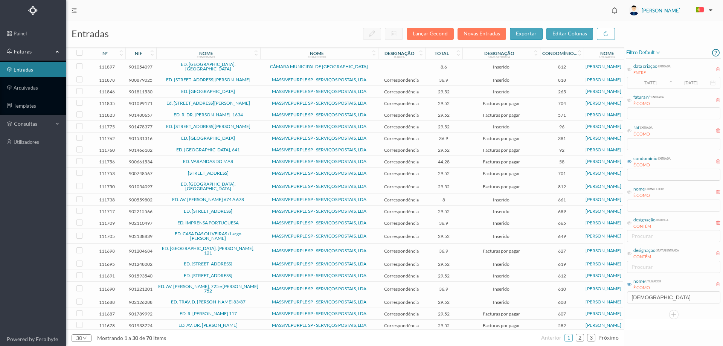
click at [260, 65] on td "ED. ESTAÇÃO DE S. MAMEDE" at bounding box center [208, 67] width 104 height 15
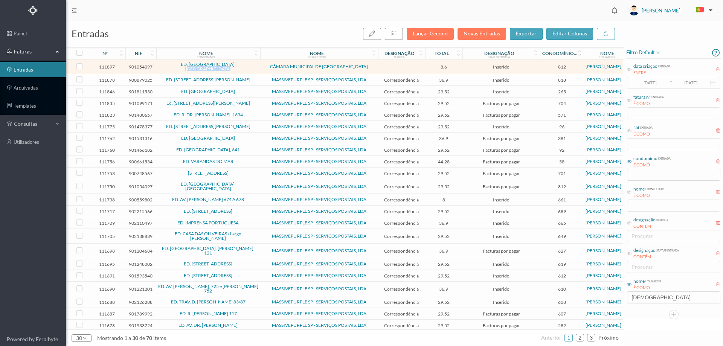
click at [260, 65] on td "ED. ESTAÇÃO DE S. MAMEDE" at bounding box center [208, 67] width 104 height 15
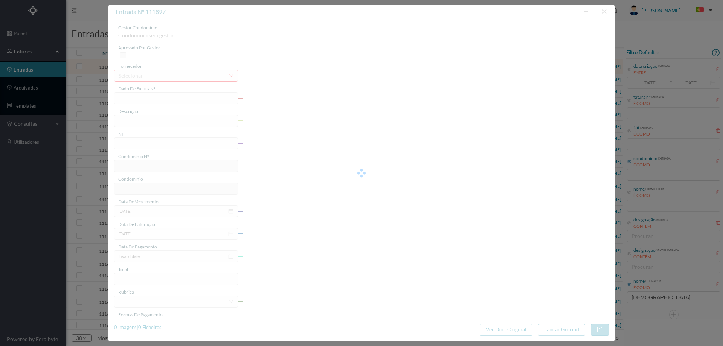
type input "FE E4025FE/10506081"
type input "901054097"
type input "Invalid date"
type input "10-09-2025"
type input "8.60"
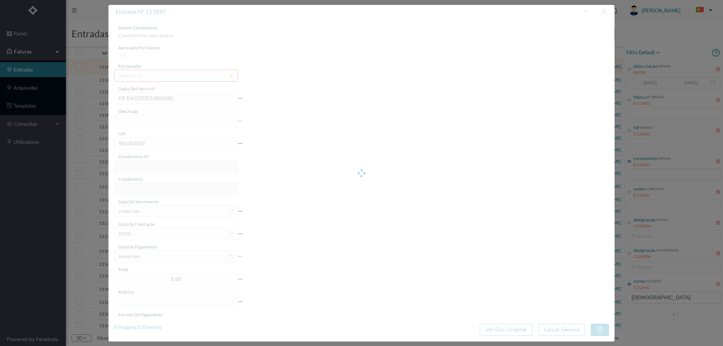
type input "812"
type input "ED. ESTAÇÃO DE S. MAMEDE"
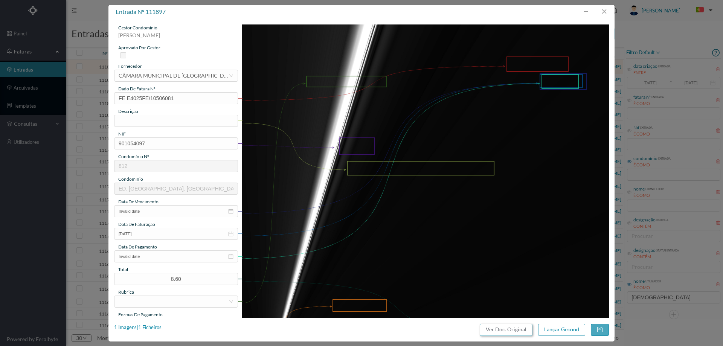
click at [517, 327] on button "Ver Doc. Original" at bounding box center [506, 330] width 53 height 12
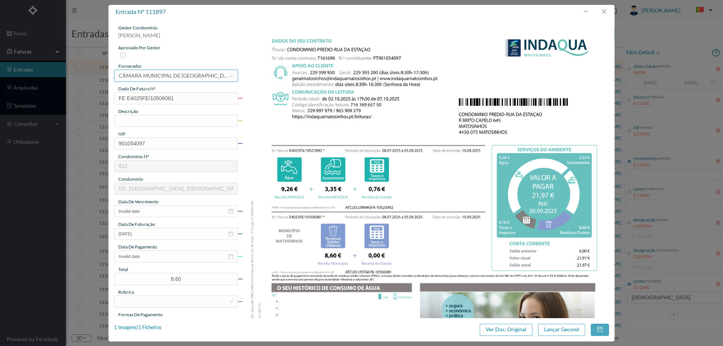
drag, startPoint x: 0, startPoint y: 0, endPoint x: 187, endPoint y: 78, distance: 202.3
click at [187, 78] on div "CÂMARA MUNICIPAL DE [GEOGRAPHIC_DATA]" at bounding box center [174, 75] width 110 height 11
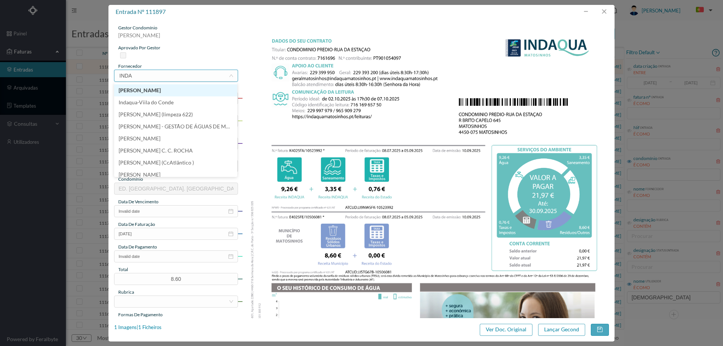
type input "INDAQ"
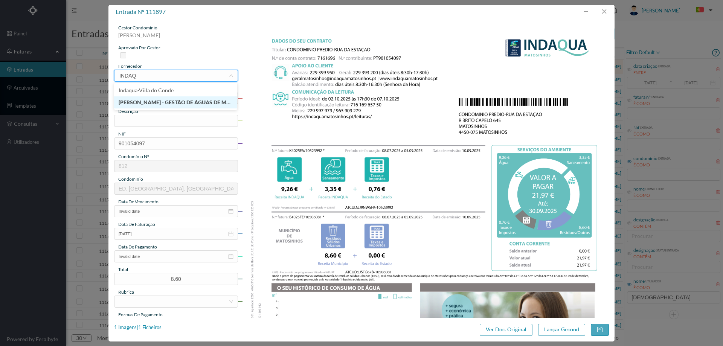
click at [189, 102] on li "[PERSON_NAME] - GESTÃO DE ÁGUAS DE MATOSINHOS" at bounding box center [175, 102] width 123 height 12
click at [155, 116] on input "text" at bounding box center [176, 121] width 124 height 12
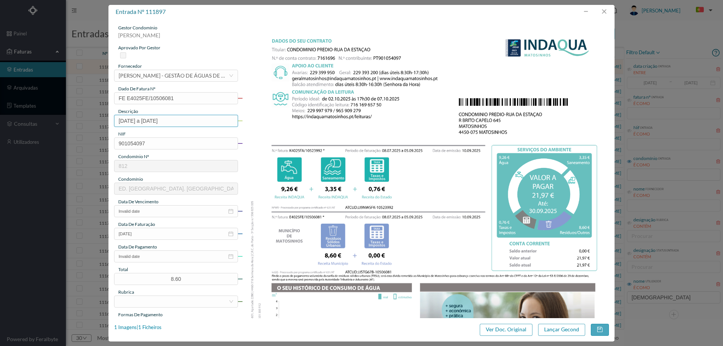
click at [155, 119] on input "08.07.2025 a 07.08.2025" at bounding box center [176, 121] width 124 height 12
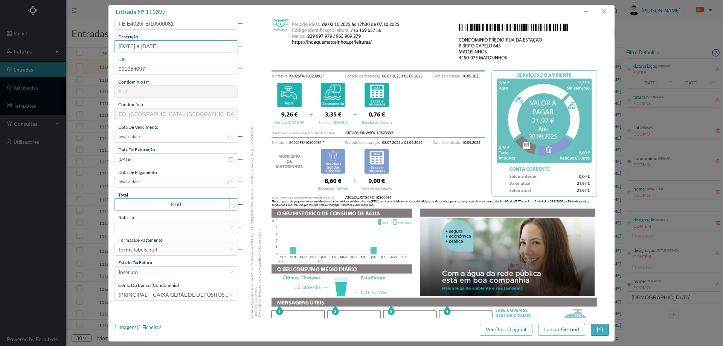
scroll to position [75, 0]
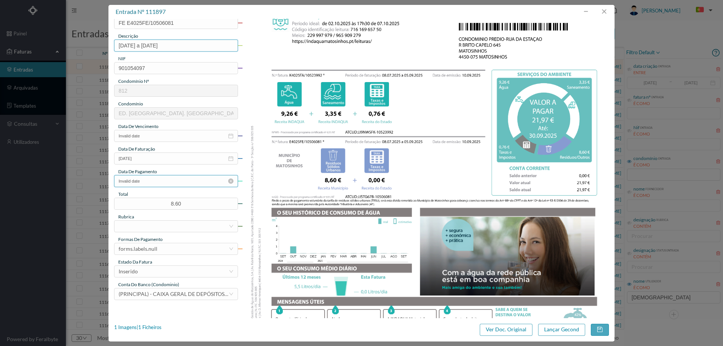
type input "08.07.2025 a 05.09.2025"
click at [167, 183] on input "Invalid date" at bounding box center [176, 181] width 124 height 12
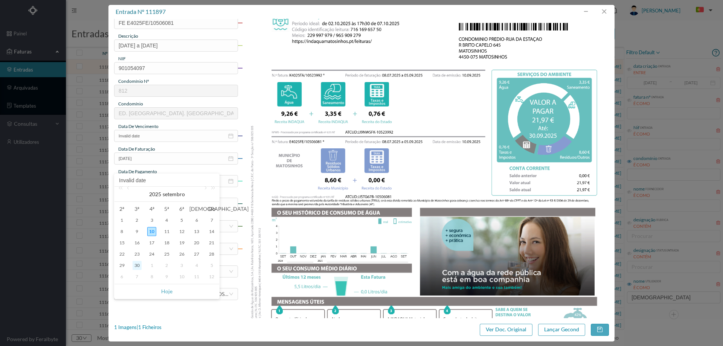
click at [138, 266] on div "30" at bounding box center [137, 265] width 9 height 9
type input "30-09-2025"
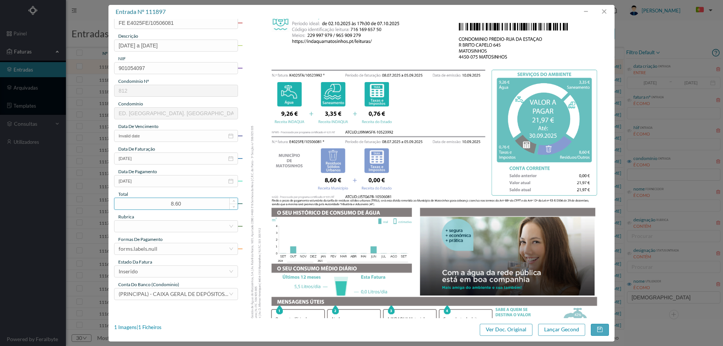
drag, startPoint x: 196, startPoint y: 207, endPoint x: 144, endPoint y: 206, distance: 52.0
click at [144, 206] on input "8.60" at bounding box center [176, 203] width 123 height 11
type input "21.97"
click at [133, 223] on div at bounding box center [174, 226] width 110 height 11
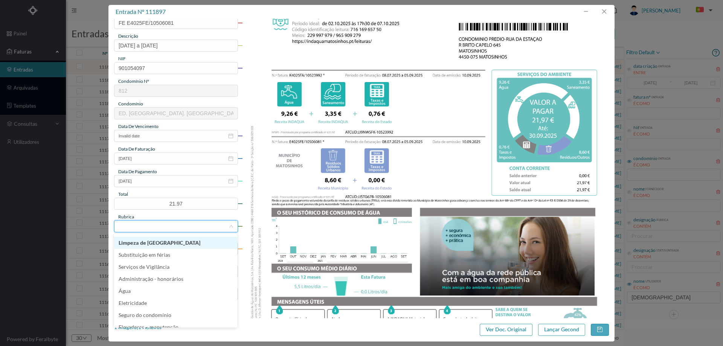
scroll to position [151, 0]
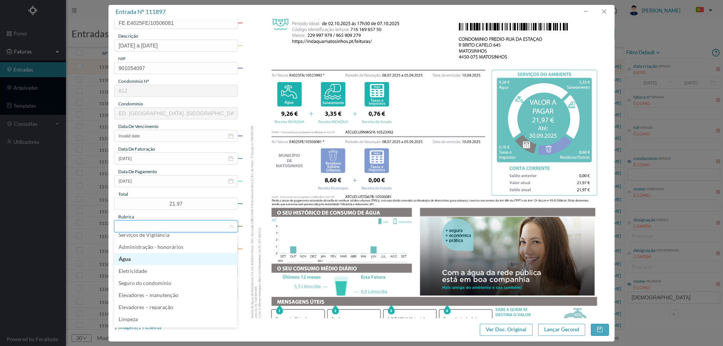
click at [152, 263] on li "Água" at bounding box center [175, 259] width 123 height 12
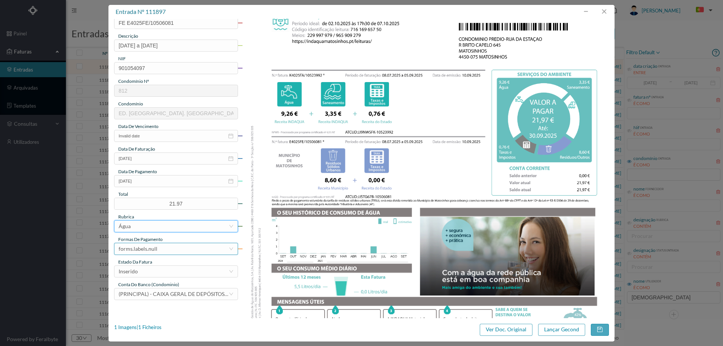
click at [153, 246] on div "forms.labels.null" at bounding box center [138, 248] width 39 height 11
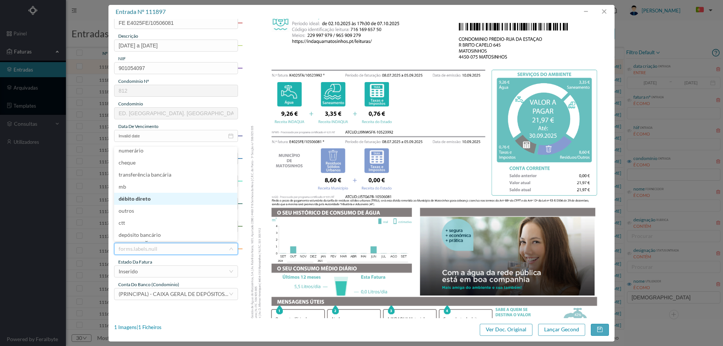
click at [150, 200] on li "débito direto" at bounding box center [175, 199] width 123 height 12
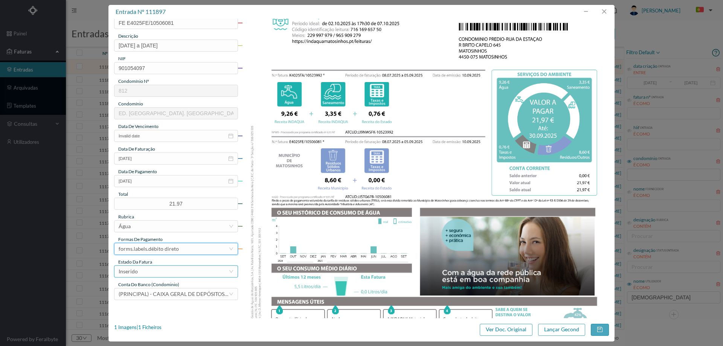
click at [150, 273] on div "Inserido" at bounding box center [174, 271] width 110 height 11
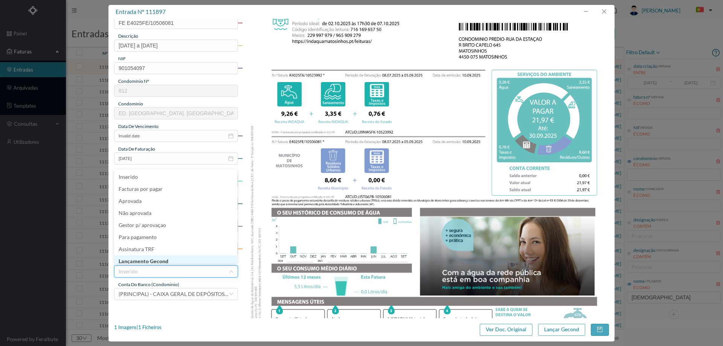
click at [148, 260] on li "Lançamento Gecond" at bounding box center [175, 261] width 123 height 12
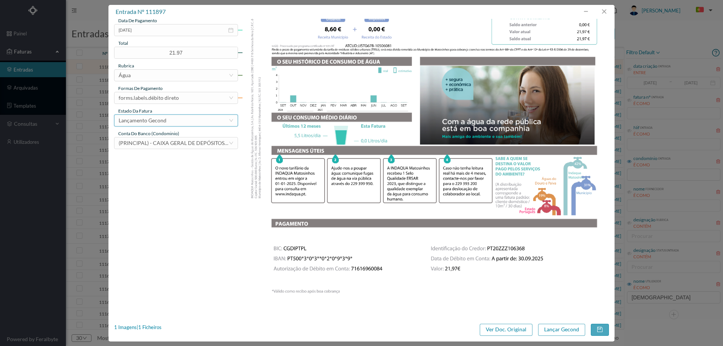
scroll to position [228, 0]
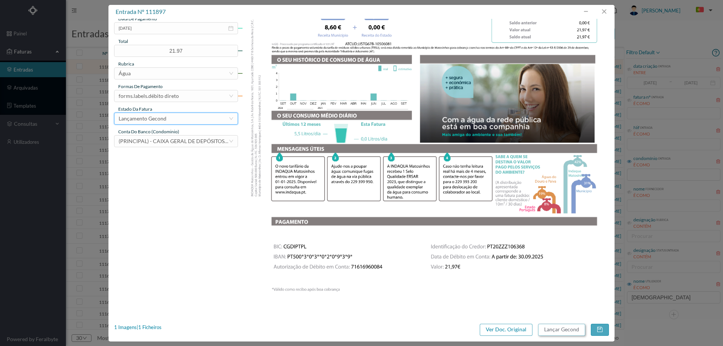
click at [574, 332] on button "Lançar Gecond" at bounding box center [561, 330] width 47 height 12
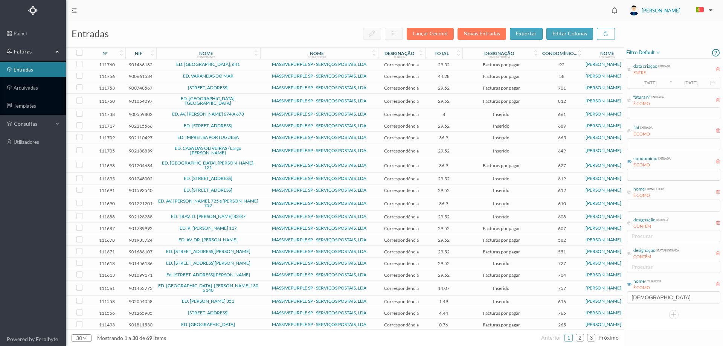
scroll to position [89, 0]
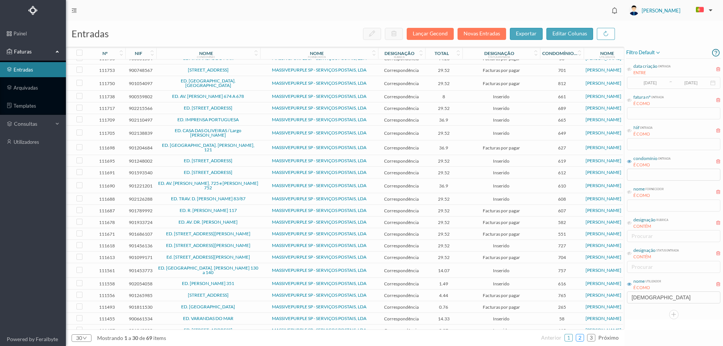
click at [584, 338] on link "2" at bounding box center [581, 337] width 8 height 11
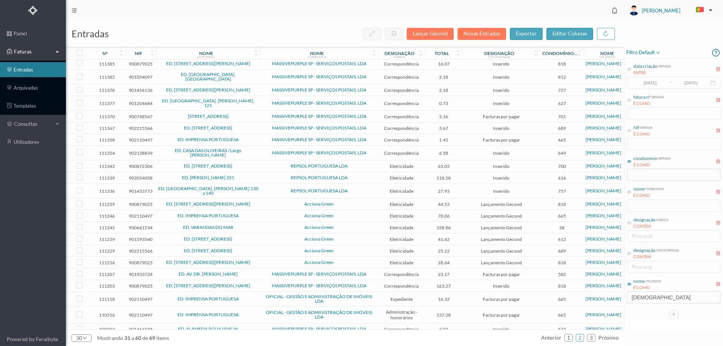
click at [258, 164] on span "ED. RUA MARECHAL SALDANHA 351" at bounding box center [208, 166] width 100 height 5
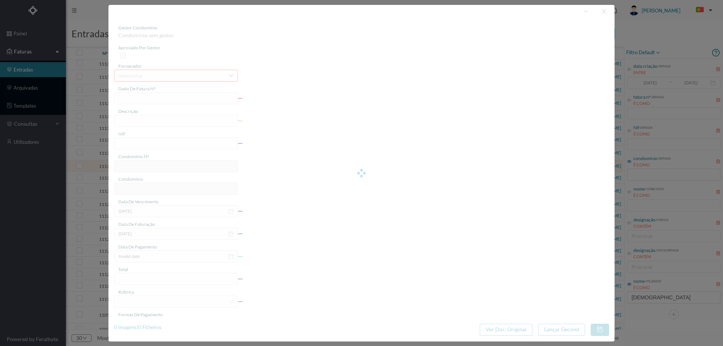
type input "FAC 0220762025/0053373228"
type input "Rua Marechal Saldanha 351"
type input "900872306"
type input "[DATE]"
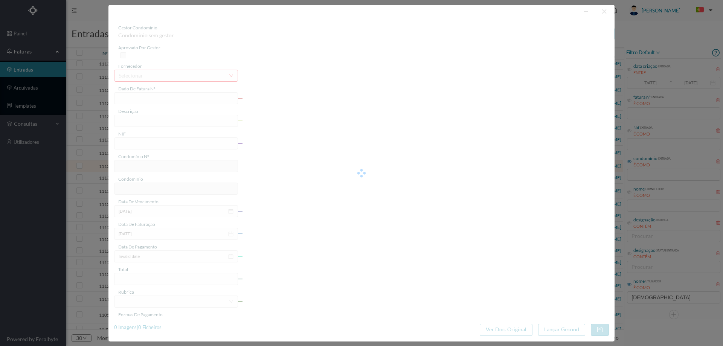
type input "2025-09-26"
type input "65.05"
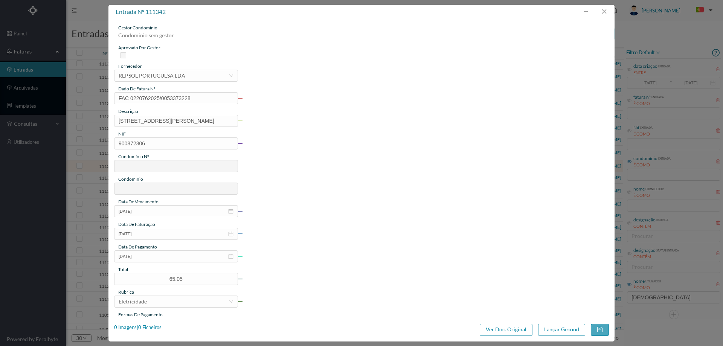
type input "700"
type input "ED. RUA MARECHAL SALDANHA 351"
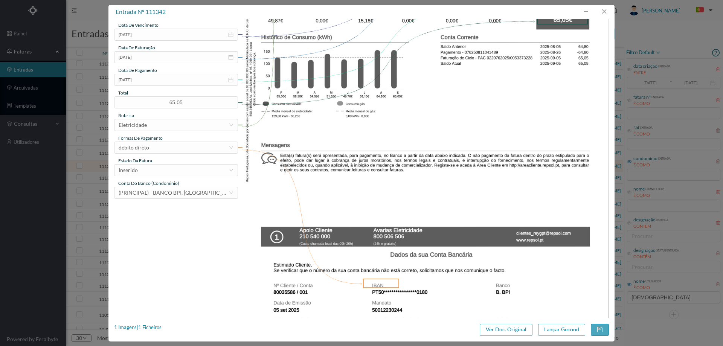
scroll to position [229, 0]
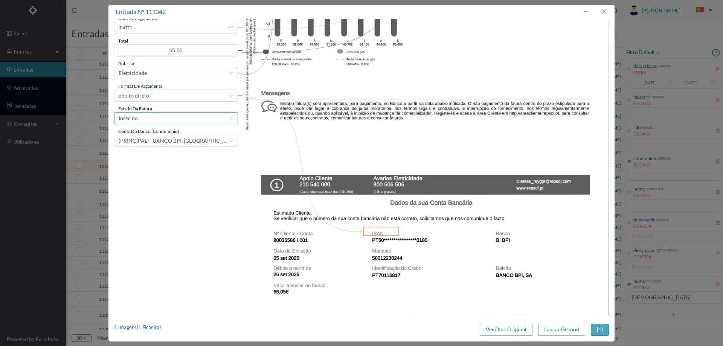
click at [160, 116] on div "Inserido" at bounding box center [174, 118] width 110 height 11
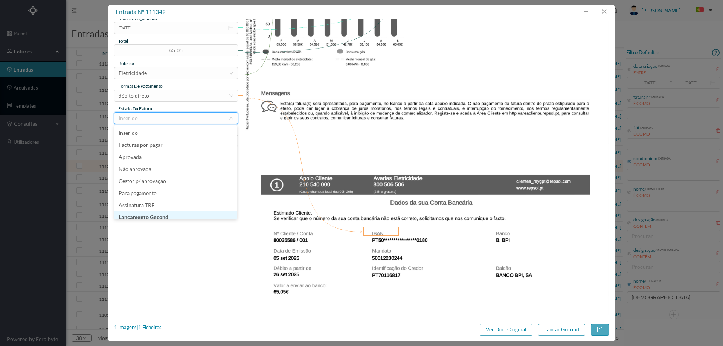
scroll to position [4, 0]
click at [154, 212] on li "Lançamento Gecond" at bounding box center [175, 214] width 123 height 12
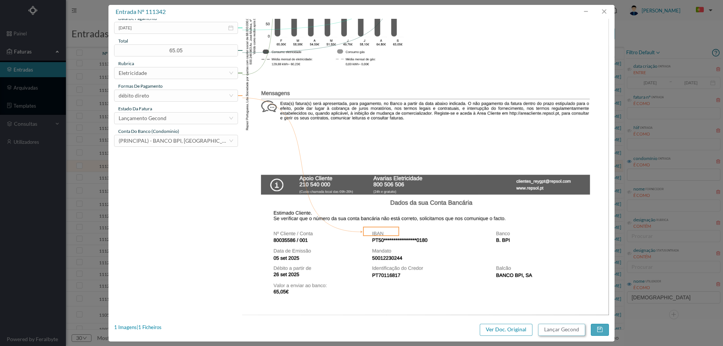
click at [561, 329] on button "Lançar Gecond" at bounding box center [561, 330] width 47 height 12
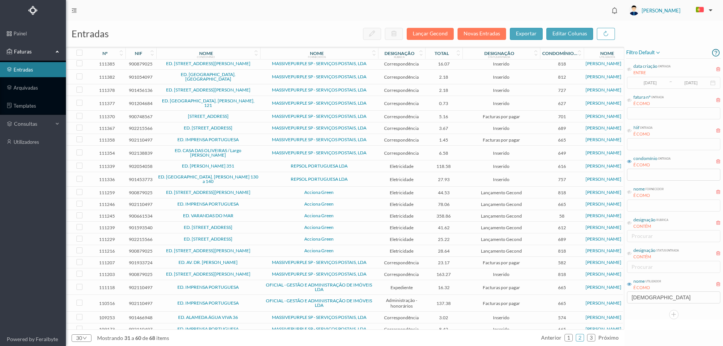
click at [257, 164] on td "ED. ALEXANDRE HERCULANO 351" at bounding box center [208, 167] width 104 height 12
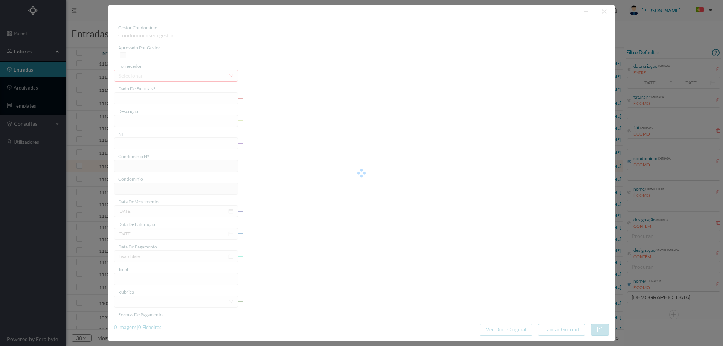
type input "FAC 0220762025/0053373224"
type input "Rua de Alexandre Herculano 35:"
type input "902054058"
type input "[DATE]"
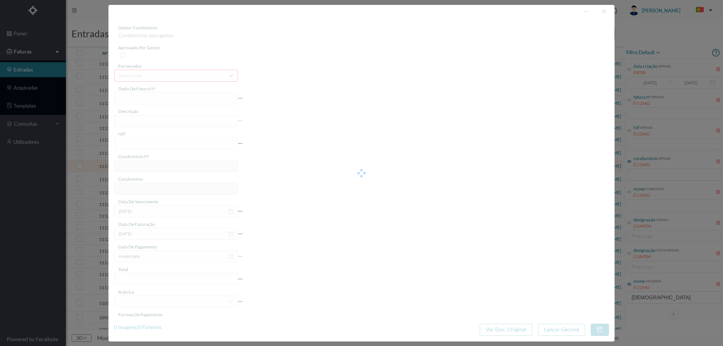
type input "2025-09-26"
type input "118.58"
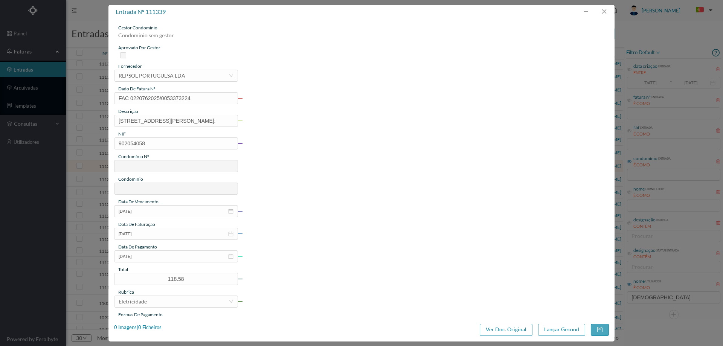
type input "616"
type input "ED. ALEXANDRE HERCULANO 351"
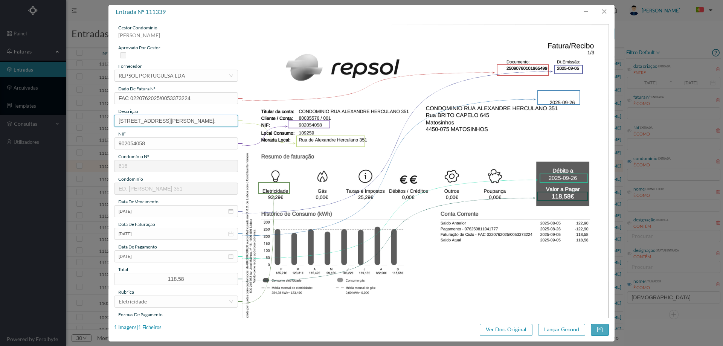
click at [203, 123] on input "Rua de Alexandre Herculano 35:" at bounding box center [176, 121] width 124 height 12
type input "Rua de Alexandre Herculano 351"
drag, startPoint x: 346, startPoint y: 173, endPoint x: 323, endPoint y: 176, distance: 23.3
click at [346, 173] on img at bounding box center [425, 284] width 367 height 520
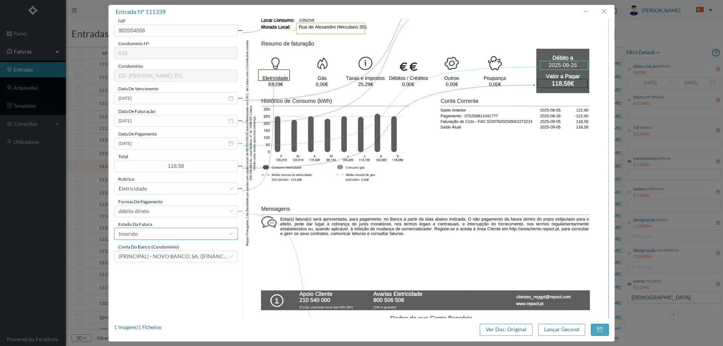
click at [161, 231] on div "Inserido" at bounding box center [174, 233] width 110 height 11
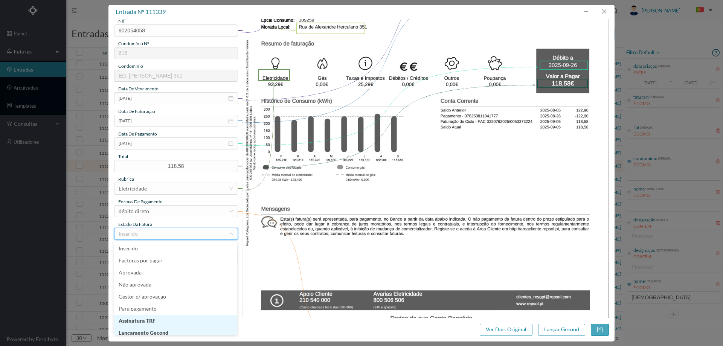
scroll to position [4, 0]
click at [160, 330] on li "Lançamento Gecond" at bounding box center [175, 329] width 123 height 12
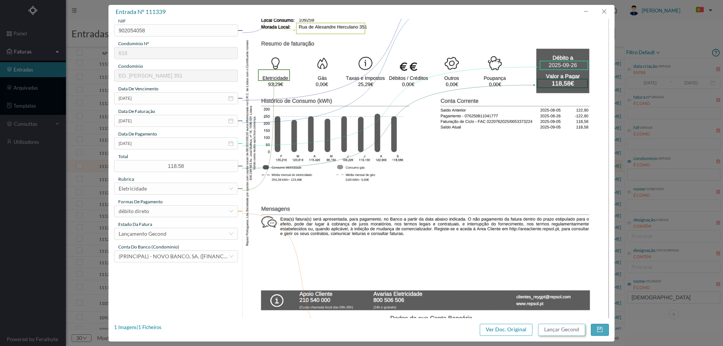
click at [567, 326] on button "Lançar Gecond" at bounding box center [561, 330] width 47 height 12
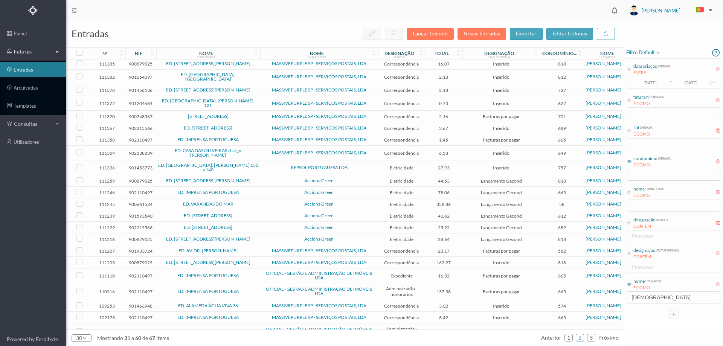
click at [257, 163] on span "ED. RUA D. JOÃO I 130 a 140" at bounding box center [208, 167] width 100 height 9
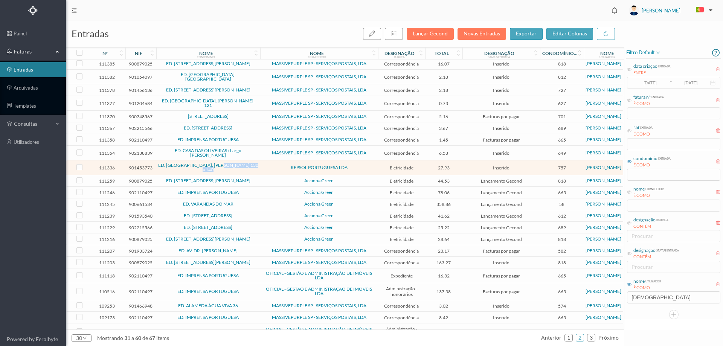
click at [257, 163] on span "ED. RUA D. JOÃO I 130 a 140" at bounding box center [208, 167] width 100 height 9
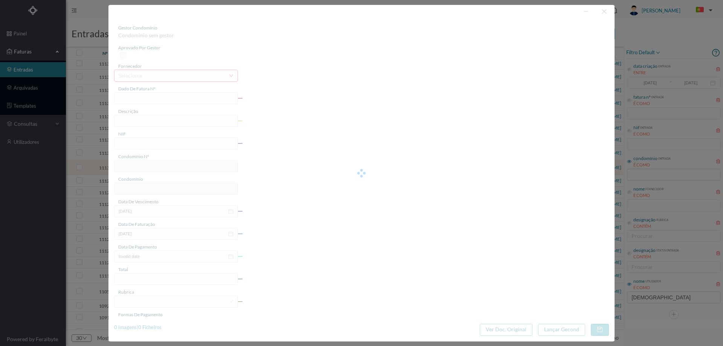
type input "FAC 0220762025/0053370843"
type input "Rua Dom João | 136"
type input "901453773"
type input "[DATE]"
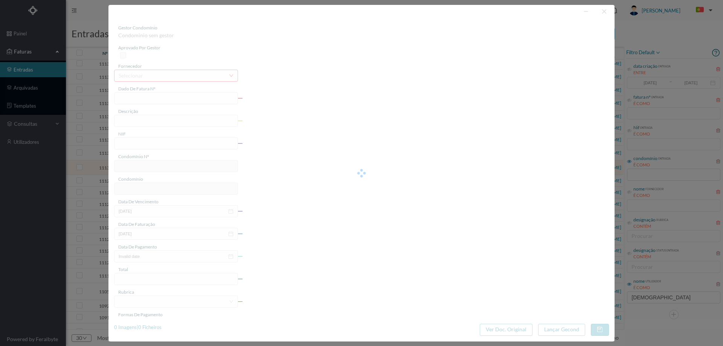
type input "2025-09-25"
type input "27.93"
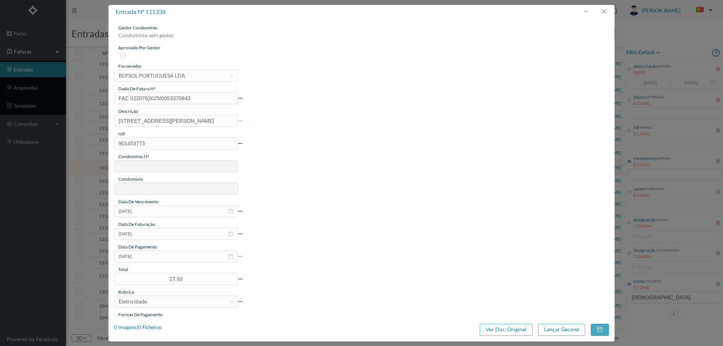
type input "757"
type input "ED. RUA D. JOÃO I 130 a 140"
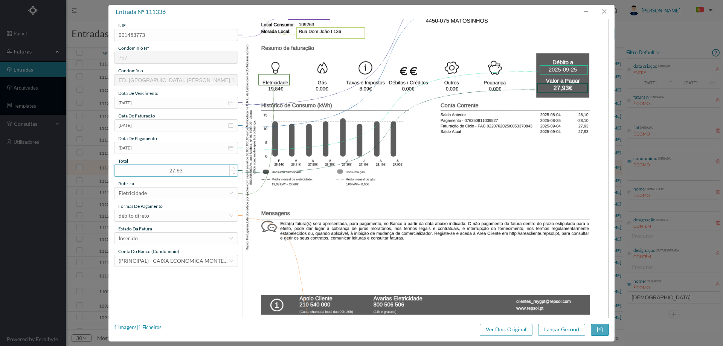
scroll to position [113, 0]
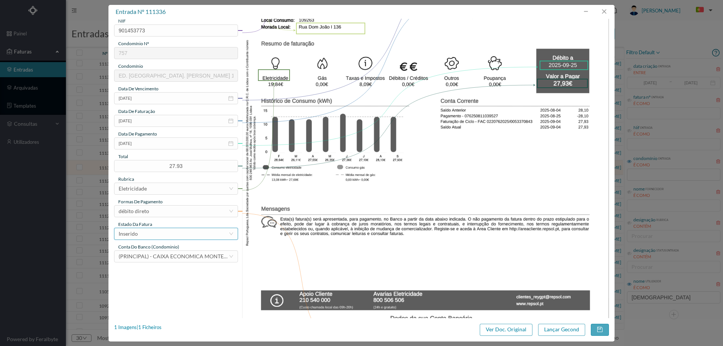
click at [185, 235] on div "Inserido" at bounding box center [174, 233] width 110 height 11
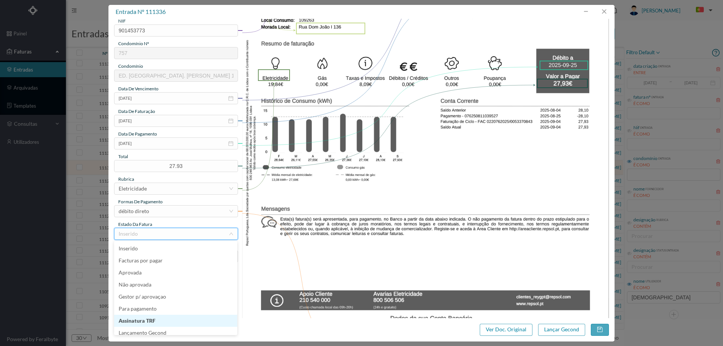
scroll to position [4, 0]
click at [153, 327] on li "Lançamento Gecond" at bounding box center [175, 329] width 123 height 12
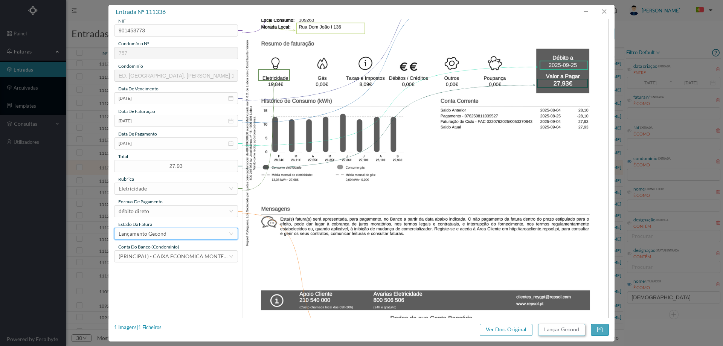
click at [552, 327] on button "Lançar Gecond" at bounding box center [561, 330] width 47 height 12
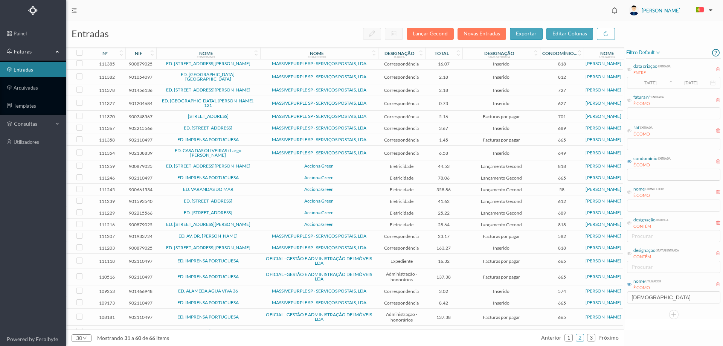
click at [290, 161] on td "Acciona Green" at bounding box center [319, 167] width 118 height 12
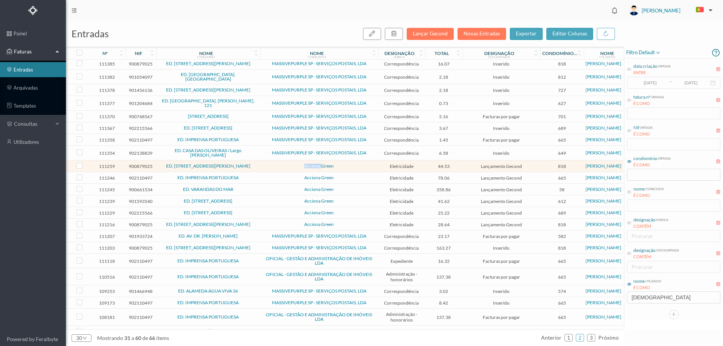
click at [290, 161] on td "Acciona Green" at bounding box center [319, 167] width 118 height 12
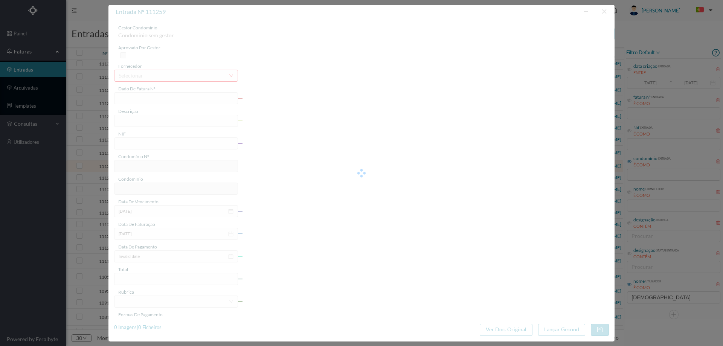
type input "FT P25/037154"
type input "MANUEL FERREIRA PINTO 157"
type input "900879025"
type input "01-10-2025"
type input "01-09-2025"
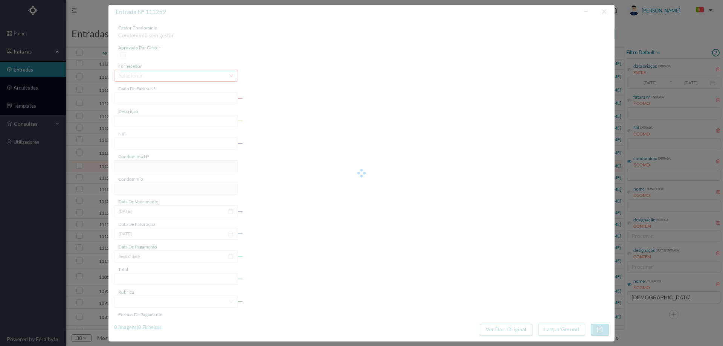
type input "01-10-2025"
type input "44.53"
type input "818"
type input "ED. RUA PADRE AMÉRICO, 7 A 75"
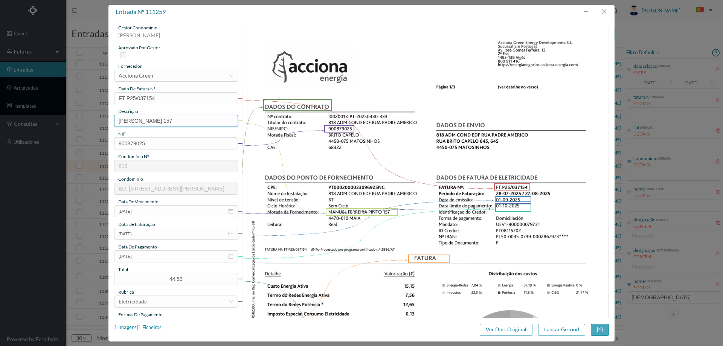
drag, startPoint x: 187, startPoint y: 121, endPoint x: 2, endPoint y: 132, distance: 185.7
click at [4, 132] on div "entrada nº 111259 gestor condomínio Cristina Sousa aprovado por gestor forneced…" at bounding box center [361, 173] width 723 height 346
click at [130, 122] on input "157" at bounding box center [176, 121] width 124 height 12
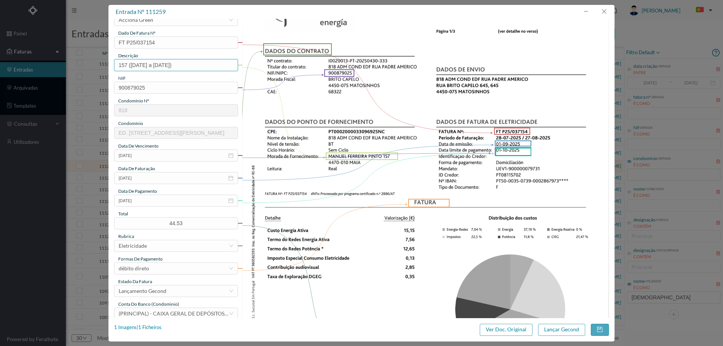
scroll to position [113, 0]
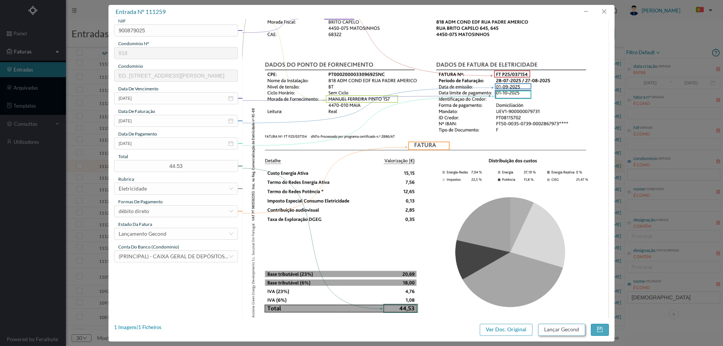
type input "157 (28.07.2025 a 27.08.2025)"
click at [561, 329] on button "Lançar Gecond" at bounding box center [561, 330] width 47 height 12
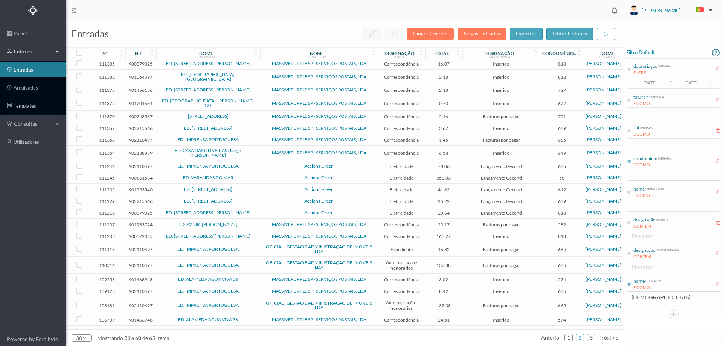
click at [258, 164] on span "ED. IMPRENSA PORTUGUESA" at bounding box center [208, 166] width 100 height 5
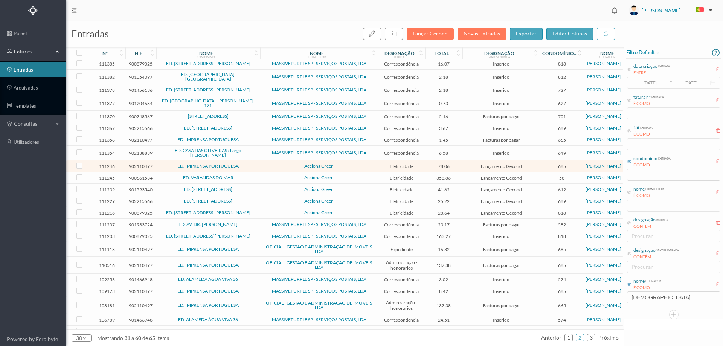
click at [258, 164] on span "ED. IMPRENSA PORTUGUESA" at bounding box center [208, 166] width 100 height 5
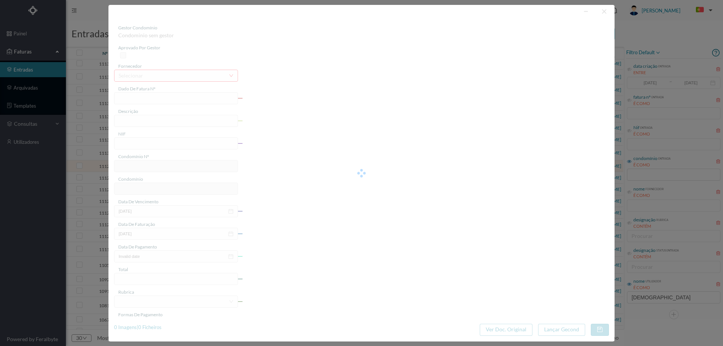
type input "FT P25/037084"
type input "FORMOSA 112"
type input "902110497"
type input "01-10-2025"
type input "01-09-2025"
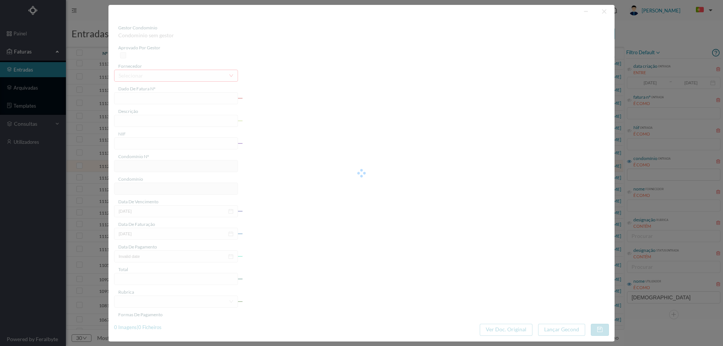
type input "01-10-2025"
type input "78.06"
type input "665"
type input "ED. IMPRENSA PORTUGUESA"
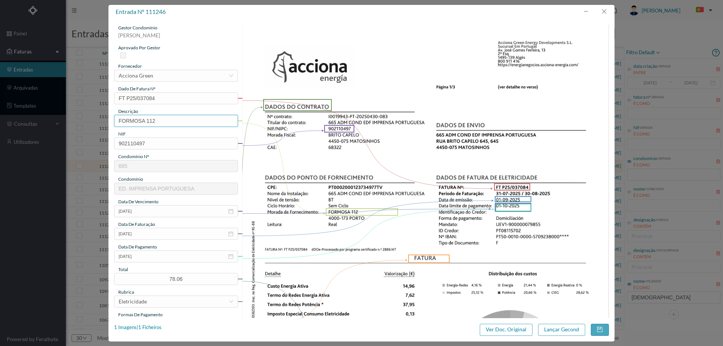
drag, startPoint x: 147, startPoint y: 122, endPoint x: 0, endPoint y: 128, distance: 147.1
click at [0, 128] on div "entrada nº 111246 gestor condomínio Cristina Sousa aprovado por gestor forneced…" at bounding box center [361, 173] width 723 height 346
click at [154, 119] on input "112" at bounding box center [176, 121] width 124 height 12
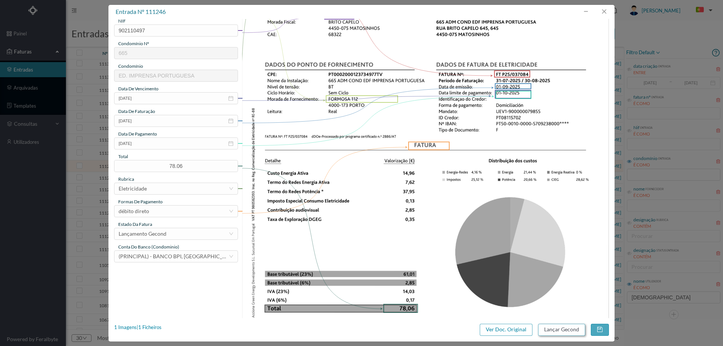
type input "112 (31.07.2025 a 30.08.2025)"
click at [541, 327] on button "Lançar Gecond" at bounding box center [561, 330] width 47 height 12
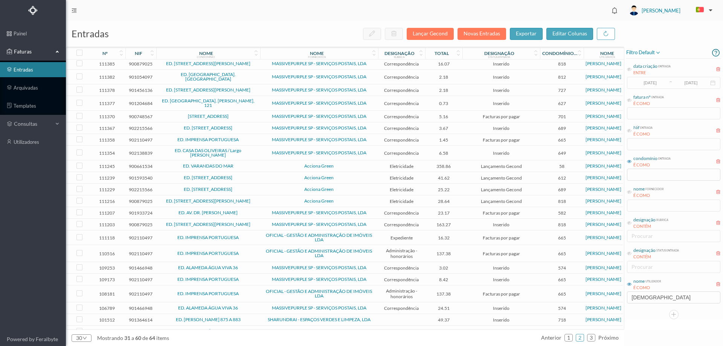
click at [287, 161] on td "Acciona Green" at bounding box center [319, 167] width 118 height 12
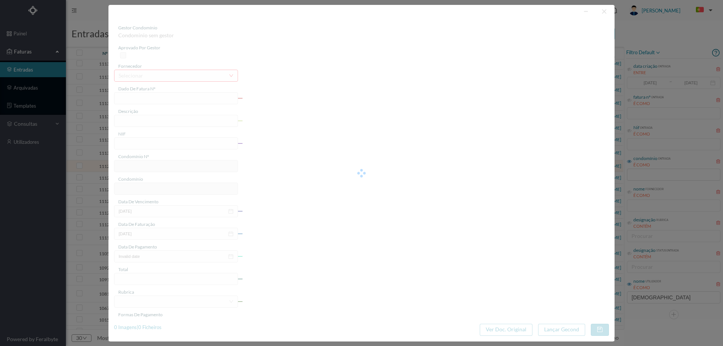
type input "FT P25/037083"
type input "DA REPUBLICA 209 COMUNS"
type input "900661534"
type input "01-10-2025"
type input "01-09-2025"
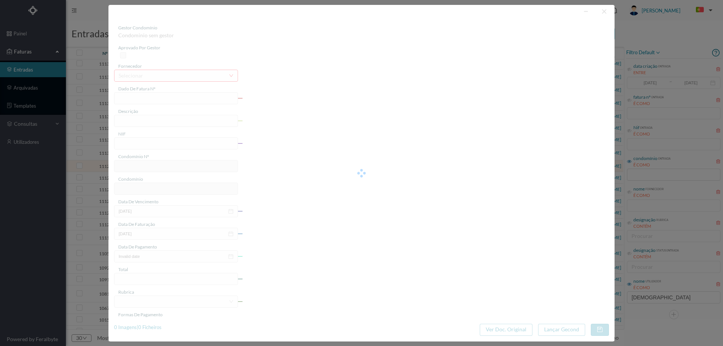
type input "01-10-2025"
type input "358.86"
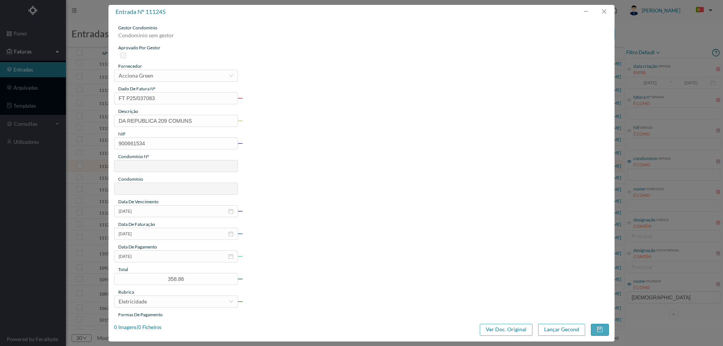
type input "58"
type input "ED. VARANDAS DO MAR"
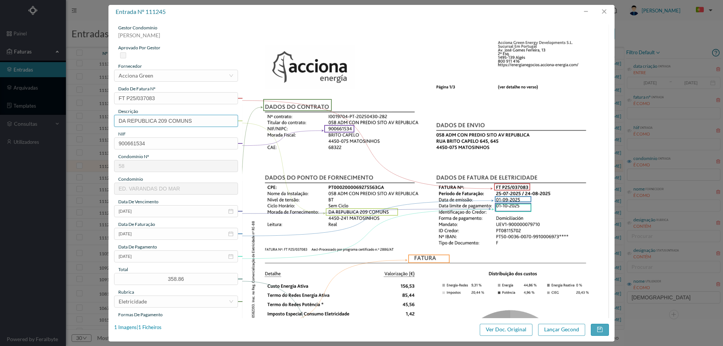
drag, startPoint x: 157, startPoint y: 120, endPoint x: 24, endPoint y: 133, distance: 133.3
click at [26, 133] on div "entrada nº 111245 gestor condomínio Cristina Sousa aprovado por gestor forneced…" at bounding box center [361, 173] width 723 height 346
type input "209 COMUNS (25.07.2025 a 24.08.2025)"
click at [569, 333] on button "Lançar Gecond" at bounding box center [561, 330] width 47 height 12
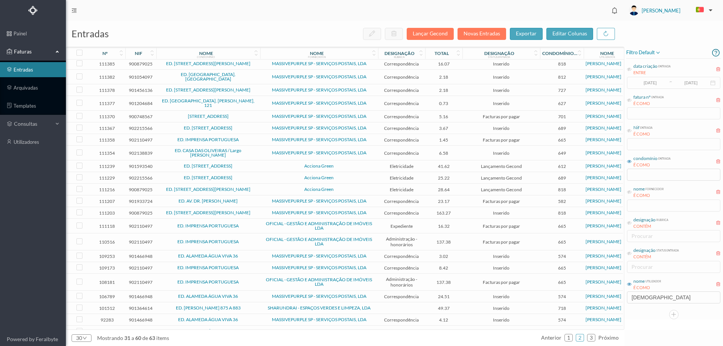
click at [260, 161] on td "Acciona Green" at bounding box center [319, 167] width 118 height 12
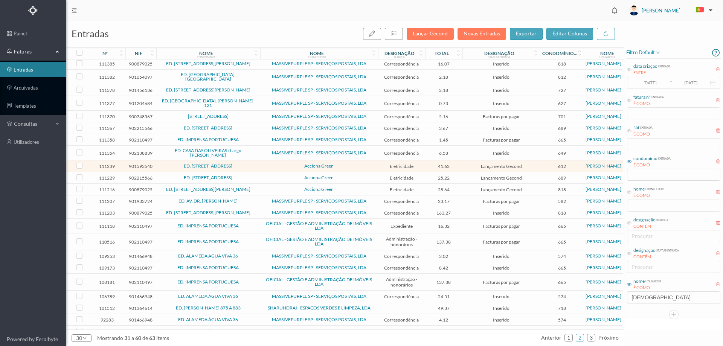
click at [268, 164] on span "Acciona Green" at bounding box center [319, 166] width 114 height 5
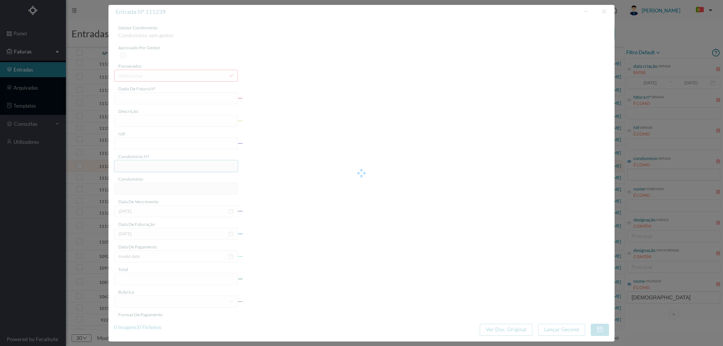
type input "FT P25/037059"
type input "ALVARO CASTELOES 601"
type input "901593540"
type input "01-10-2025"
type input "01-09-2025"
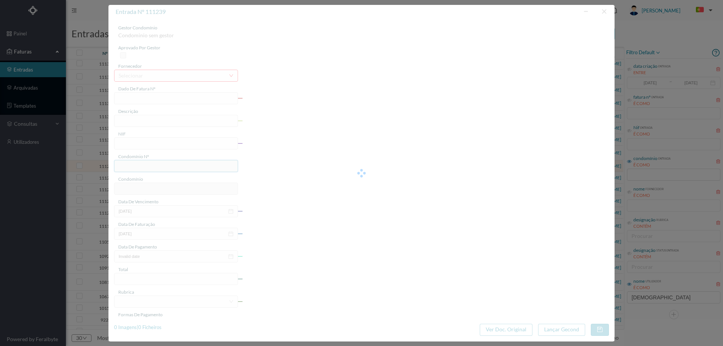
type input "01-10-2025"
type input "41.62"
type input "612"
type input "ED. R.- ALVARO CASTELÕES 601"
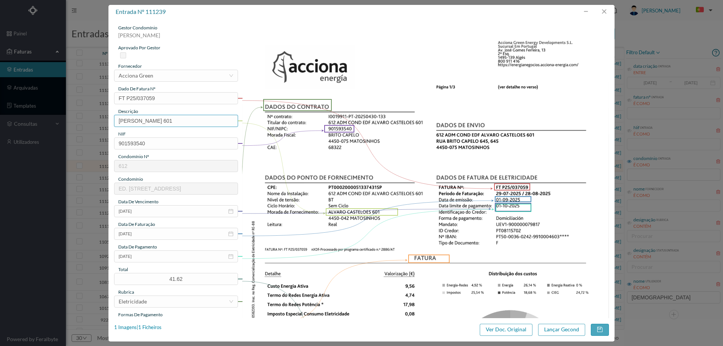
drag, startPoint x: 174, startPoint y: 122, endPoint x: 0, endPoint y: 137, distance: 174.7
click at [0, 137] on div "entrada nº 111239 gestor condomínio Cristina Sousa aprovado por gestor forneced…" at bounding box center [361, 173] width 723 height 346
click at [148, 116] on input "601" at bounding box center [176, 121] width 124 height 12
type input "601 (29.07.2025 a 28.08.2025)"
click at [560, 328] on button "Lançar Gecond" at bounding box center [561, 330] width 47 height 12
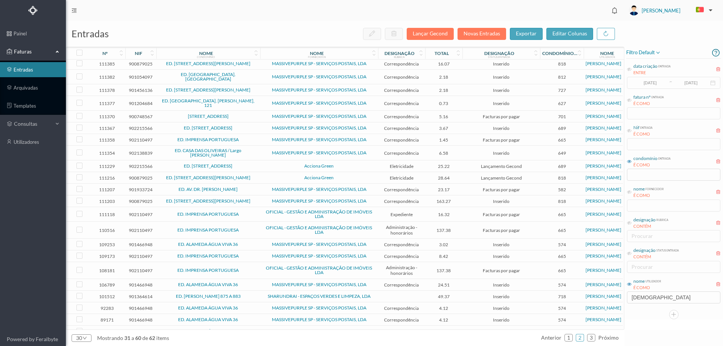
click at [270, 164] on span "Acciona Green" at bounding box center [319, 166] width 114 height 5
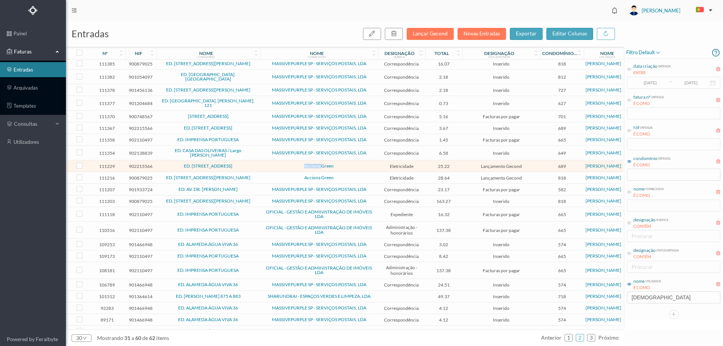
click at [270, 164] on span "Acciona Green" at bounding box center [319, 166] width 114 height 5
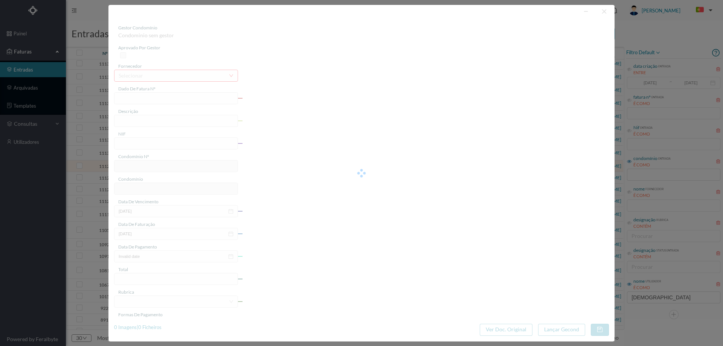
type input "FT P25/037032"
type input "DE CARNIDE 16"
type input "902215566"
type input "01-10-2025"
type input "01-09-2025"
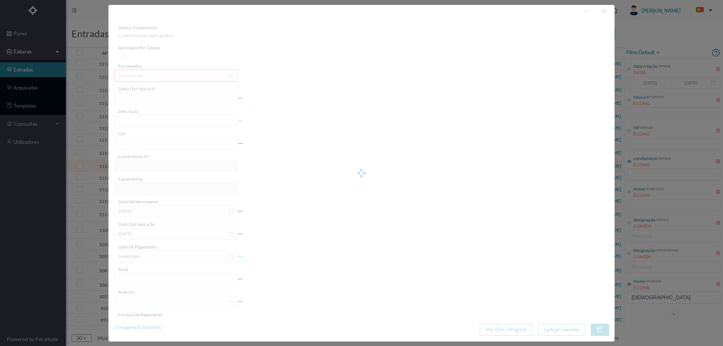
type input "01-10-2025"
type input "25.22"
type input "689"
type input "ED. RUA DE CARNIDE 16 A 30"
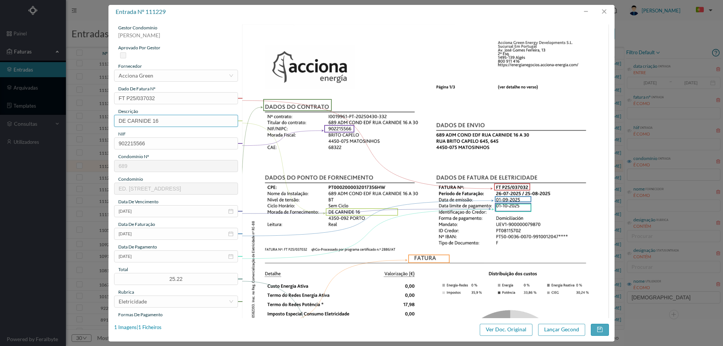
drag, startPoint x: 155, startPoint y: 122, endPoint x: 74, endPoint y: 116, distance: 81.2
click at [80, 117] on div "entrada nº 111229 gestor condomínio Cristina Sousa aprovado por gestor forneced…" at bounding box center [361, 173] width 723 height 346
type input "16 (26.07.2025 a 25.08.2025)"
click at [552, 329] on button "Lançar Gecond" at bounding box center [561, 330] width 47 height 12
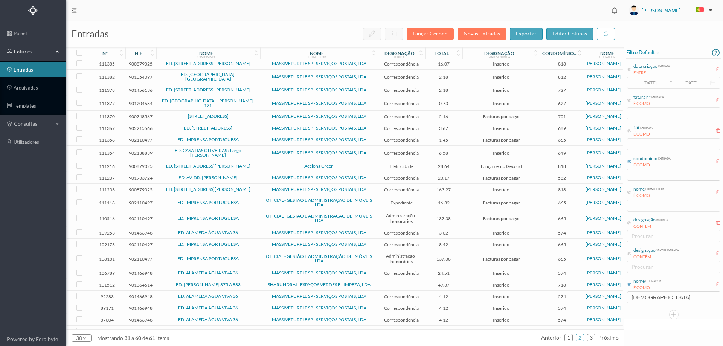
click at [279, 164] on span "Acciona Green" at bounding box center [319, 166] width 114 height 5
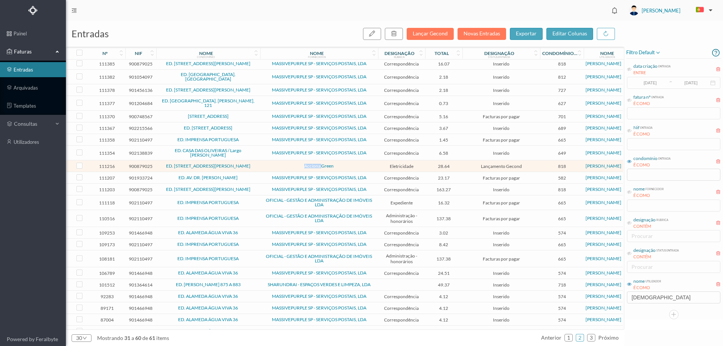
click at [279, 164] on span "Acciona Green" at bounding box center [319, 166] width 114 height 5
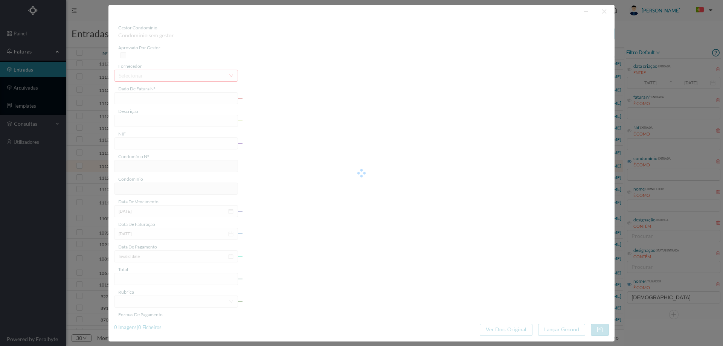
type input "FT P25/036971"
type input "PADRE AMERICO 67"
type input "900879025"
type input "01-10-2025"
type input "01-09-2025"
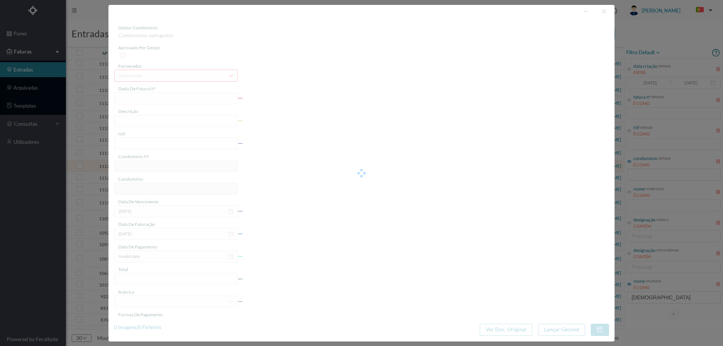
type input "01-10-2025"
type input "28.64"
type input "818"
type input "ED. RUA PADRE AMÉRICO, 7 A 75"
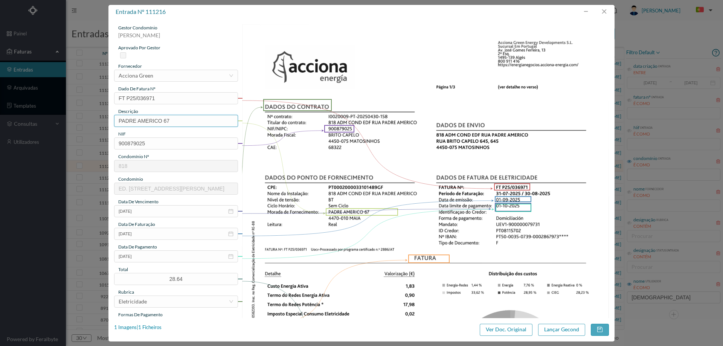
drag, startPoint x: 164, startPoint y: 120, endPoint x: 53, endPoint y: 120, distance: 111.2
click at [54, 120] on div "entrada nº 111216 gestor condomínio Cristina Sousa aprovado por gestor forneced…" at bounding box center [361, 173] width 723 height 346
click at [129, 121] on input "67" at bounding box center [176, 121] width 124 height 12
type input "67 (31.07.2025 a 30.08.2025)"
click at [553, 329] on button "Lançar Gecond" at bounding box center [561, 330] width 47 height 12
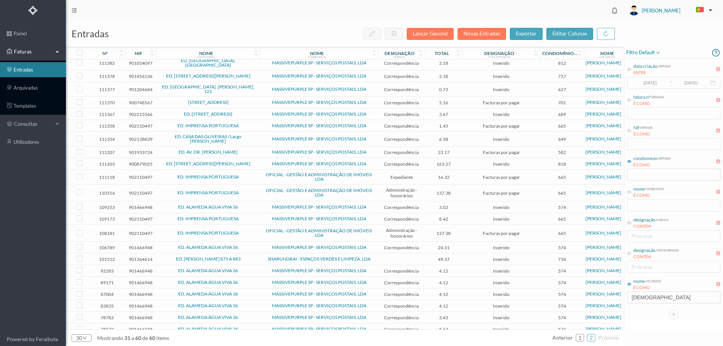
scroll to position [102, 0]
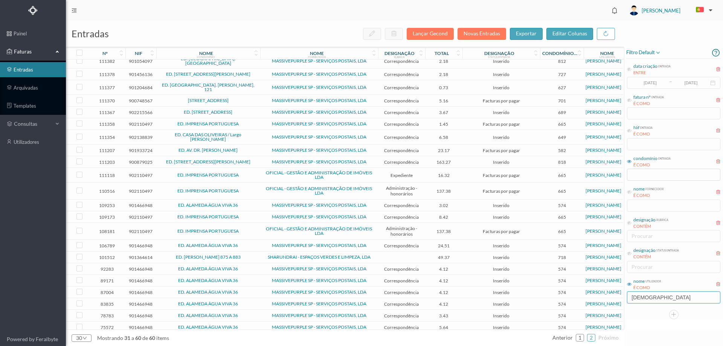
drag, startPoint x: 660, startPoint y: 298, endPoint x: 570, endPoint y: 297, distance: 90.4
click at [570, 297] on div "entradas Lançar Gecond Novas Entradas exportar editar colunas nº nif nome condo…" at bounding box center [395, 184] width 658 height 326
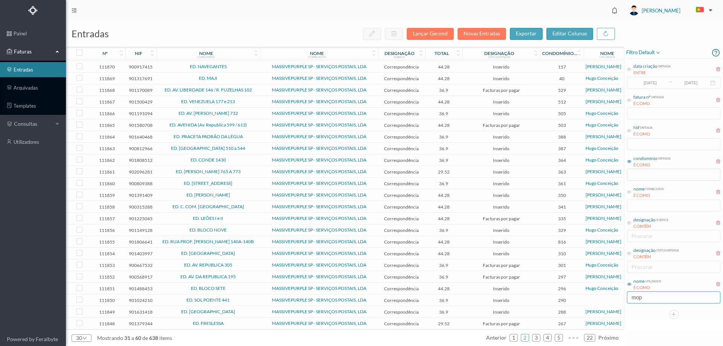
scroll to position [0, 0]
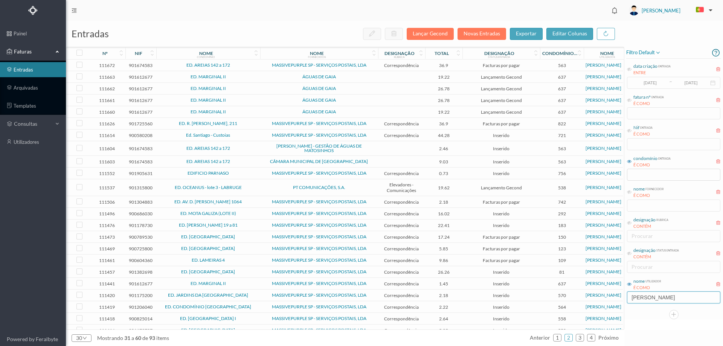
type input "[PERSON_NAME]"
click at [269, 76] on span "ÁGUAS DE GAIA" at bounding box center [319, 77] width 114 height 5
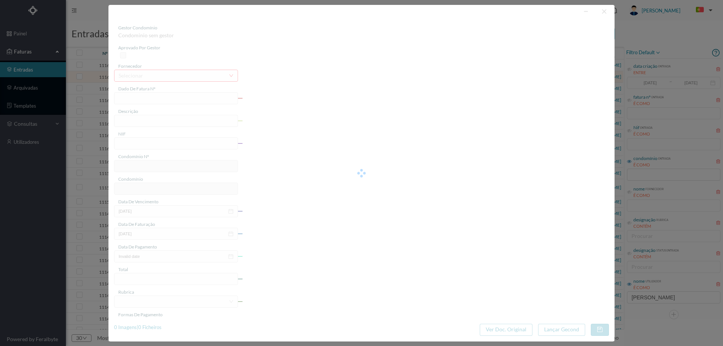
type input "FAC 0050362025/0021325981"
type input "RUA GALES 257 COMUNS, CANIDELO, 4400-4 CANIDELO"
type input "901612677"
type input "[DATE]"
type input "2025-08-26"
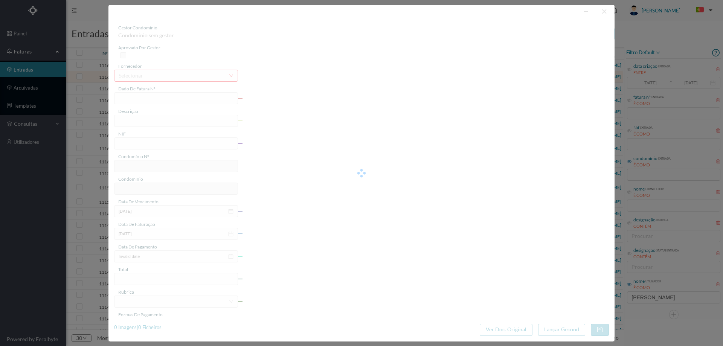
type input "19.22"
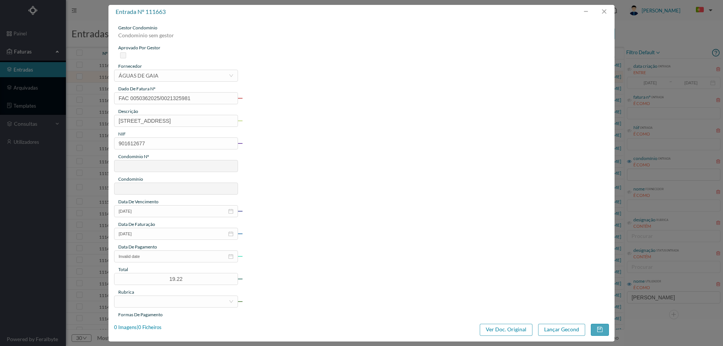
type input "637"
type input "ED. MARGINAL II"
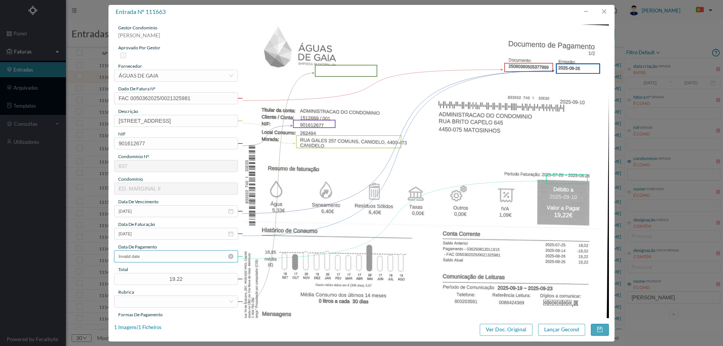
click at [160, 259] on input "Invalid date" at bounding box center [176, 257] width 124 height 12
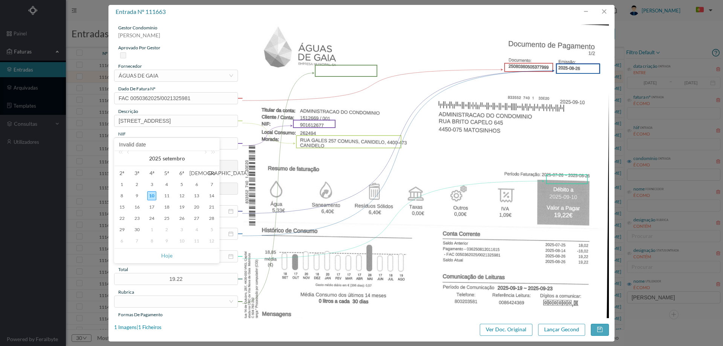
click at [153, 197] on div "10" at bounding box center [151, 195] width 9 height 9
type input "[DATE]"
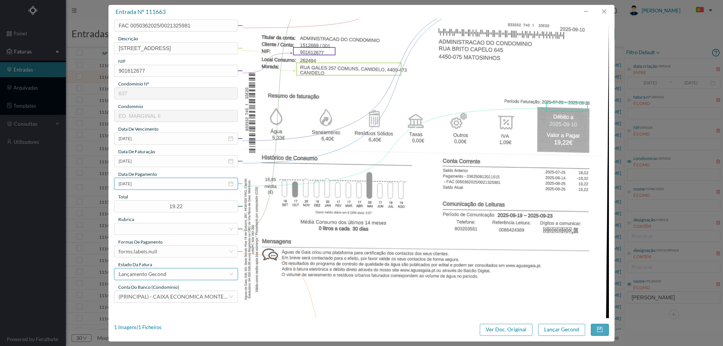
scroll to position [75, 0]
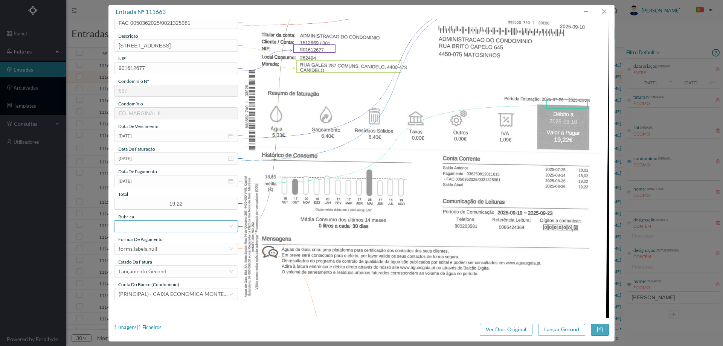
click at [157, 222] on div at bounding box center [174, 226] width 110 height 11
click at [137, 297] on li "Água" at bounding box center [175, 297] width 123 height 12
click at [175, 248] on div "forms.labels.null" at bounding box center [174, 248] width 110 height 11
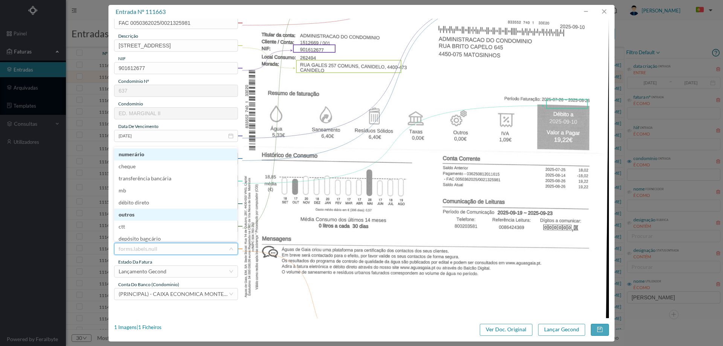
scroll to position [4, 0]
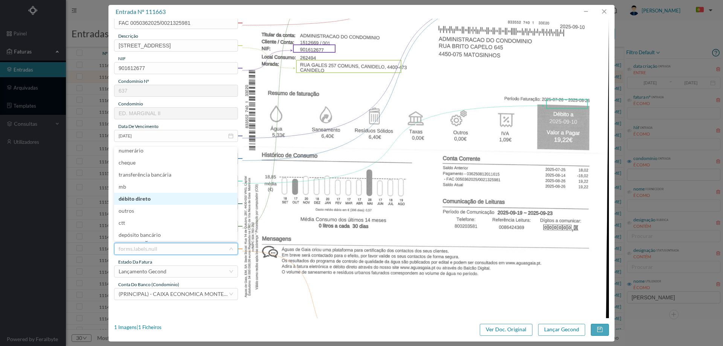
click at [150, 200] on li "débito direto" at bounding box center [175, 199] width 123 height 12
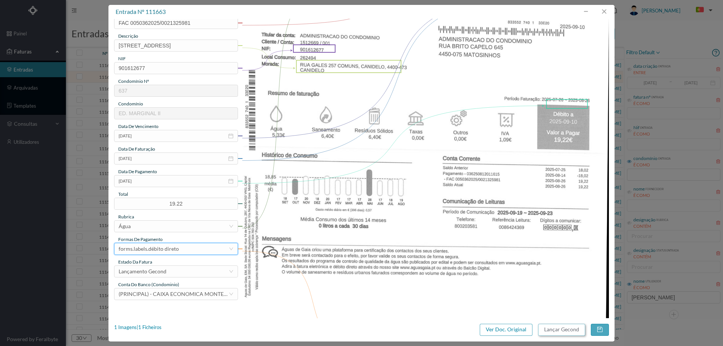
click at [567, 330] on button "Lançar Gecond" at bounding box center [561, 330] width 47 height 12
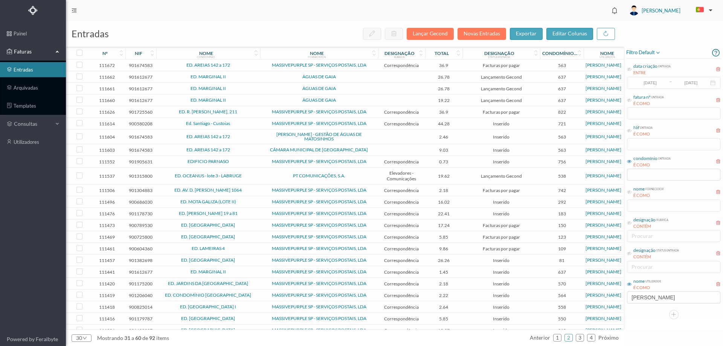
click at [281, 81] on td "ÁGUAS DE GAIA" at bounding box center [319, 77] width 118 height 12
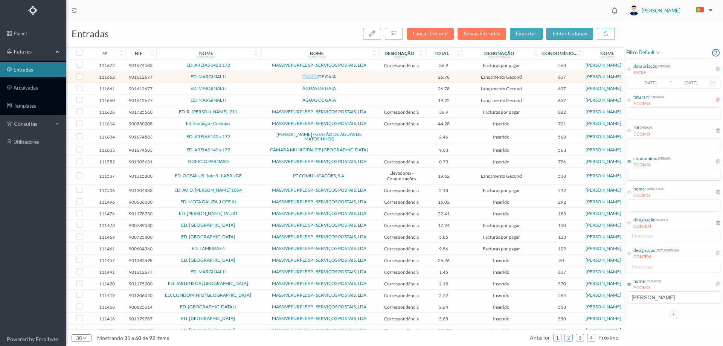
click at [281, 81] on td "ÁGUAS DE GAIA" at bounding box center [319, 77] width 118 height 12
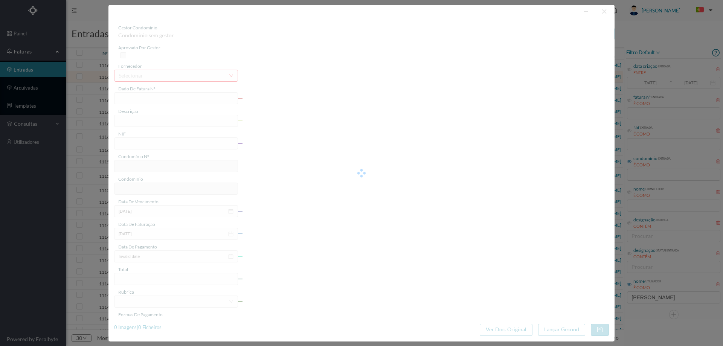
type input "FAC 0050362025/0021325985"
type input "262524 RUA GALES 277 COMUNS, CANIDELO, 4400-4"
type input "901612677"
type input "2025-08-26"
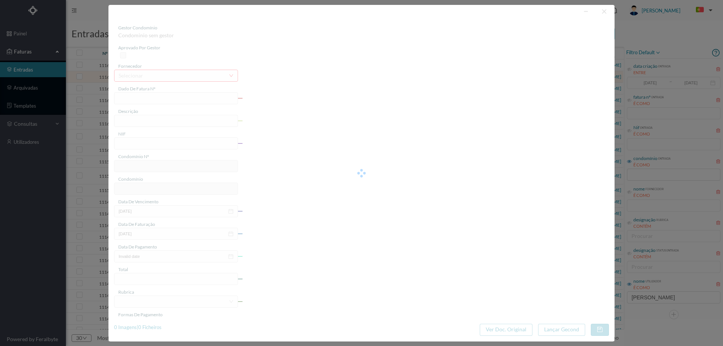
type input "26.78"
type input "637"
type input "ED. MARGINAL II"
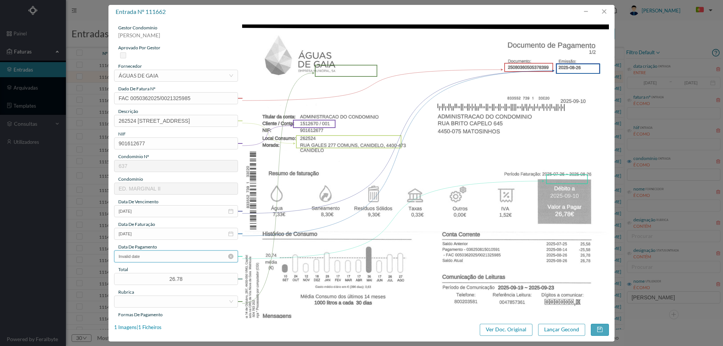
click at [152, 254] on input "Invalid date" at bounding box center [176, 257] width 124 height 12
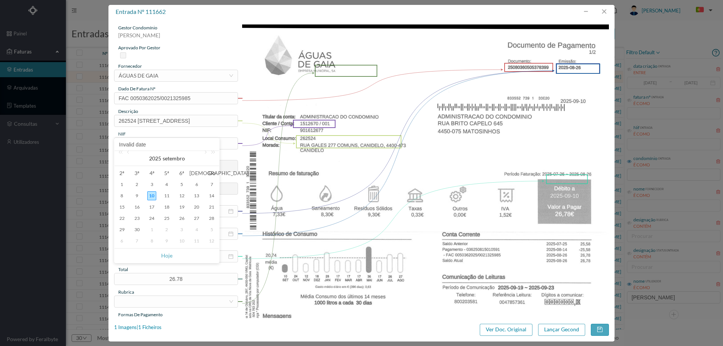
click at [148, 197] on div "10" at bounding box center [151, 195] width 9 height 9
type input "[DATE]"
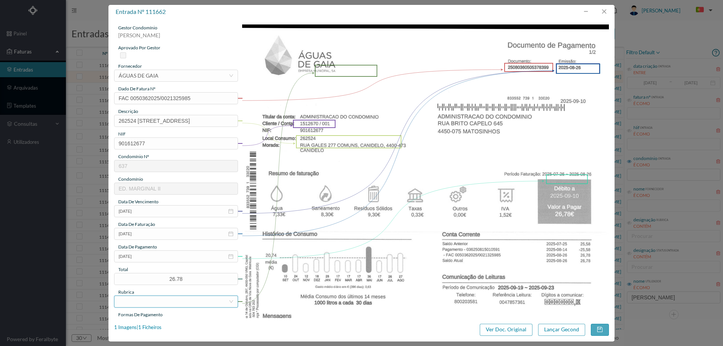
click at [166, 302] on div at bounding box center [174, 301] width 110 height 11
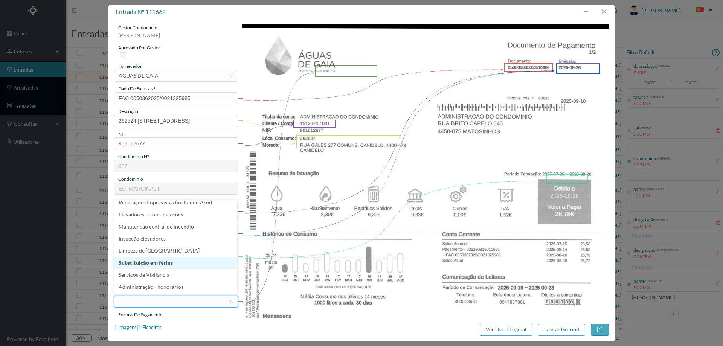
scroll to position [115, 0]
click at [161, 265] on li "Água" at bounding box center [175, 261] width 123 height 12
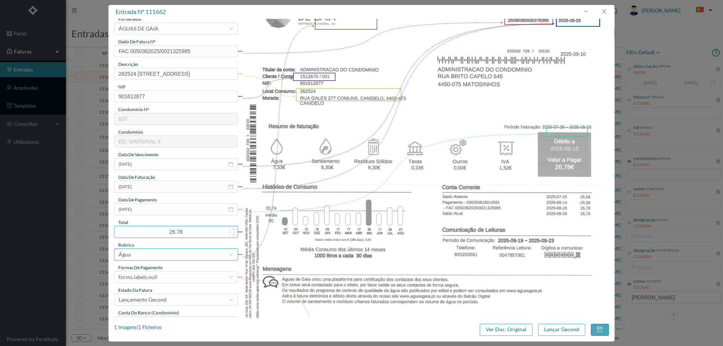
scroll to position [113, 0]
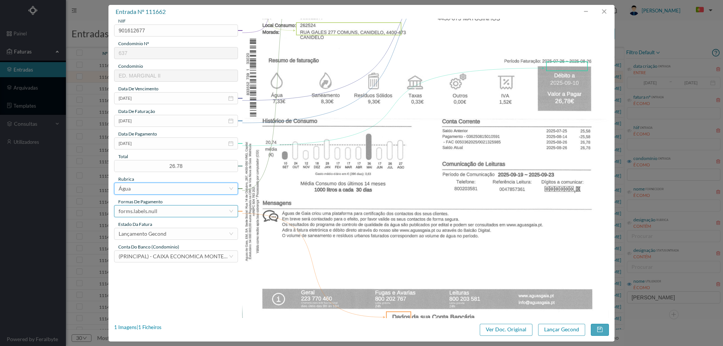
click at [174, 211] on div "forms.labels.null" at bounding box center [174, 211] width 110 height 11
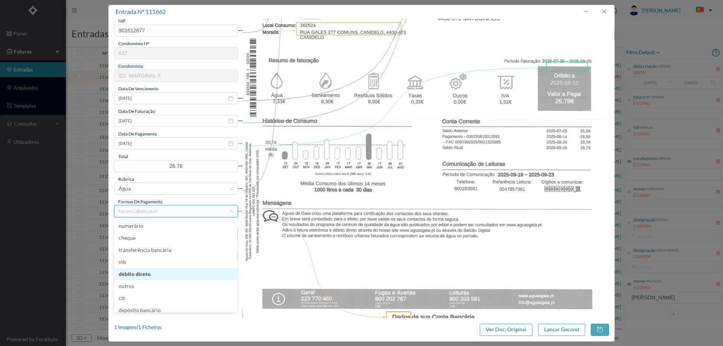
click at [153, 274] on li "débito direto" at bounding box center [175, 274] width 123 height 12
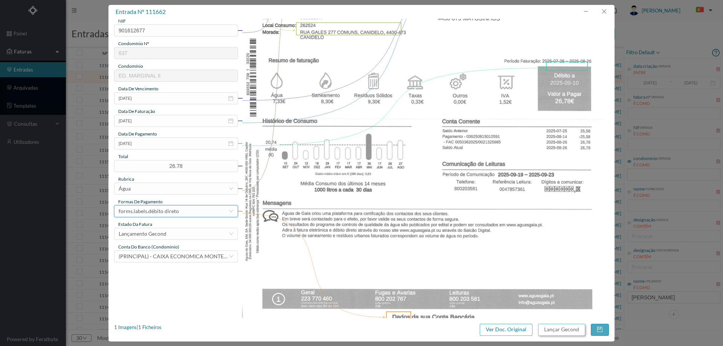
click at [543, 333] on button "Lançar Gecond" at bounding box center [561, 330] width 47 height 12
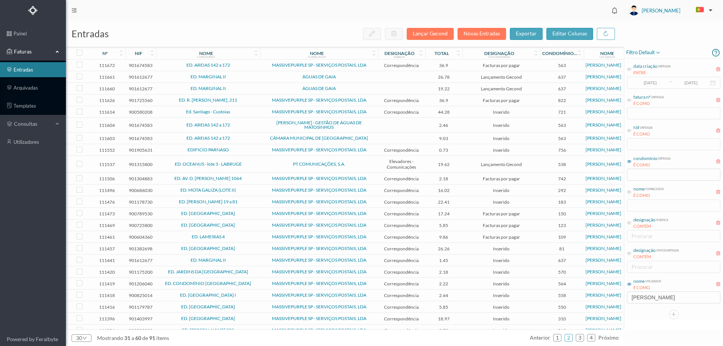
click at [263, 81] on td "ÁGUAS DE GAIA" at bounding box center [319, 77] width 118 height 12
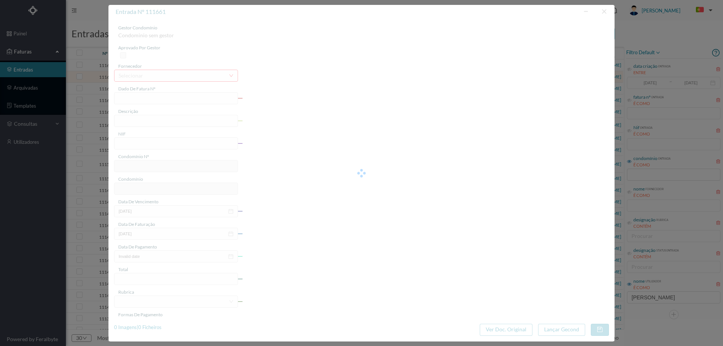
type input "FAC 0050362025/0021325902"
type input "RUA GALES 303 B4 COMUNS, CANIDELO, 44€ CANIDELO"
type input "901612677"
type input "2025-08-26"
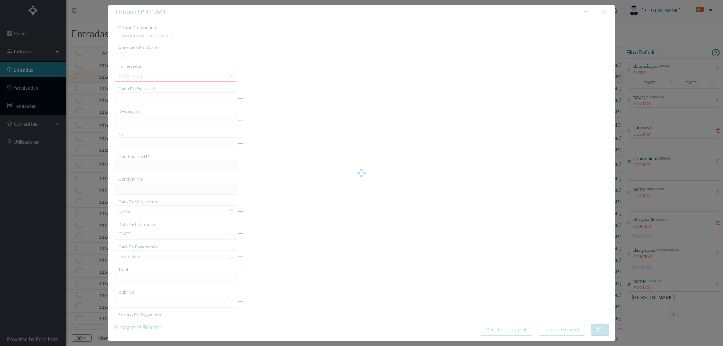
type input "26.78"
type input "637"
type input "ED. MARGINAL II"
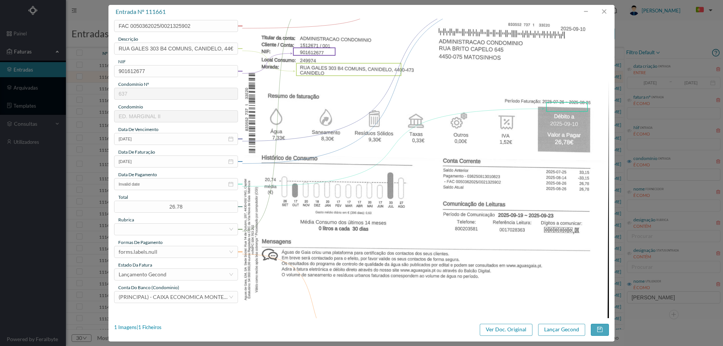
scroll to position [75, 0]
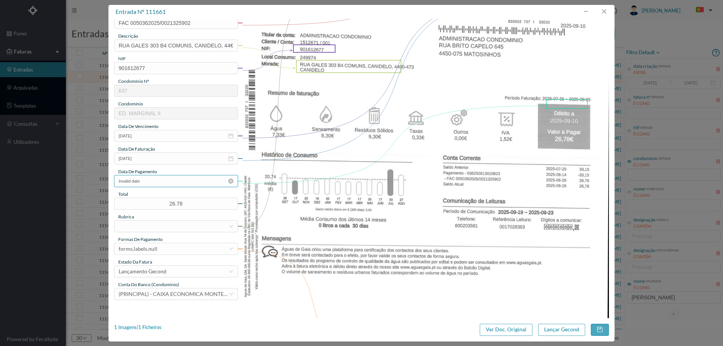
click at [164, 176] on input "Invalid date" at bounding box center [176, 181] width 124 height 12
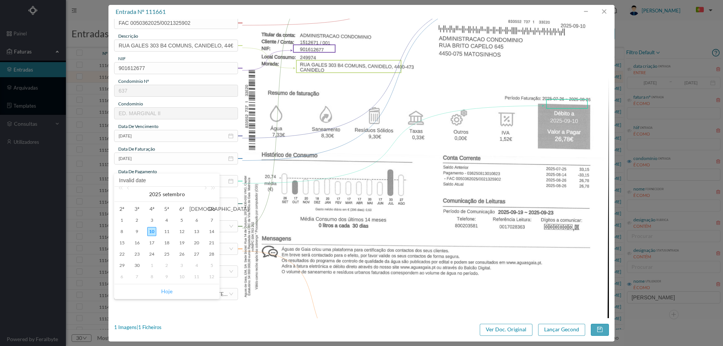
click at [171, 290] on link "Hoje" at bounding box center [166, 291] width 11 height 14
type input "[DATE]"
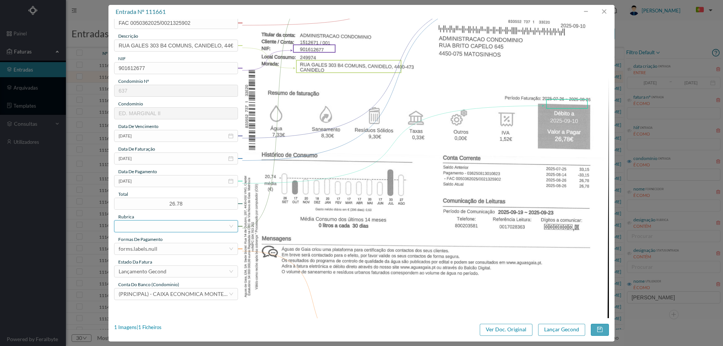
click at [157, 228] on div at bounding box center [174, 226] width 110 height 11
click at [149, 297] on li "Água" at bounding box center [175, 297] width 123 height 12
click at [155, 249] on div "forms.labels.null" at bounding box center [138, 248] width 39 height 11
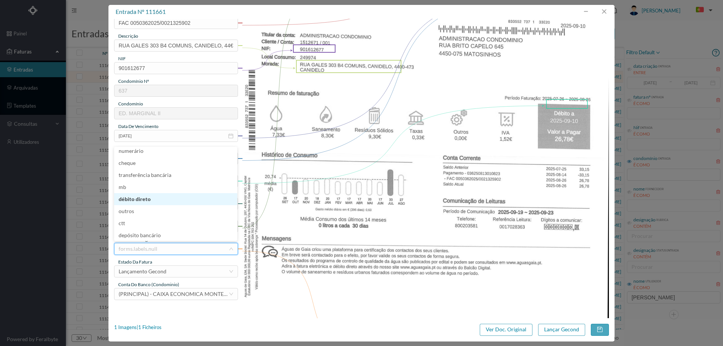
click at [162, 199] on li "débito direto" at bounding box center [175, 199] width 123 height 12
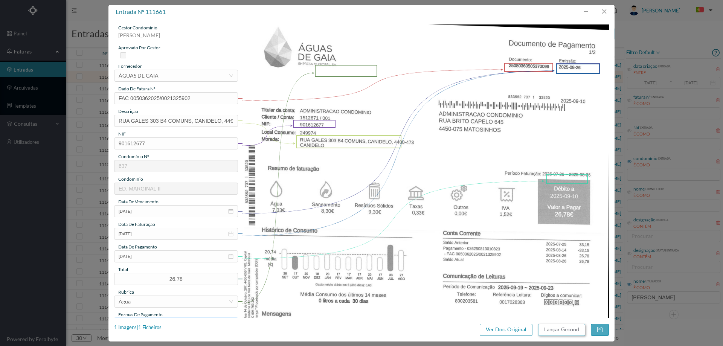
click at [568, 326] on button "Lançar Gecond" at bounding box center [561, 330] width 47 height 12
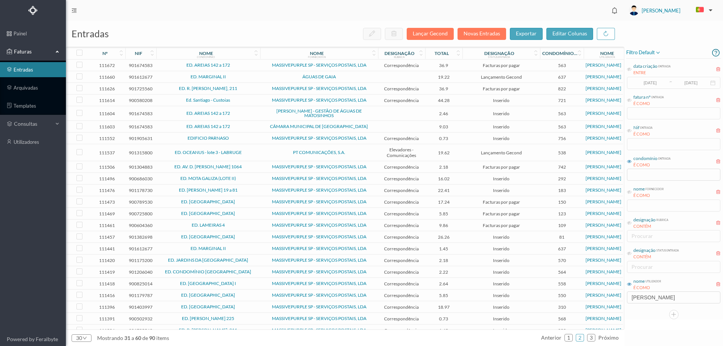
click at [248, 73] on td "ED. MARGINAL II" at bounding box center [208, 77] width 104 height 12
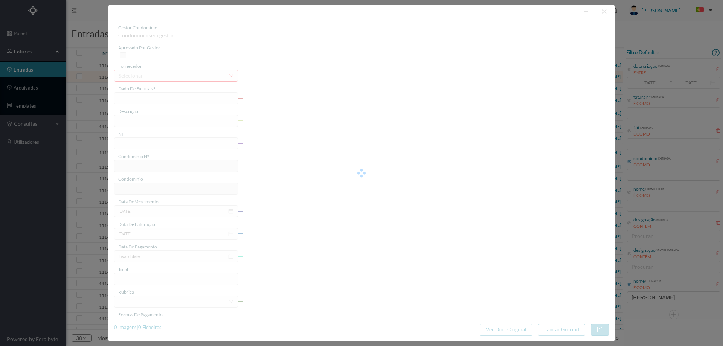
type input "FAC 0050362025/0021325988"
type input "RUA GALES 235 COMUNS, CANIDELO, 4400-4 CANIDELO"
type input "901612677"
type input "2025-08-26"
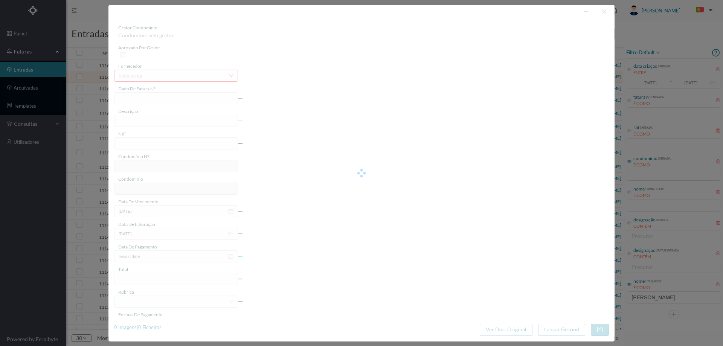
type input "19.22"
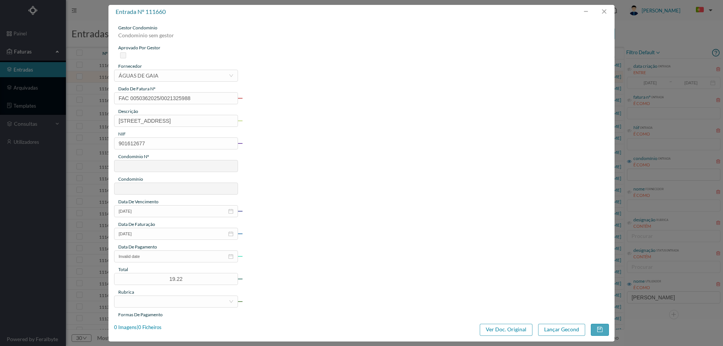
type input "637"
type input "ED. MARGINAL II"
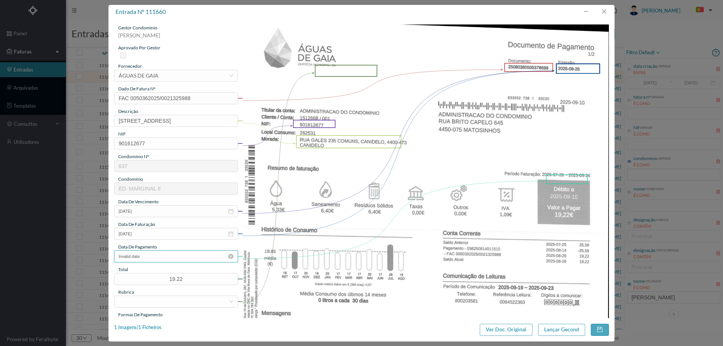
click at [185, 261] on input "Invalid date" at bounding box center [176, 257] width 124 height 12
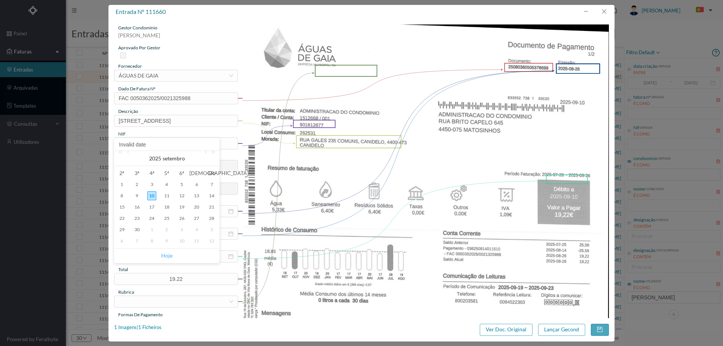
click at [167, 257] on link "Hoje" at bounding box center [166, 256] width 11 height 14
type input "[DATE]"
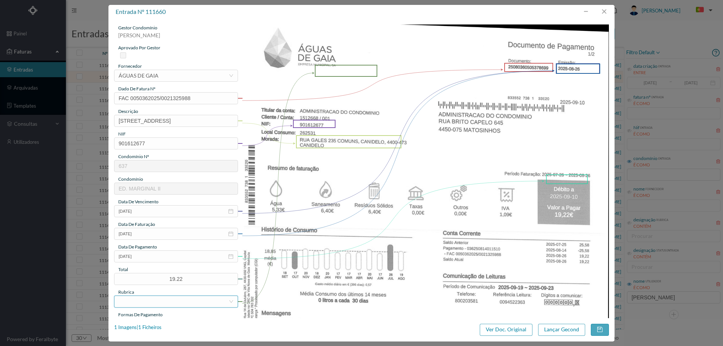
click at [152, 303] on div at bounding box center [174, 301] width 110 height 11
click at [154, 226] on li "Água" at bounding box center [175, 225] width 123 height 12
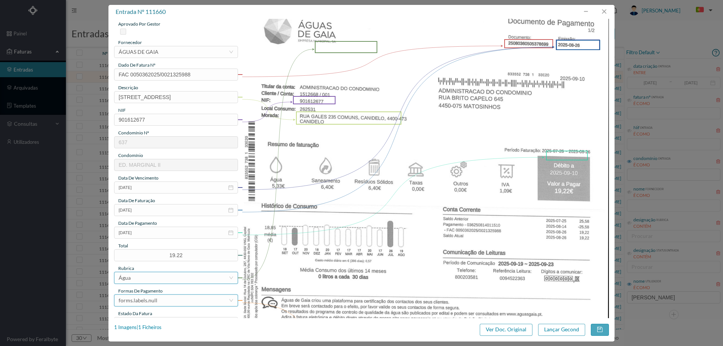
scroll to position [75, 0]
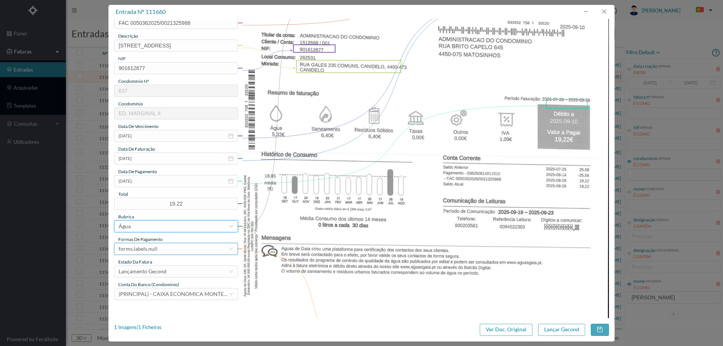
click at [159, 251] on div "forms.labels.null" at bounding box center [174, 248] width 110 height 11
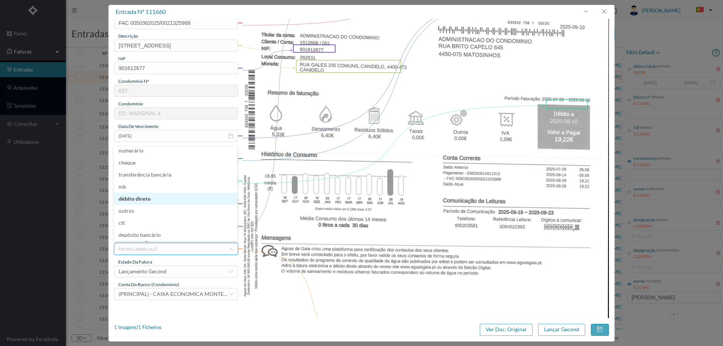
click at [154, 200] on li "débito direto" at bounding box center [175, 199] width 123 height 12
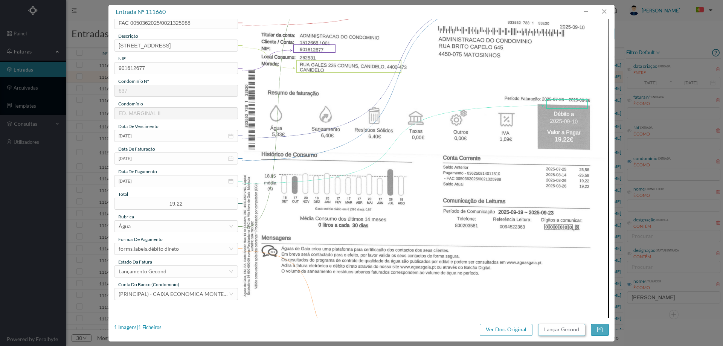
click at [559, 330] on button "Lançar Gecond" at bounding box center [561, 330] width 47 height 12
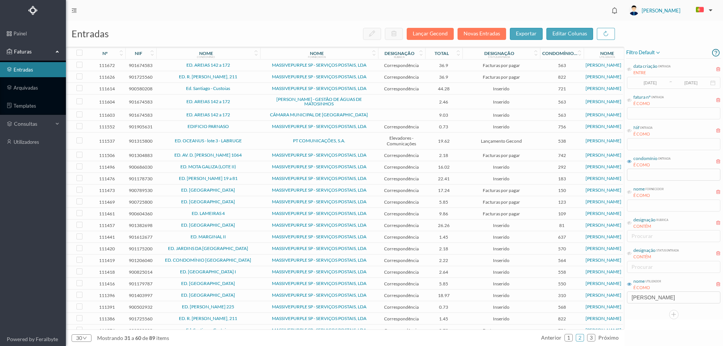
click at [239, 101] on span "ED. AREIAS 142 a 172" at bounding box center [208, 101] width 100 height 5
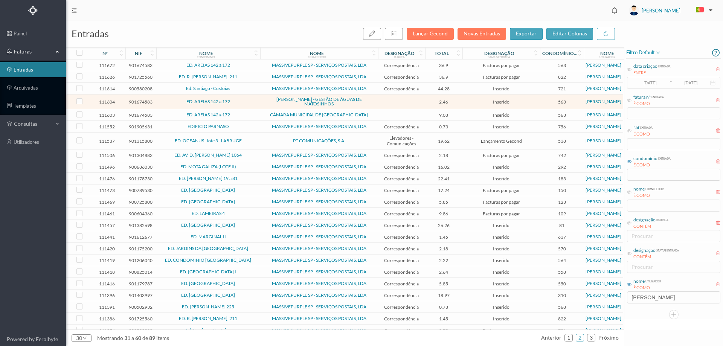
click at [239, 101] on span "ED. AREIAS 142 a 172" at bounding box center [208, 101] width 100 height 5
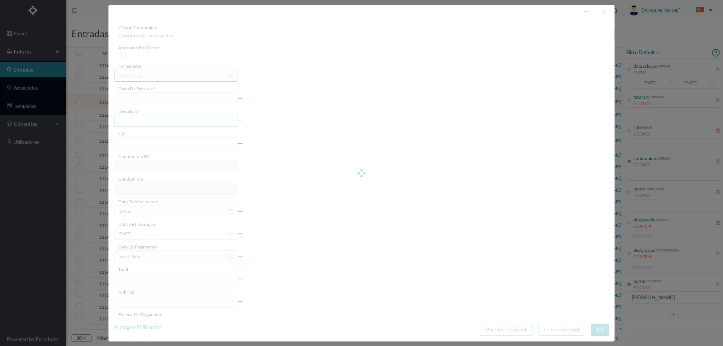
type input "FA K4025FA/10521466"
type input "Período de faturação: [DATE] à V5.U7.2025"
type input "901674583"
type input "[DATE]"
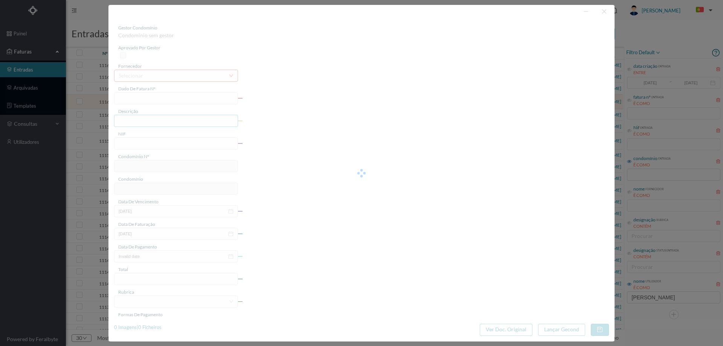
type input "[DATE]"
type input "2.46"
type input "563"
type input "ED. AREIAS 142 a 172"
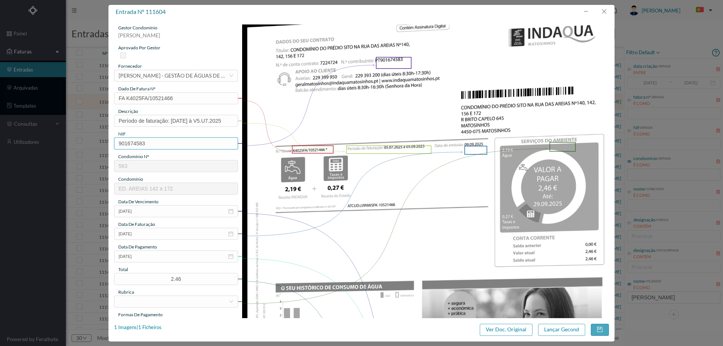
scroll to position [75, 0]
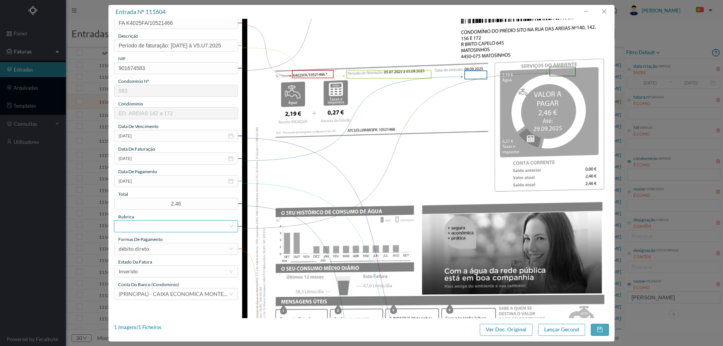
click at [153, 223] on div at bounding box center [174, 226] width 110 height 11
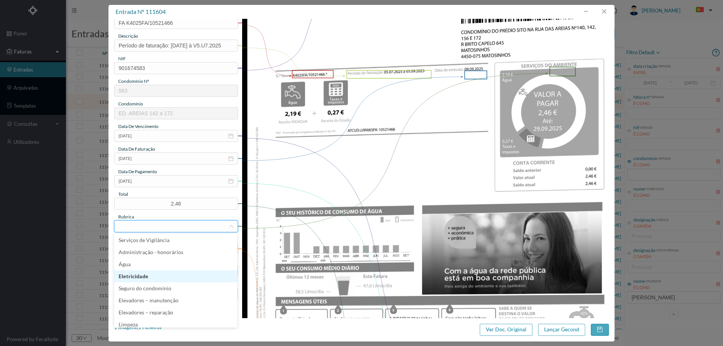
scroll to position [151, 0]
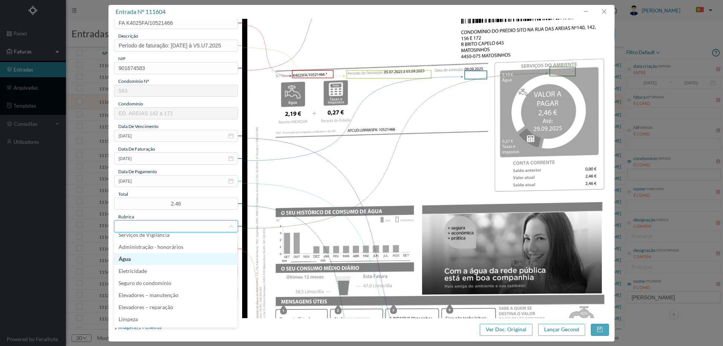
click at [150, 260] on li "Água" at bounding box center [175, 259] width 123 height 12
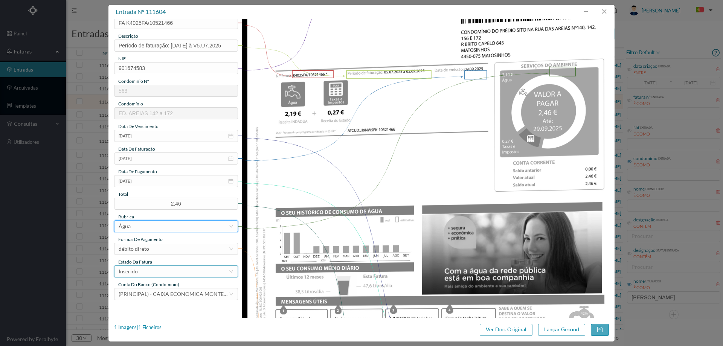
click at [155, 269] on div "Inserido" at bounding box center [174, 271] width 110 height 11
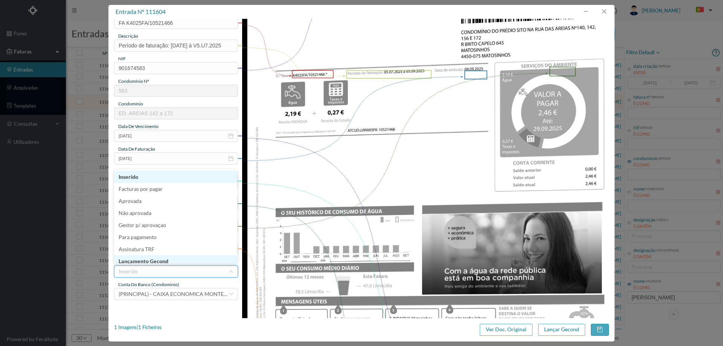
scroll to position [4, 0]
click at [155, 260] on li "Lançamento Gecond" at bounding box center [175, 258] width 123 height 12
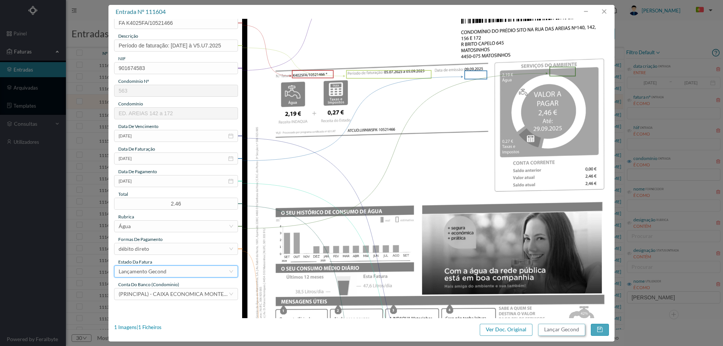
click at [561, 330] on button "Lançar Gecond" at bounding box center [561, 330] width 47 height 12
click at [152, 134] on input "[DATE]" at bounding box center [176, 136] width 124 height 12
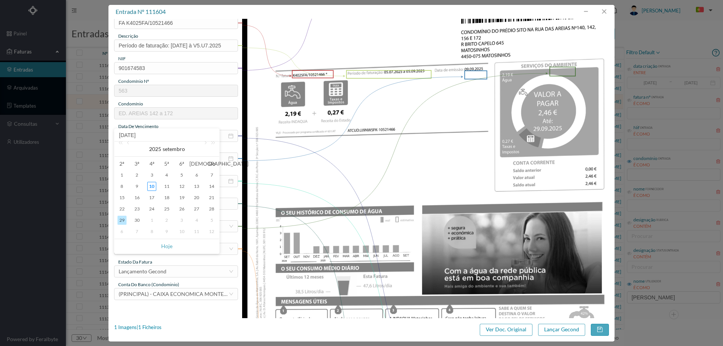
drag, startPoint x: 445, startPoint y: 150, endPoint x: 413, endPoint y: 149, distance: 31.7
click at [443, 150] on img at bounding box center [425, 208] width 367 height 519
click at [596, 8] on button "button" at bounding box center [604, 12] width 18 height 12
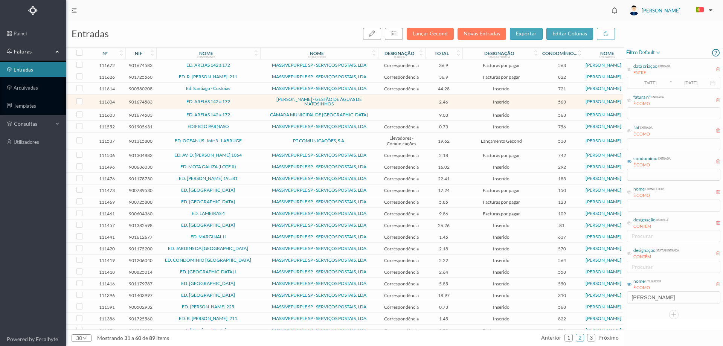
click at [271, 142] on span "PT COMUNICAÇÕES, S.A." at bounding box center [319, 141] width 114 height 5
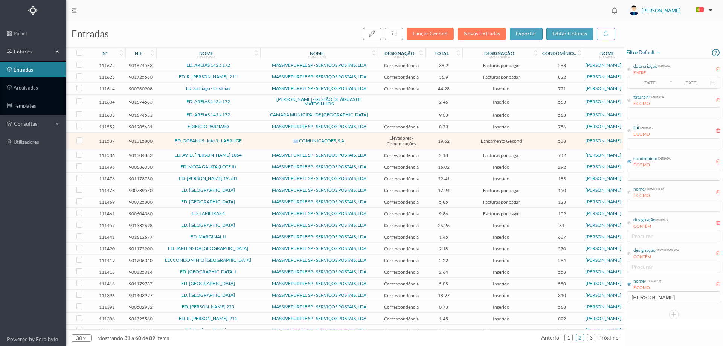
click at [271, 142] on span "PT COMUNICAÇÕES, S.A." at bounding box center [319, 141] width 114 height 5
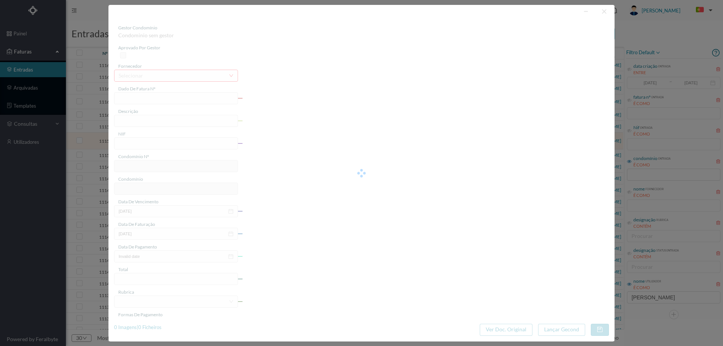
type input "FT A/849179741"
type input "COMUNICAÇÃO ELEVADORES"
type input "901315800"
type input "[DATE]"
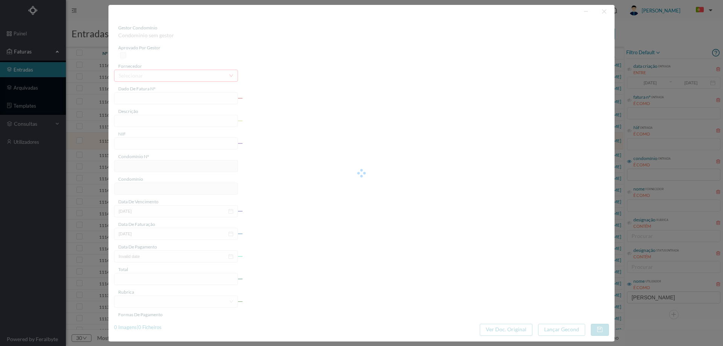
type input "[DATE]"
type input "19.62"
type input "538"
type input "ED. OCEANUS - lote 3 - LABRUGE"
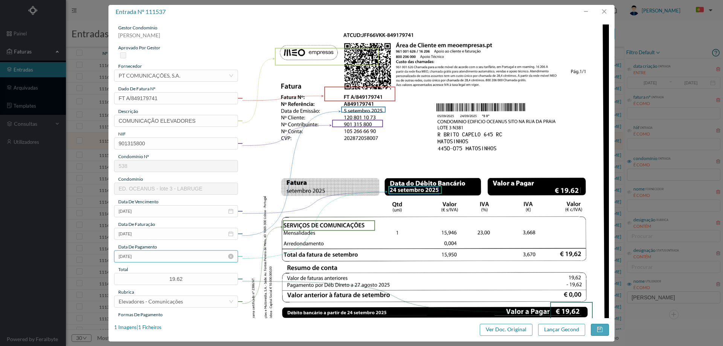
click at [177, 258] on input "[DATE]" at bounding box center [176, 257] width 124 height 12
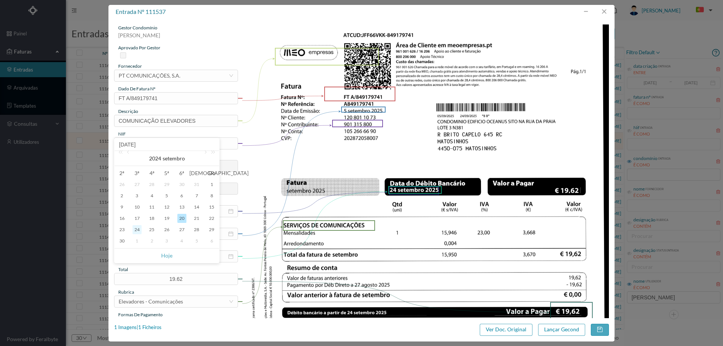
click at [137, 232] on div "24" at bounding box center [137, 229] width 9 height 9
type input "[DATE]"
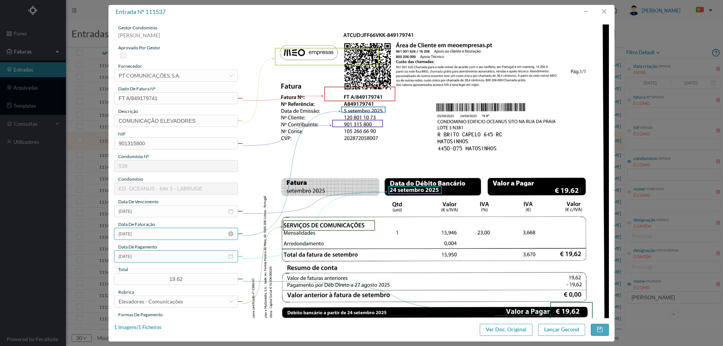
scroll to position [113, 0]
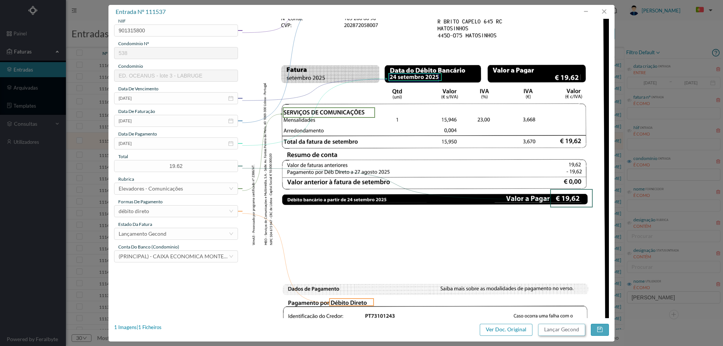
click at [569, 331] on button "Lançar Gecond" at bounding box center [561, 330] width 47 height 12
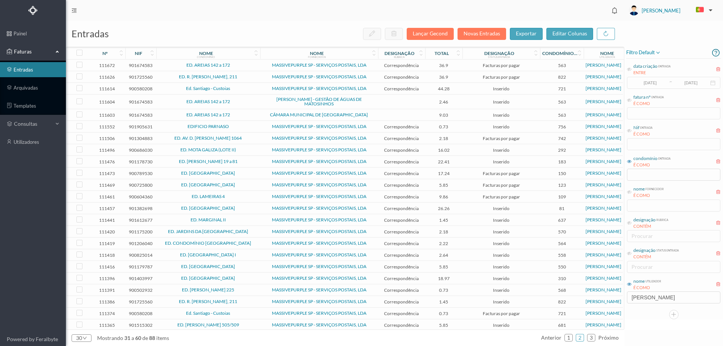
scroll to position [86, 0]
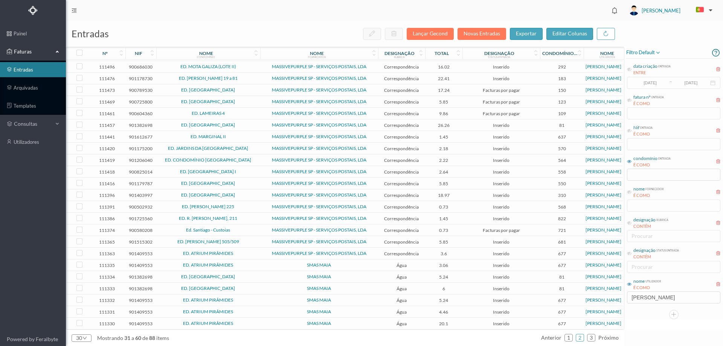
click at [254, 263] on span "ED. ATRIUM PIRÂMIDES" at bounding box center [208, 265] width 100 height 5
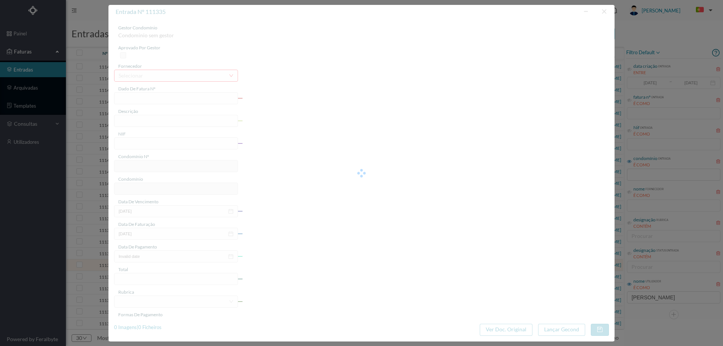
type input "018/188961"
type input "[STREET_ADDRESS] -BLE Totalizador - Maia - [GEOGRAPHIC_DATA]"
type input "901409553"
type input "[DATE]"
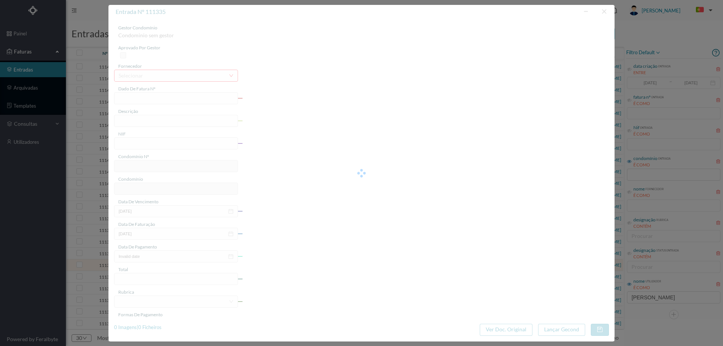
type input "[DATE]"
type input "3.06"
type input "677"
type input "ED. ATRIUM PIRÂMIDES"
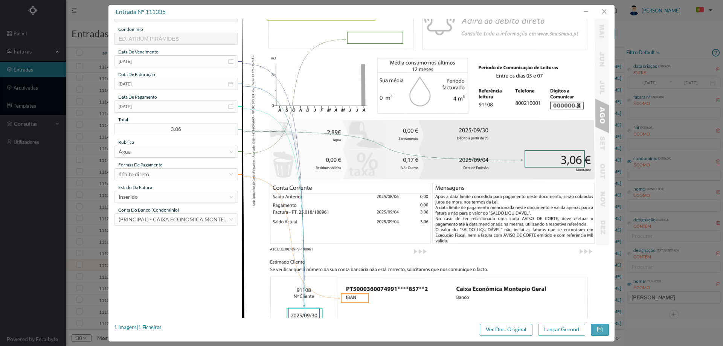
scroll to position [151, 0]
click at [159, 196] on div "Inserido" at bounding box center [174, 196] width 110 height 11
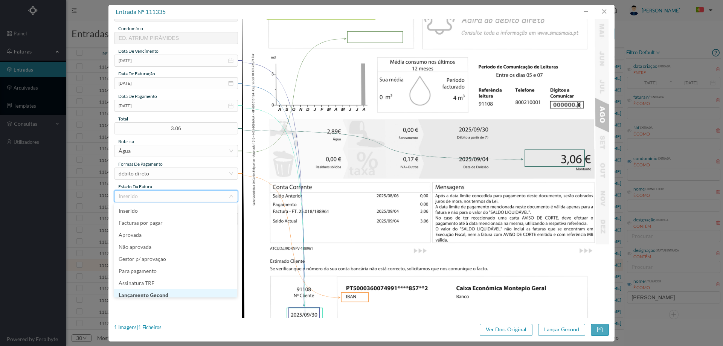
scroll to position [4, 0]
drag, startPoint x: 154, startPoint y: 292, endPoint x: 247, endPoint y: 303, distance: 93.0
click at [154, 292] on li "Lançamento Gecond" at bounding box center [175, 292] width 123 height 12
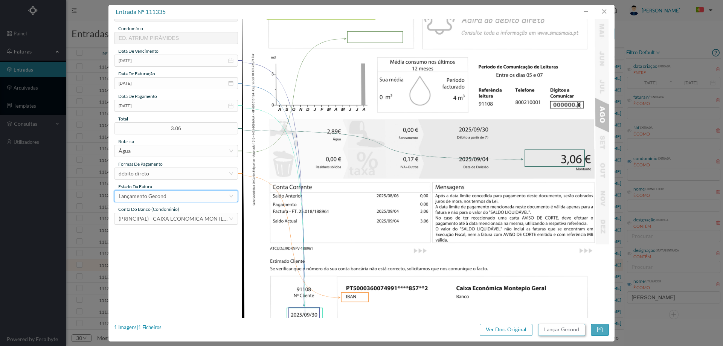
click at [564, 328] on button "Lançar Gecond" at bounding box center [561, 330] width 47 height 12
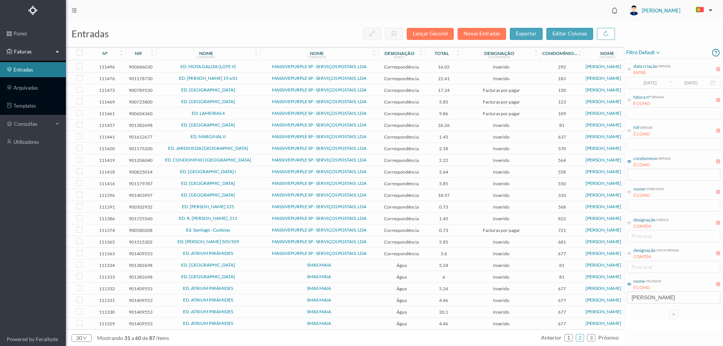
click at [353, 263] on span "SMAS MAIA" at bounding box center [319, 265] width 114 height 5
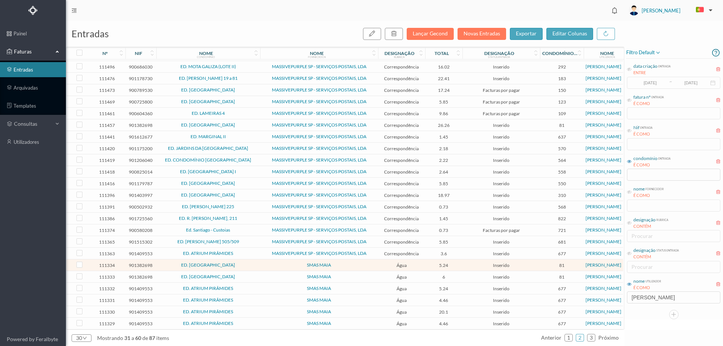
click at [353, 263] on span "SMAS MAIA" at bounding box center [319, 265] width 114 height 5
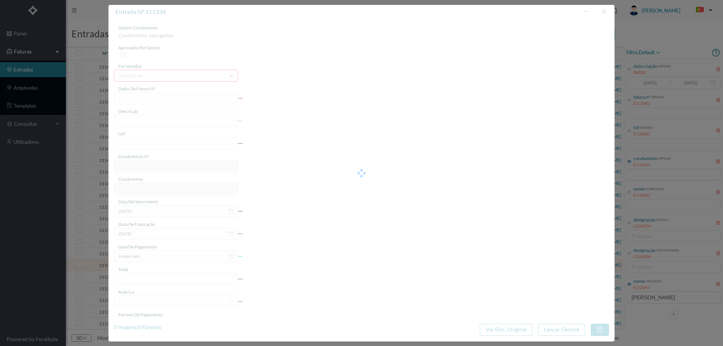
type input "018/188882"
type input "R Sta Casa da Misericórdia - 50 64 Serviços Comuns - [GEOGRAPHIC_DATA] - [GEOGR…"
type input "901382698"
type input "[DATE]"
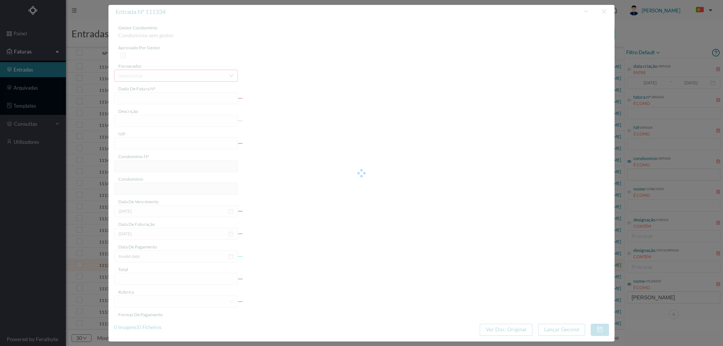
type input "[DATE]"
type input "5.24"
type input "81"
type input "ED. [GEOGRAPHIC_DATA]"
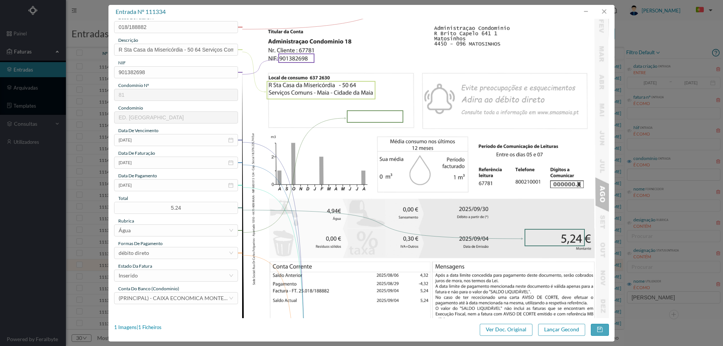
scroll to position [151, 0]
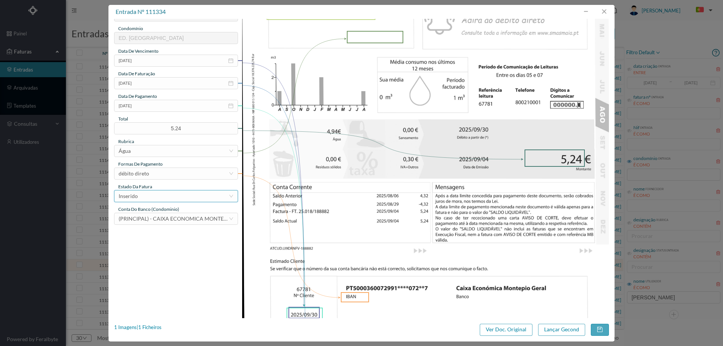
click at [152, 196] on div "Inserido" at bounding box center [174, 196] width 110 height 11
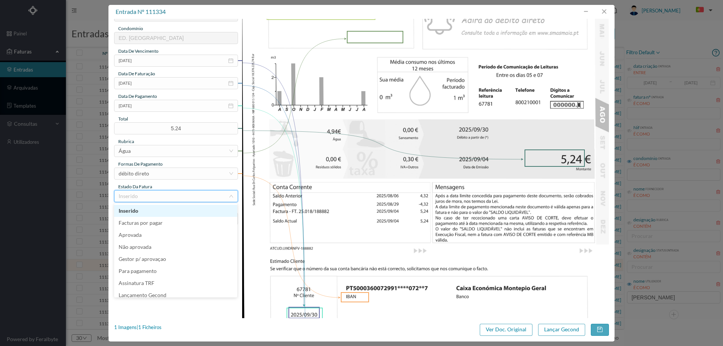
scroll to position [4, 0]
click at [158, 293] on li "Lançamento Gecond" at bounding box center [175, 292] width 123 height 12
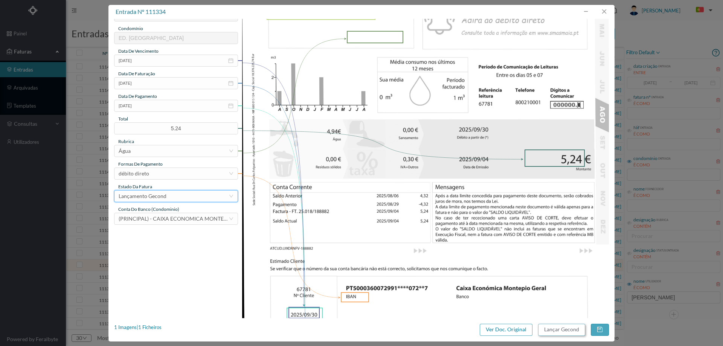
click at [559, 333] on button "Lançar Gecond" at bounding box center [561, 330] width 47 height 12
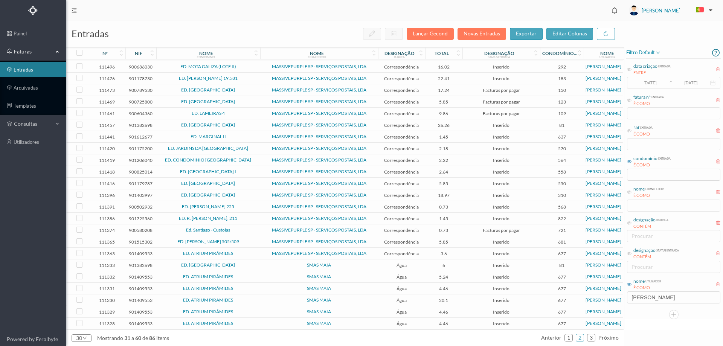
click at [346, 263] on span "SMAS MAIA" at bounding box center [319, 265] width 114 height 5
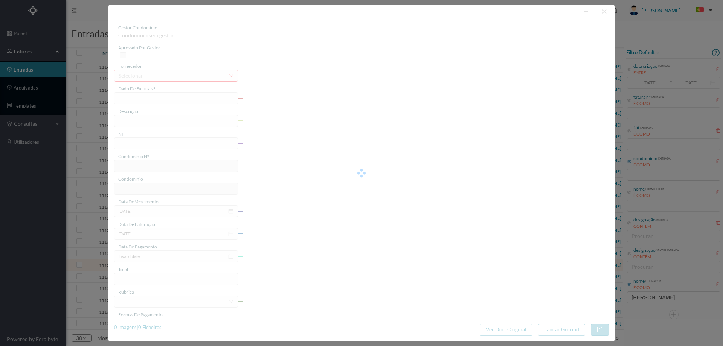
type input "018/188878"
type input "R Sta Casa da Misericórdia, 18 Serviços Comuns - [GEOGRAPHIC_DATA] - [GEOGRAPHI…"
type input "901382698"
type input "[DATE]"
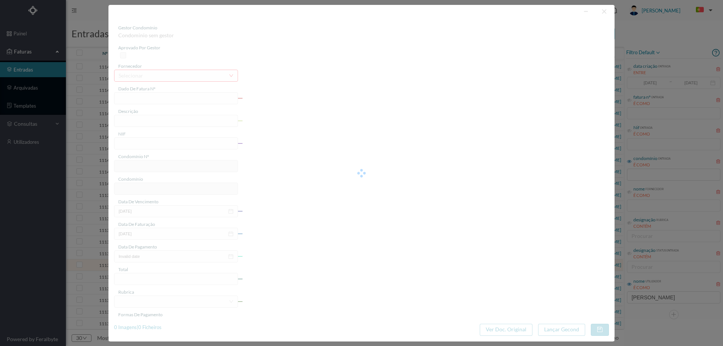
type input "[DATE]"
type input "6.00"
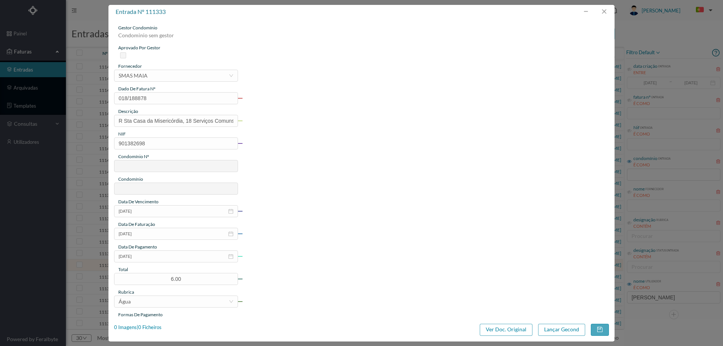
type input "81"
type input "ED. [GEOGRAPHIC_DATA]"
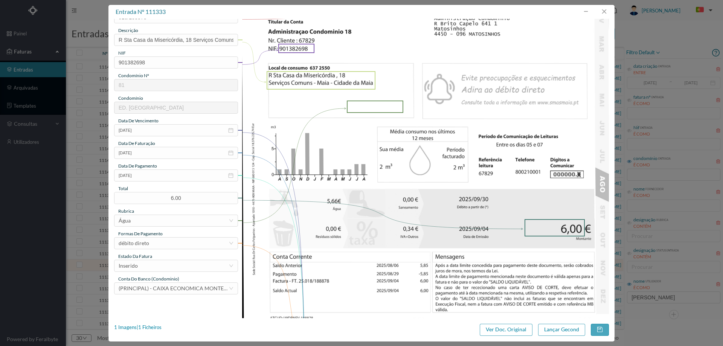
scroll to position [226, 0]
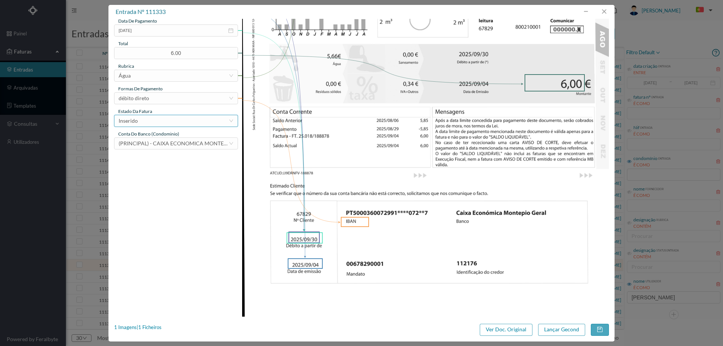
drag, startPoint x: 180, startPoint y: 116, endPoint x: 180, endPoint y: 125, distance: 9.4
click at [180, 116] on div "Inserido" at bounding box center [174, 120] width 110 height 11
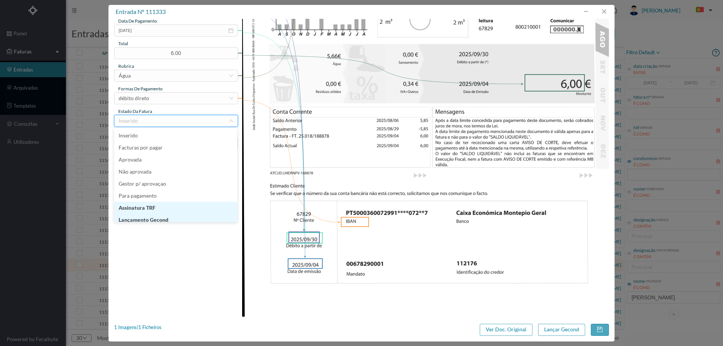
scroll to position [4, 0]
click at [178, 218] on li "Lançamento Gecond" at bounding box center [175, 216] width 123 height 12
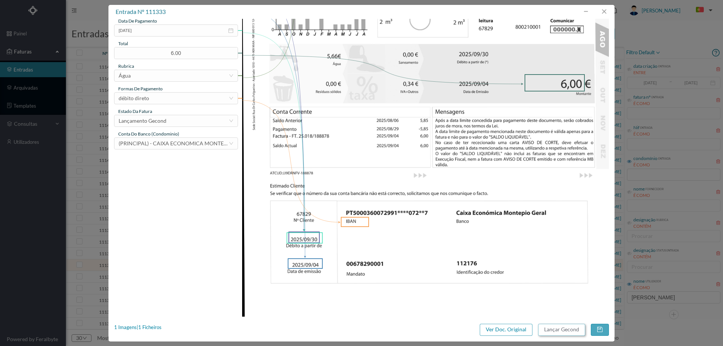
click at [565, 335] on button "Lançar Gecond" at bounding box center [561, 330] width 47 height 12
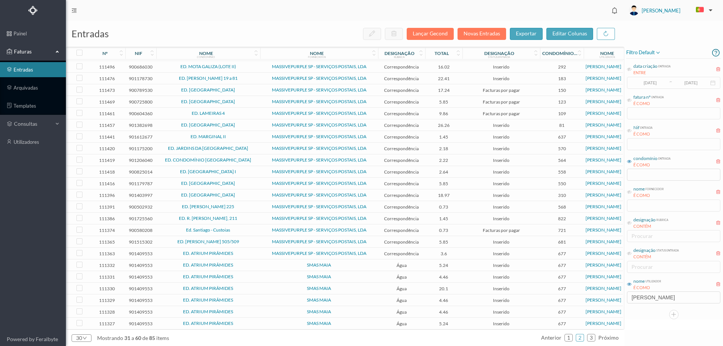
click at [350, 263] on span "SMAS MAIA" at bounding box center [319, 265] width 114 height 5
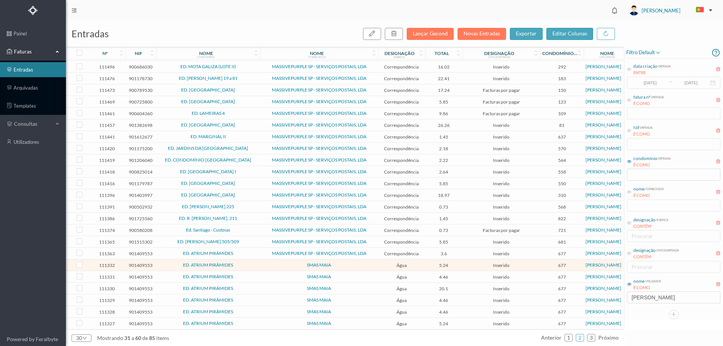
click at [350, 263] on span "SMAS MAIA" at bounding box center [319, 265] width 114 height 5
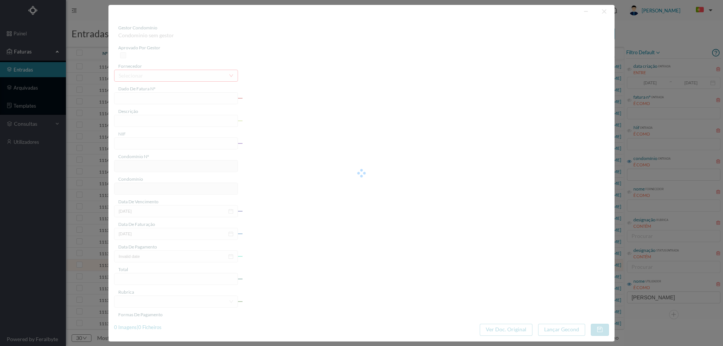
type input "018/188869"
type input "[STREET_ADDRESS] Comuns - [GEOGRAPHIC_DATA] - [GEOGRAPHIC_DATA]"
type input "901409553"
type input "[DATE]"
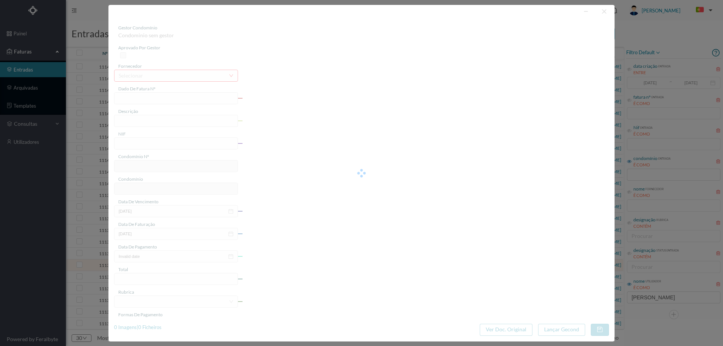
type input "[DATE]"
type input "5.24"
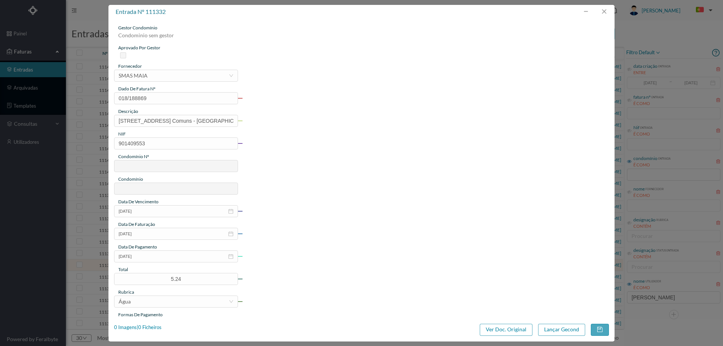
type input "677"
type input "ED. ATRIUM PIRÂMIDES"
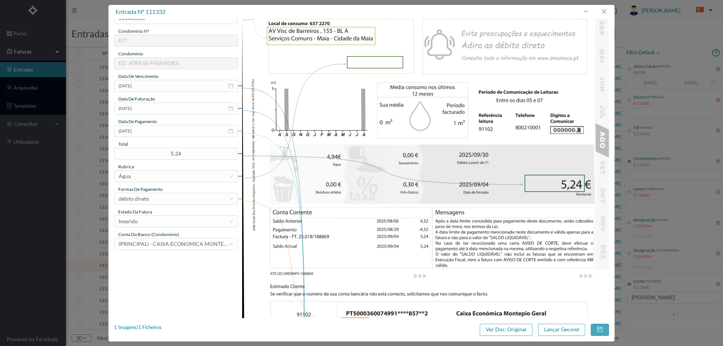
scroll to position [188, 0]
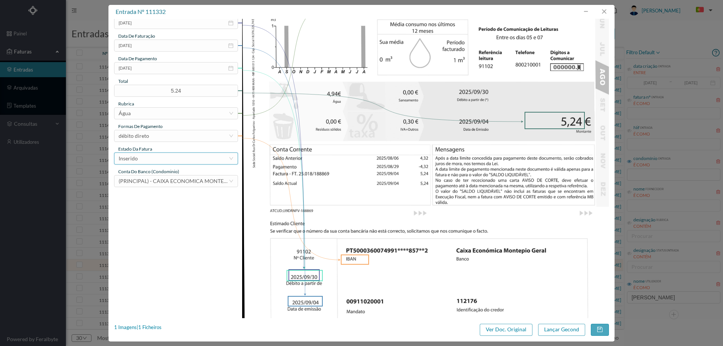
click at [163, 153] on div "Inserido" at bounding box center [174, 158] width 110 height 11
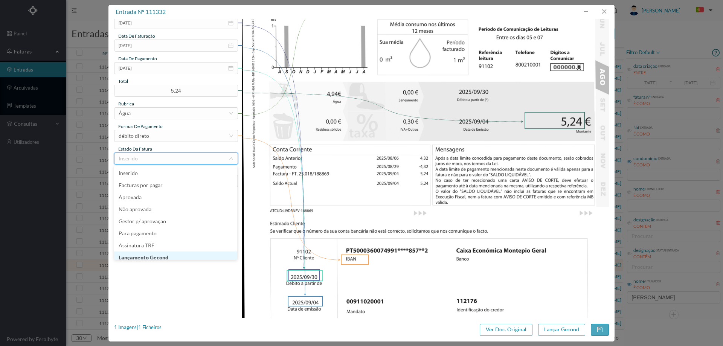
scroll to position [4, 0]
click at [157, 251] on li "Lançamento Gecond" at bounding box center [175, 254] width 123 height 12
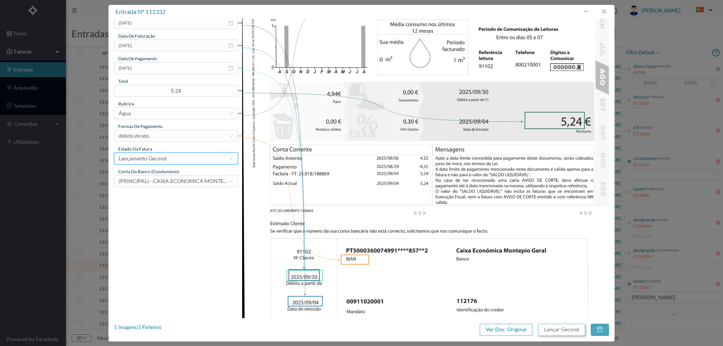
click at [546, 329] on button "Lançar Gecond" at bounding box center [561, 330] width 47 height 12
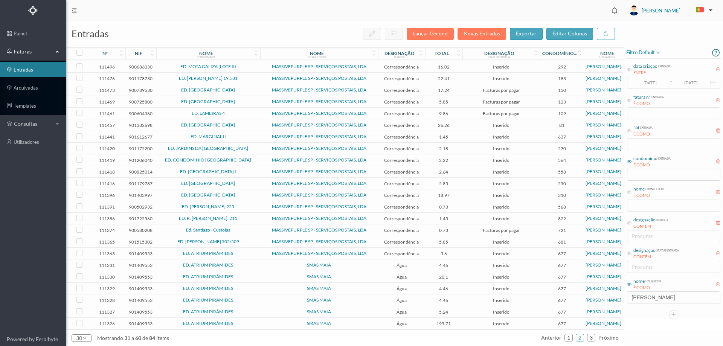
click at [347, 263] on span "SMAS MAIA" at bounding box center [319, 265] width 114 height 5
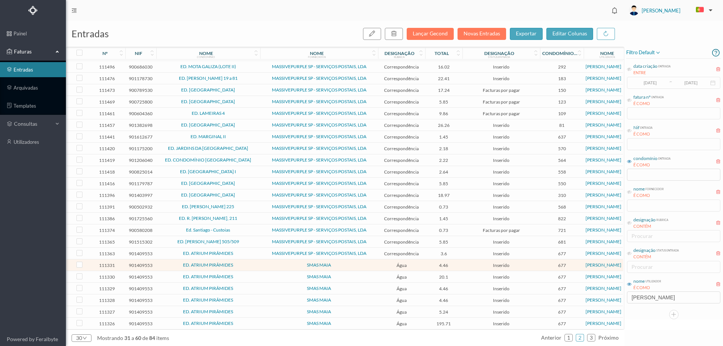
click at [347, 263] on span "SMAS MAIA" at bounding box center [319, 265] width 114 height 5
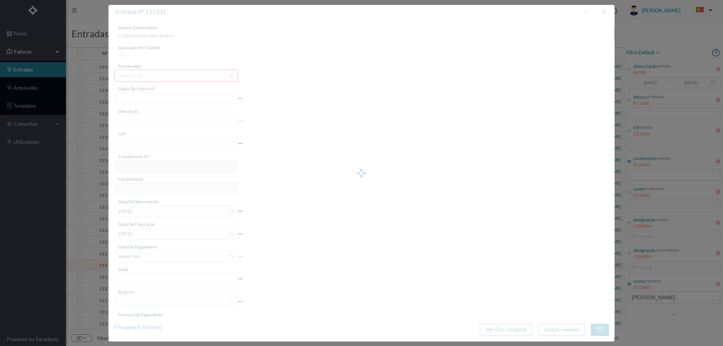
type input "018/188857"
type input "[STREET_ADDRESS] Comuns - [GEOGRAPHIC_DATA] - [GEOGRAPHIC_DATA]"
type input "901409553"
type input "[DATE]"
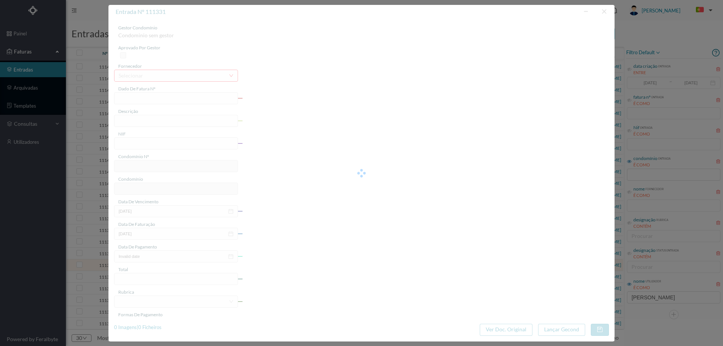
type input "[DATE]"
type input "4.46"
type input "677"
type input "ED. ATRIUM PIRÂMIDES"
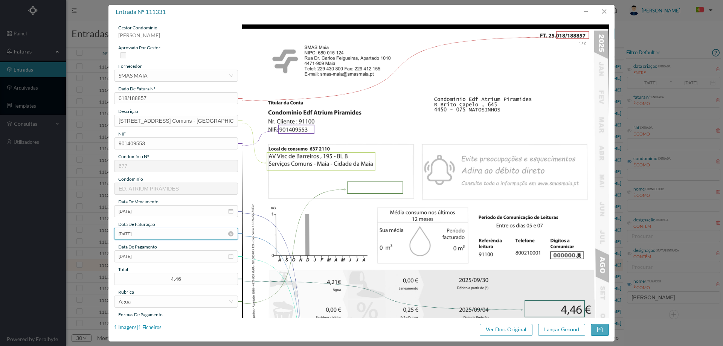
scroll to position [113, 0]
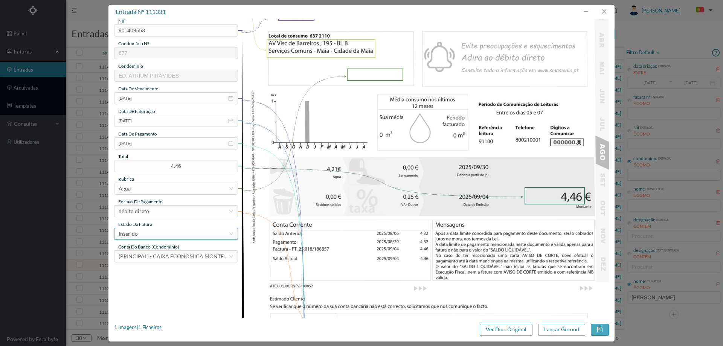
click at [155, 231] on div "Inserido" at bounding box center [174, 233] width 110 height 11
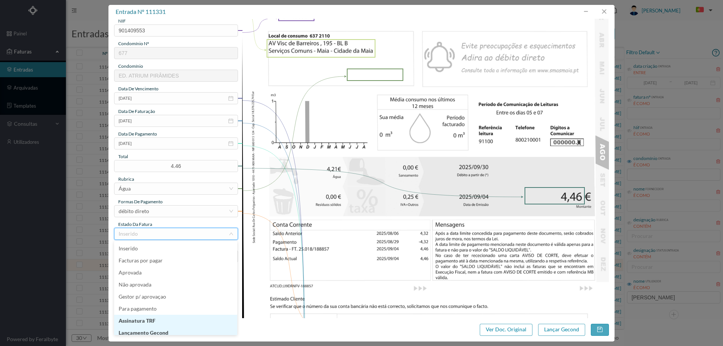
scroll to position [4, 0]
click at [154, 328] on li "Lançamento Gecond" at bounding box center [175, 329] width 123 height 12
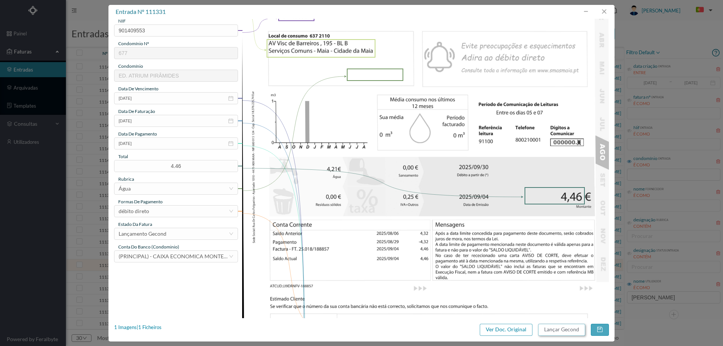
click at [555, 335] on button "Lançar Gecond" at bounding box center [561, 330] width 47 height 12
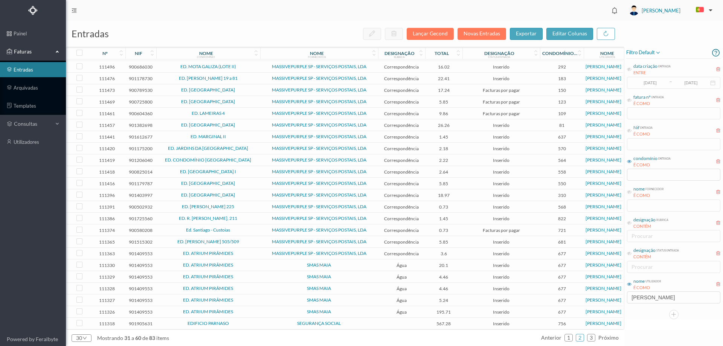
click at [273, 263] on span "SMAS MAIA" at bounding box center [319, 265] width 114 height 5
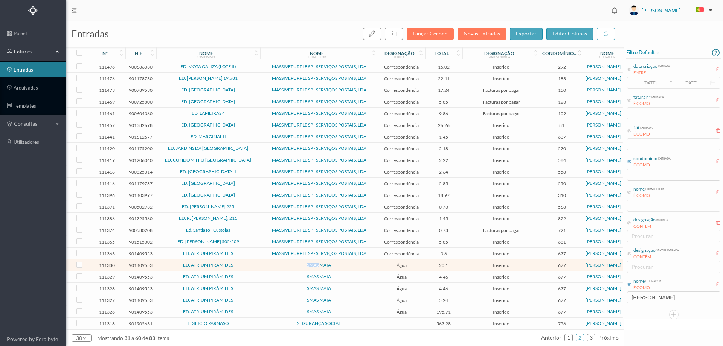
click at [273, 263] on span "SMAS MAIA" at bounding box center [319, 265] width 114 height 5
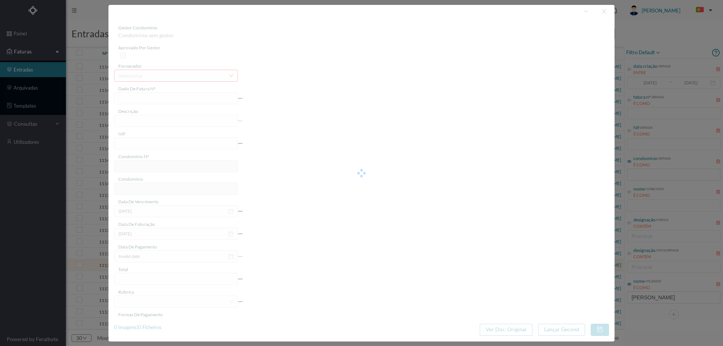
type input "018/188858"
type input "[STREET_ADDRESS]"
type input "901409553"
type input "[DATE]"
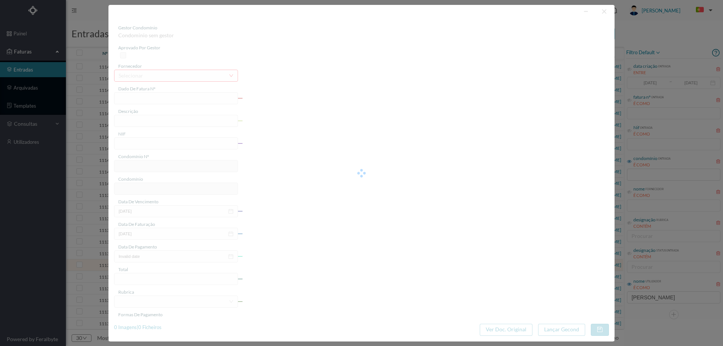
type input "[DATE]"
type input "20.10"
type input "677"
type input "ED. ATRIUM PIRÂMIDES"
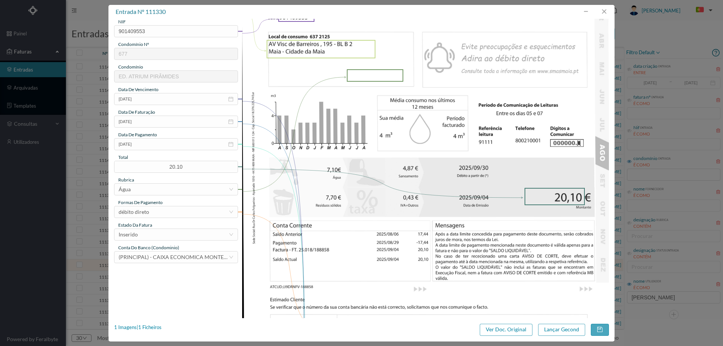
scroll to position [188, 0]
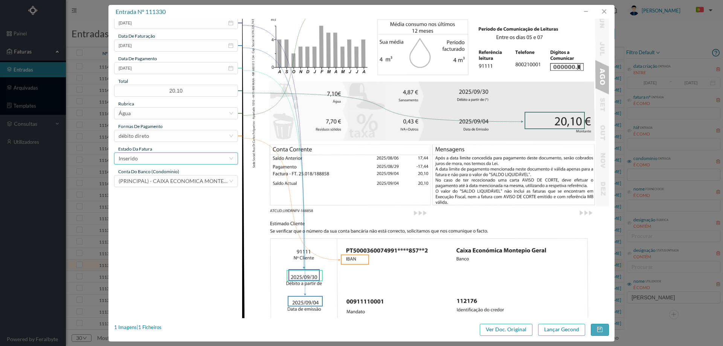
click at [177, 158] on div "Inserido" at bounding box center [174, 158] width 110 height 11
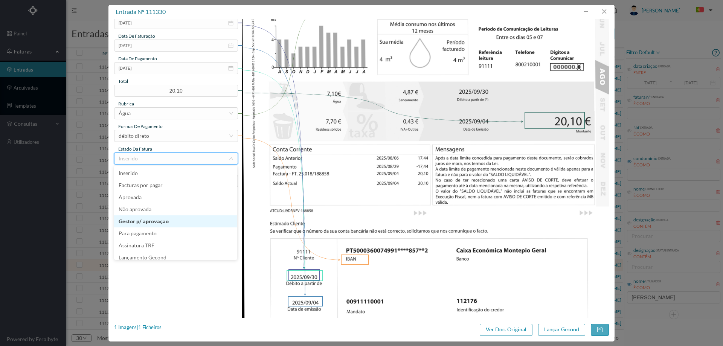
scroll to position [4, 0]
click at [174, 249] on li "Lançamento Gecond" at bounding box center [175, 254] width 123 height 12
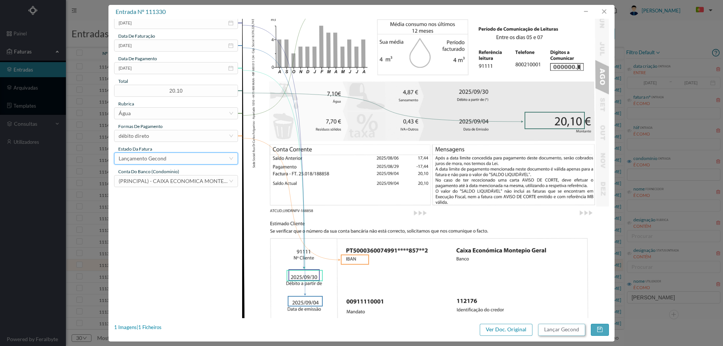
click at [560, 328] on button "Lançar Gecond" at bounding box center [561, 330] width 47 height 12
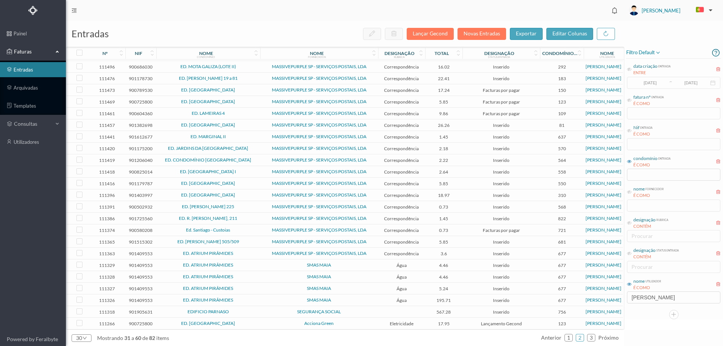
click at [273, 260] on td "SMAS MAIA" at bounding box center [319, 266] width 118 height 12
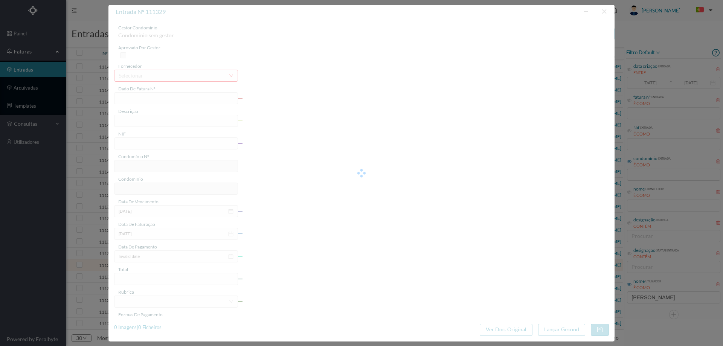
type input "018/188852"
type input "[STREET_ADDRESS] Comuns - [GEOGRAPHIC_DATA] - [GEOGRAPHIC_DATA]"
type input "901409553"
type input "[DATE]"
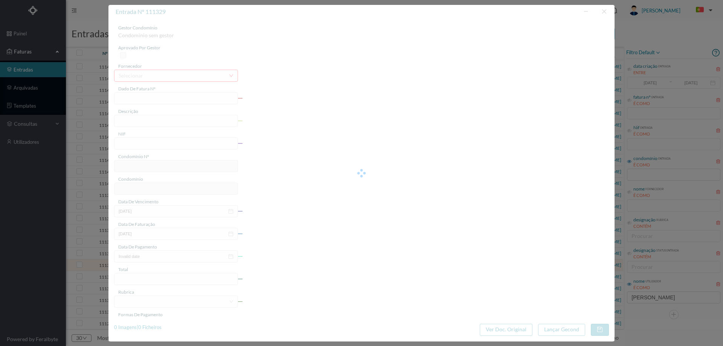
type input "[DATE]"
type input "4.46"
type input "677"
type input "ED. ATRIUM PIRÂMIDES"
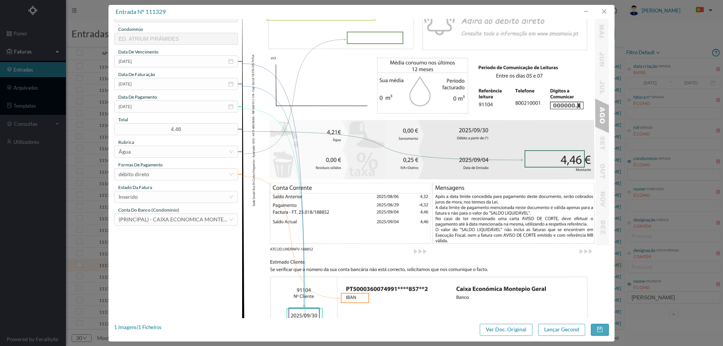
scroll to position [188, 0]
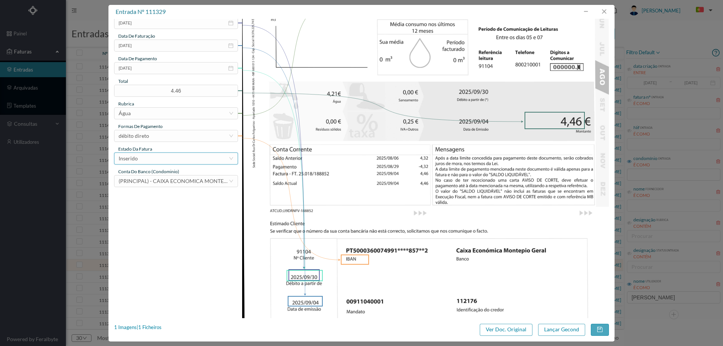
click at [179, 162] on div "Inserido" at bounding box center [174, 158] width 110 height 11
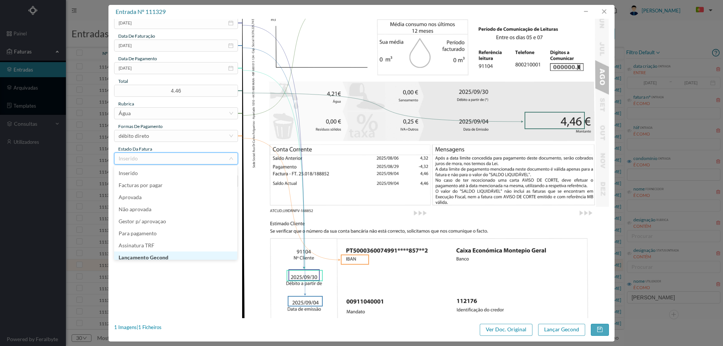
scroll to position [4, 0]
click at [176, 255] on li "Lançamento Gecond" at bounding box center [175, 254] width 123 height 12
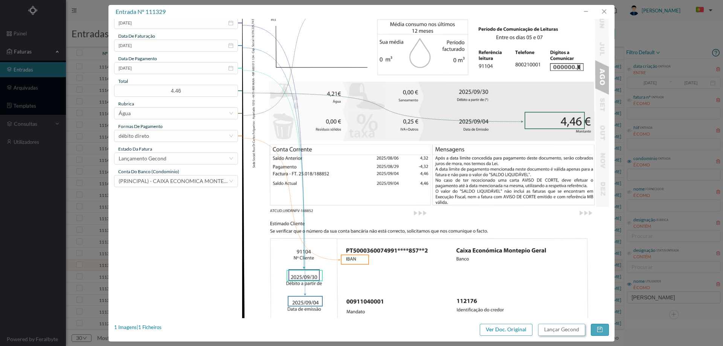
click at [563, 331] on button "Lançar Gecond" at bounding box center [561, 330] width 47 height 12
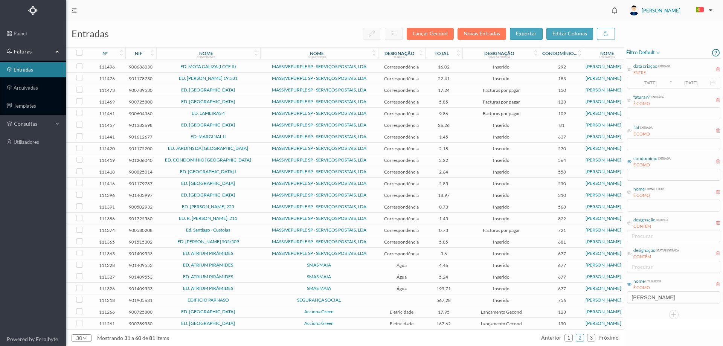
click at [283, 265] on span "SMAS MAIA" at bounding box center [319, 265] width 114 height 5
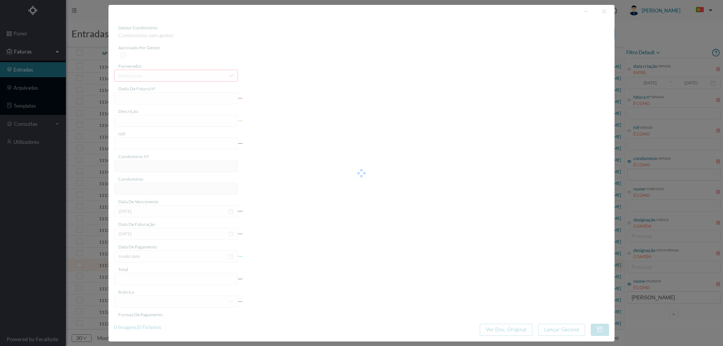
type input "018/188847"
type input "[STREET_ADDRESS] - BL D Serviços Comuns - [GEOGRAPHIC_DATA] - [GEOGRAPHIC_DATA]"
type input "901409553"
type input "[DATE]"
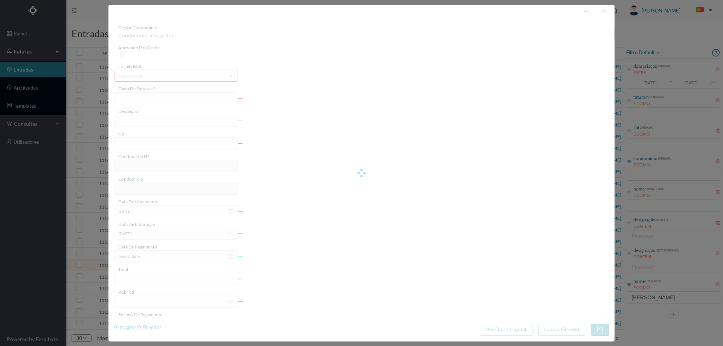
type input "[DATE]"
type input "4.46"
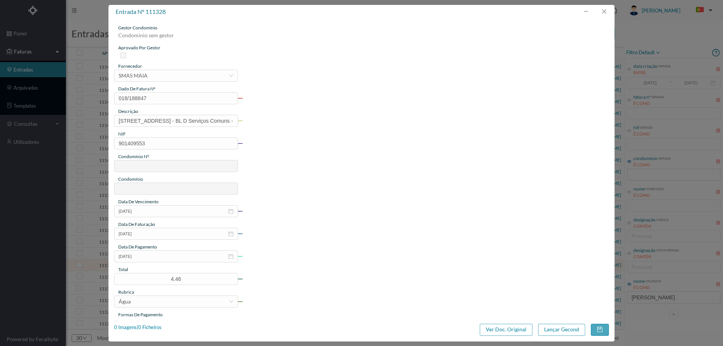
type input "677"
type input "ED. ATRIUM PIRÂMIDES"
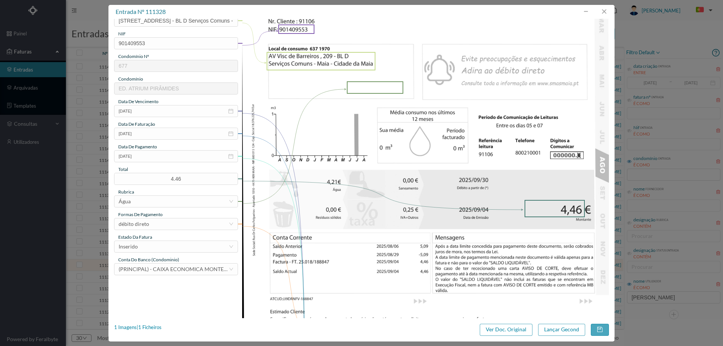
scroll to position [188, 0]
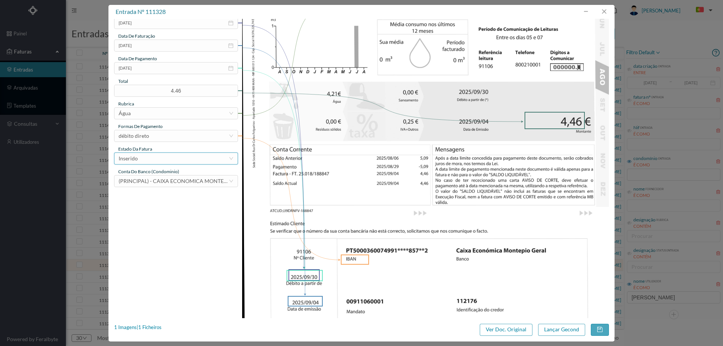
click at [174, 155] on div "Inserido" at bounding box center [174, 158] width 110 height 11
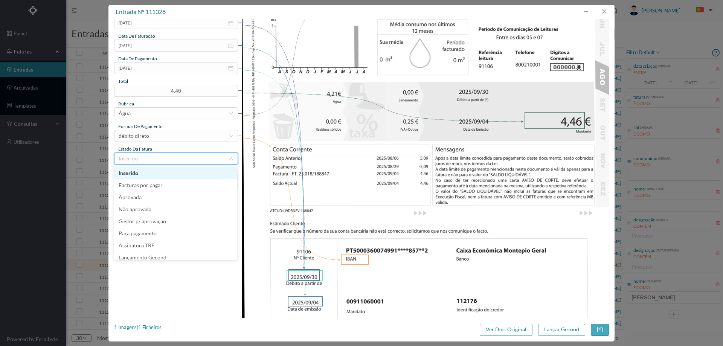
scroll to position [4, 0]
click at [171, 255] on li "Lançamento Gecond" at bounding box center [175, 254] width 123 height 12
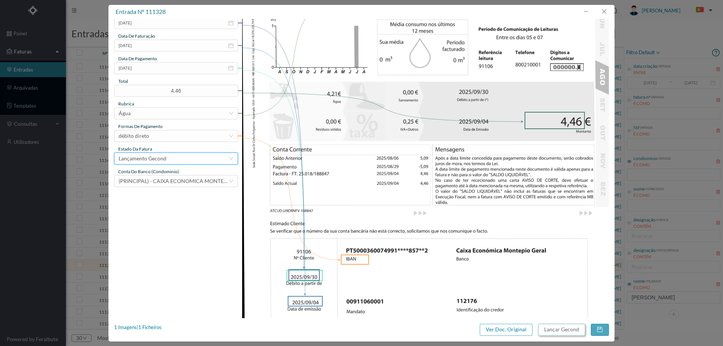
click at [555, 329] on button "Lançar Gecond" at bounding box center [561, 330] width 47 height 12
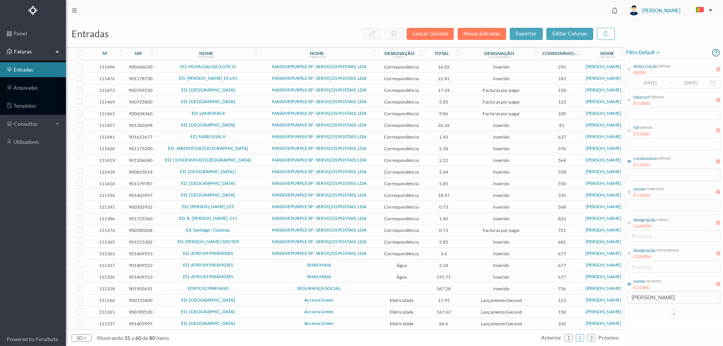
click at [354, 263] on span "SMAS MAIA" at bounding box center [319, 265] width 114 height 5
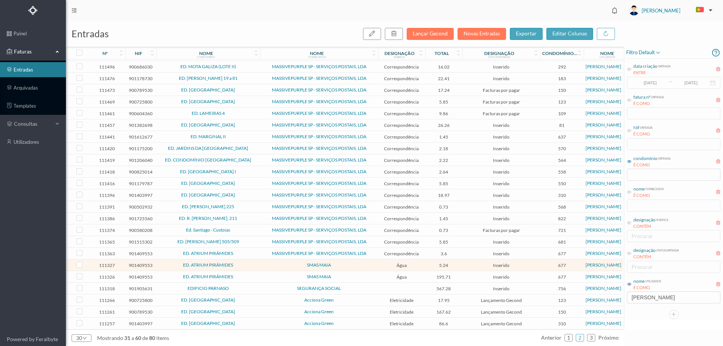
click at [354, 263] on span "SMAS MAIA" at bounding box center [319, 265] width 114 height 5
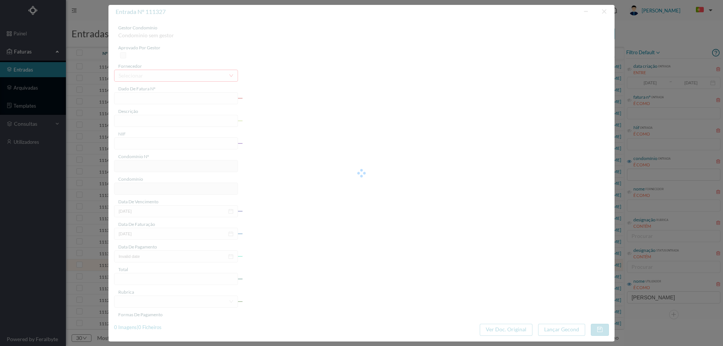
type input "FT.25. 018/188843"
type input "[STREET_ADDRESS] - BLE Serviços Comuns - [GEOGRAPHIC_DATA] - [GEOGRAPHIC_DATA]"
type input "901409553"
type input "[DATE]"
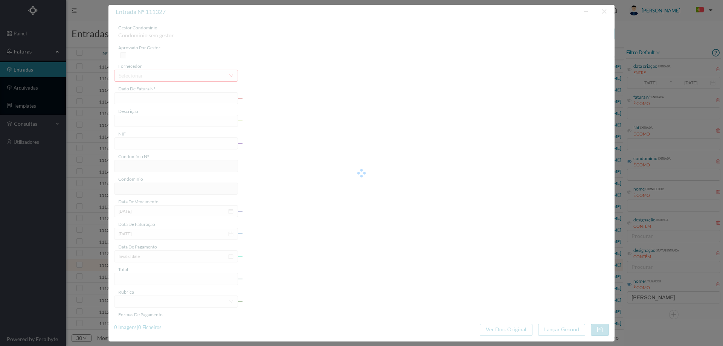
type input "[DATE]"
type input "5.24"
type input "677"
type input "ED. ATRIUM PIRÂMIDES"
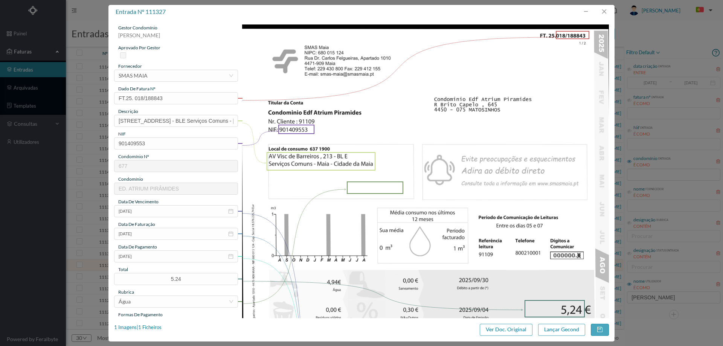
scroll to position [226, 0]
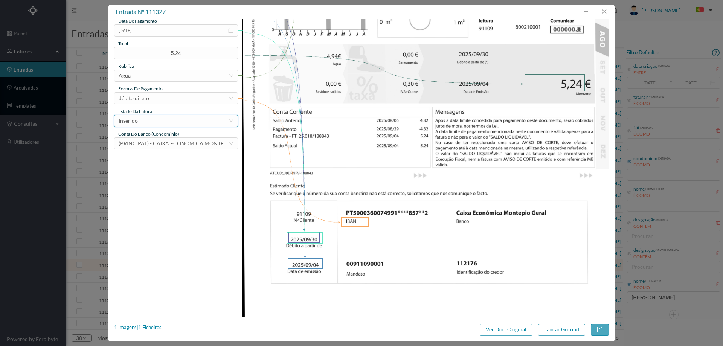
click at [154, 119] on div "Inserido" at bounding box center [174, 120] width 110 height 11
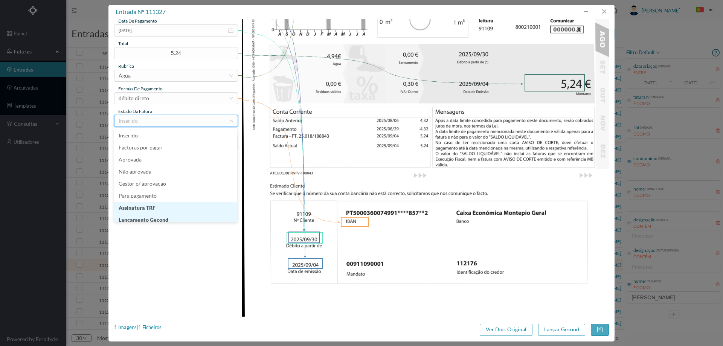
scroll to position [4, 0]
click at [167, 221] on li "Lançamento Gecond" at bounding box center [175, 216] width 123 height 12
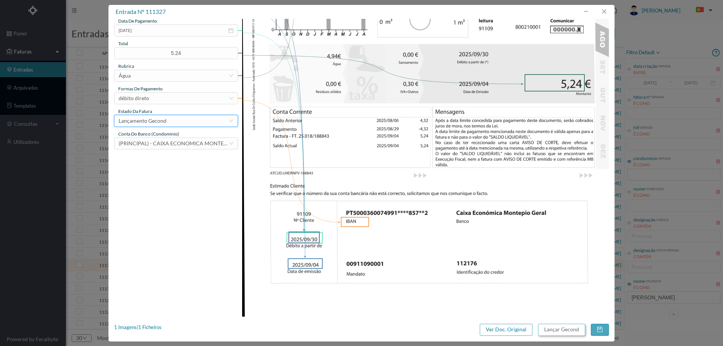
click at [569, 332] on button "Lançar Gecond" at bounding box center [561, 330] width 47 height 12
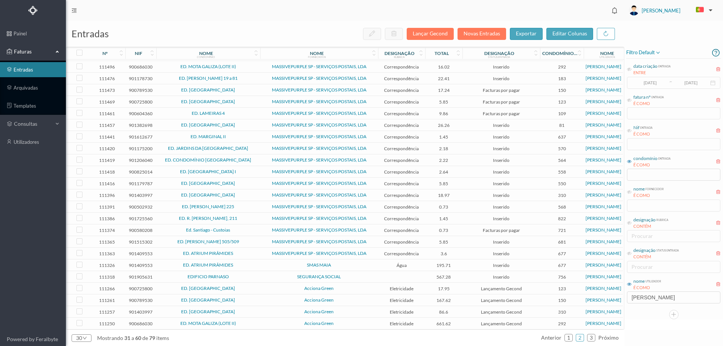
click at [360, 266] on td "SMAS MAIA" at bounding box center [319, 266] width 118 height 12
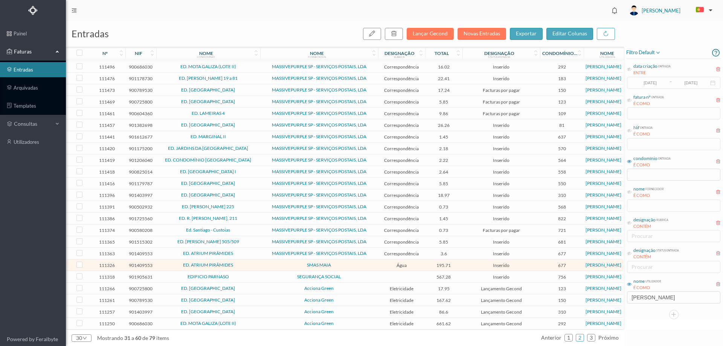
click at [360, 266] on td "SMAS MAIA" at bounding box center [319, 266] width 118 height 12
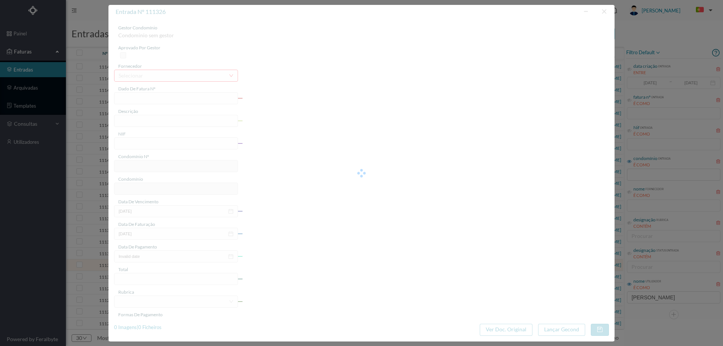
type input "018/188842"
type input "RViso -S/N Rega - Maia - [GEOGRAPHIC_DATA]"
type input "901409553"
type input "[DATE]"
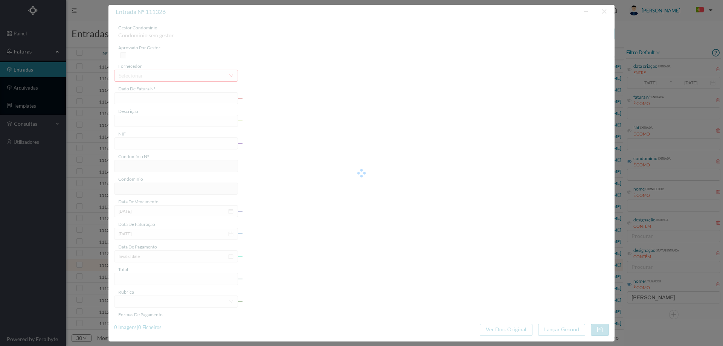
type input "[DATE]"
type input "195.71"
type input "677"
type input "ED. ATRIUM PIRÂMIDES"
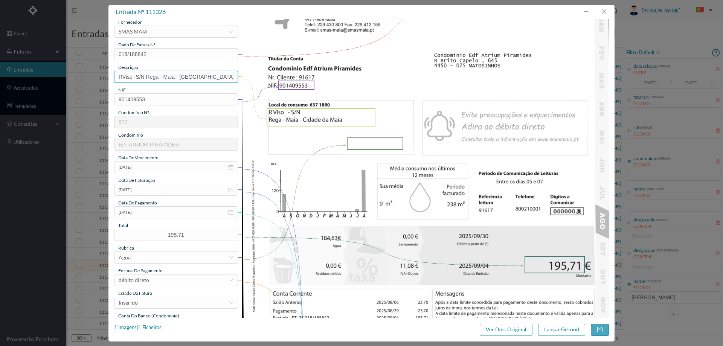
scroll to position [113, 0]
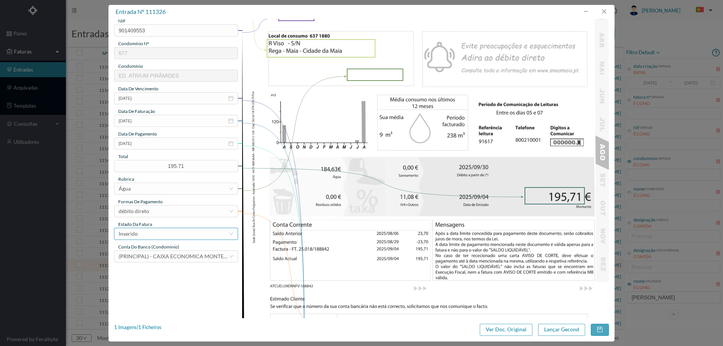
click at [162, 232] on div "Inserido" at bounding box center [174, 233] width 110 height 11
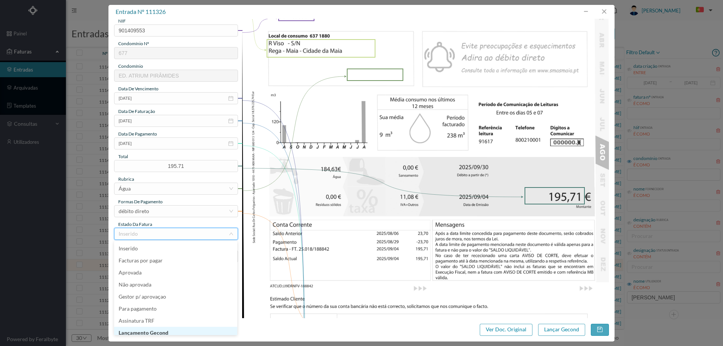
scroll to position [4, 0]
click at [170, 331] on li "Lançamento Gecond" at bounding box center [175, 329] width 123 height 12
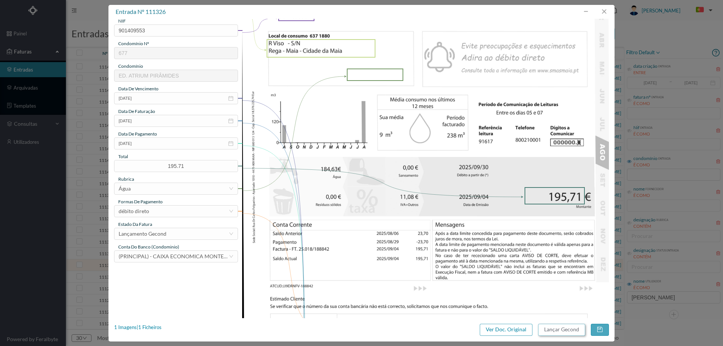
click at [565, 326] on button "Lançar Gecond" at bounding box center [561, 330] width 47 height 12
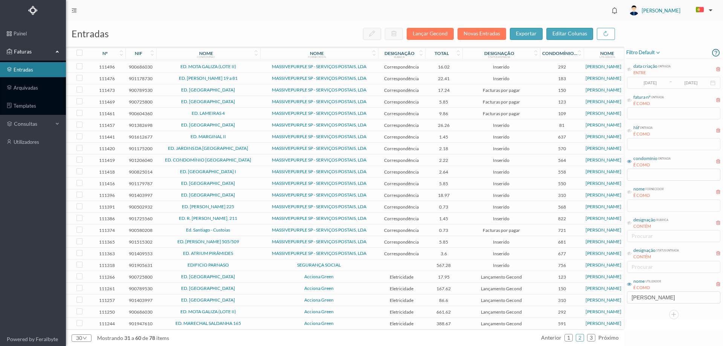
click at [357, 263] on span "SEGURANÇA SOCIAL" at bounding box center [319, 265] width 114 height 5
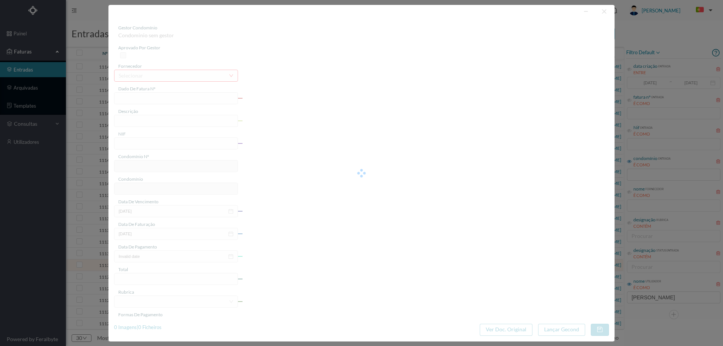
type input "FAC SA/633"
type input "901905631"
type input "Invalid date"
type input "[DATE]"
type input "567.28"
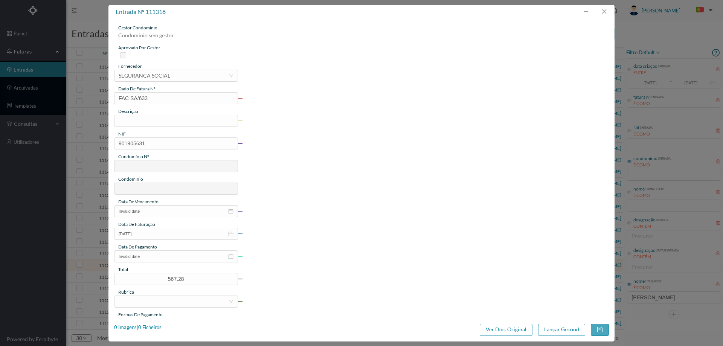
type input "756"
type input "EDIFICIO PARNASO"
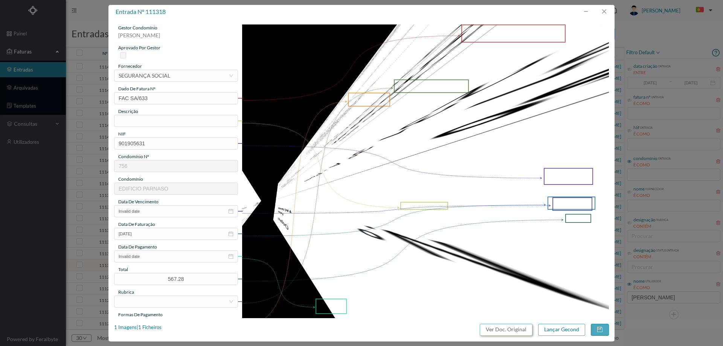
drag, startPoint x: 507, startPoint y: 329, endPoint x: 424, endPoint y: 50, distance: 291.0
click at [507, 327] on button "Ver Doc. Original" at bounding box center [506, 330] width 53 height 12
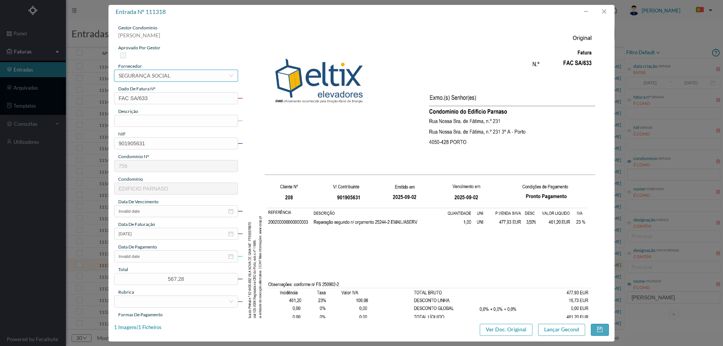
click at [171, 75] on div "selecionar SEGURANÇA SOCIAL" at bounding box center [174, 75] width 110 height 11
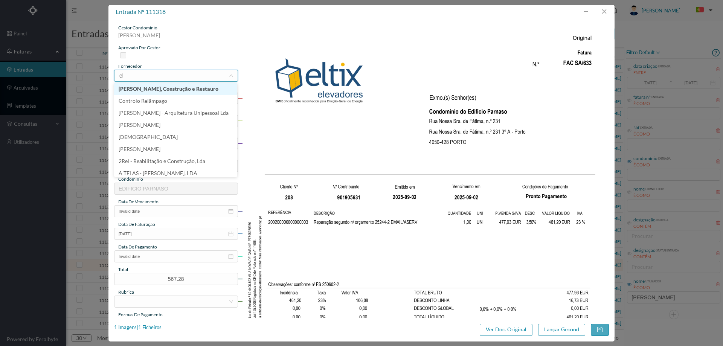
type input "elt"
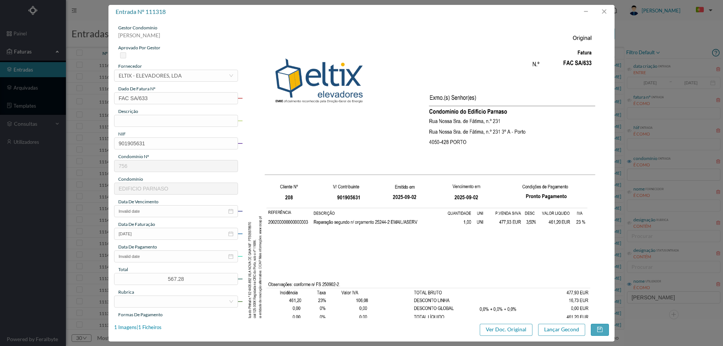
scroll to position [86, 0]
type input "Reparação elevador"
click at [161, 211] on input "Invalid date" at bounding box center [176, 211] width 124 height 12
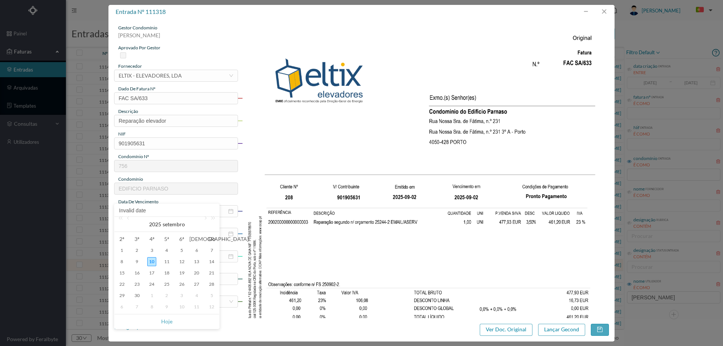
click at [151, 260] on div "10" at bounding box center [151, 261] width 9 height 9
type input "[DATE]"
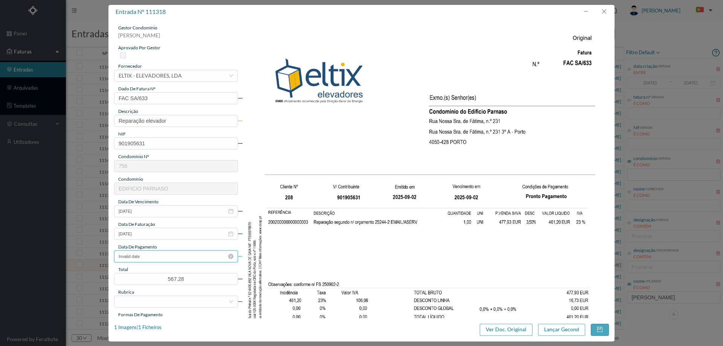
click at [157, 259] on input "Invalid date" at bounding box center [176, 257] width 124 height 12
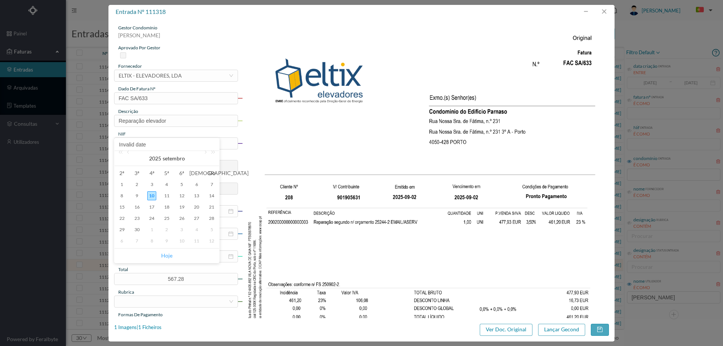
click at [164, 254] on link "Hoje" at bounding box center [166, 256] width 11 height 14
type input "[DATE]"
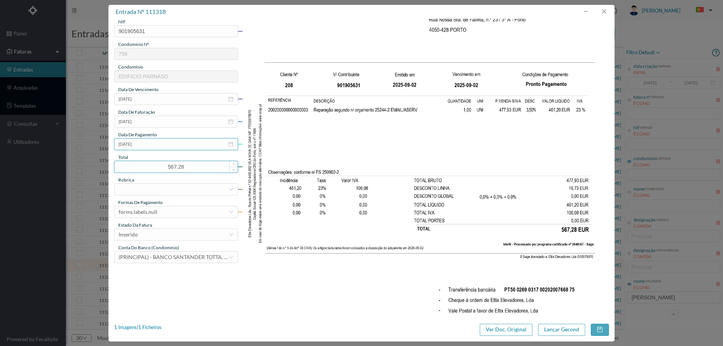
scroll to position [113, 0]
click at [146, 186] on div at bounding box center [174, 188] width 110 height 11
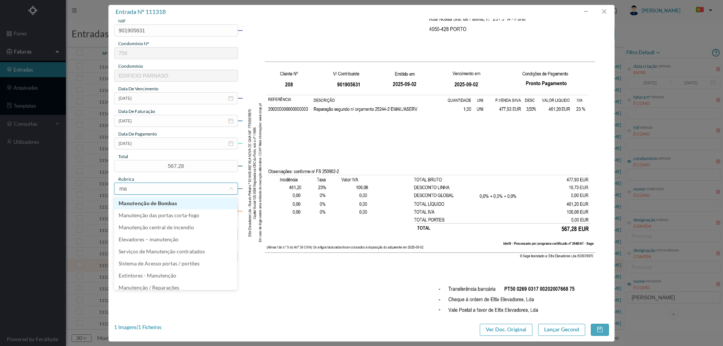
type input "m"
type input "rep"
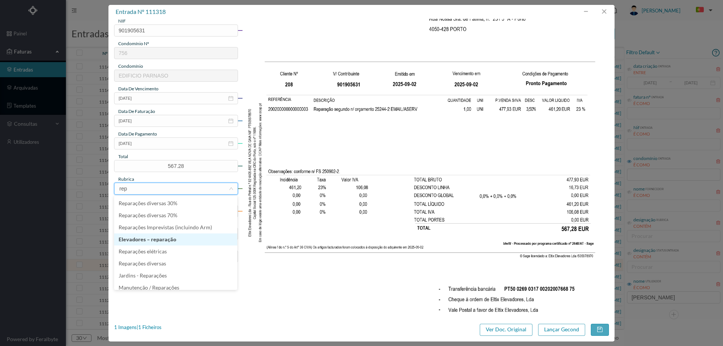
click at [153, 239] on li "Elevadores – reparação" at bounding box center [175, 240] width 123 height 12
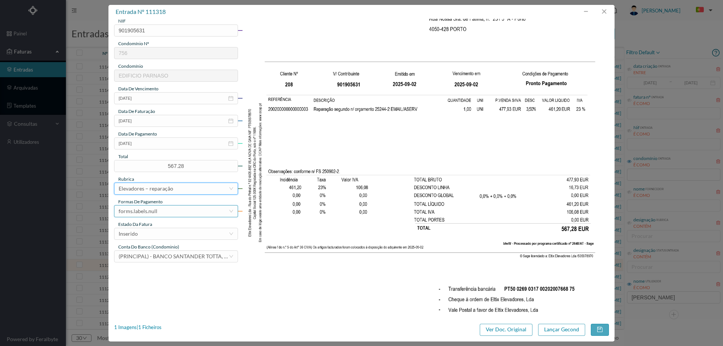
click at [153, 213] on div "forms.labels.null" at bounding box center [138, 211] width 39 height 11
click at [156, 250] on li "transferência bancária" at bounding box center [175, 250] width 123 height 12
click at [159, 231] on div "Inserido" at bounding box center [174, 233] width 110 height 11
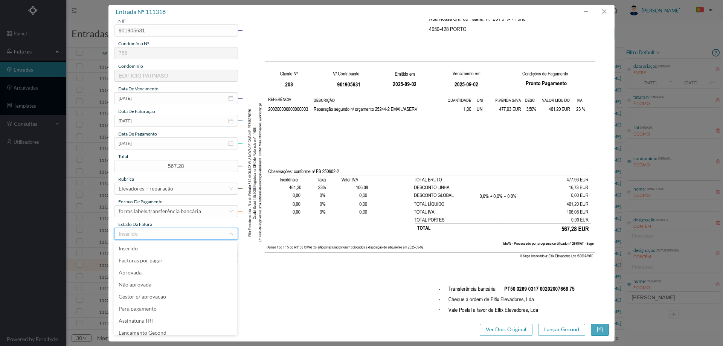
scroll to position [4, 0]
click at [164, 330] on li "Lançamento Gecond" at bounding box center [175, 329] width 123 height 12
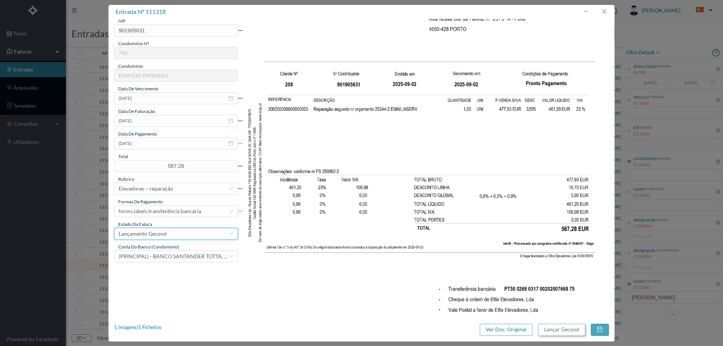
click at [556, 325] on button "Lançar Gecond" at bounding box center [561, 330] width 47 height 12
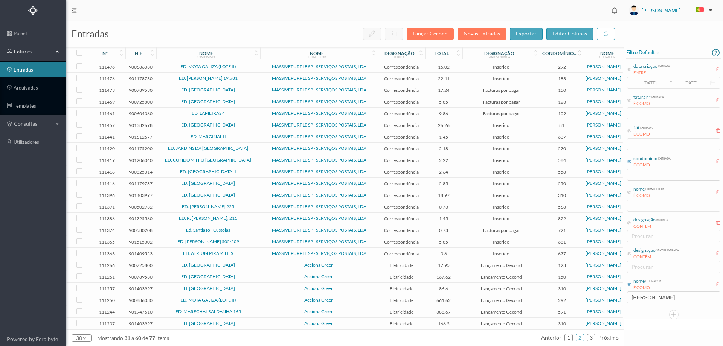
scroll to position [86, 0]
